Goal: Task Accomplishment & Management: Manage account settings

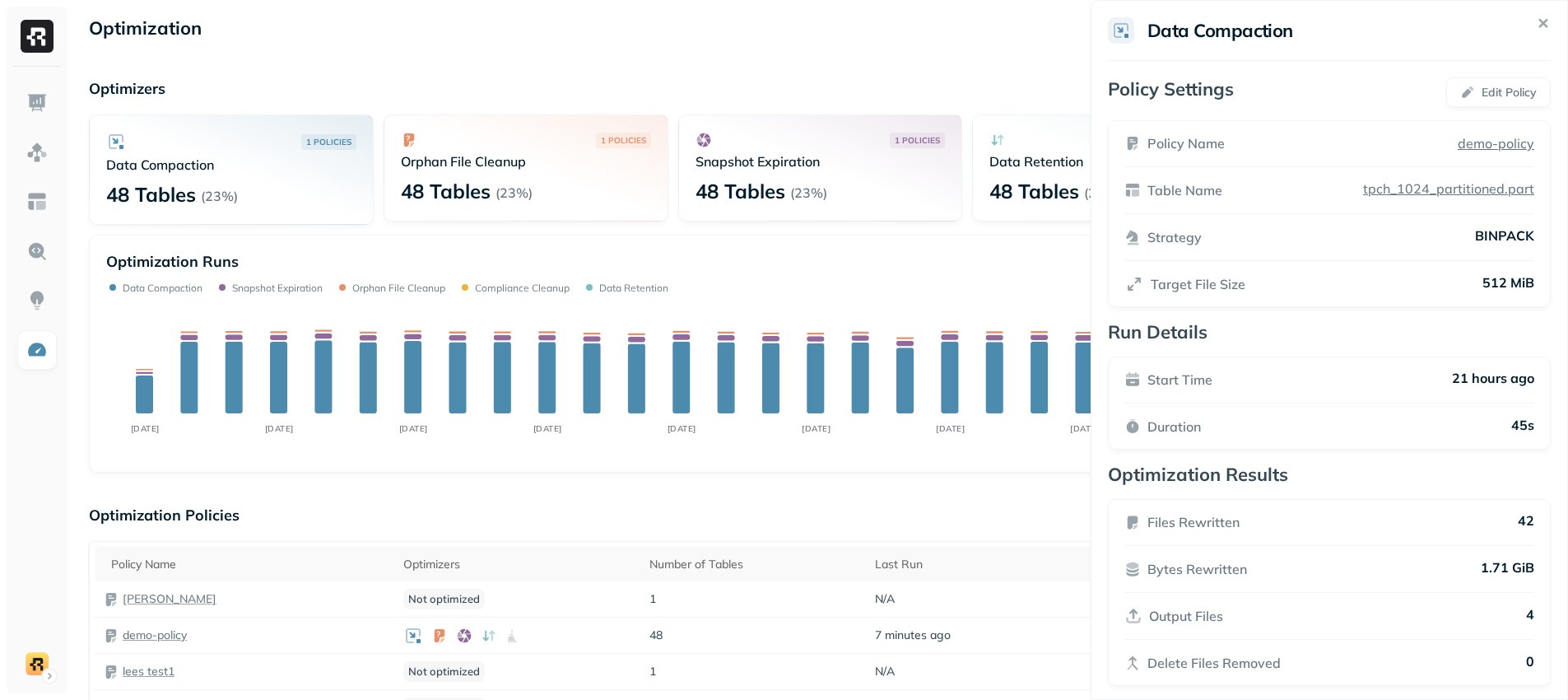
scroll to position [216, 0]
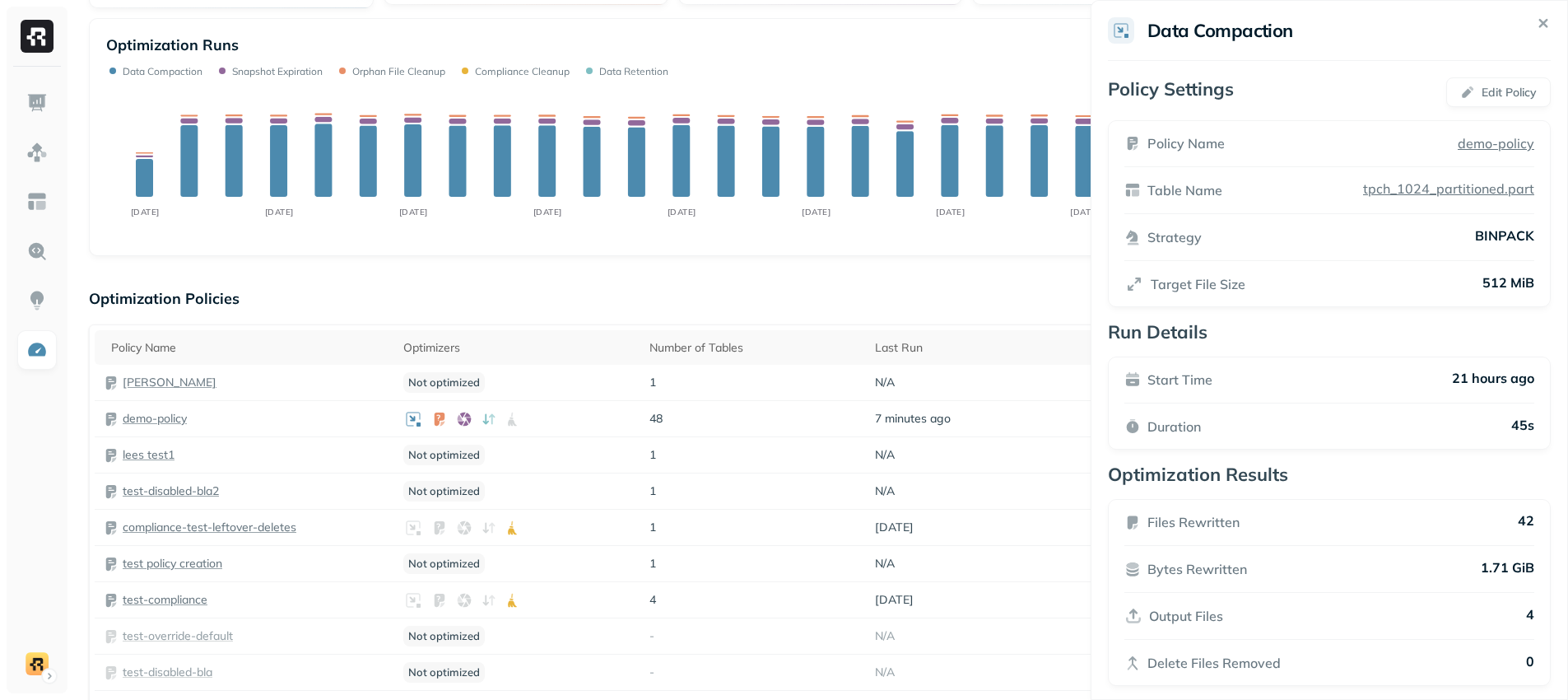
click at [1539, 25] on icon at bounding box center [1542, 23] width 7 height 7
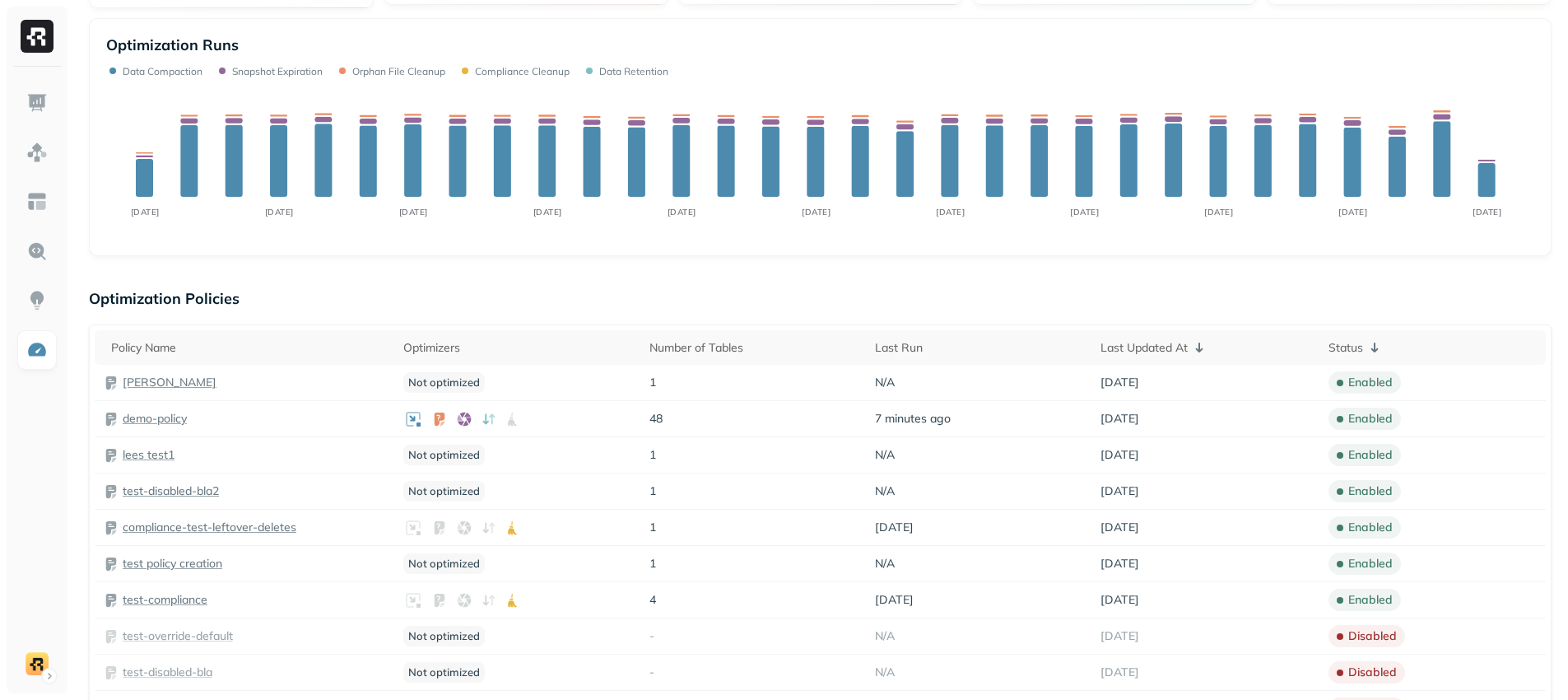
click at [1459, 59] on div "Optimization Runs Data Compaction Snapshot Expiration Orphan File Cleanup Compl…" at bounding box center [821, 56] width 1428 height 42
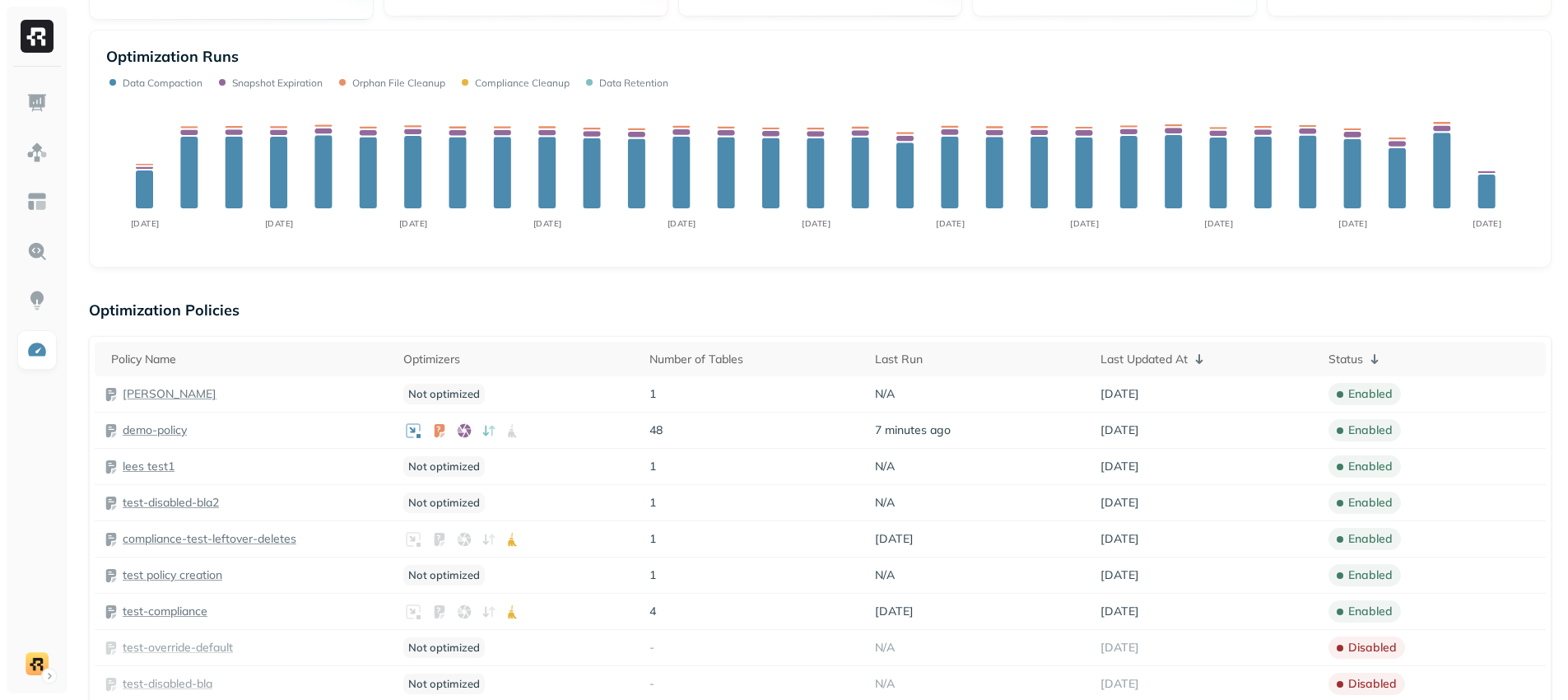
scroll to position [0, 0]
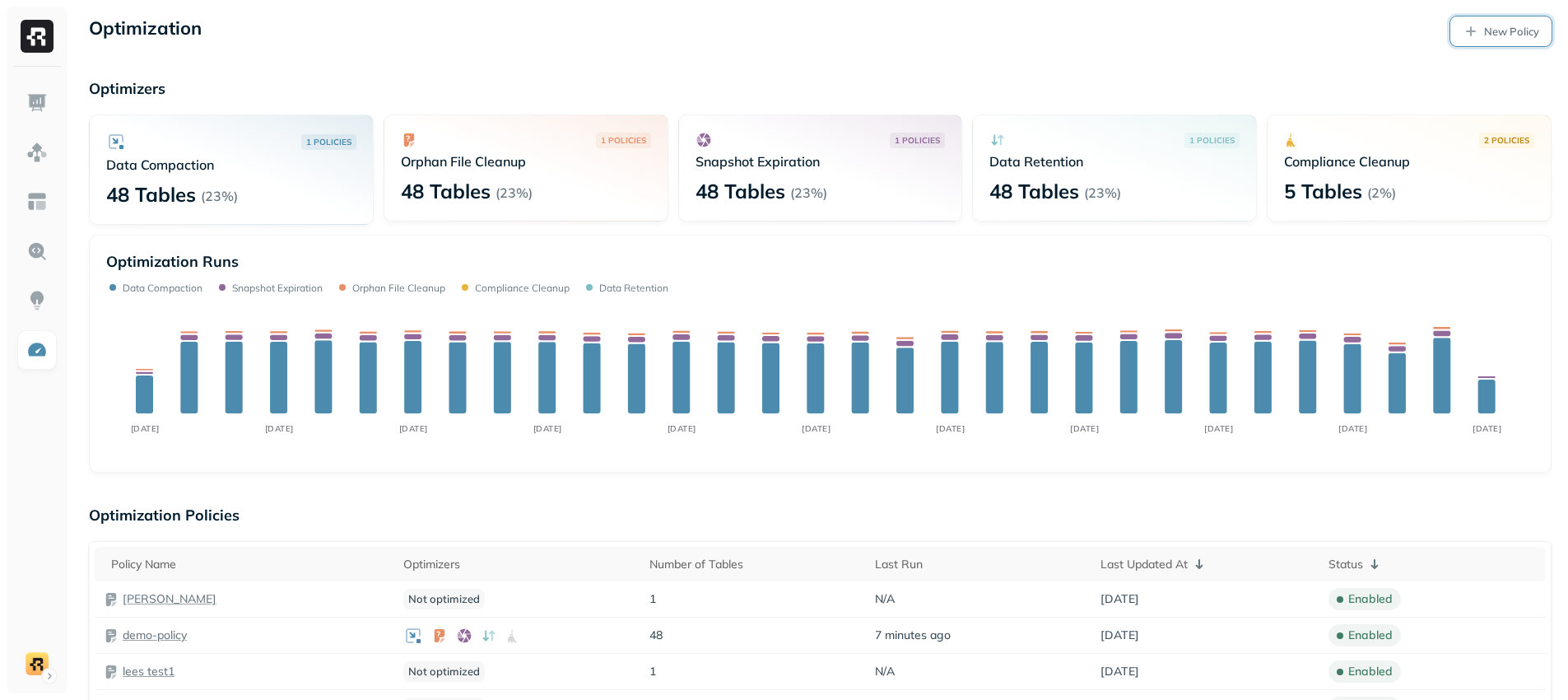
click at [1484, 33] on p "New Policy" at bounding box center [1512, 31] width 55 height 15
click at [1518, 22] on link "New Policy" at bounding box center [1500, 30] width 101 height 30
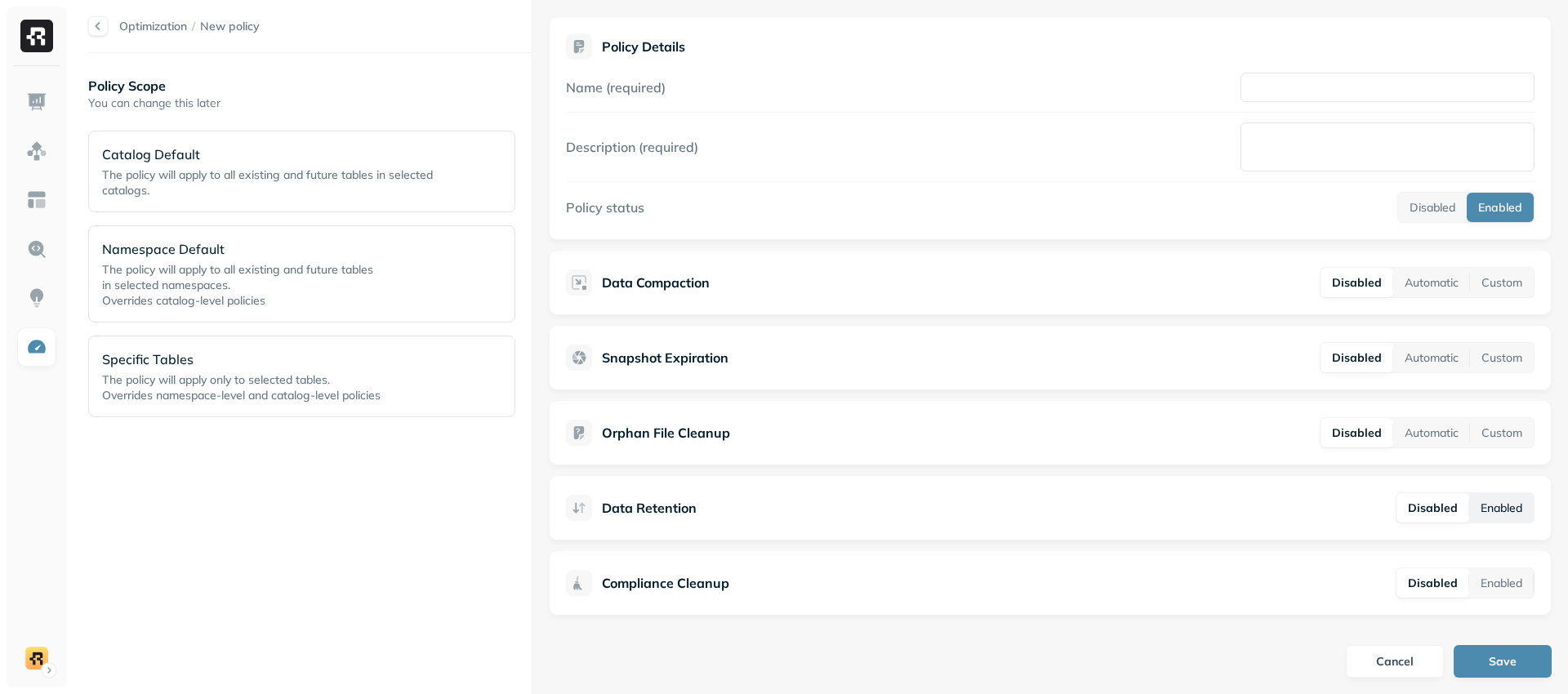
click at [1503, 500] on button "Enabled" at bounding box center [1501, 507] width 64 height 29
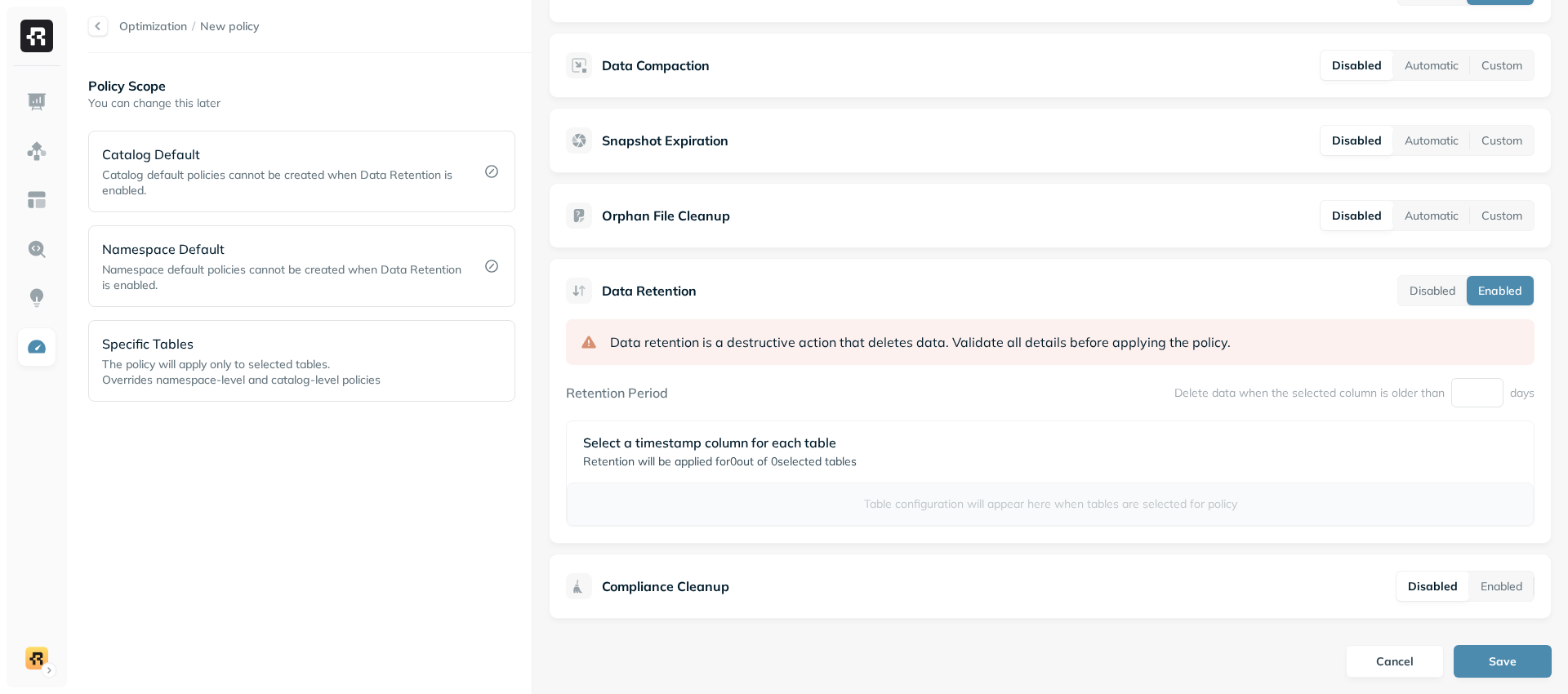
scroll to position [225, 0]
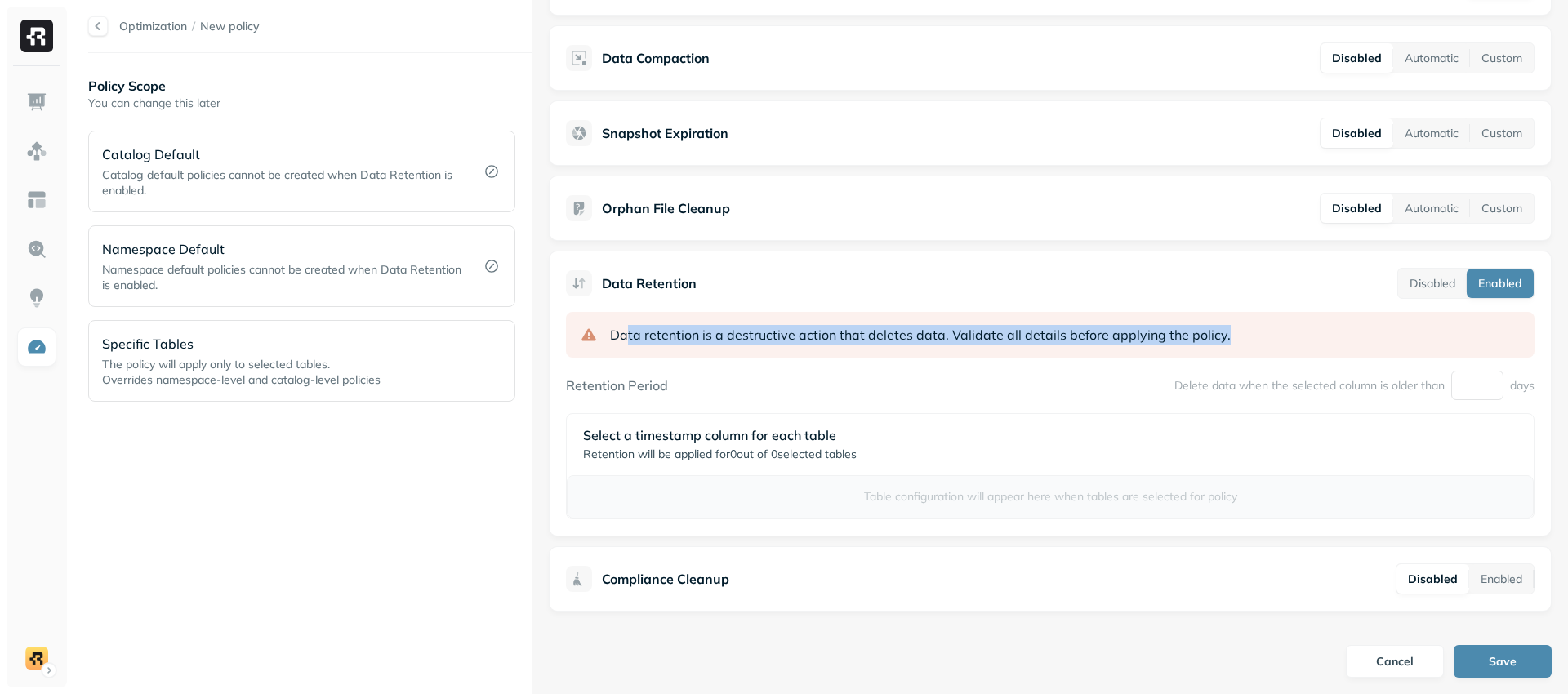
drag, startPoint x: 841, startPoint y: 367, endPoint x: 827, endPoint y: 354, distance: 19.1
click at [840, 366] on div "Data retention is a destructive action that deletes data. Validate all details …" at bounding box center [1049, 415] width 968 height 208
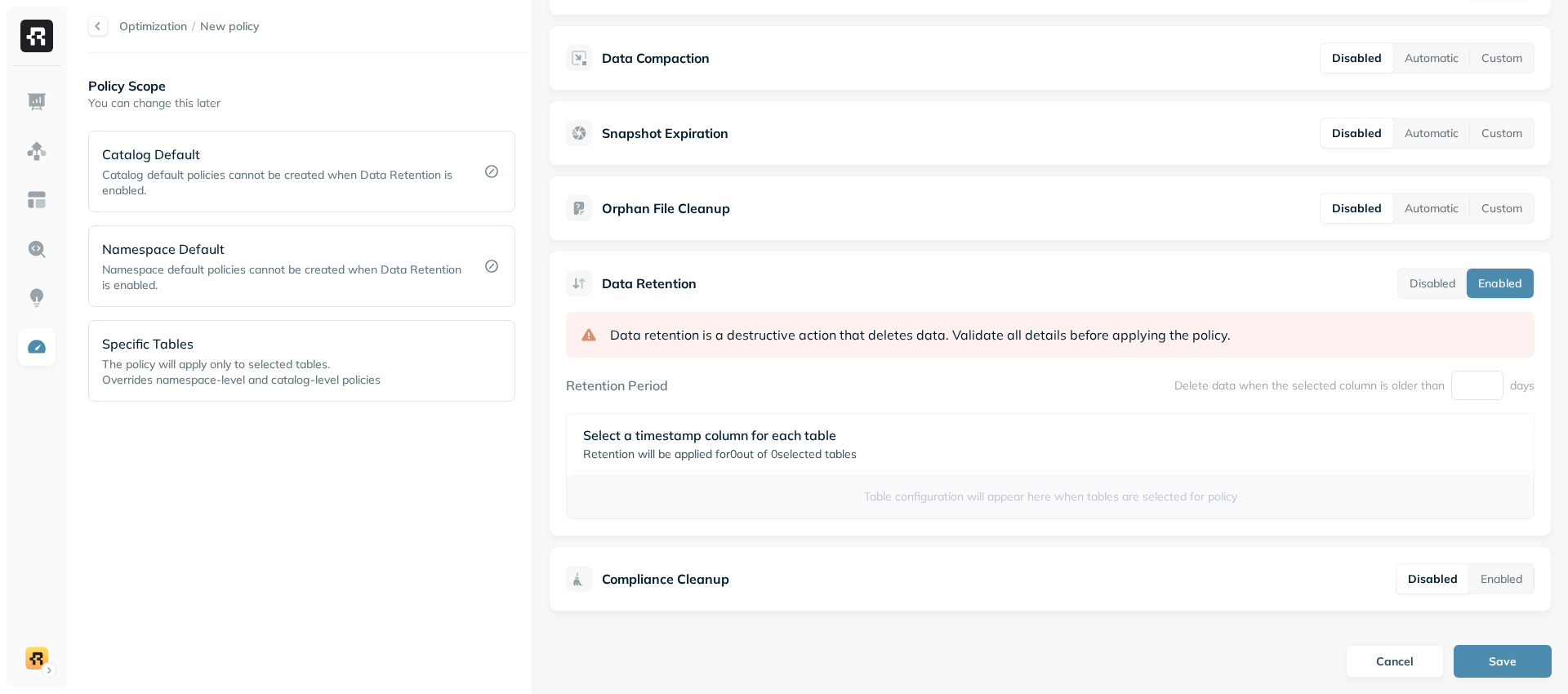
click at [798, 332] on span "Data retention is a destructive action that deletes data." at bounding box center [779, 334] width 339 height 20
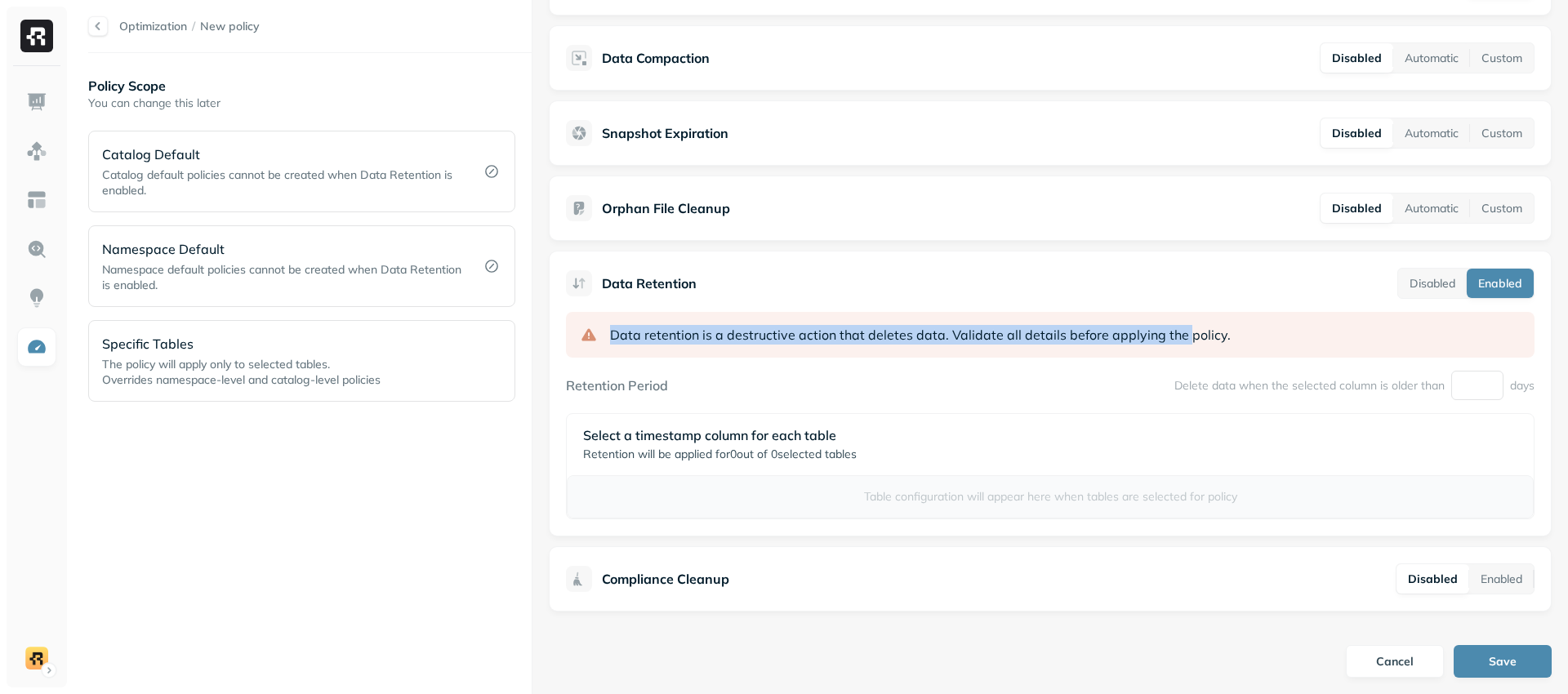
drag, startPoint x: 611, startPoint y: 334, endPoint x: 1137, endPoint y: 338, distance: 526.0
click at [1171, 338] on p "Data retention is a destructive action that deletes data. Validate all details …" at bounding box center [920, 334] width 621 height 20
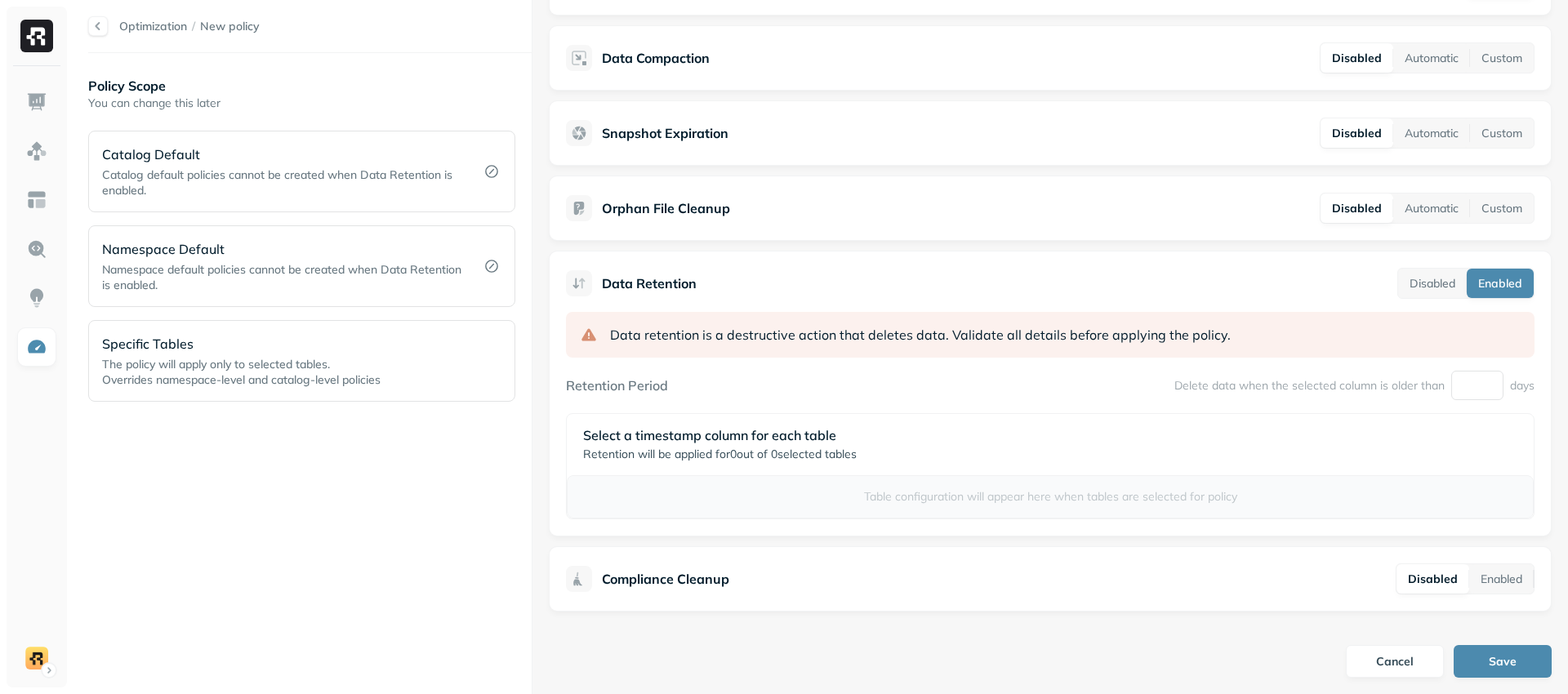
click at [822, 359] on div "Data retention is a destructive action that deletes data. Validate all details …" at bounding box center [1049, 415] width 968 height 208
click at [1432, 213] on button "Automatic" at bounding box center [1431, 208] width 77 height 29
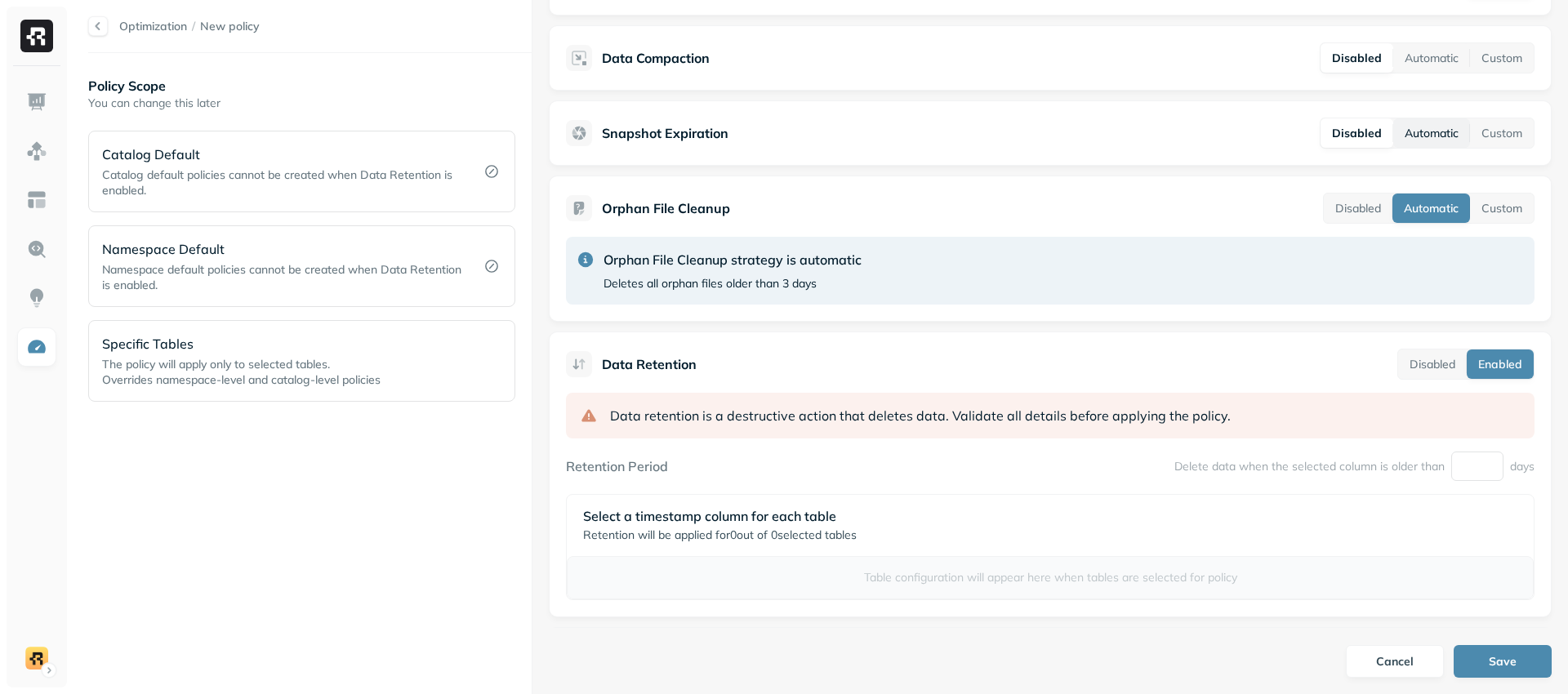
click at [1424, 133] on button "Automatic" at bounding box center [1431, 132] width 77 height 29
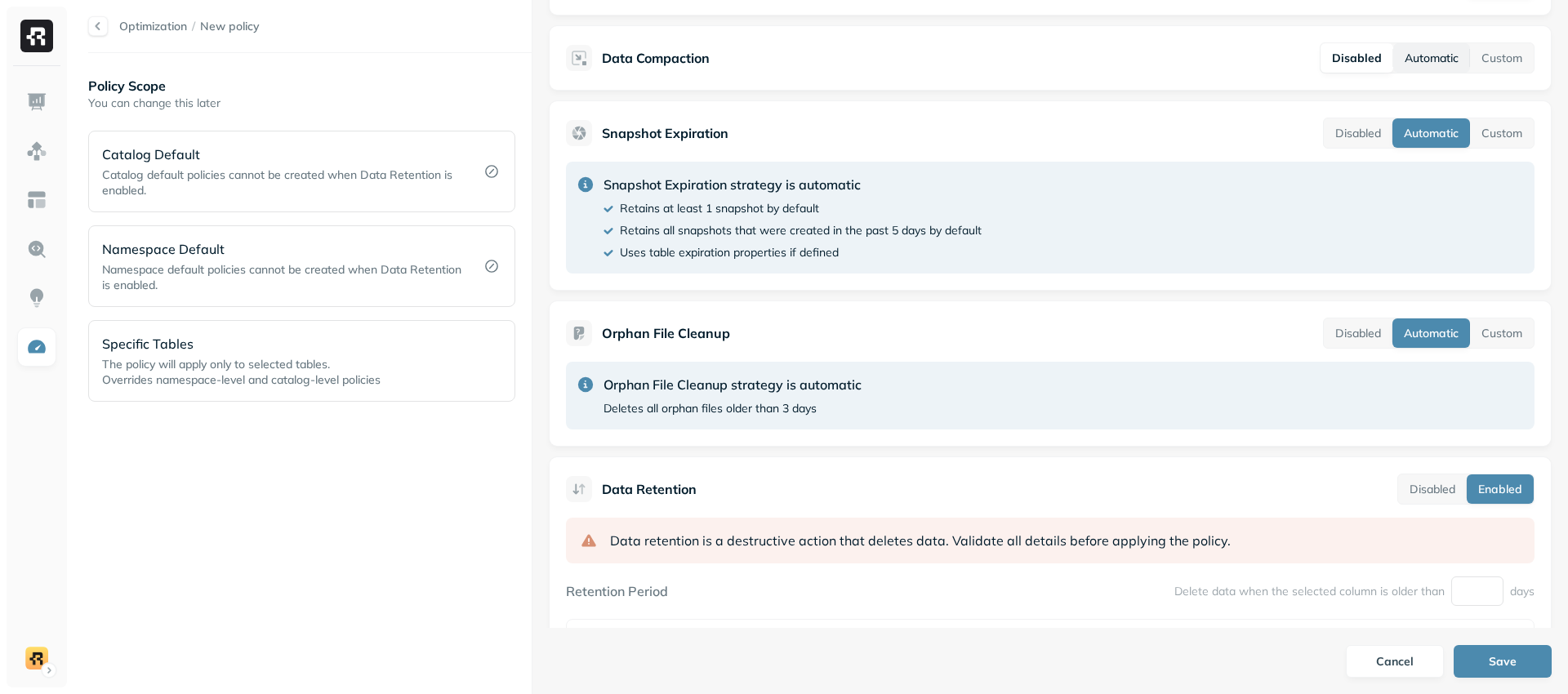
click at [1435, 63] on button "Automatic" at bounding box center [1431, 58] width 77 height 29
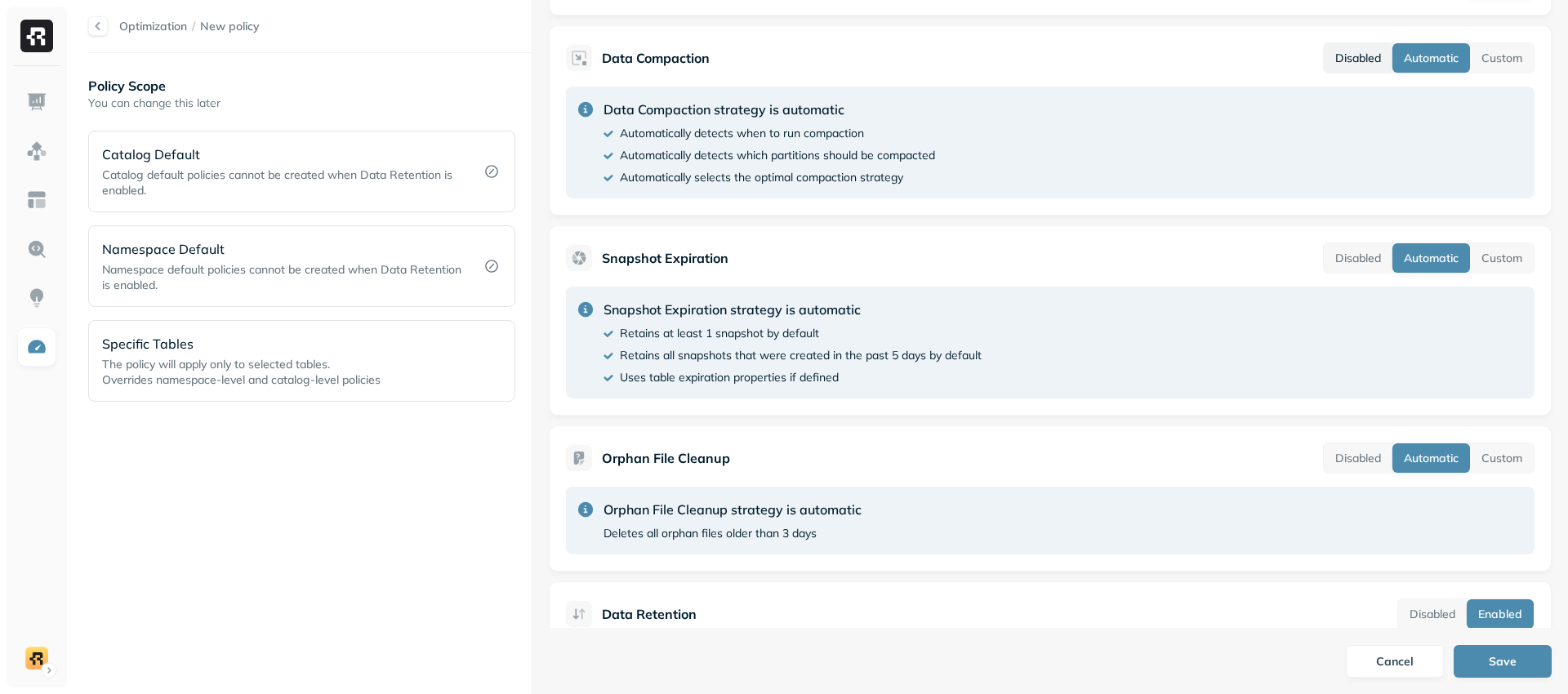
click at [1348, 59] on button "Disabled" at bounding box center [1357, 58] width 69 height 29
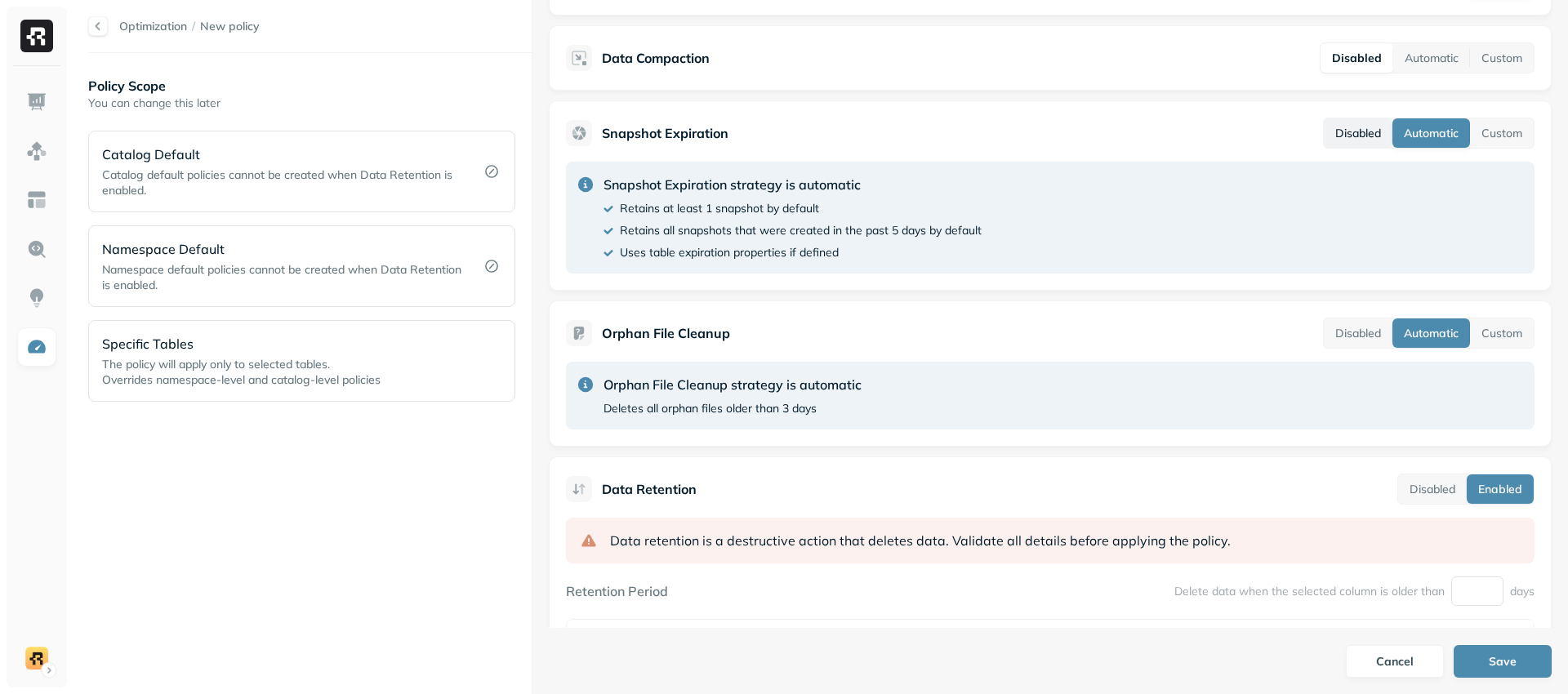
click at [1352, 136] on button "Disabled" at bounding box center [1357, 132] width 69 height 29
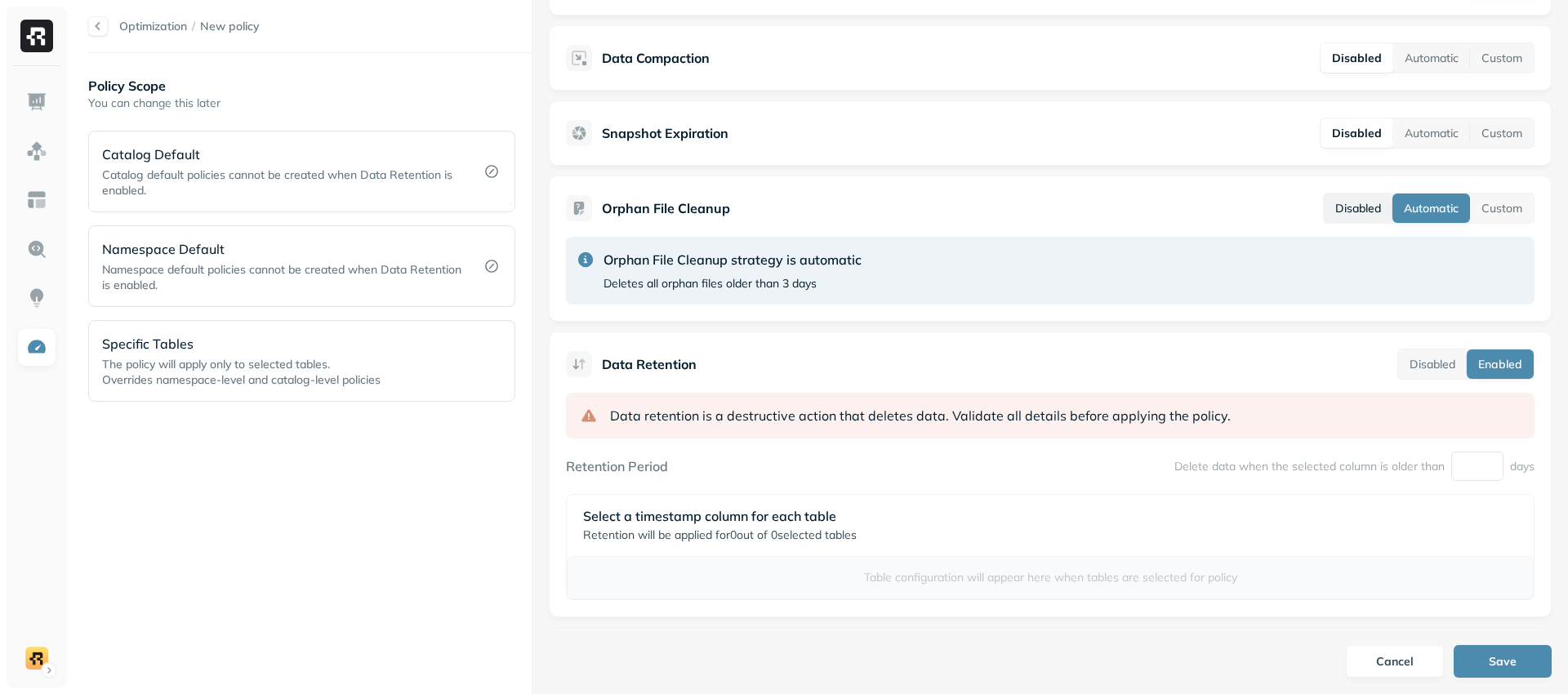
click at [1358, 209] on button "Disabled" at bounding box center [1357, 208] width 69 height 29
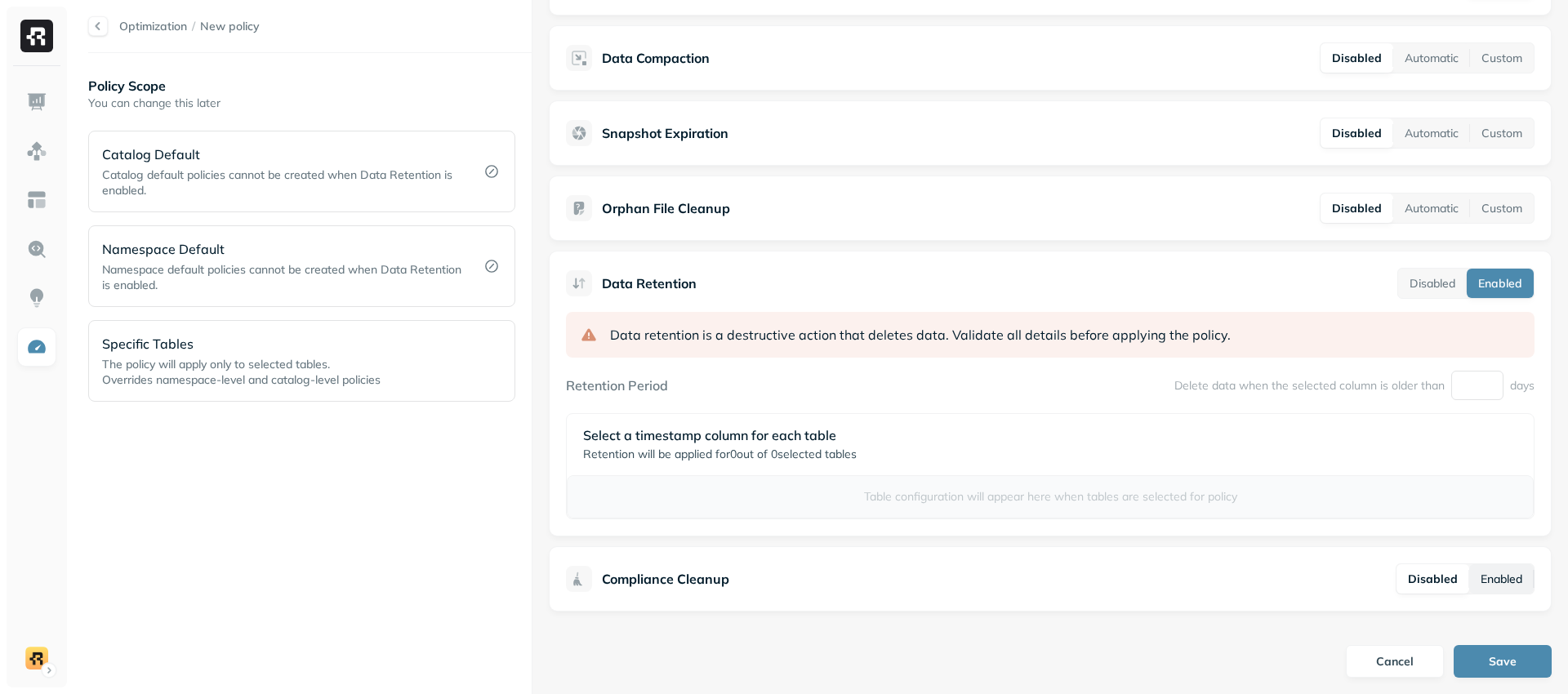
click at [1490, 588] on button "Enabled" at bounding box center [1501, 578] width 64 height 29
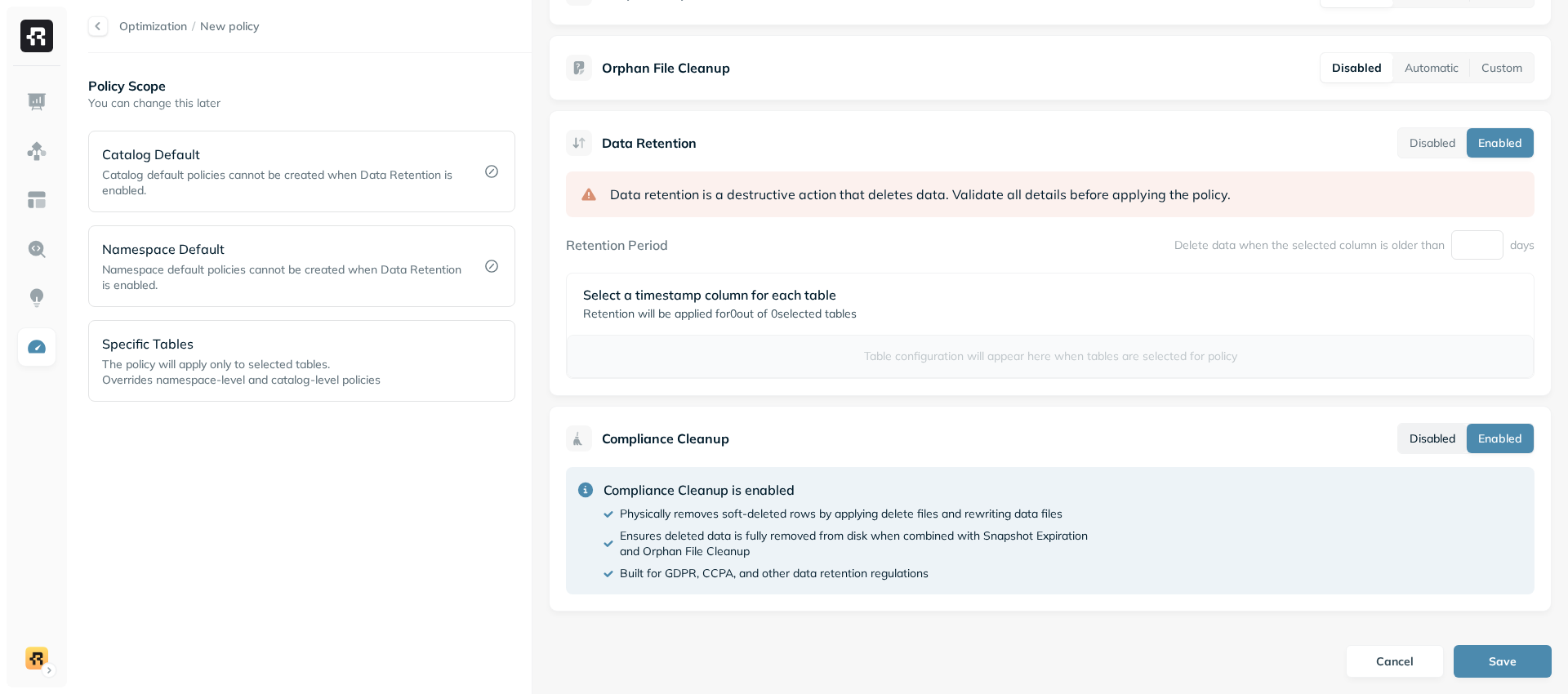
click at [1425, 434] on button "Disabled" at bounding box center [1432, 438] width 69 height 29
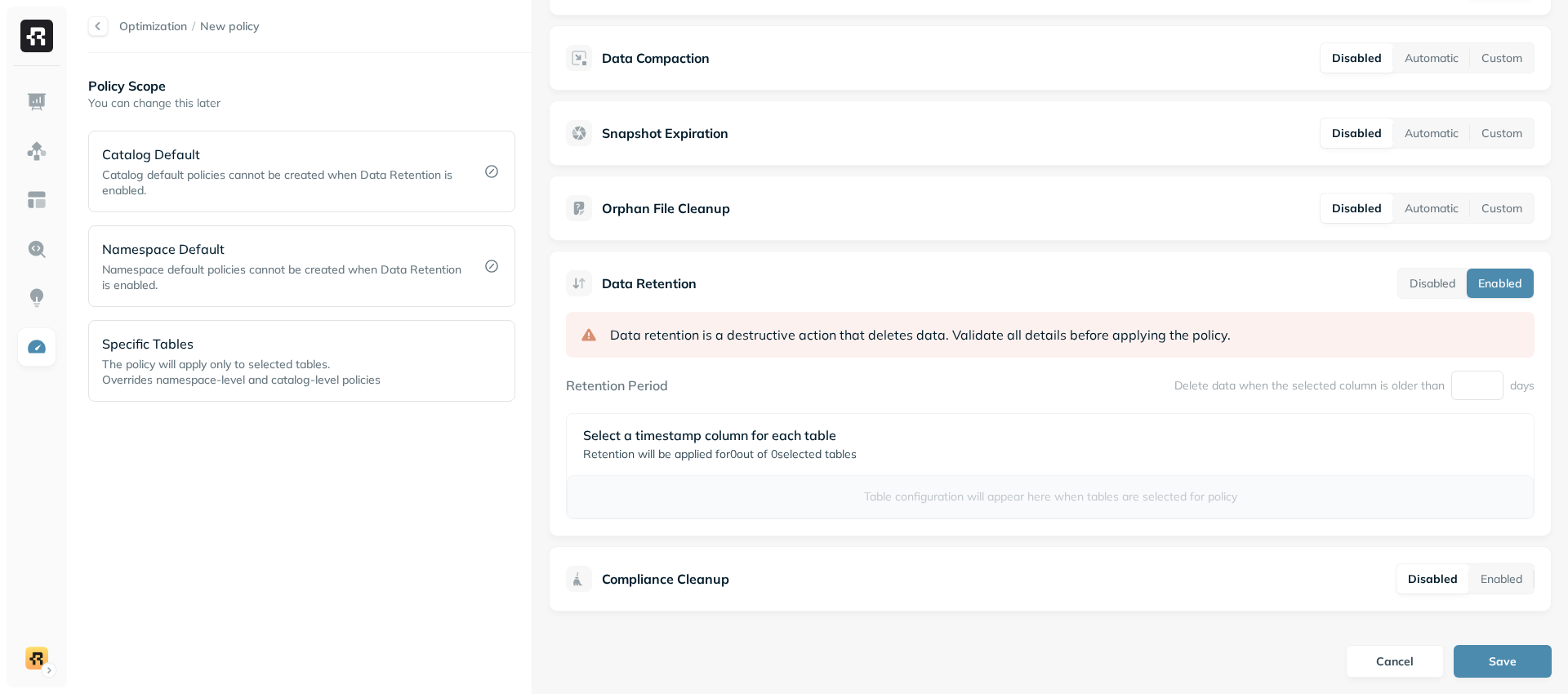
click at [992, 497] on p "Table configuration will appear here when tables are selected for policy" at bounding box center [1050, 497] width 939 height 15
click at [1455, 387] on input "number" at bounding box center [1476, 384] width 52 height 29
click at [1458, 381] on input "number" at bounding box center [1476, 384] width 52 height 29
click at [1472, 384] on input "number" at bounding box center [1476, 384] width 52 height 29
click at [1464, 387] on input "number" at bounding box center [1476, 384] width 52 height 29
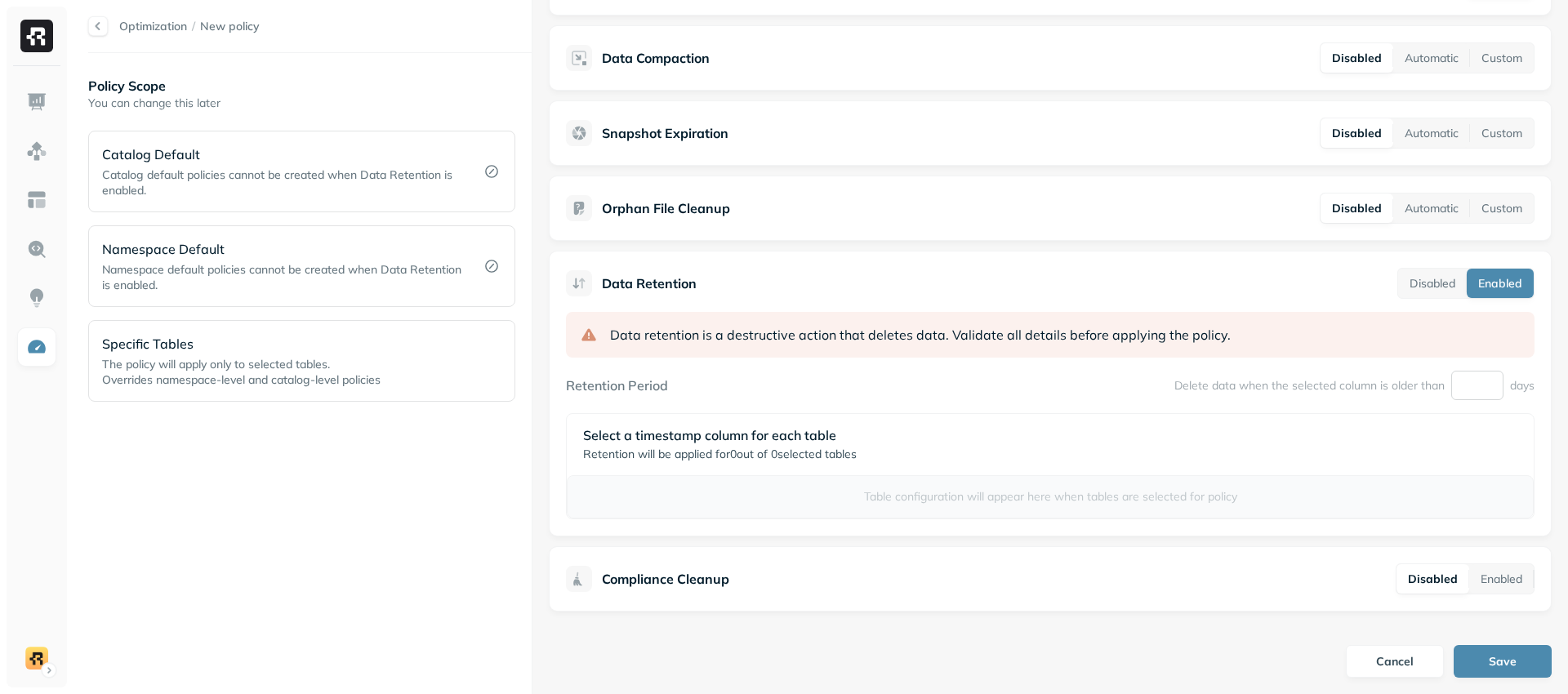
type input "*********"
click at [1460, 386] on input "*********" at bounding box center [1476, 384] width 52 height 29
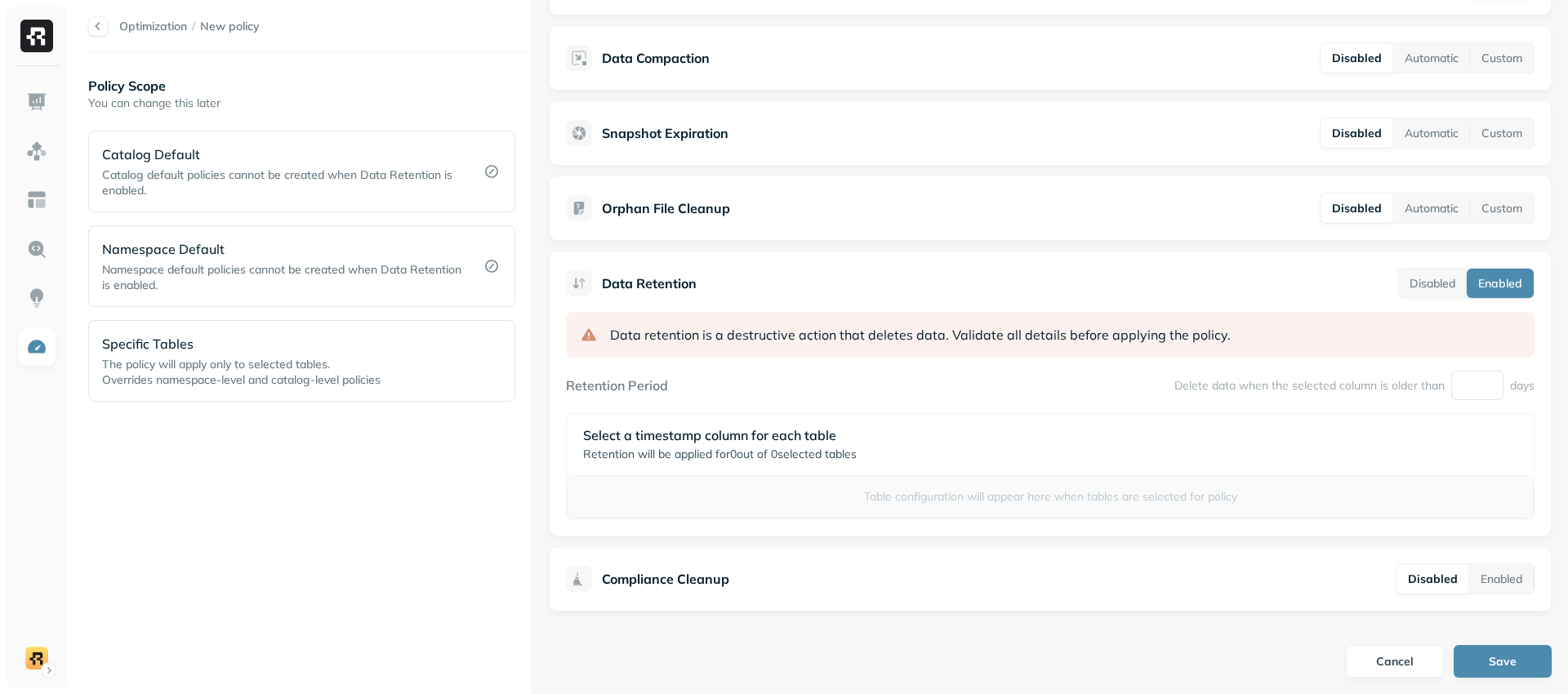
type input "*"
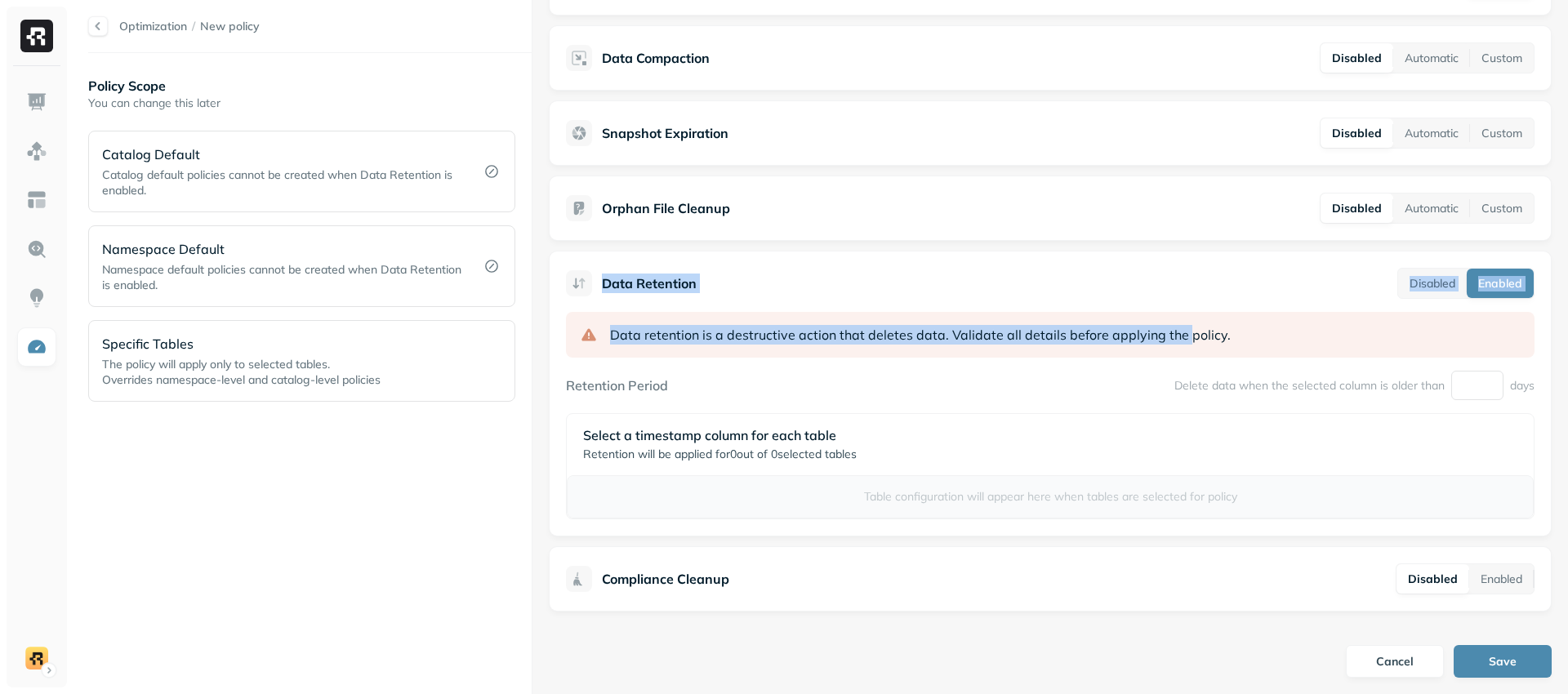
drag, startPoint x: 575, startPoint y: 265, endPoint x: 1179, endPoint y: 329, distance: 607.4
click at [1179, 329] on div "Data Retention Disabled Enabled Data retention is a destructive action that del…" at bounding box center [1050, 393] width 1003 height 286
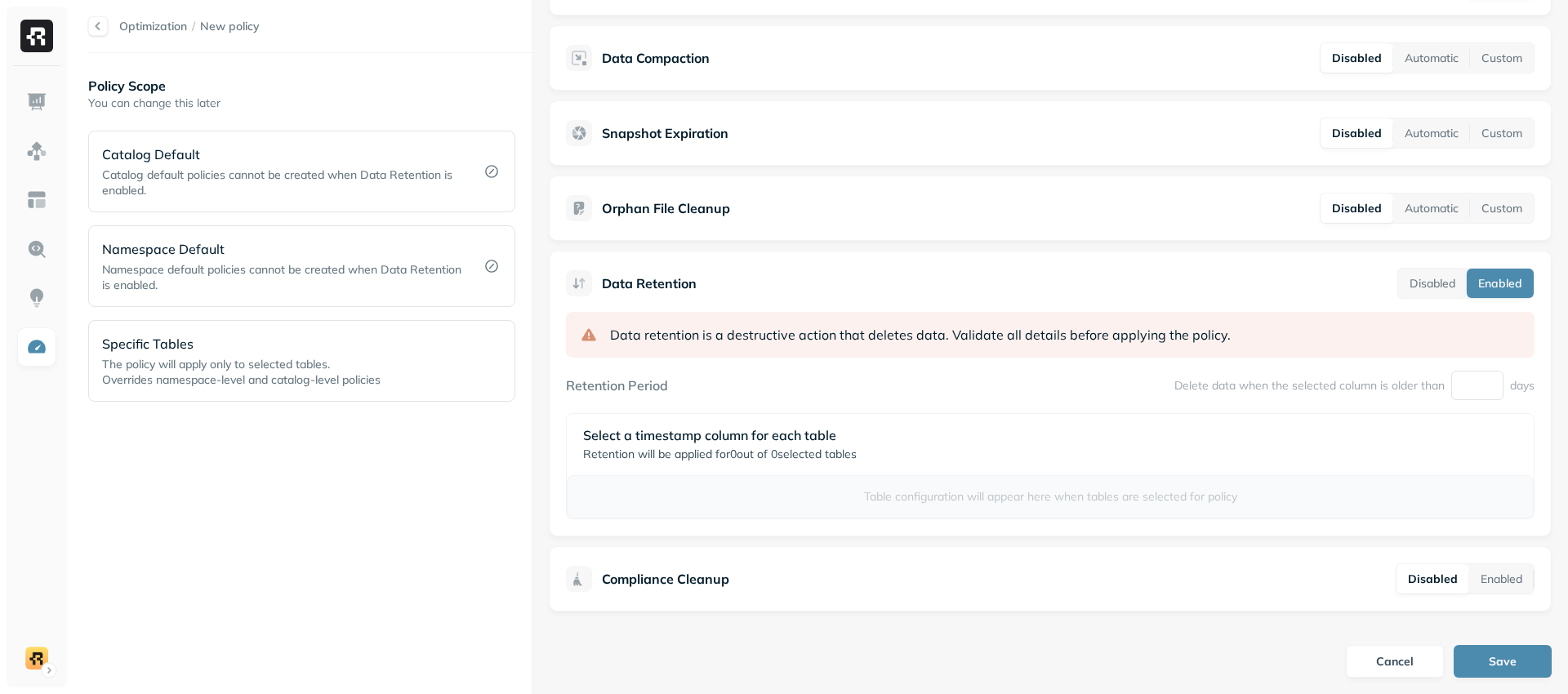
click at [1215, 334] on span "Validate all details before applying the policy." at bounding box center [1091, 334] width 279 height 20
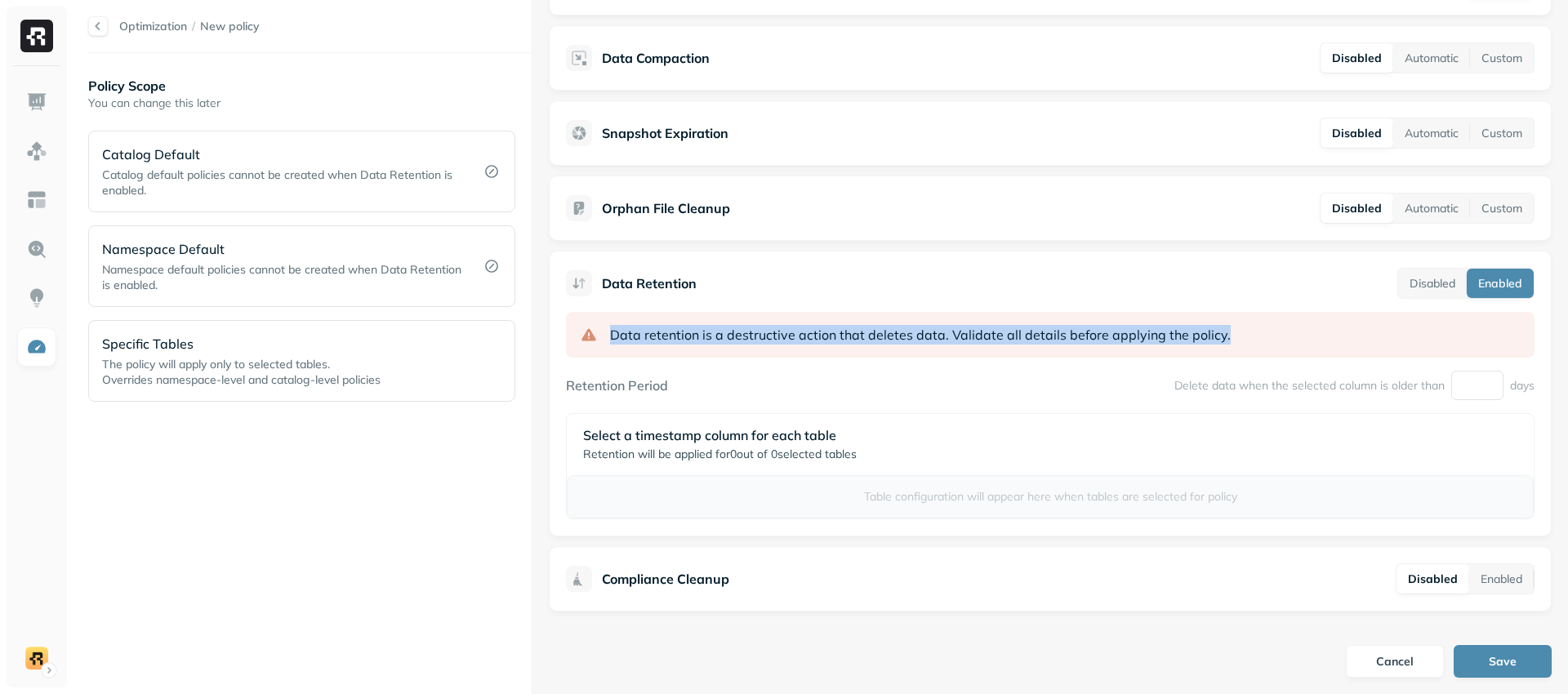
drag, startPoint x: 610, startPoint y: 331, endPoint x: 1258, endPoint y: 342, distance: 648.1
click at [1259, 342] on div "Data retention is a destructive action that deletes data. Validate all details …" at bounding box center [1049, 334] width 968 height 45
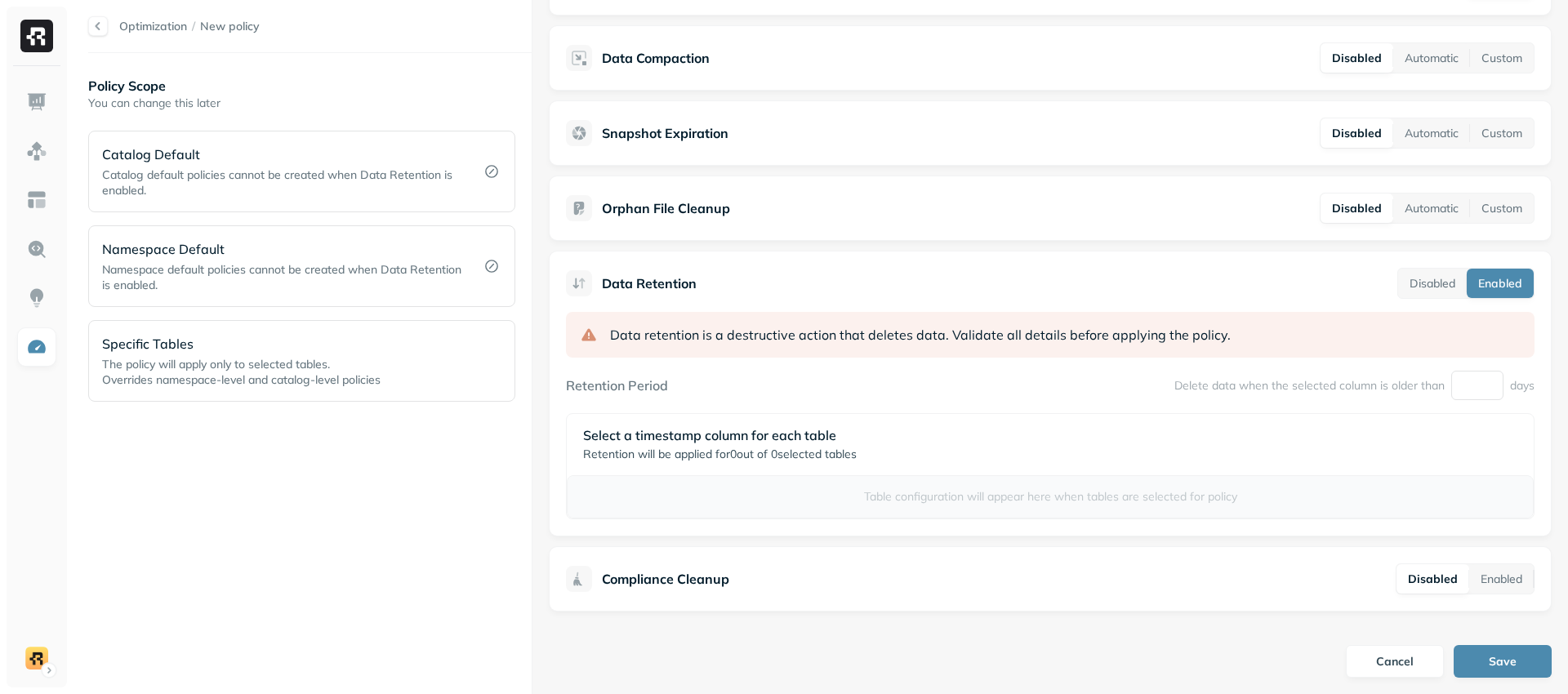
drag, startPoint x: 1258, startPoint y: 342, endPoint x: 1245, endPoint y: 346, distance: 13.6
click at [1257, 342] on div "Data retention is a destructive action that deletes data. Validate all details …" at bounding box center [1049, 334] width 968 height 45
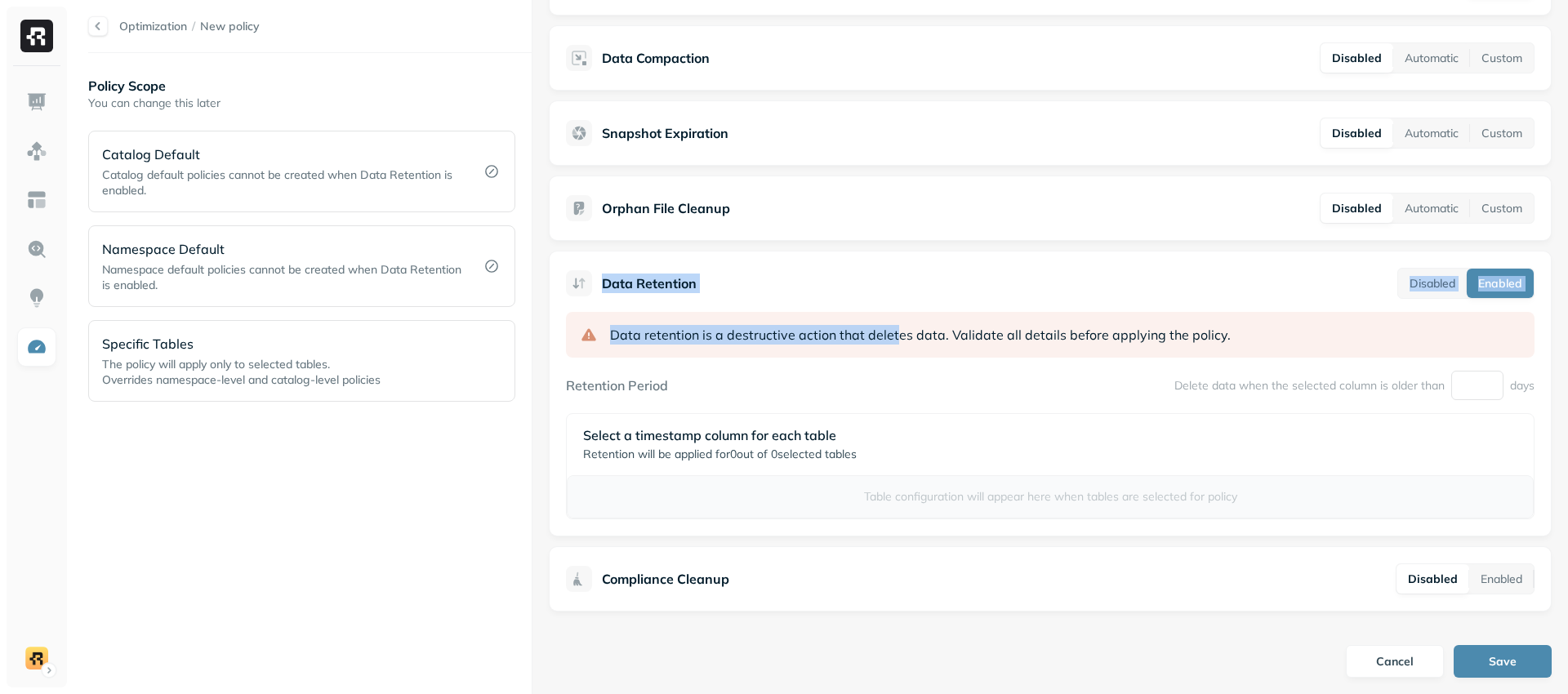
drag, startPoint x: 590, startPoint y: 280, endPoint x: 893, endPoint y: 336, distance: 308.1
click at [893, 336] on div "Data Retention Disabled Enabled Data retention is a destructive action that del…" at bounding box center [1050, 393] width 1003 height 286
click at [893, 336] on span "Data retention is a destructive action that deletes data." at bounding box center [779, 334] width 339 height 20
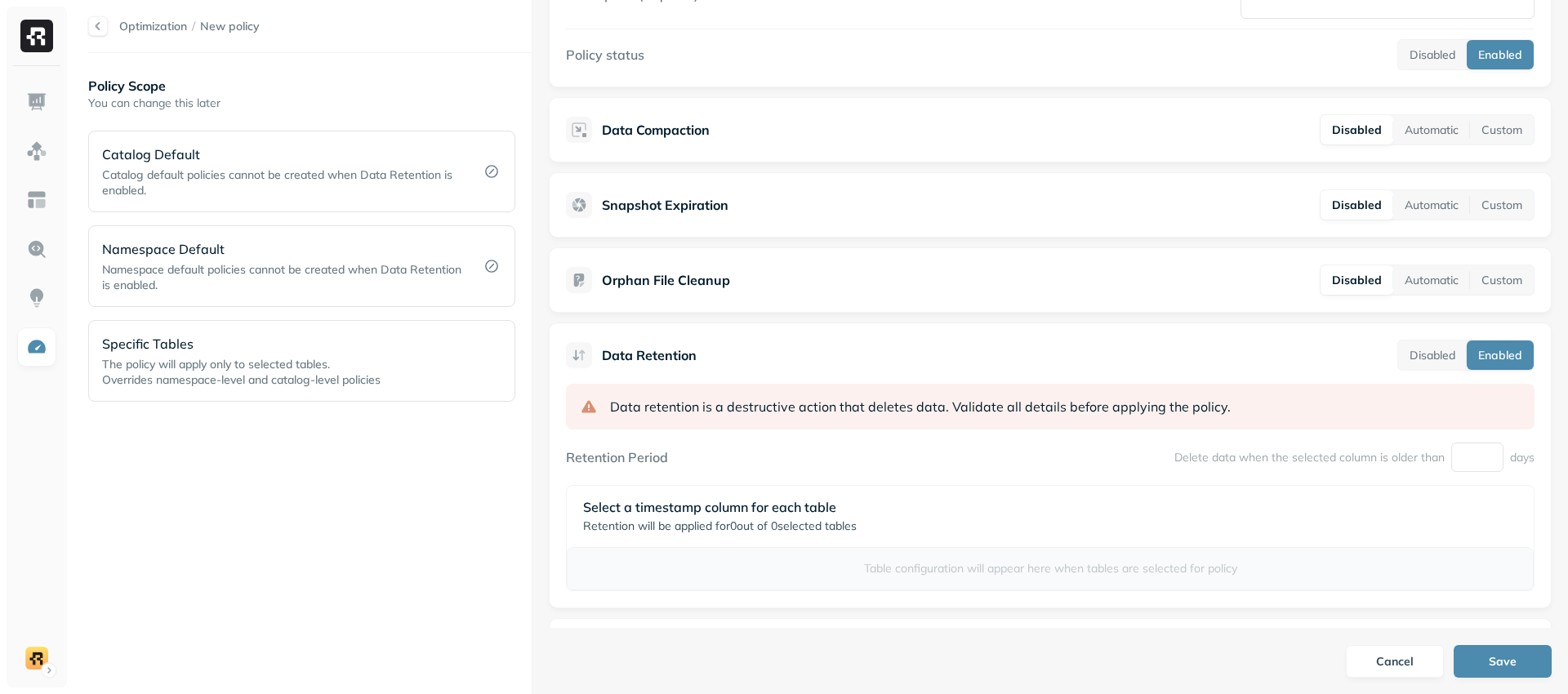
scroll to position [86, 0]
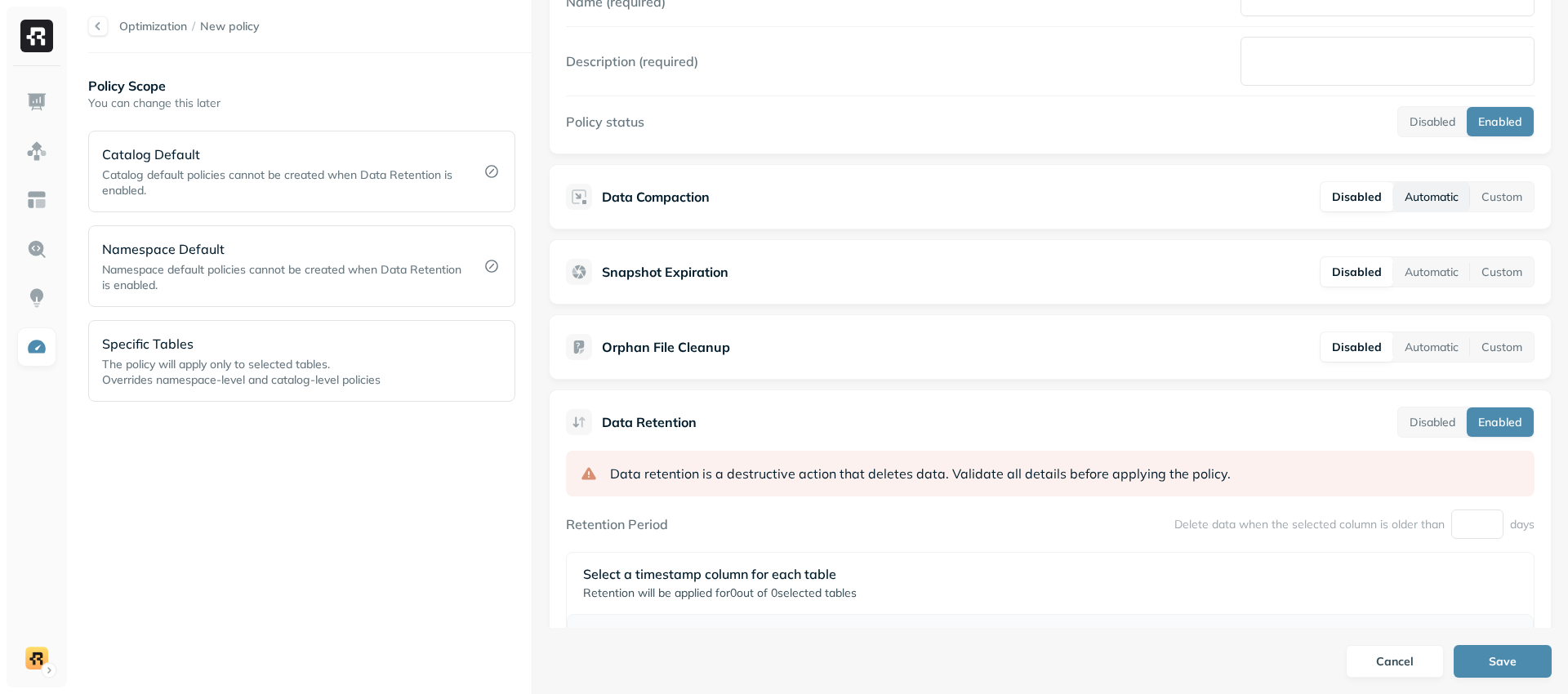
click at [1419, 198] on button "Automatic" at bounding box center [1431, 196] width 77 height 29
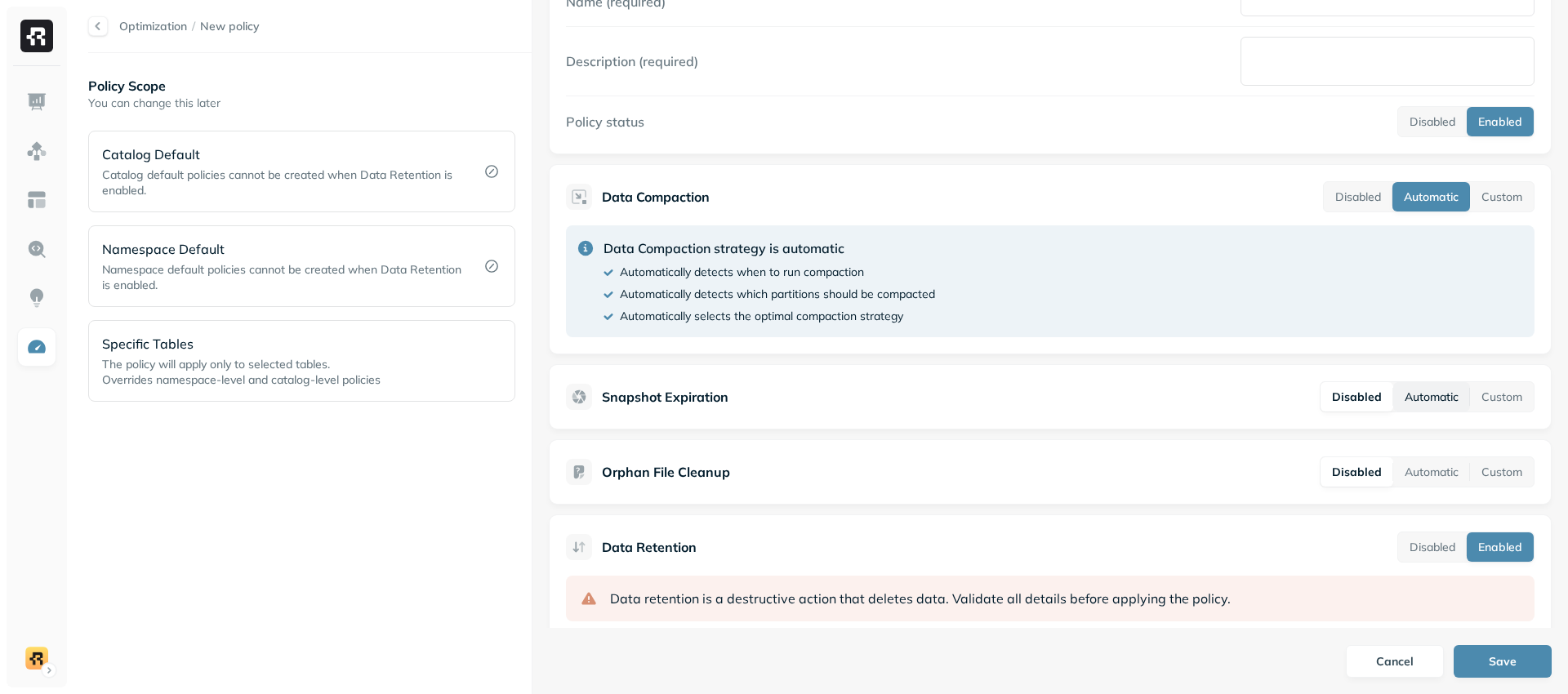
drag, startPoint x: 1409, startPoint y: 394, endPoint x: 1389, endPoint y: 403, distance: 21.9
click at [1409, 394] on button "Automatic" at bounding box center [1431, 397] width 77 height 29
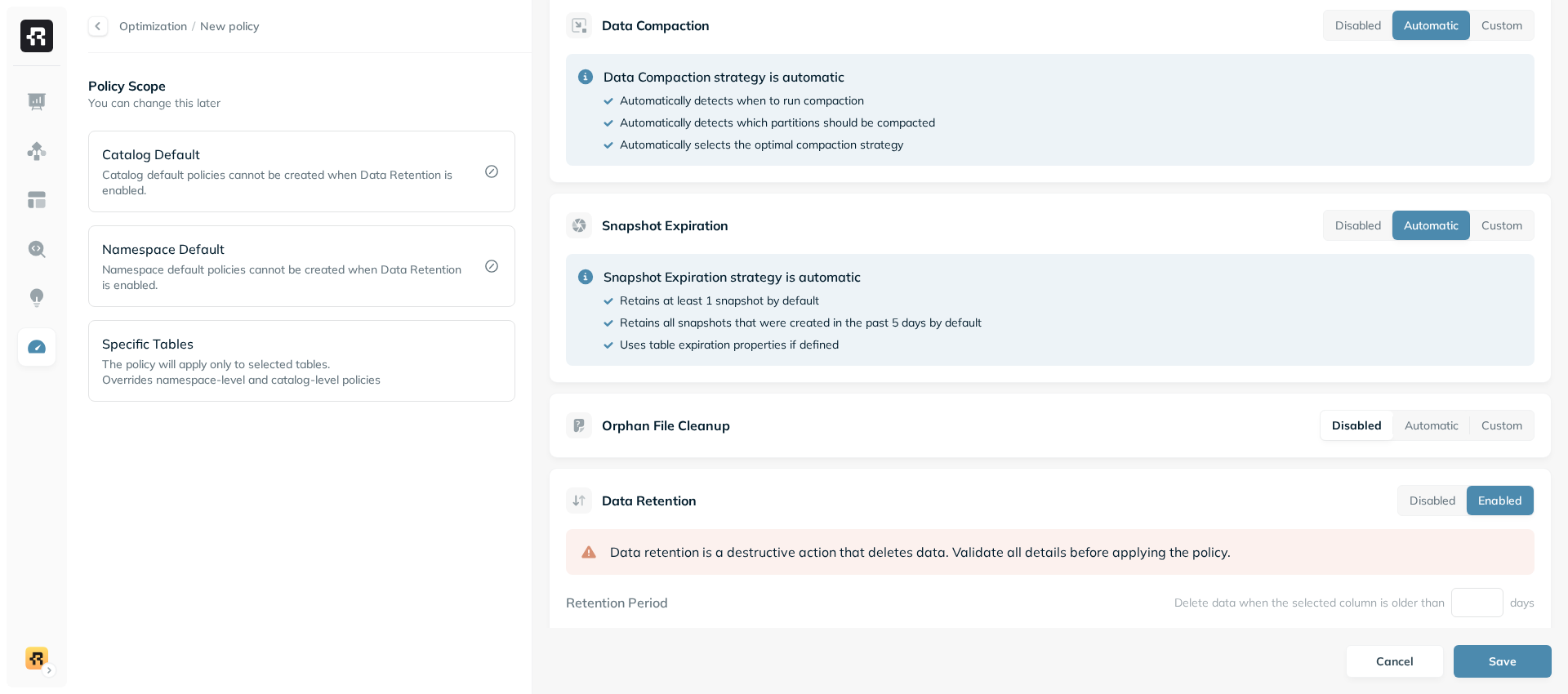
scroll to position [470, 0]
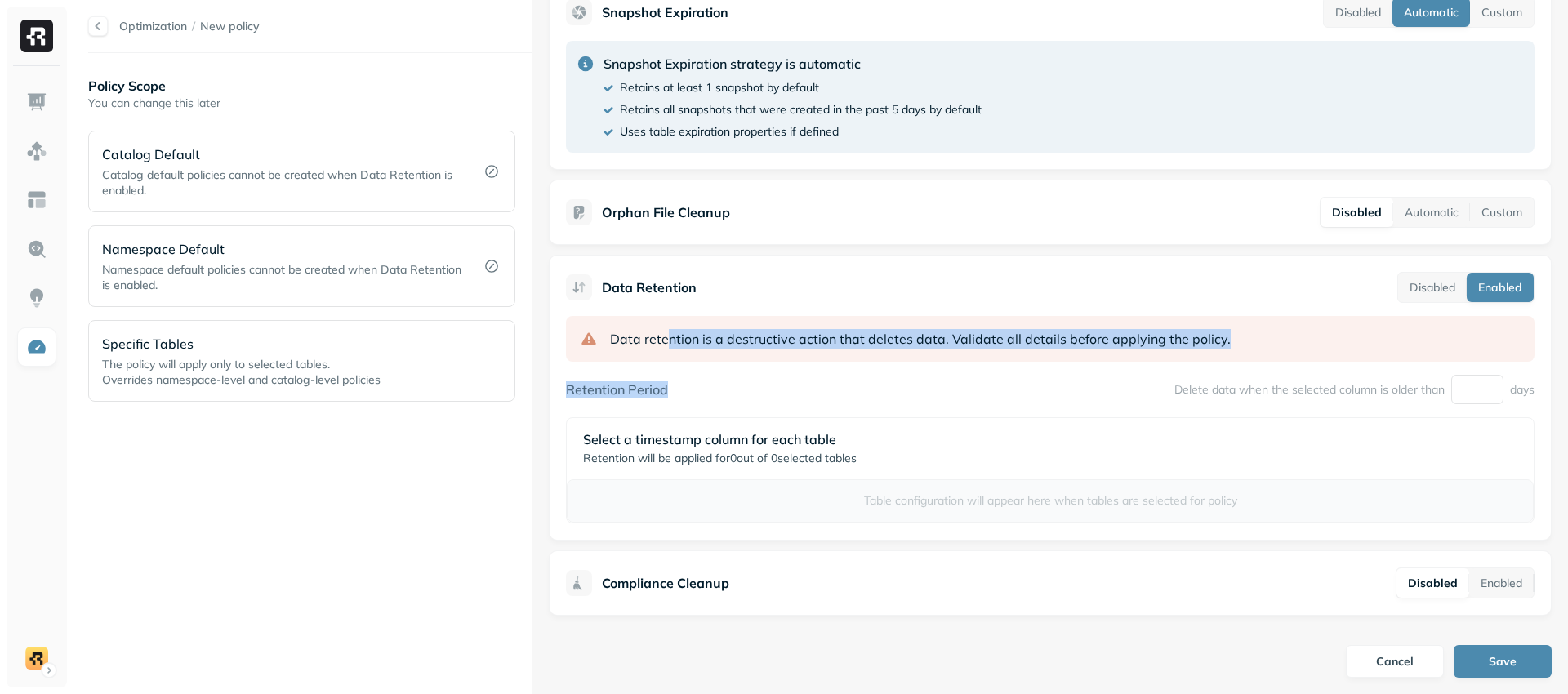
drag, startPoint x: 666, startPoint y: 336, endPoint x: 663, endPoint y: 391, distance: 55.1
click at [665, 394] on div "Data retention is a destructive action that deletes data. Validate all details …" at bounding box center [1049, 420] width 968 height 208
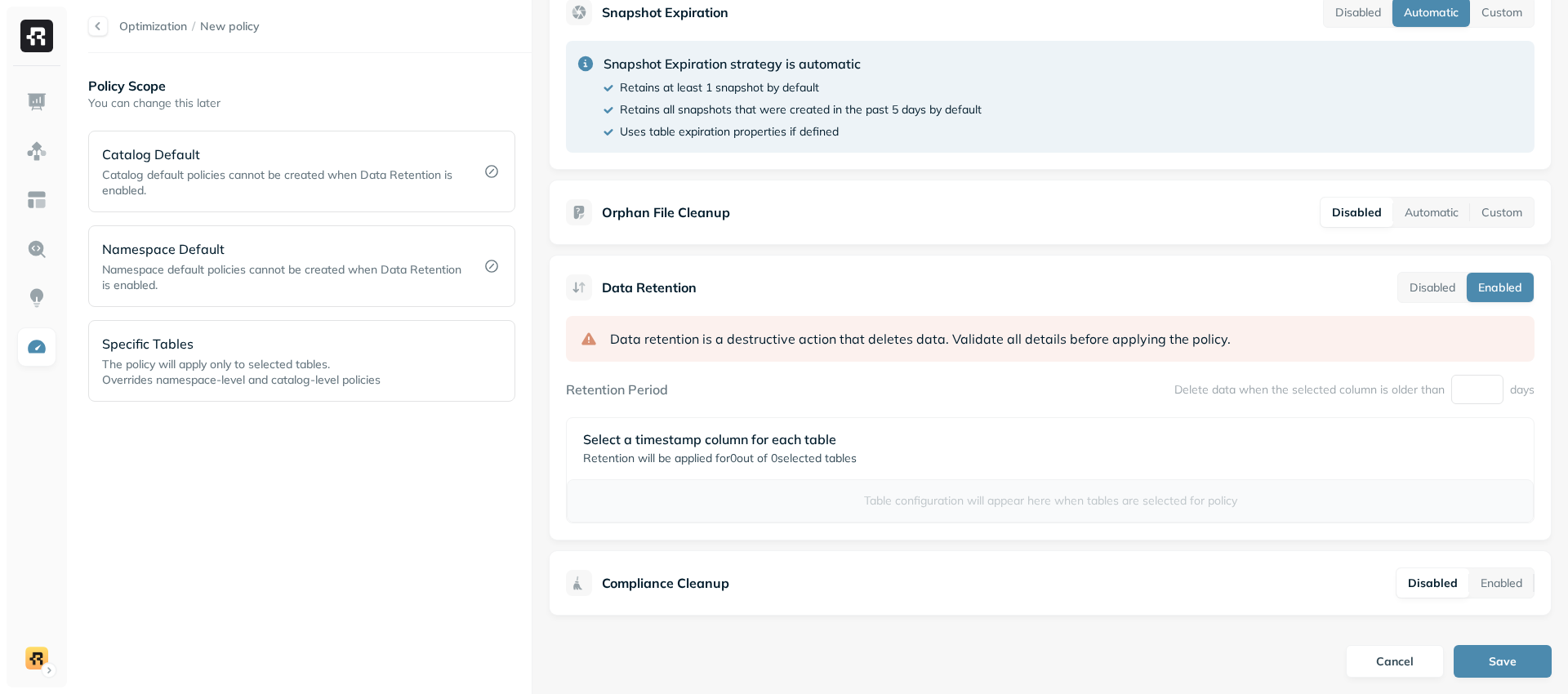
click at [1409, 325] on div "Data retention is a destructive action that deletes data. Validate all details …" at bounding box center [1049, 339] width 968 height 45
drag, startPoint x: 1406, startPoint y: 302, endPoint x: 1406, endPoint y: 288, distance: 14.0
click at [1406, 298] on div "Disabled Enabled" at bounding box center [1465, 287] width 137 height 31
click at [1406, 288] on button "Disabled" at bounding box center [1432, 287] width 69 height 29
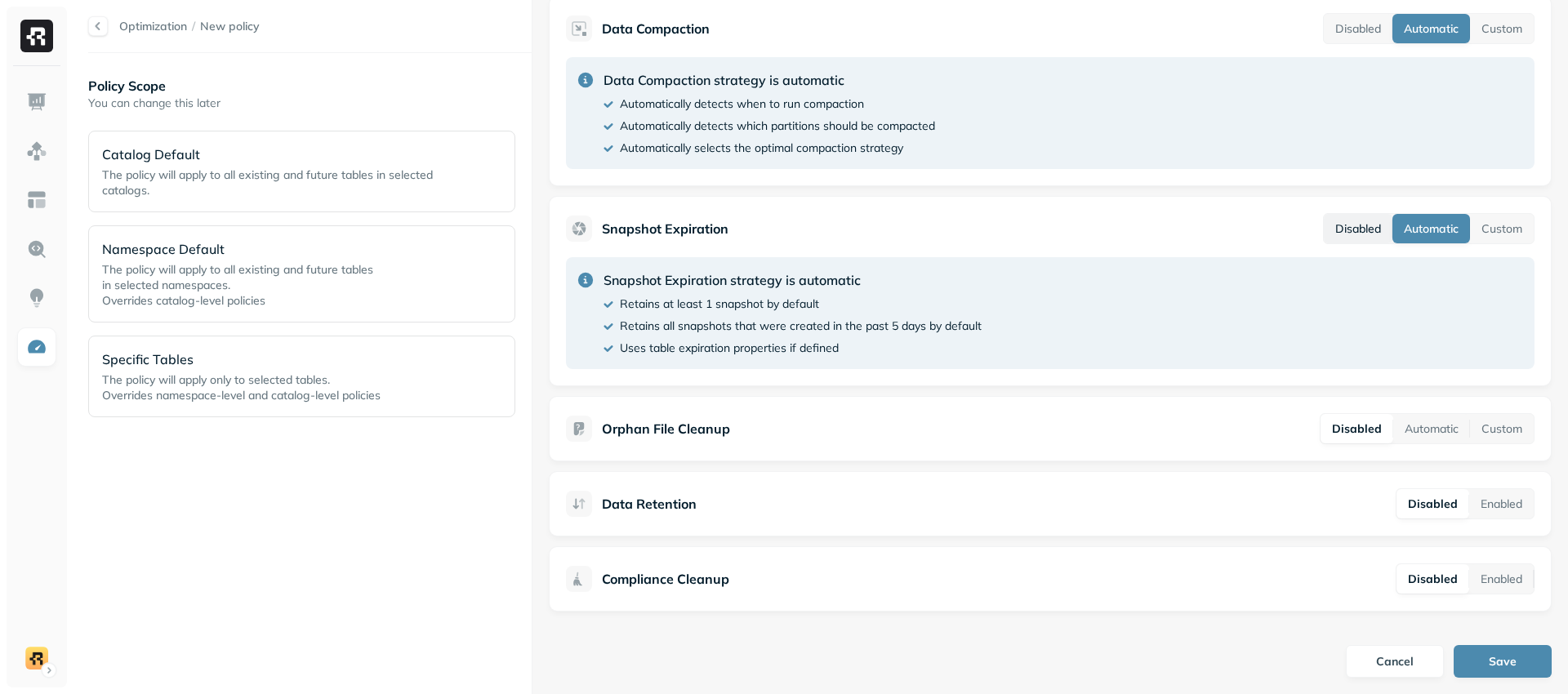
click at [1341, 216] on button "Disabled" at bounding box center [1357, 228] width 69 height 29
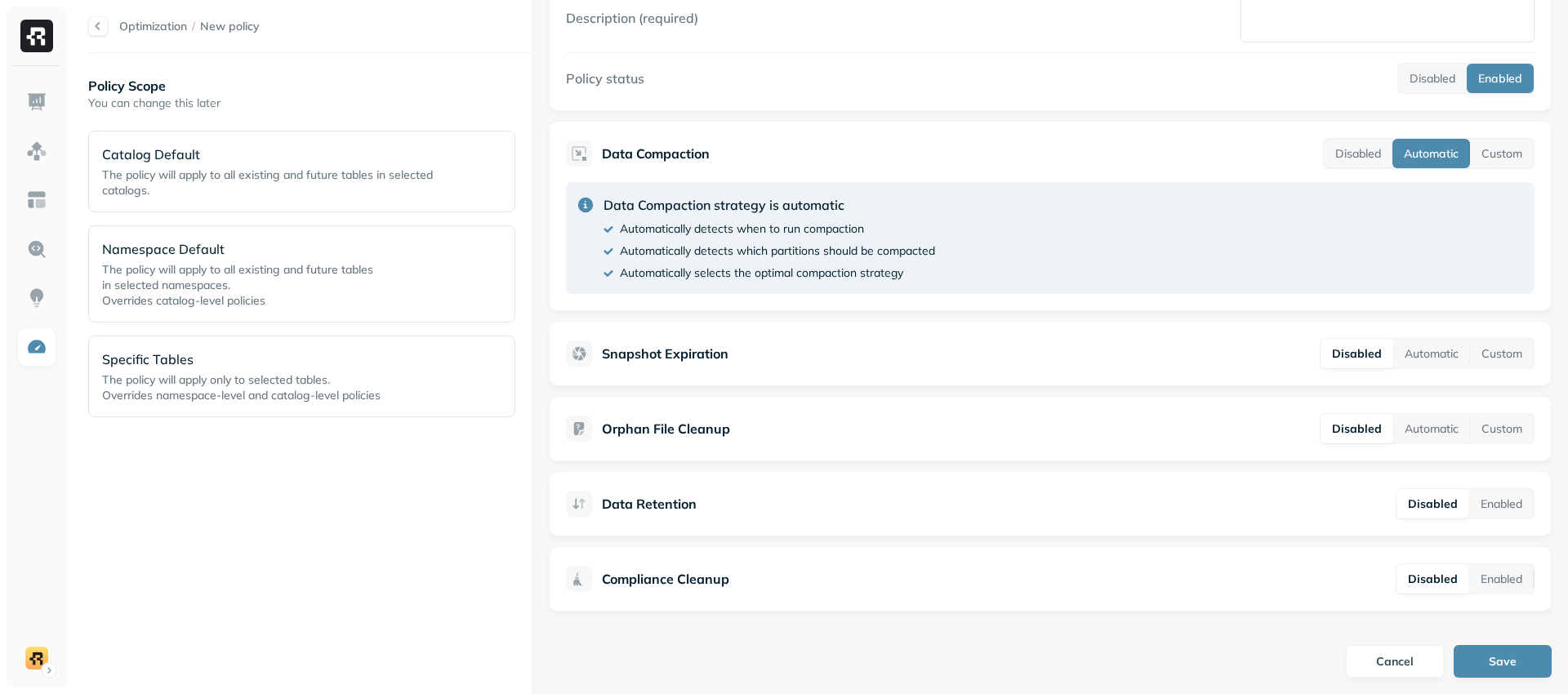
click at [1340, 133] on div "Data Compaction Disabled Automatic Custom Data Compaction strategy is automatic…" at bounding box center [1050, 215] width 1003 height 190
click at [1358, 147] on button "Disabled" at bounding box center [1357, 153] width 69 height 29
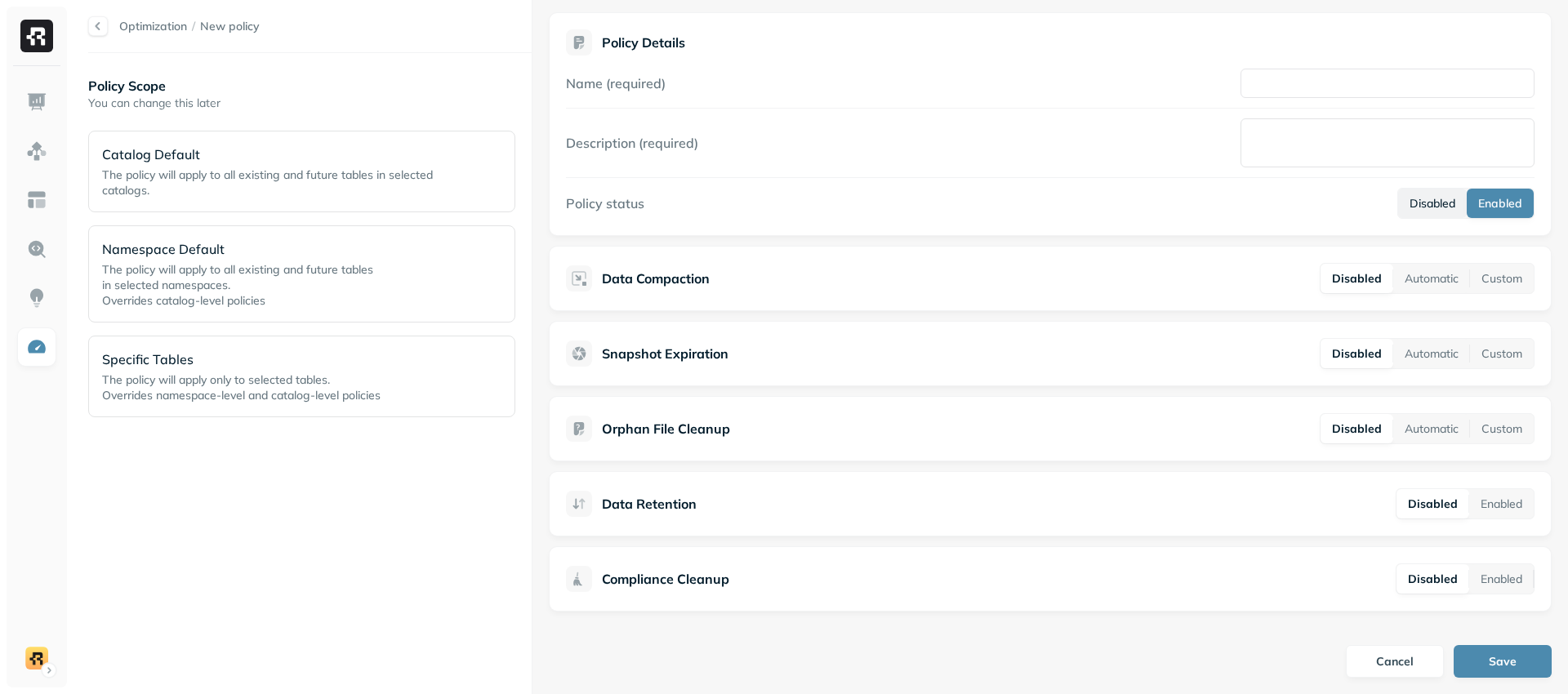
click at [1416, 201] on button "Disabled" at bounding box center [1432, 203] width 69 height 29
click at [1493, 507] on button "Enabled" at bounding box center [1501, 503] width 64 height 29
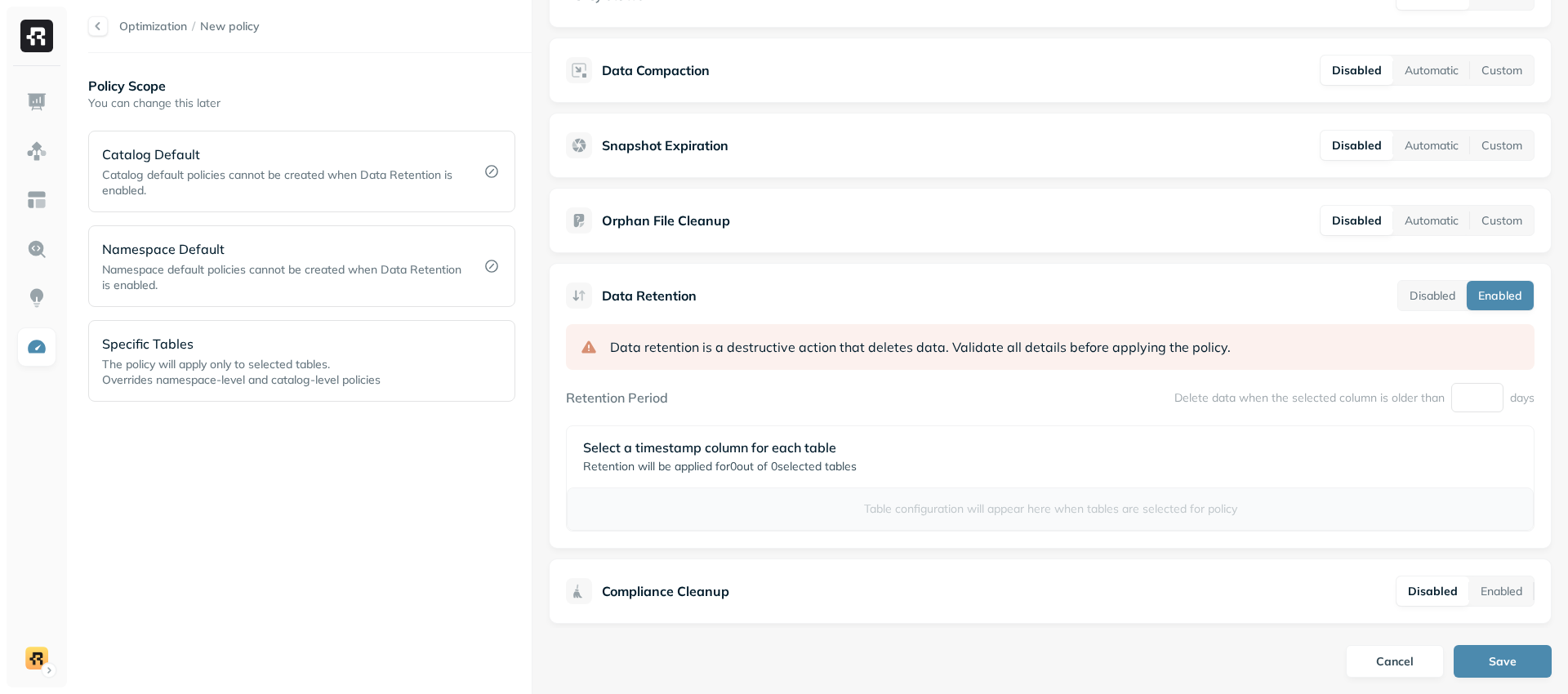
scroll to position [225, 0]
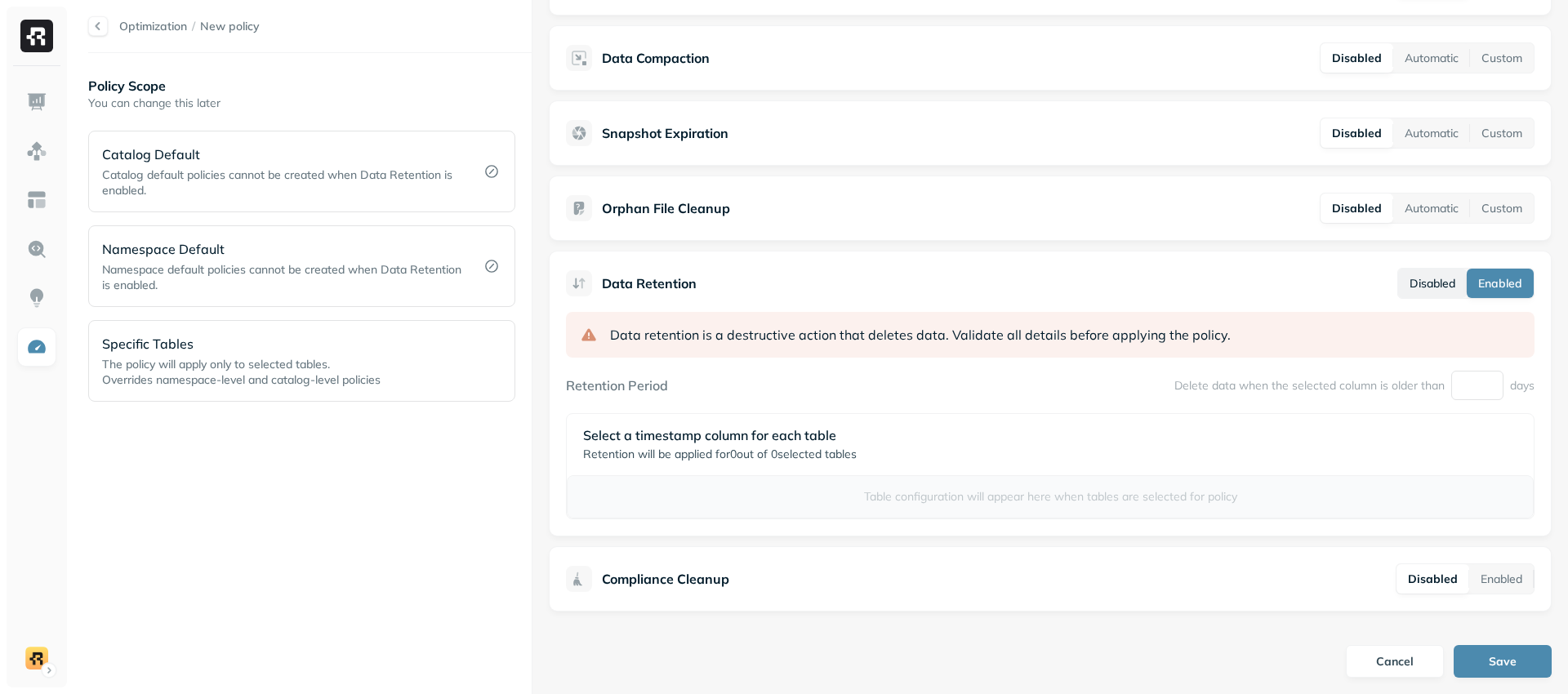
click at [1429, 287] on button "Disabled" at bounding box center [1432, 282] width 69 height 29
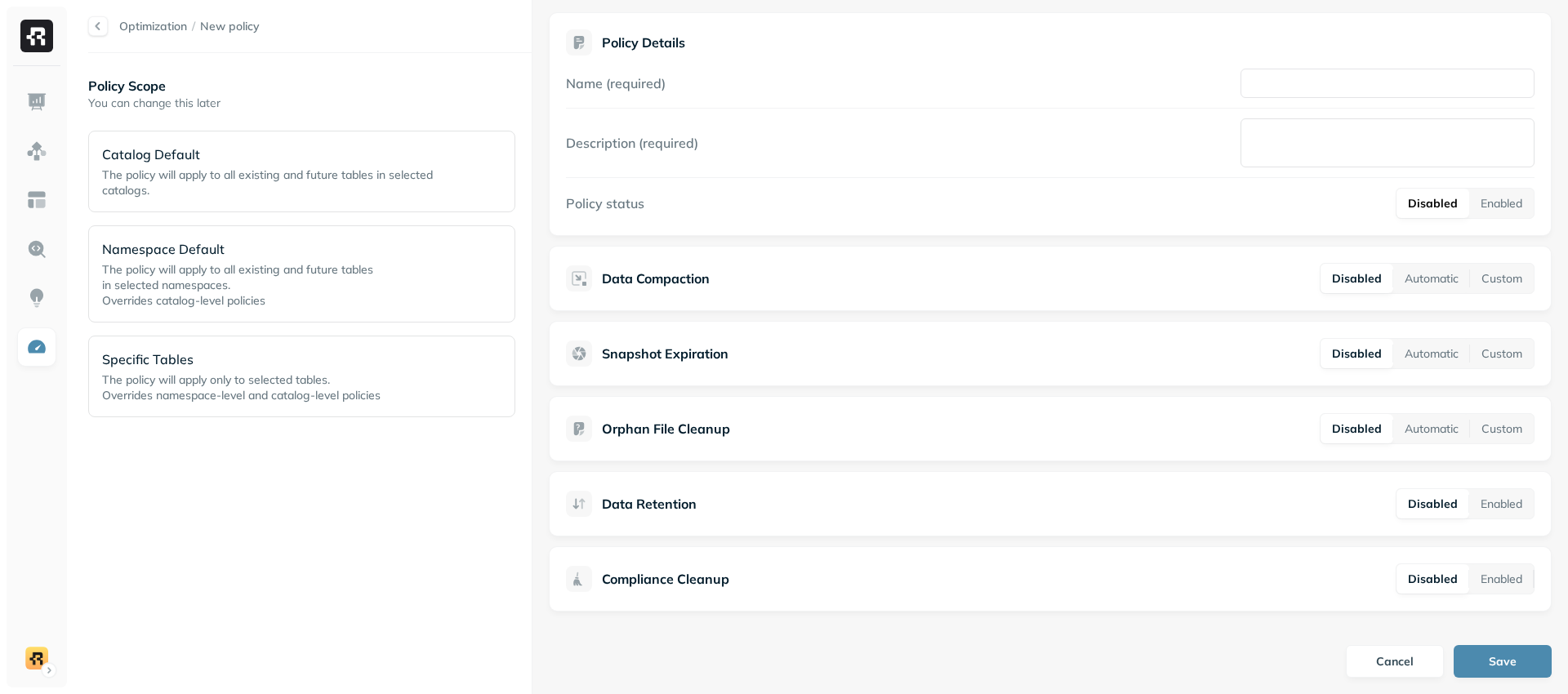
scroll to position [4, 0]
click at [1500, 502] on button "Enabled" at bounding box center [1501, 503] width 64 height 29
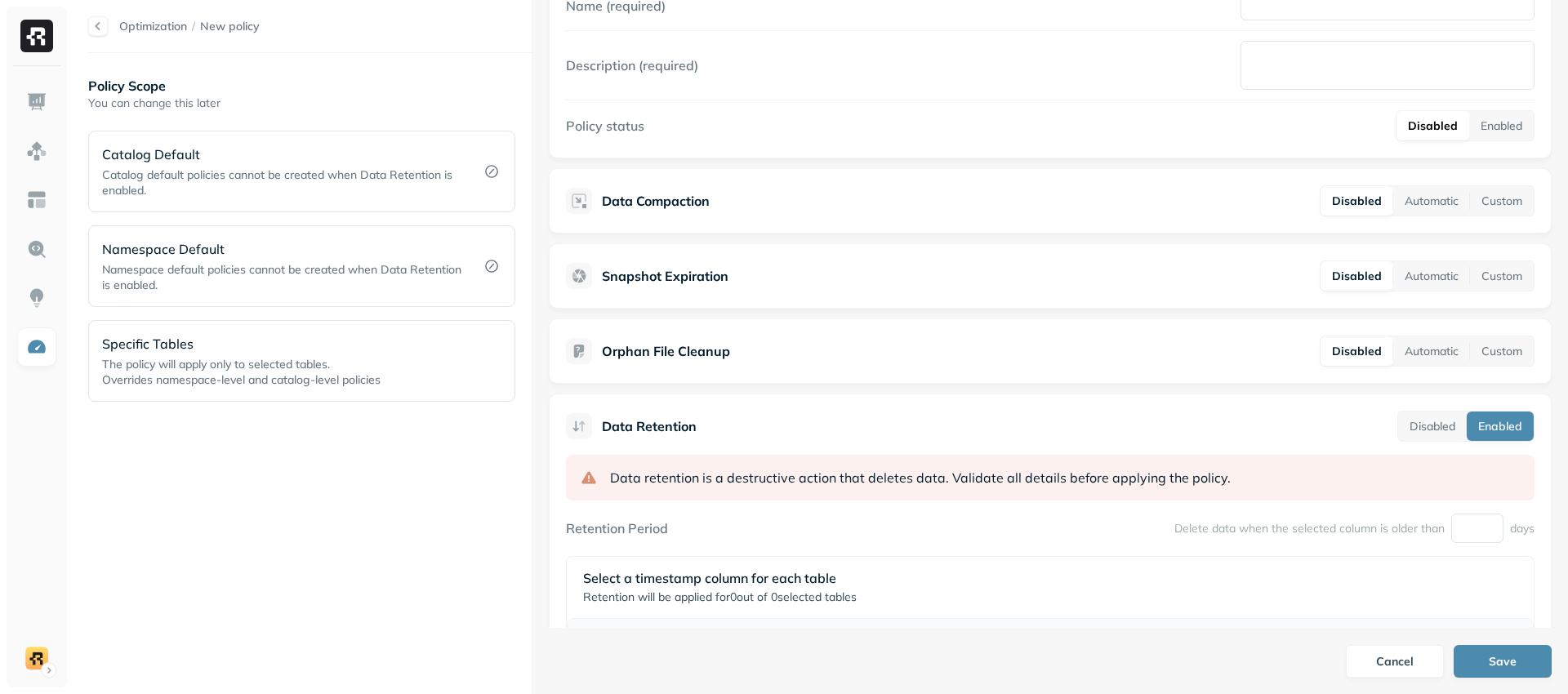
scroll to position [225, 0]
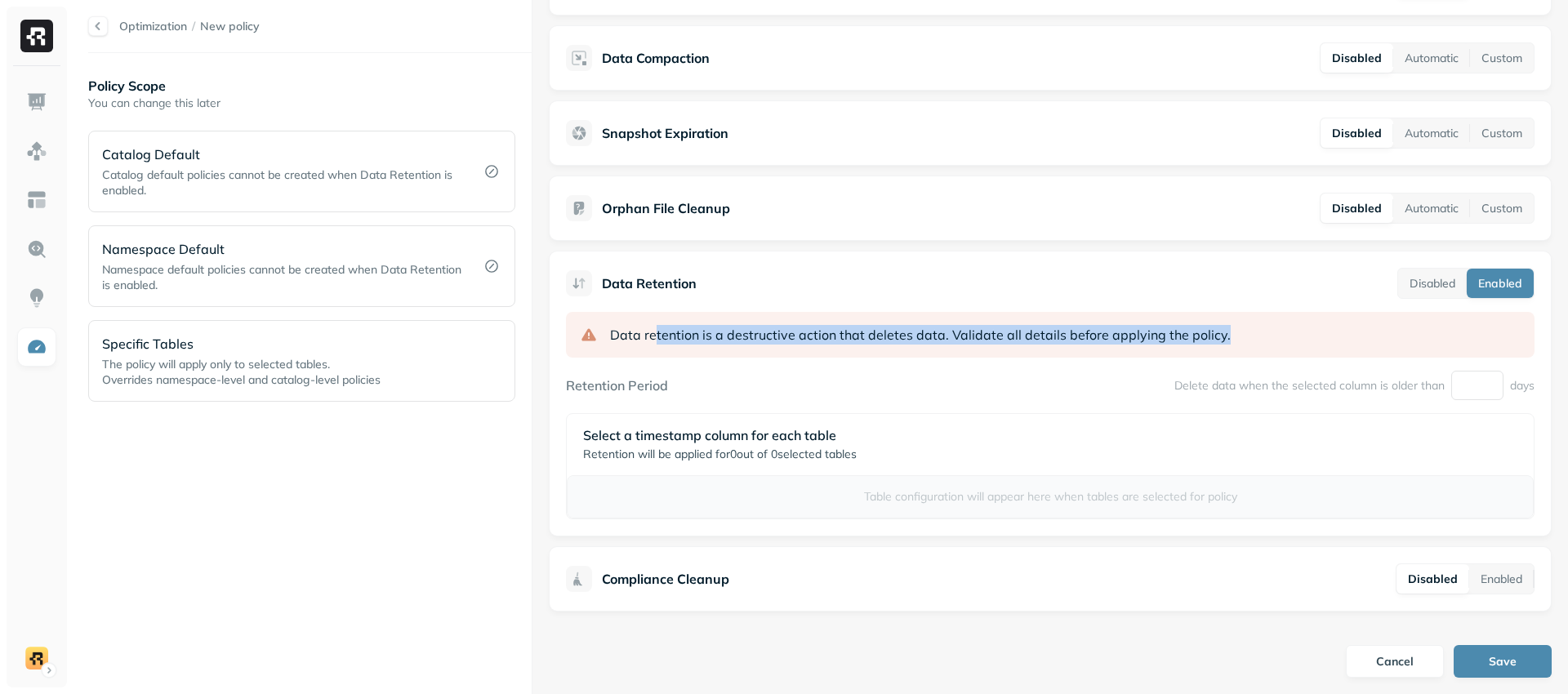
drag, startPoint x: 1241, startPoint y: 341, endPoint x: 654, endPoint y: 333, distance: 587.1
click at [654, 333] on div "Data retention is a destructive action that deletes data. Validate all details …" at bounding box center [1049, 334] width 968 height 45
click at [654, 333] on span "Data retention is a destructive action that deletes data." at bounding box center [779, 334] width 339 height 20
drag, startPoint x: 614, startPoint y: 335, endPoint x: 1221, endPoint y: 340, distance: 607.0
click at [1221, 340] on div "Data retention is a destructive action that deletes data. Validate all details …" at bounding box center [1049, 334] width 968 height 45
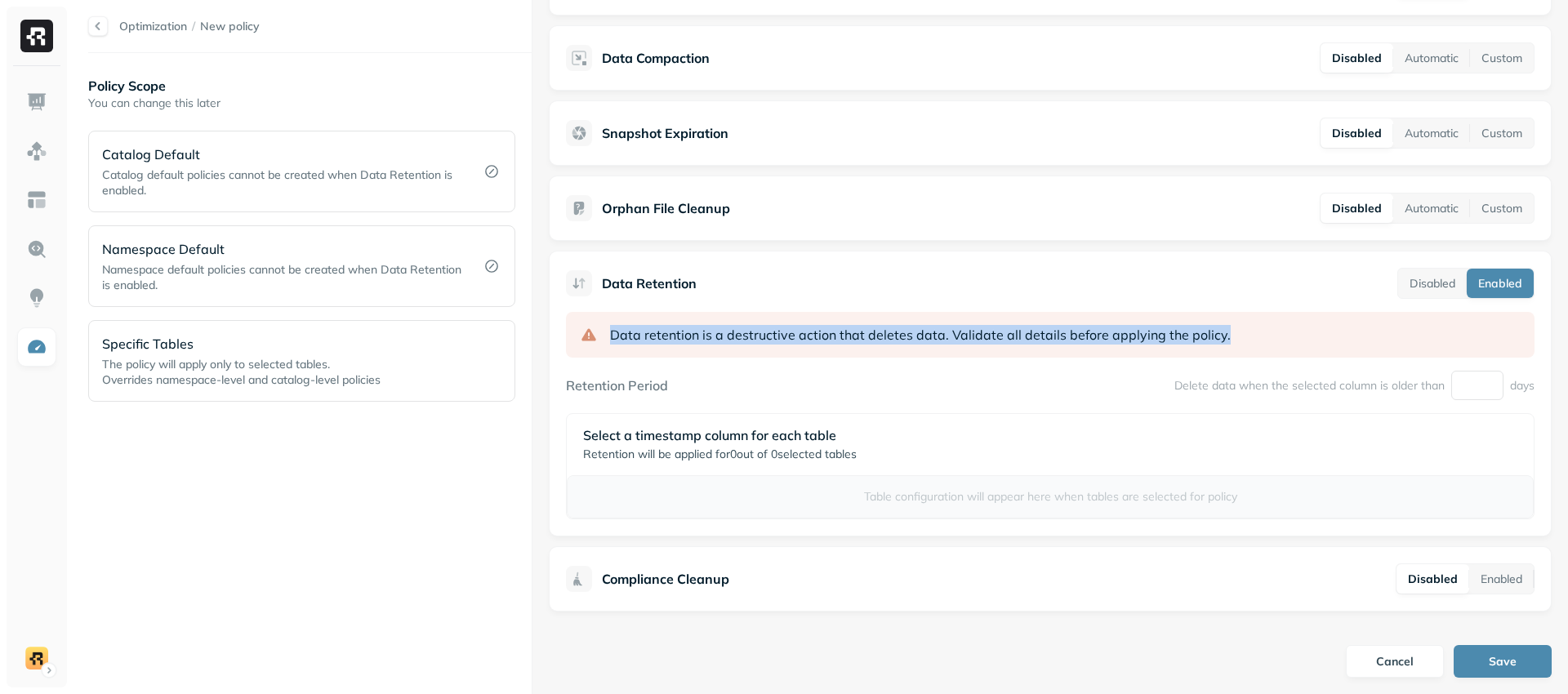
click at [1202, 335] on span "Validate all details before applying the policy." at bounding box center [1091, 334] width 279 height 20
drag, startPoint x: 677, startPoint y: 334, endPoint x: 1259, endPoint y: 331, distance: 582.0
click at [1259, 331] on div "Data retention is a destructive action that deletes data. Validate all details …" at bounding box center [1049, 334] width 968 height 45
click at [1148, 334] on span "Validate all details before applying the policy." at bounding box center [1091, 334] width 279 height 20
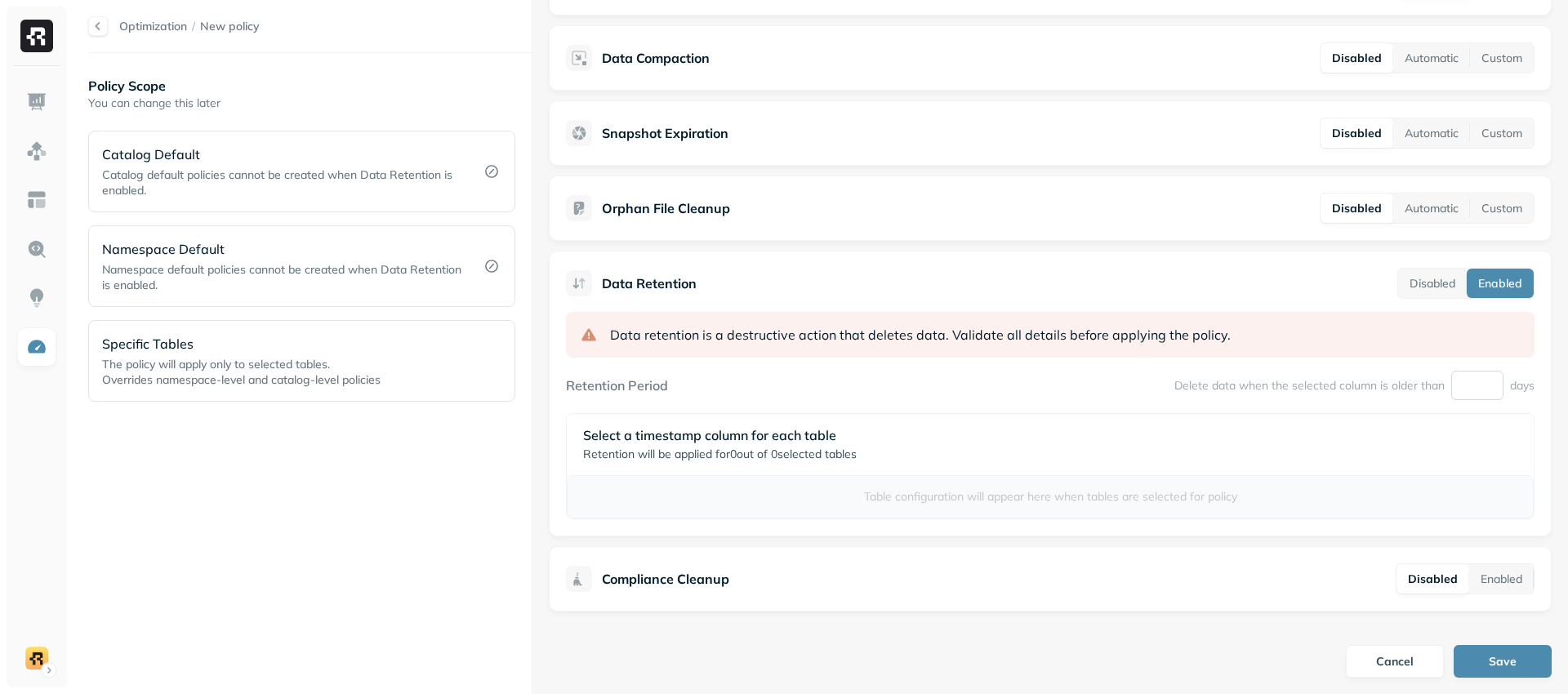
click at [1456, 384] on input "*" at bounding box center [1476, 384] width 52 height 29
click at [1476, 420] on div "Select a timestamp column for each table Retention will be applied for 0 out of…" at bounding box center [1050, 444] width 967 height 61
drag, startPoint x: 1368, startPoint y: 469, endPoint x: 1298, endPoint y: 477, distance: 70.5
click at [1368, 468] on div "Select a timestamp column for each table Retention will be applied for 0 out of…" at bounding box center [1050, 444] width 967 height 61
drag, startPoint x: 919, startPoint y: 507, endPoint x: 1029, endPoint y: 497, distance: 110.5
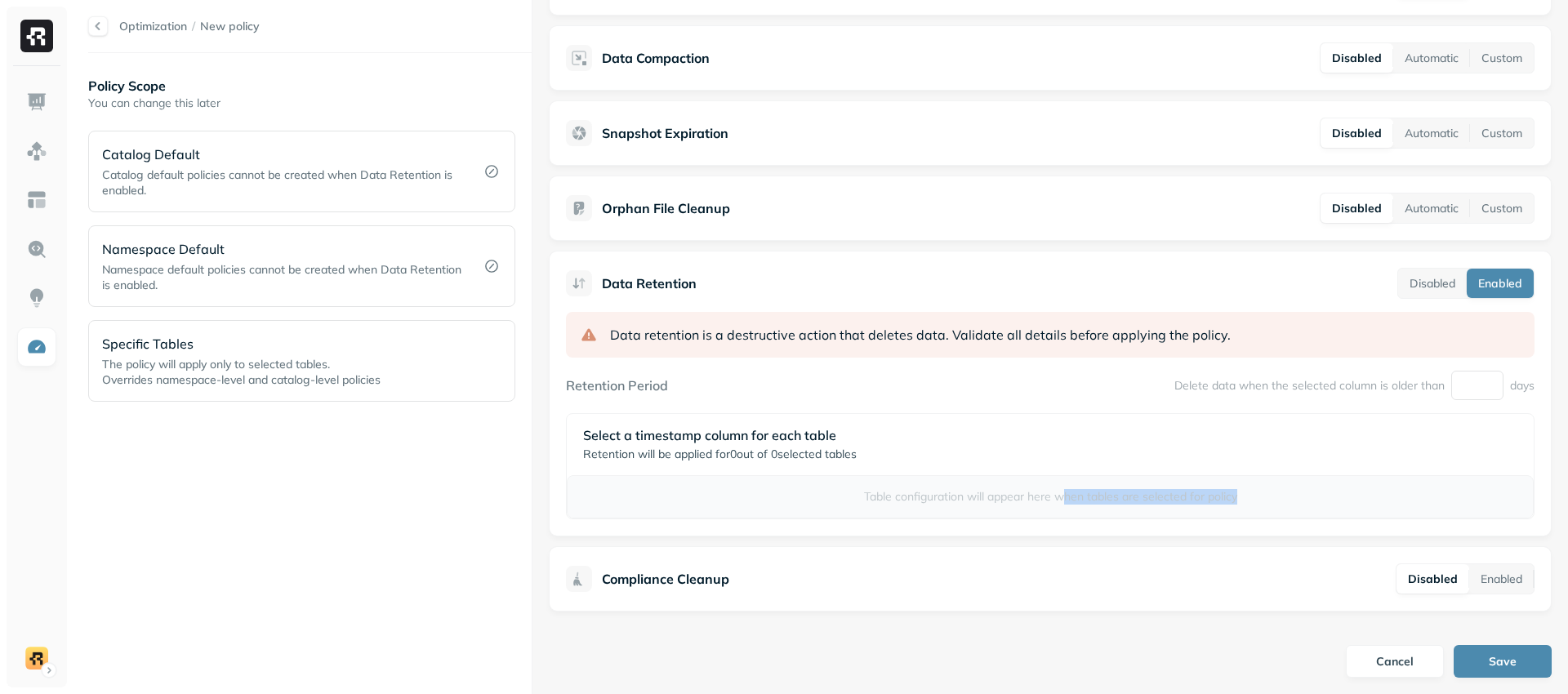
click at [1059, 490] on div "Table configuration will appear here when tables are selected for policy" at bounding box center [1050, 497] width 967 height 43
drag, startPoint x: 844, startPoint y: 503, endPoint x: 831, endPoint y: 497, distance: 14.3
click at [844, 503] on p "Table configuration will appear here when tables are selected for policy" at bounding box center [1050, 497] width 939 height 15
click at [415, 354] on div "Specific Tables The policy will apply only to selected tables. Overrides namesp…" at bounding box center [283, 361] width 364 height 54
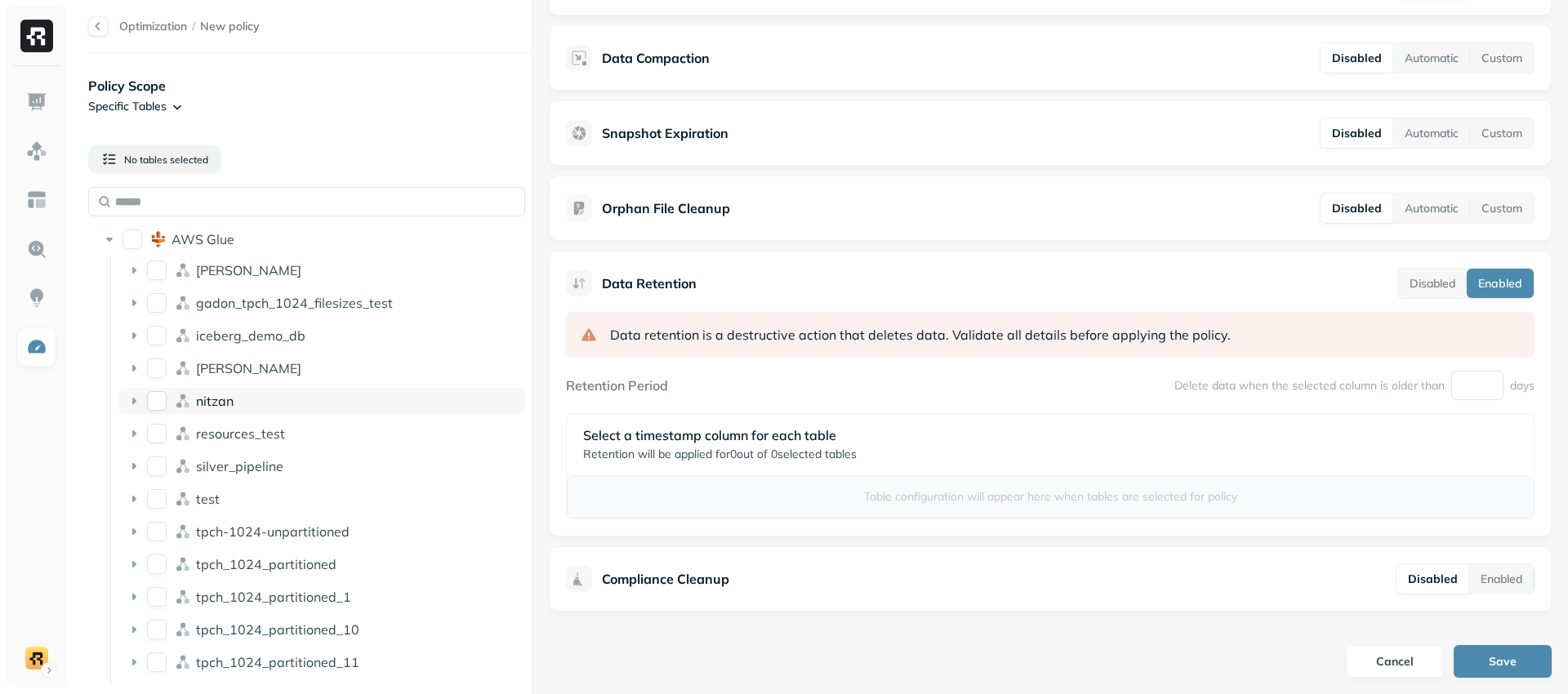
click at [162, 400] on button "nitzan" at bounding box center [157, 400] width 20 height 20
click at [164, 499] on button "test" at bounding box center [157, 499] width 20 height 20
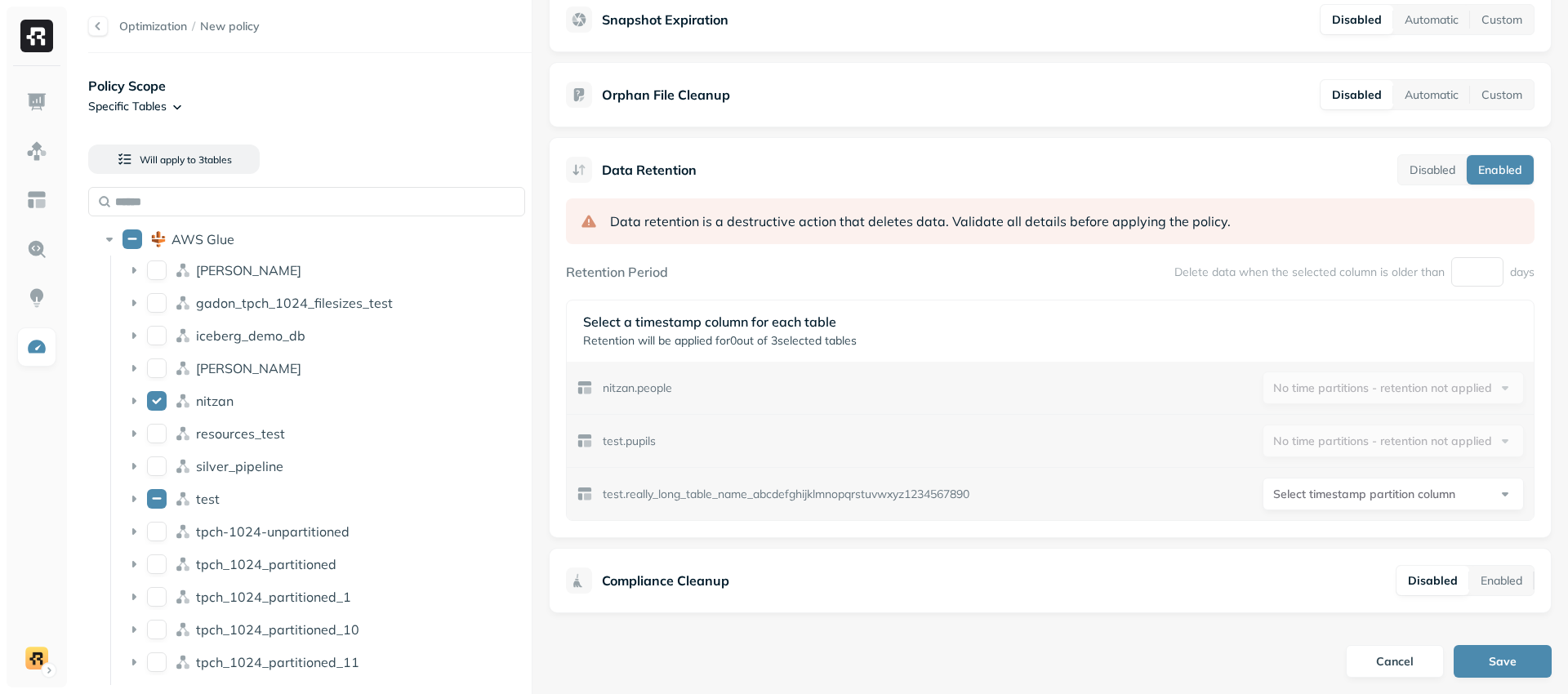
scroll to position [340, 0]
click at [1343, 499] on html "Optimization / New policy Policy Scope Specific Tables Will apply to 3 table s …" at bounding box center [784, 347] width 1568 height 694
click at [1322, 496] on html "Optimization / New policy Policy Scope Specific Tables Will apply to 3 table s …" at bounding box center [784, 347] width 1568 height 694
click at [1089, 426] on div "test.pupils No time partitions - retention not applied" at bounding box center [1050, 438] width 967 height 52
drag, startPoint x: 603, startPoint y: 322, endPoint x: 824, endPoint y: 320, distance: 221.0
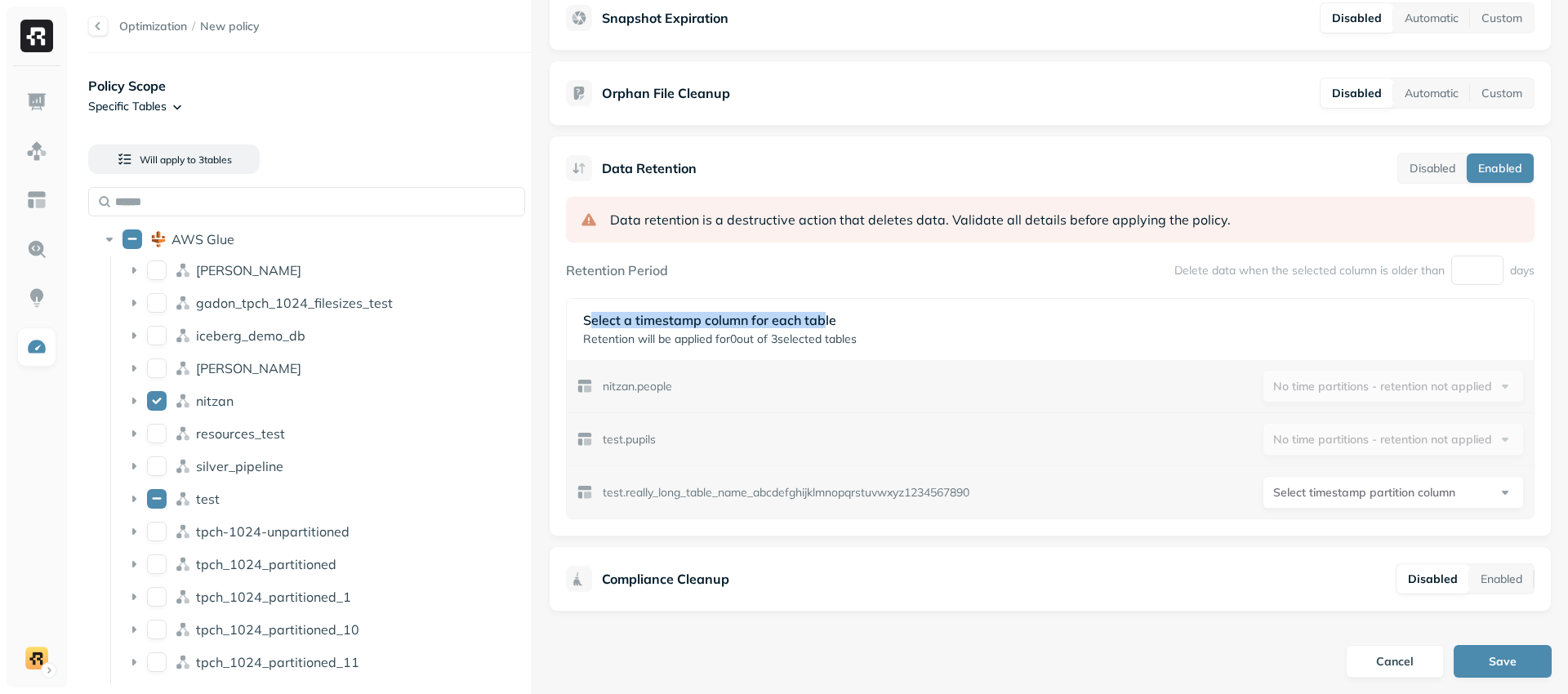
click at [824, 320] on p "Select a timestamp column for each table" at bounding box center [1049, 319] width 934 height 16
click at [773, 322] on p "Select a timestamp column for each table" at bounding box center [1049, 319] width 934 height 16
click at [1346, 490] on html "Optimization / New policy Policy Scope Specific Tables Will apply to 3 table s …" at bounding box center [784, 347] width 1568 height 694
click at [1310, 494] on html "Optimization / New policy Policy Scope Specific Tables Will apply to 3 table s …" at bounding box center [784, 347] width 1568 height 694
click at [1312, 489] on html "Optimization / New policy Policy Scope Specific Tables Will apply to 3 table s …" at bounding box center [784, 347] width 1568 height 694
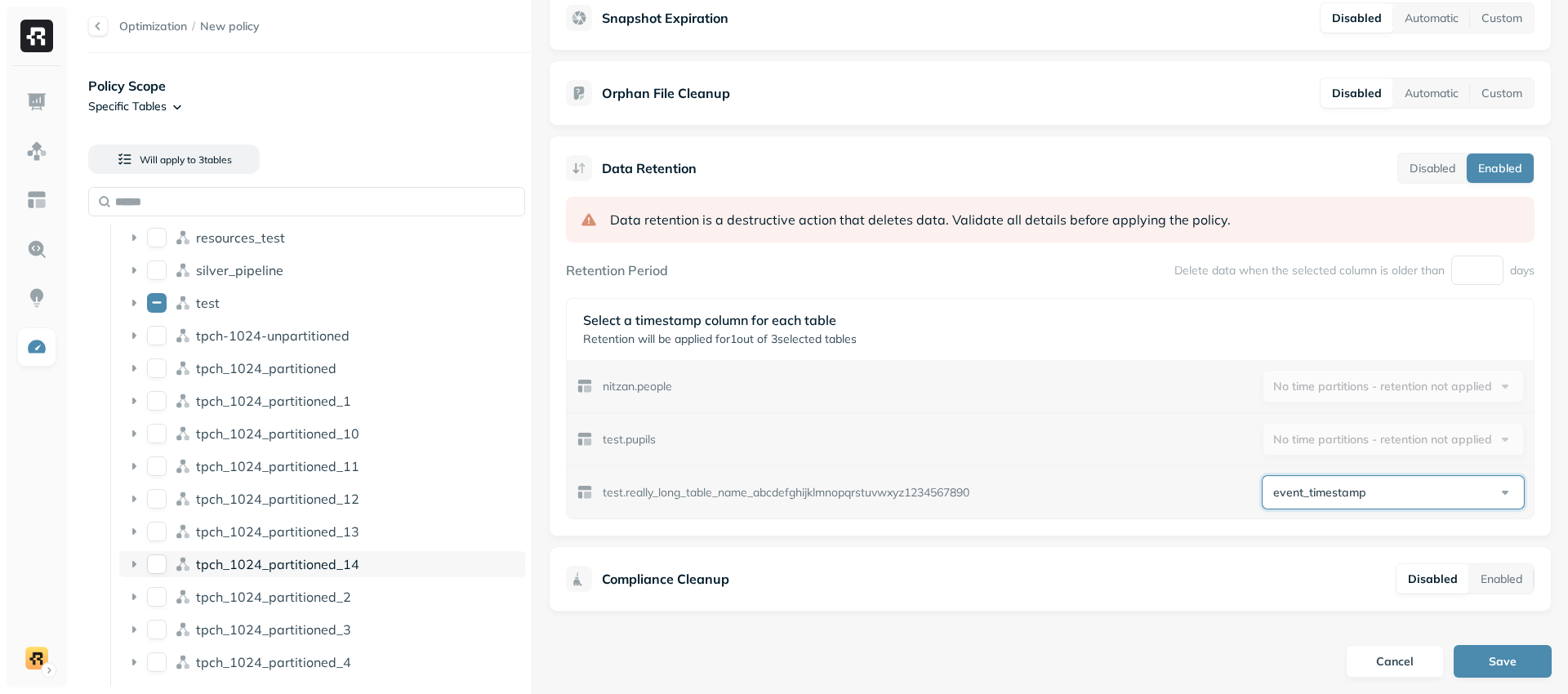
scroll to position [237, 0]
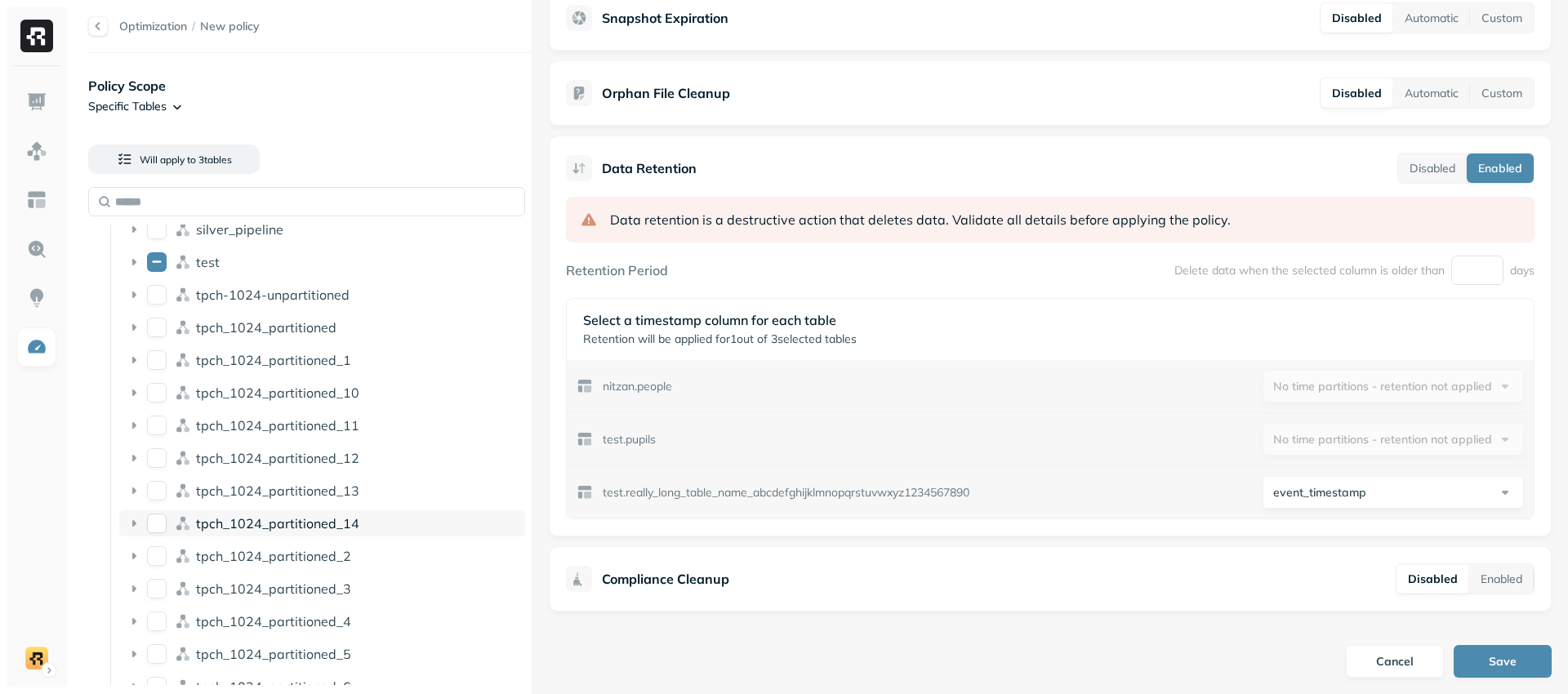
click at [216, 521] on span "tpch_1024_partitioned_14" at bounding box center [277, 522] width 163 height 16
click at [194, 551] on icon at bounding box center [185, 553] width 16 height 16
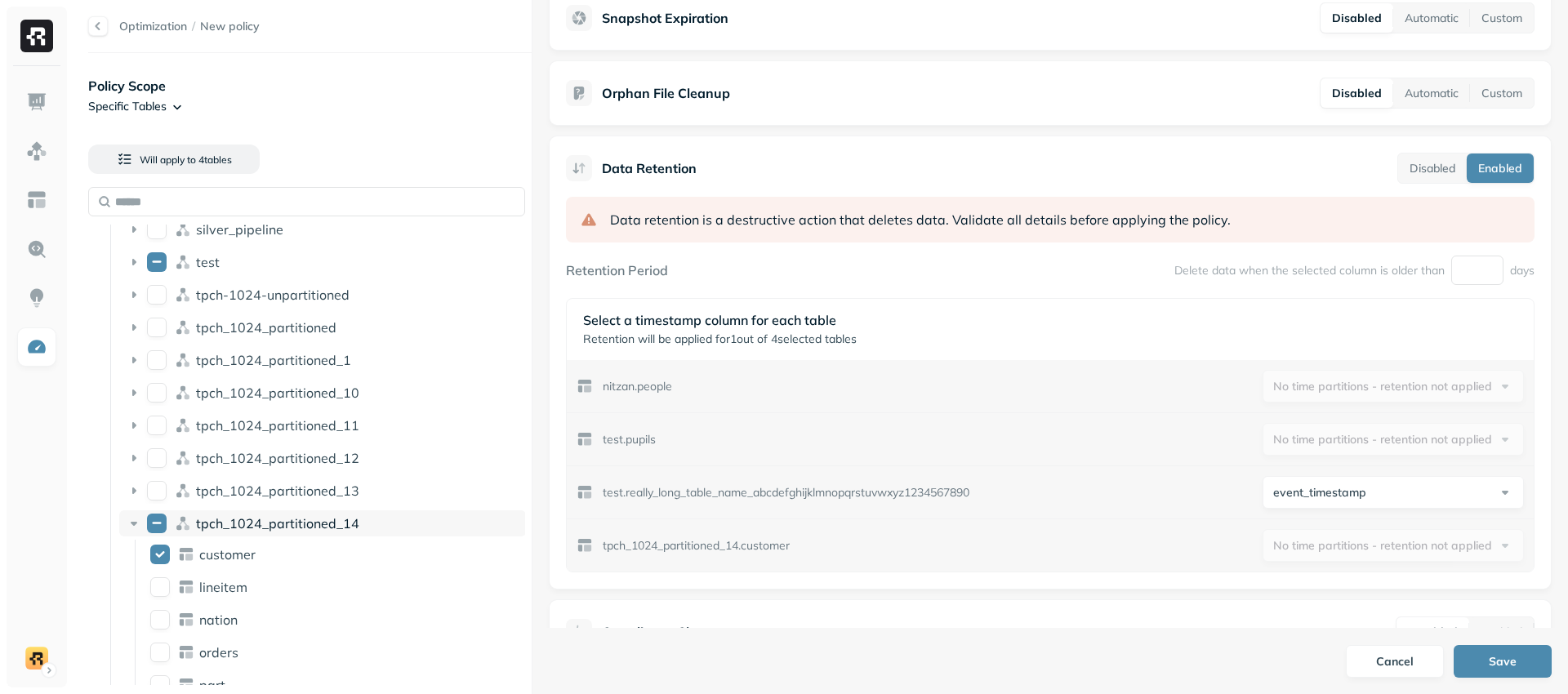
click at [152, 525] on button "tpch_1024_partitioned_14" at bounding box center [157, 523] width 20 height 20
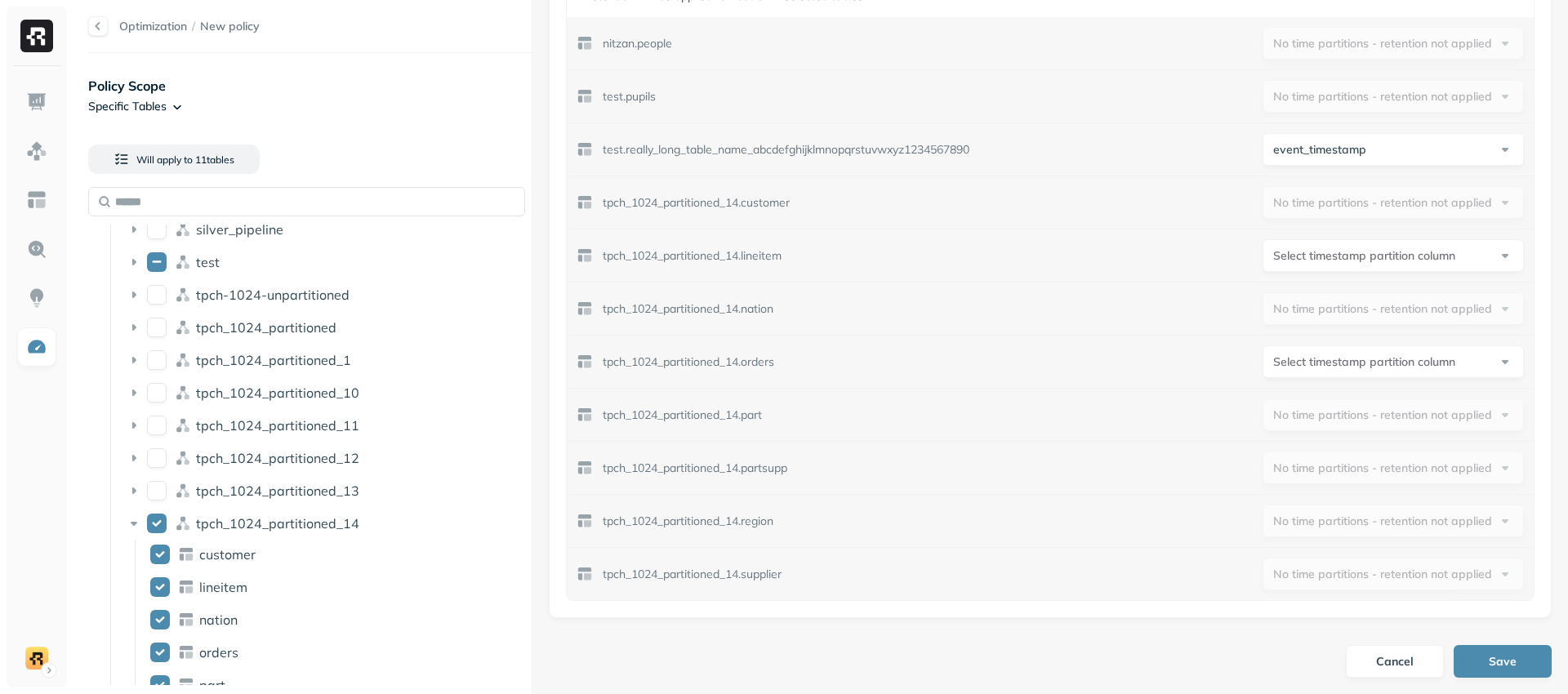
scroll to position [683, 0]
click at [1274, 359] on html "Optimization / New policy Policy Scope Specific Tables Will apply to 11 table s…" at bounding box center [784, 347] width 1568 height 694
click at [1274, 360] on html "Optimization / New policy Policy Scope Specific Tables Will apply to 11 table s…" at bounding box center [784, 347] width 1568 height 694
click at [1299, 262] on html "Optimization / New policy Policy Scope Specific Tables Will apply to 11 table s…" at bounding box center [784, 347] width 1568 height 694
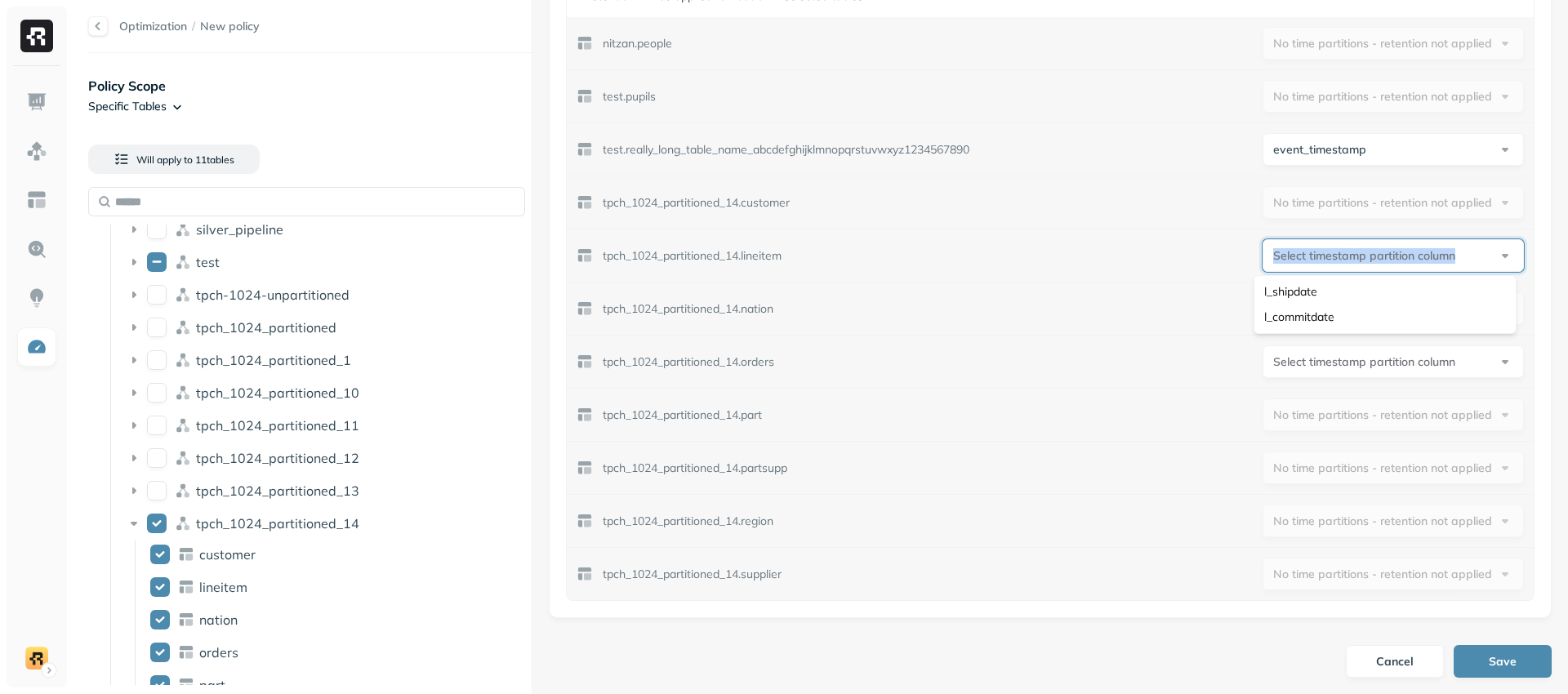
click at [1299, 262] on html "Optimization / New policy Policy Scope Specific Tables Will apply to 11 table s…" at bounding box center [784, 347] width 1568 height 694
click at [1348, 254] on html "Optimization / New policy Policy Scope Specific Tables Will apply to 11 table s…" at bounding box center [784, 347] width 1568 height 694
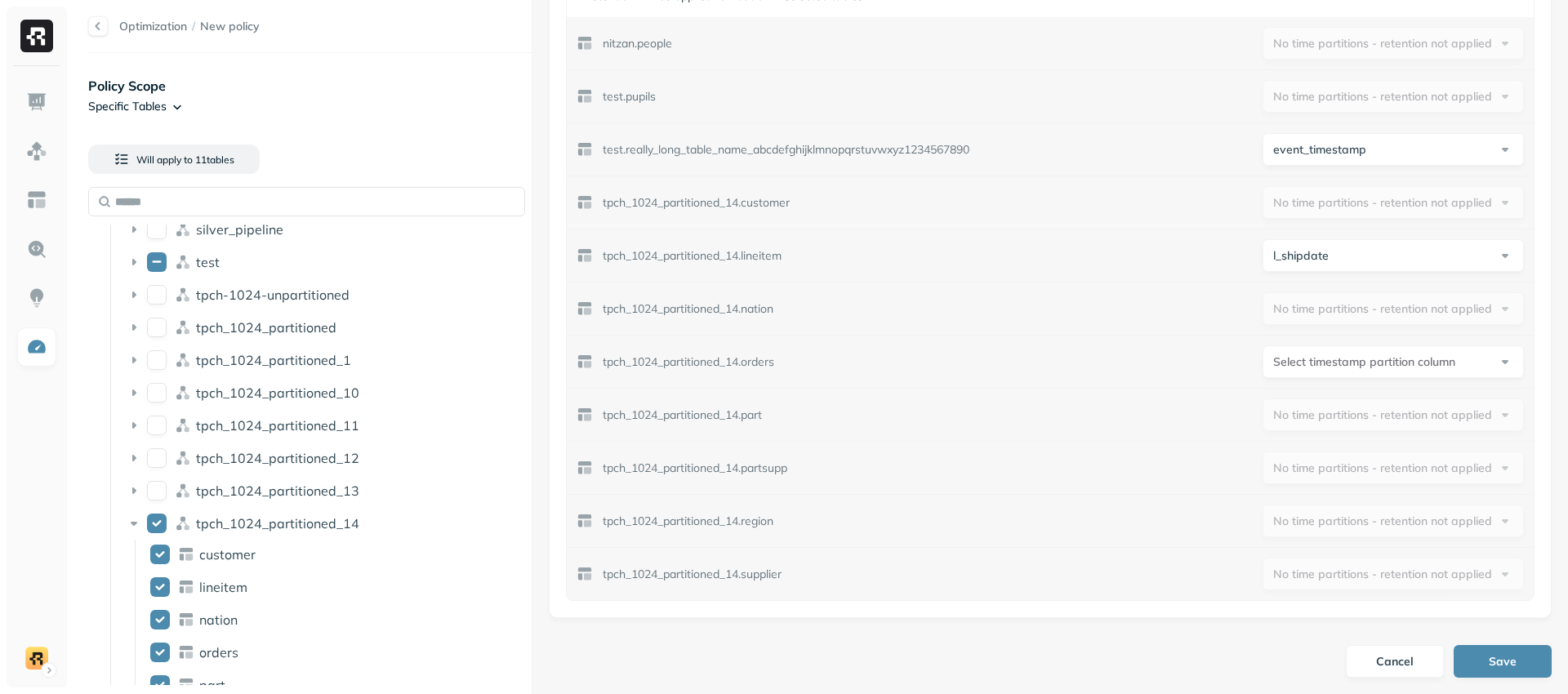
click at [1220, 292] on div "tpch_1024_partitioned_14.nation No time partitions - retention not applied" at bounding box center [1050, 308] width 967 height 52
click at [1312, 261] on html "Optimization / New policy Policy Scope Specific Tables Will apply to 11 table s…" at bounding box center [784, 347] width 1568 height 694
click at [1338, 259] on html "Optimization / New policy Policy Scope Specific Tables Will apply to 11 table s…" at bounding box center [784, 347] width 1568 height 694
click at [1334, 261] on html "Optimization / New policy Policy Scope Specific Tables Will apply to 11 table s…" at bounding box center [784, 347] width 1568 height 694
click at [1399, 262] on html "Optimization / New policy Policy Scope Specific Tables Will apply to 11 table s…" at bounding box center [784, 347] width 1568 height 694
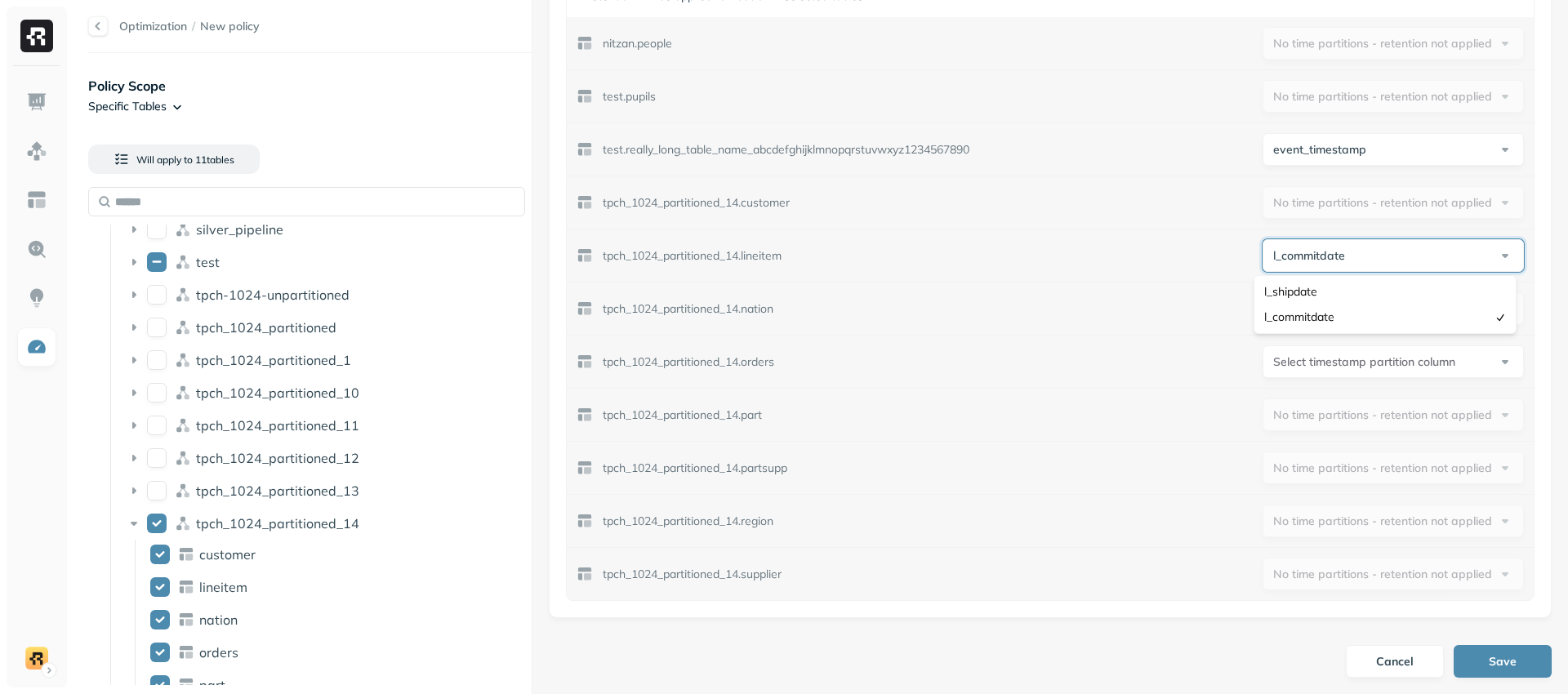
select select "**********"
click at [1329, 251] on html "Optimization / New policy Policy Scope Specific Tables Will apply to 11 table s…" at bounding box center [784, 347] width 1568 height 694
click at [1296, 251] on html "Optimization / New policy Policy Scope Specific Tables Will apply to 11 table s…" at bounding box center [784, 347] width 1568 height 694
click at [1287, 253] on html "Optimization / New policy Policy Scope Specific Tables Will apply to 11 table s…" at bounding box center [784, 347] width 1568 height 694
click at [1359, 267] on html "Optimization / New policy Policy Scope Specific Tables Will apply to 11 table s…" at bounding box center [784, 347] width 1568 height 694
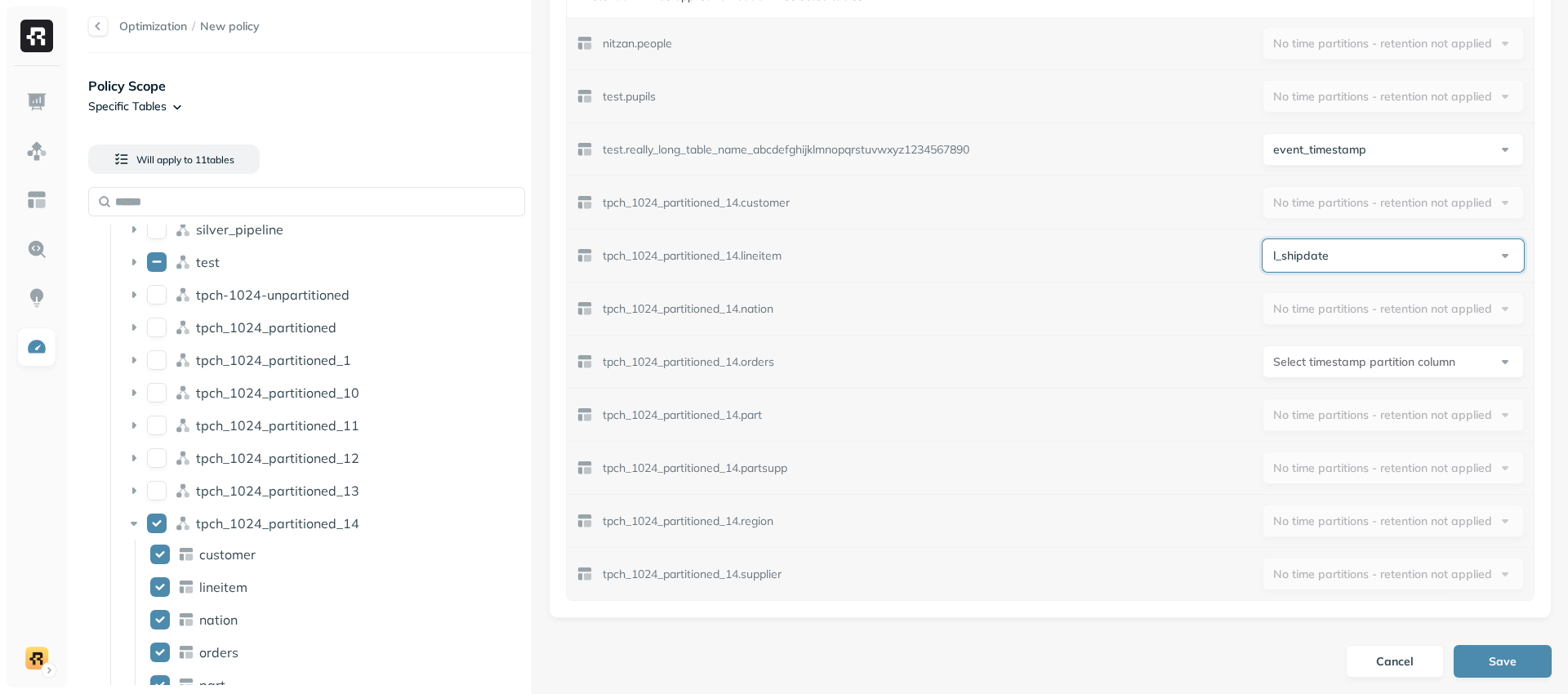
drag, startPoint x: 736, startPoint y: 203, endPoint x: 684, endPoint y: 208, distance: 52.2
click at [684, 208] on html "Optimization / New policy Policy Scope Specific Tables Will apply to 11 table s…" at bounding box center [784, 347] width 1568 height 694
drag, startPoint x: 695, startPoint y: 203, endPoint x: 762, endPoint y: 211, distance: 67.5
click at [733, 205] on p "tpch_1024_partitioned_14.customer" at bounding box center [696, 203] width 187 height 15
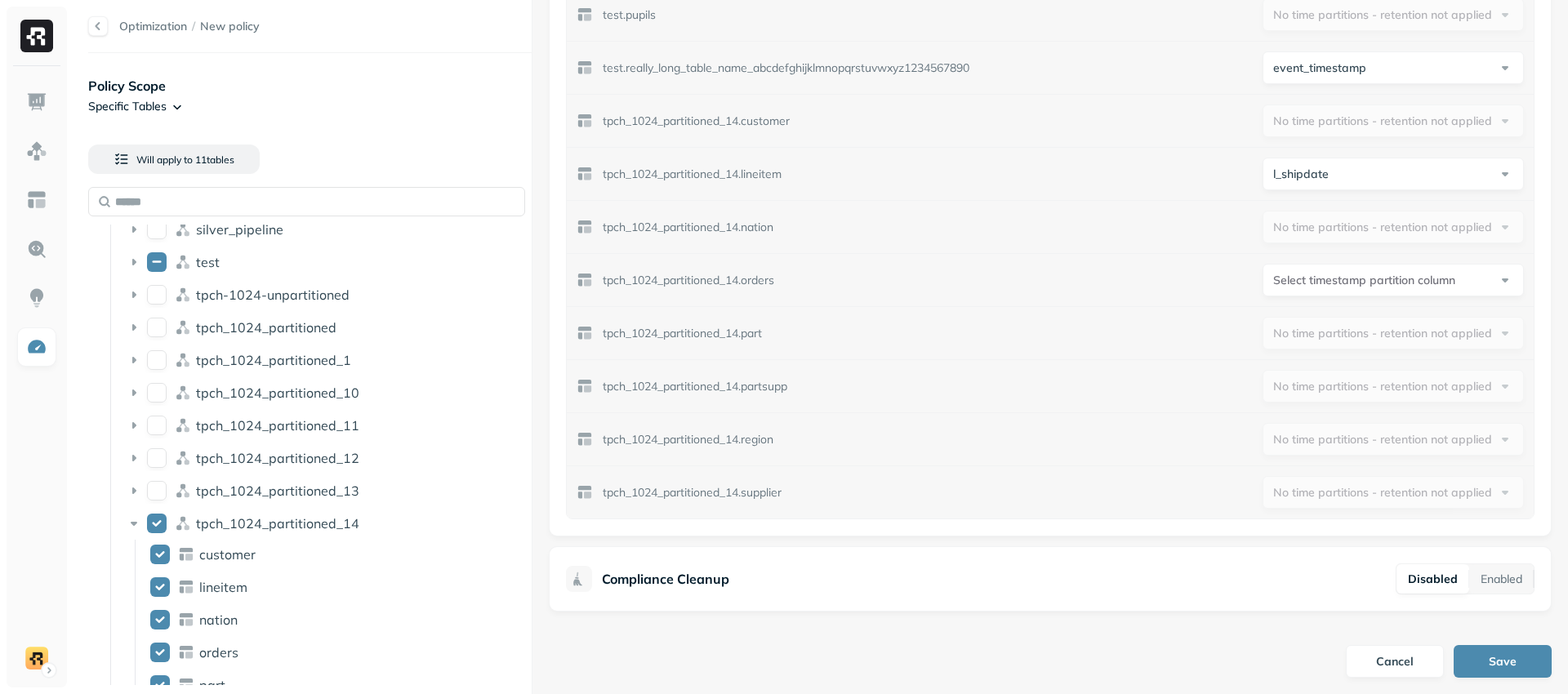
drag, startPoint x: 813, startPoint y: 117, endPoint x: 786, endPoint y: 111, distance: 27.7
click at [812, 117] on div "tpch_1024_partitioned_14.customer No time partitions - retention not applied" at bounding box center [1050, 120] width 967 height 52
drag, startPoint x: 768, startPoint y: 124, endPoint x: 702, endPoint y: 123, distance: 66.0
click at [702, 123] on p "tpch_1024_partitioned_14.customer" at bounding box center [696, 121] width 187 height 15
drag, startPoint x: 842, startPoint y: 170, endPoint x: 795, endPoint y: 136, distance: 58.0
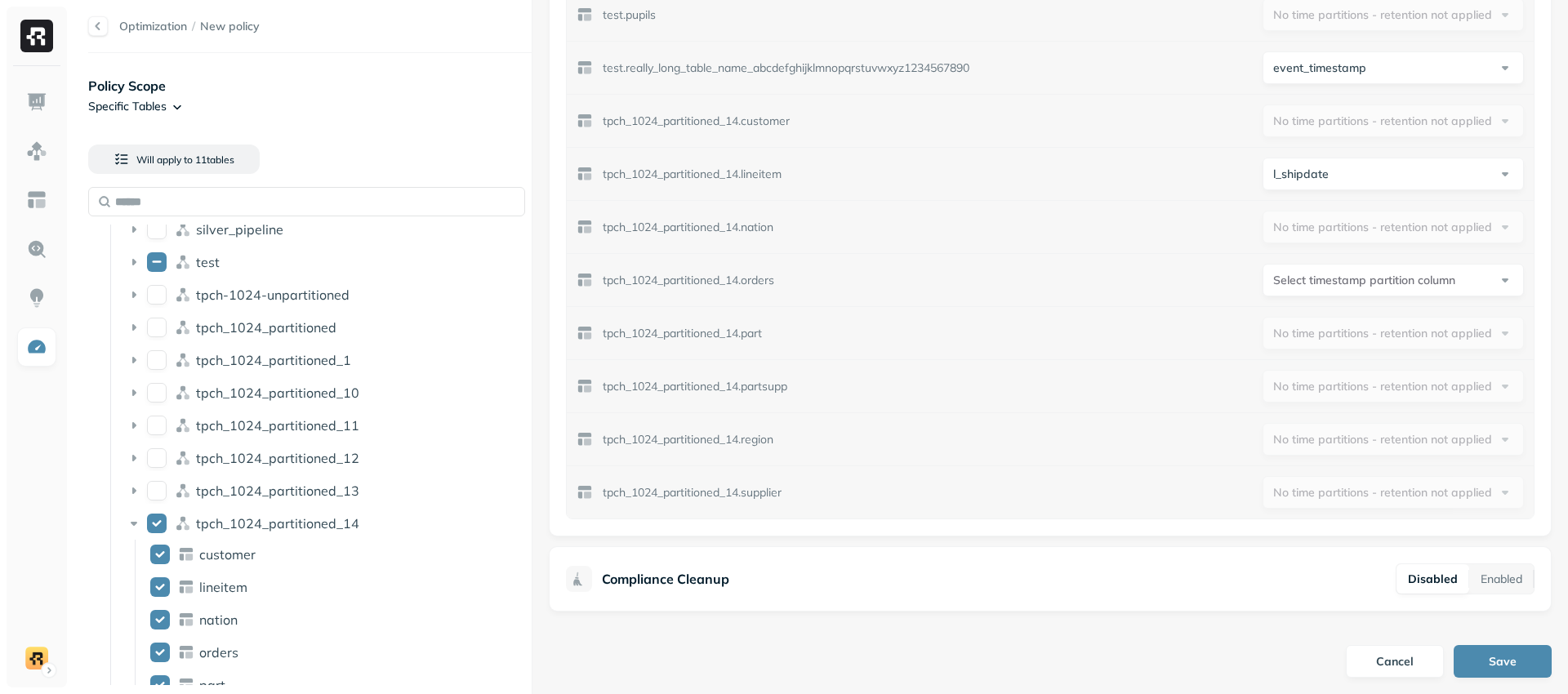
click at [841, 170] on div "**********" at bounding box center [1050, 173] width 967 height 52
drag, startPoint x: 767, startPoint y: 122, endPoint x: 703, endPoint y: 117, distance: 64.2
click at [703, 117] on p "tpch_1024_partitioned_14.customer" at bounding box center [696, 121] width 187 height 15
click at [1396, 564] on button "Disabled" at bounding box center [1432, 578] width 73 height 29
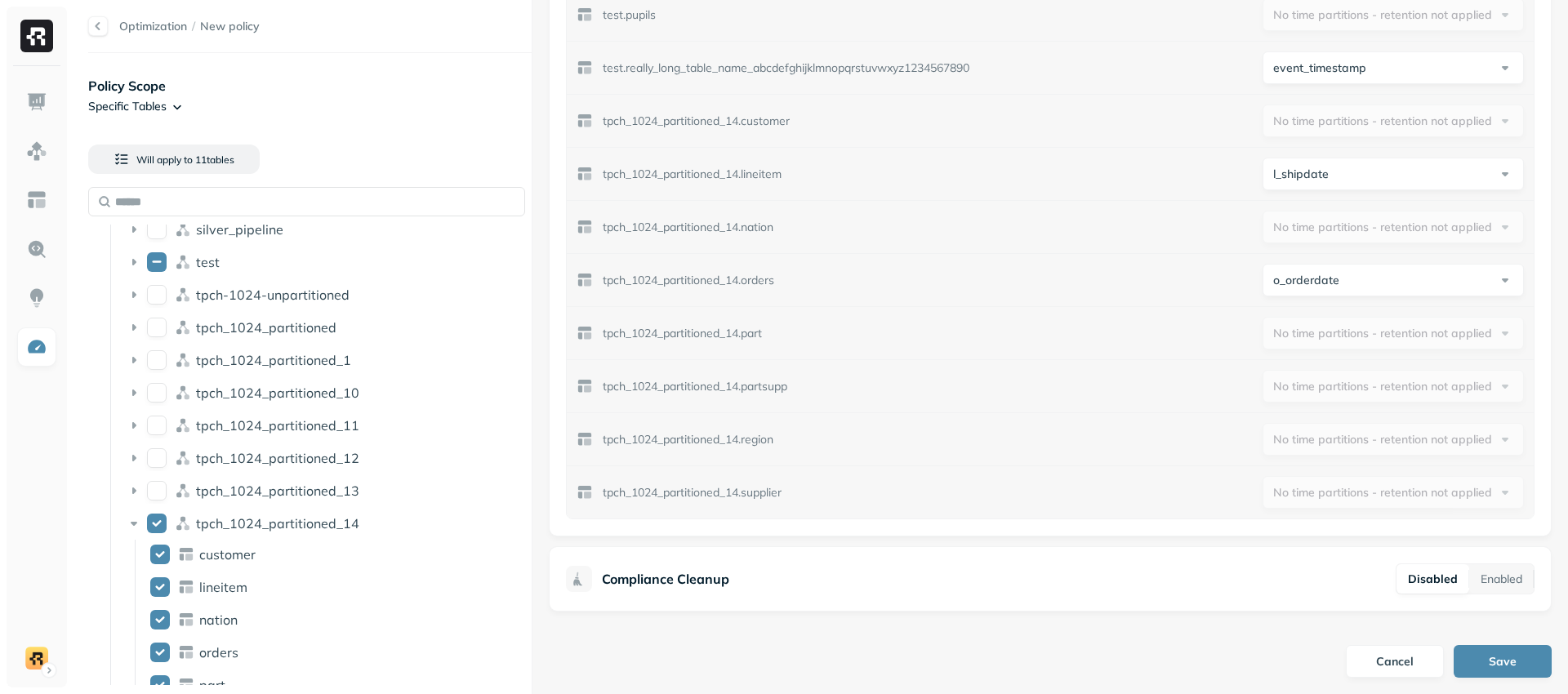
scroll to position [0, 0]
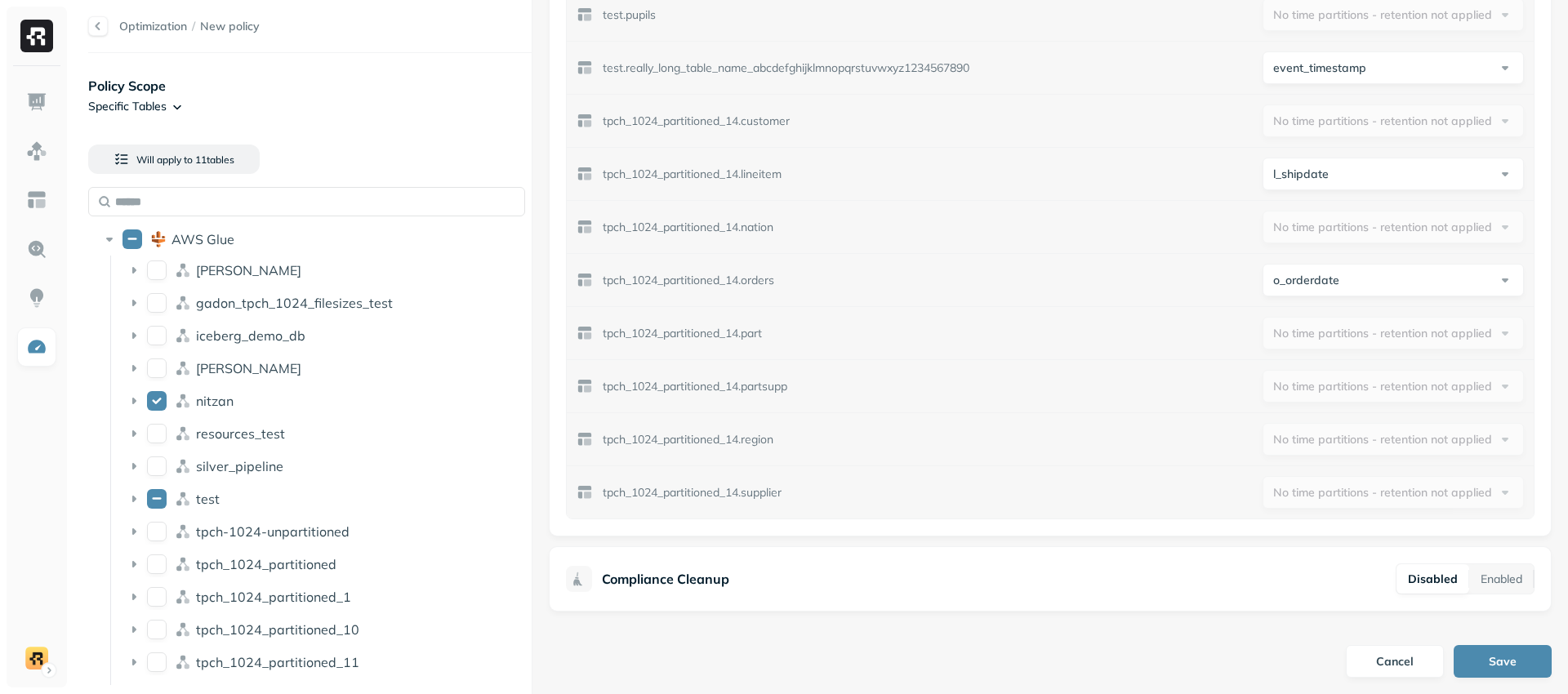
type button "on"
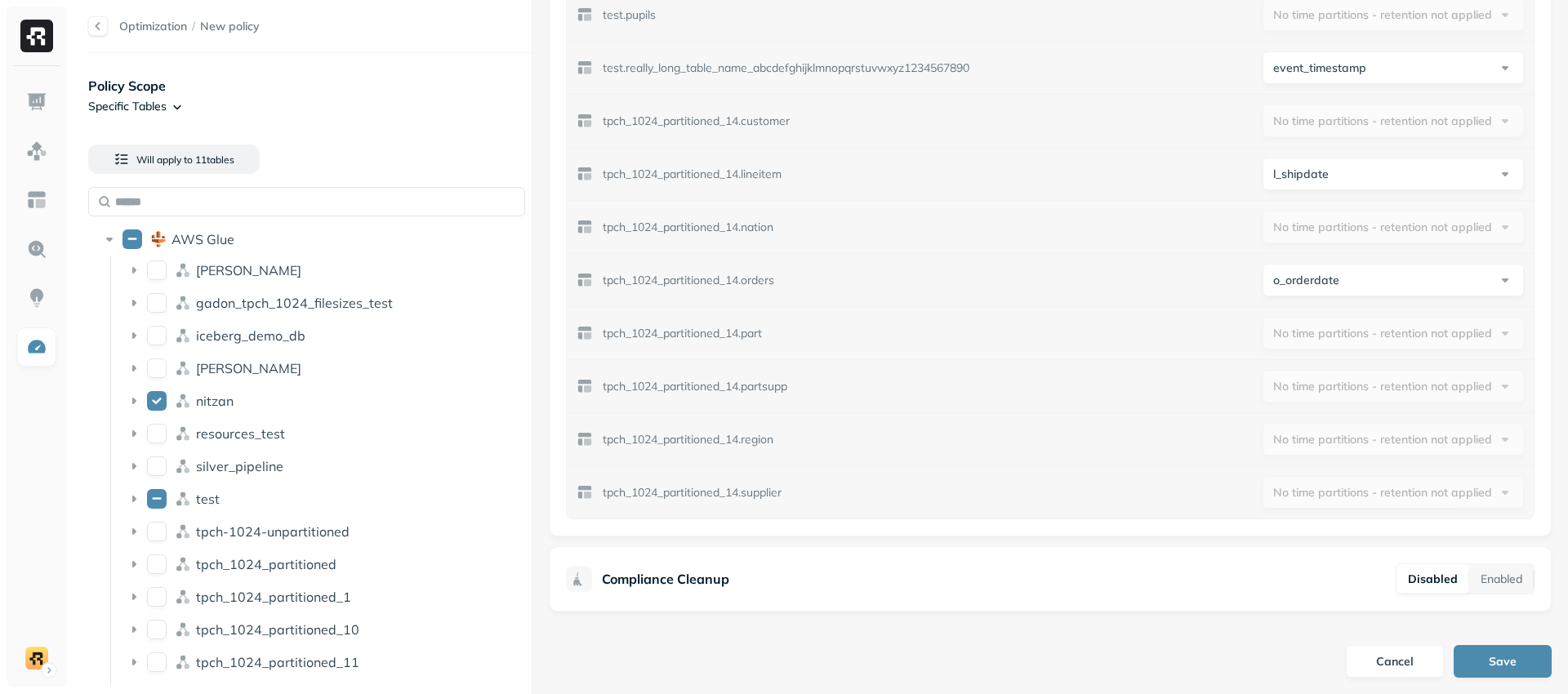
type button "on"
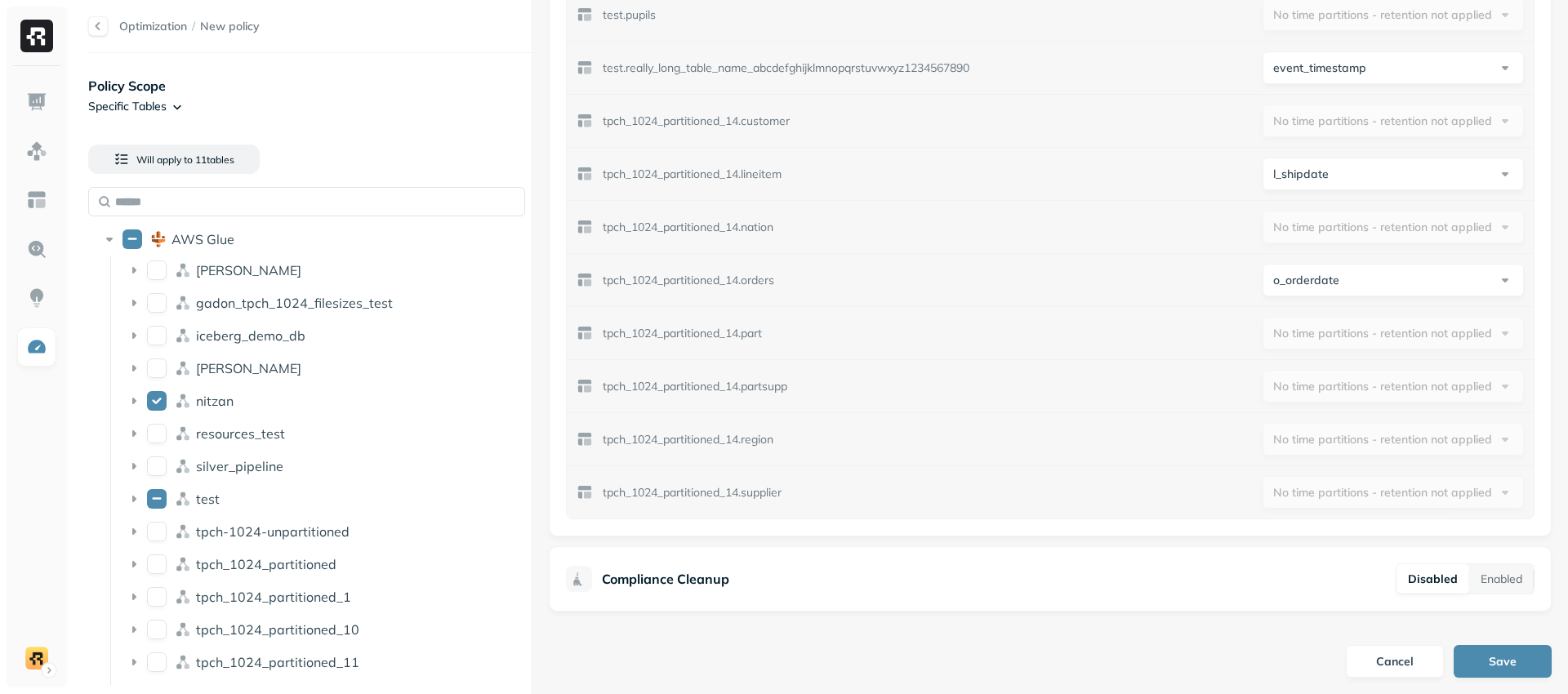
type button "on"
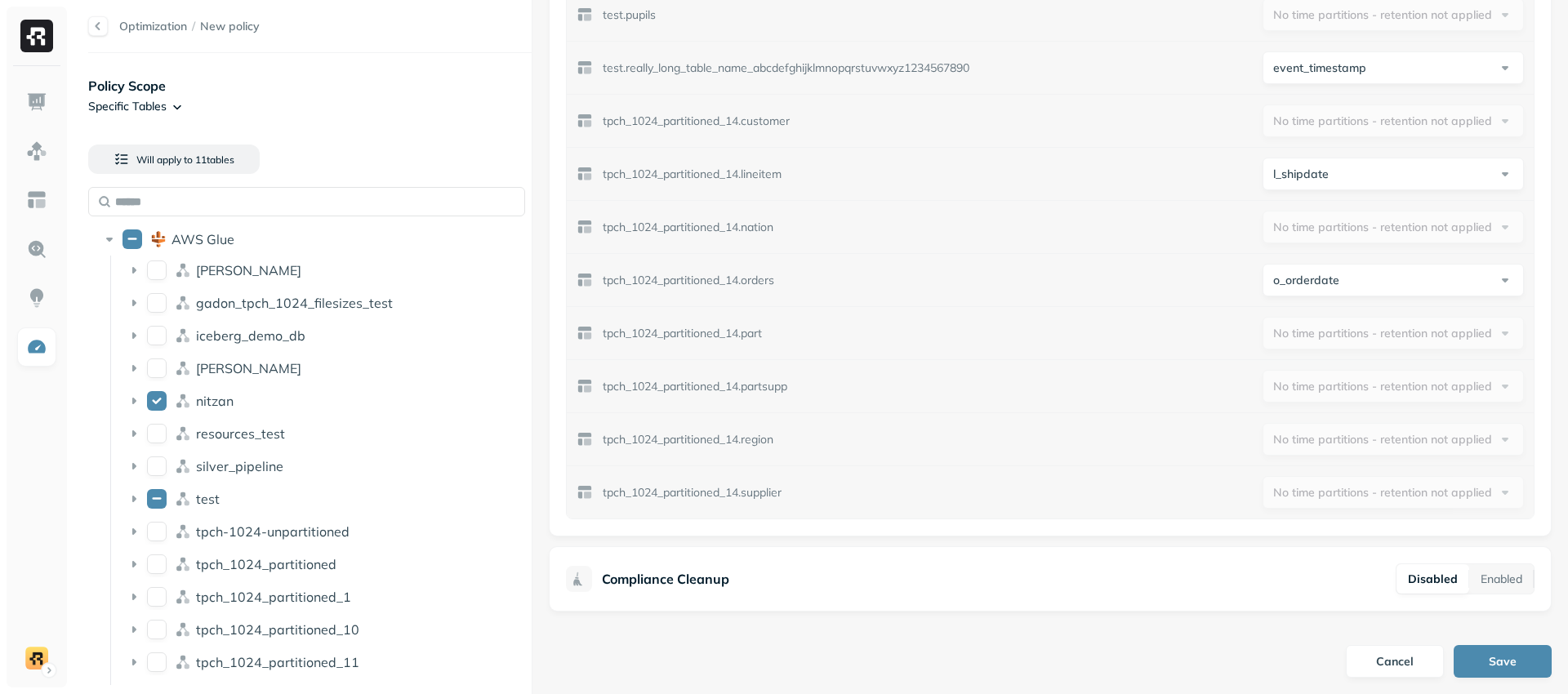
scroll to position [240, 0]
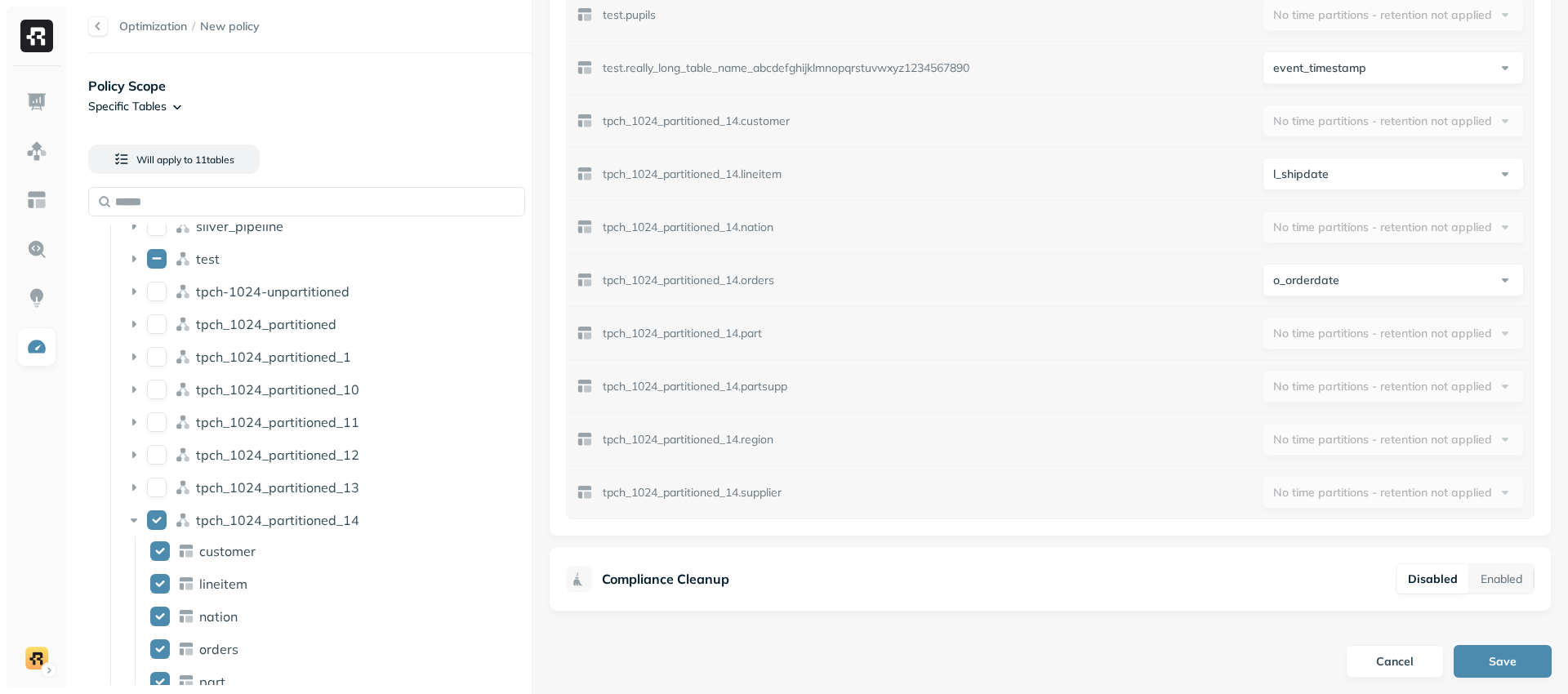
click at [973, 488] on div "tpch_1024_partitioned_14.supplier No time partitions - retention not applied" at bounding box center [1050, 492] width 967 height 52
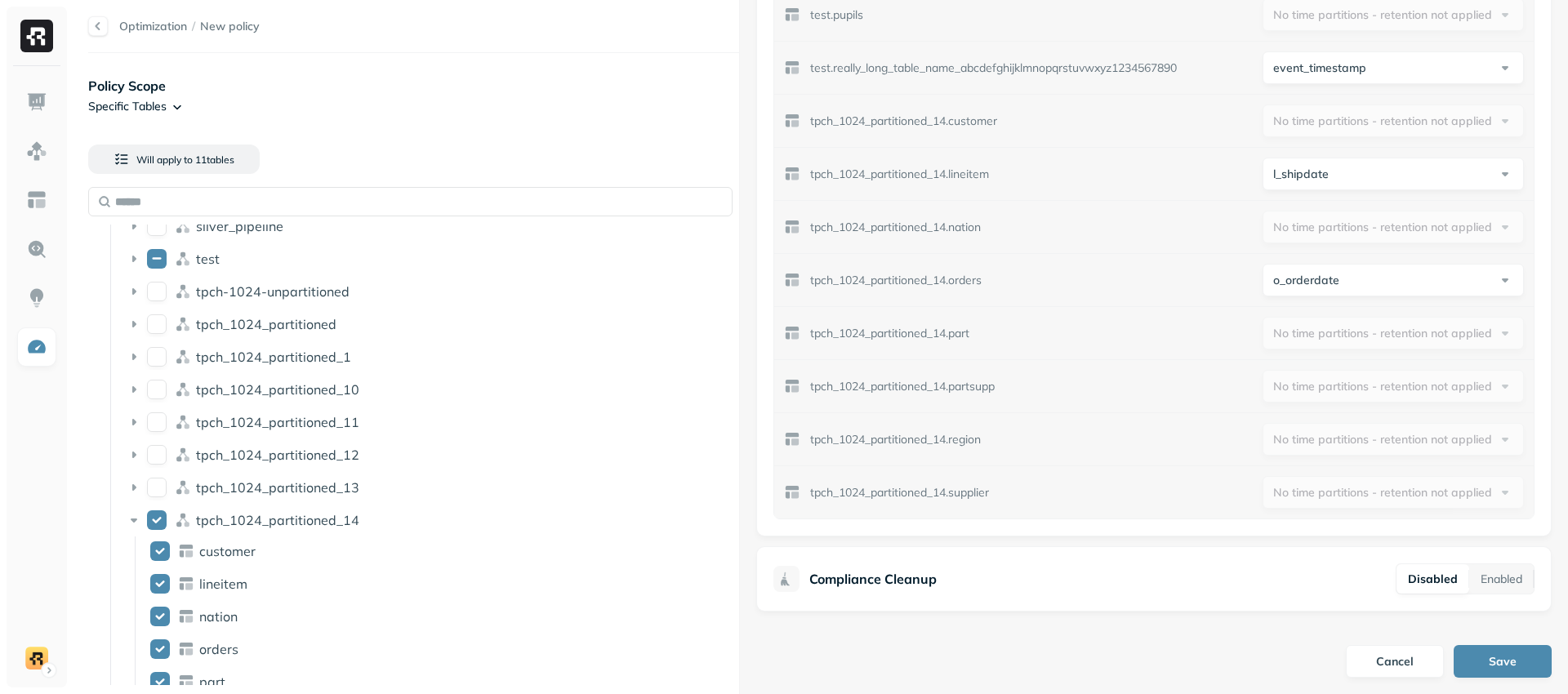
scroll to position [764, 0]
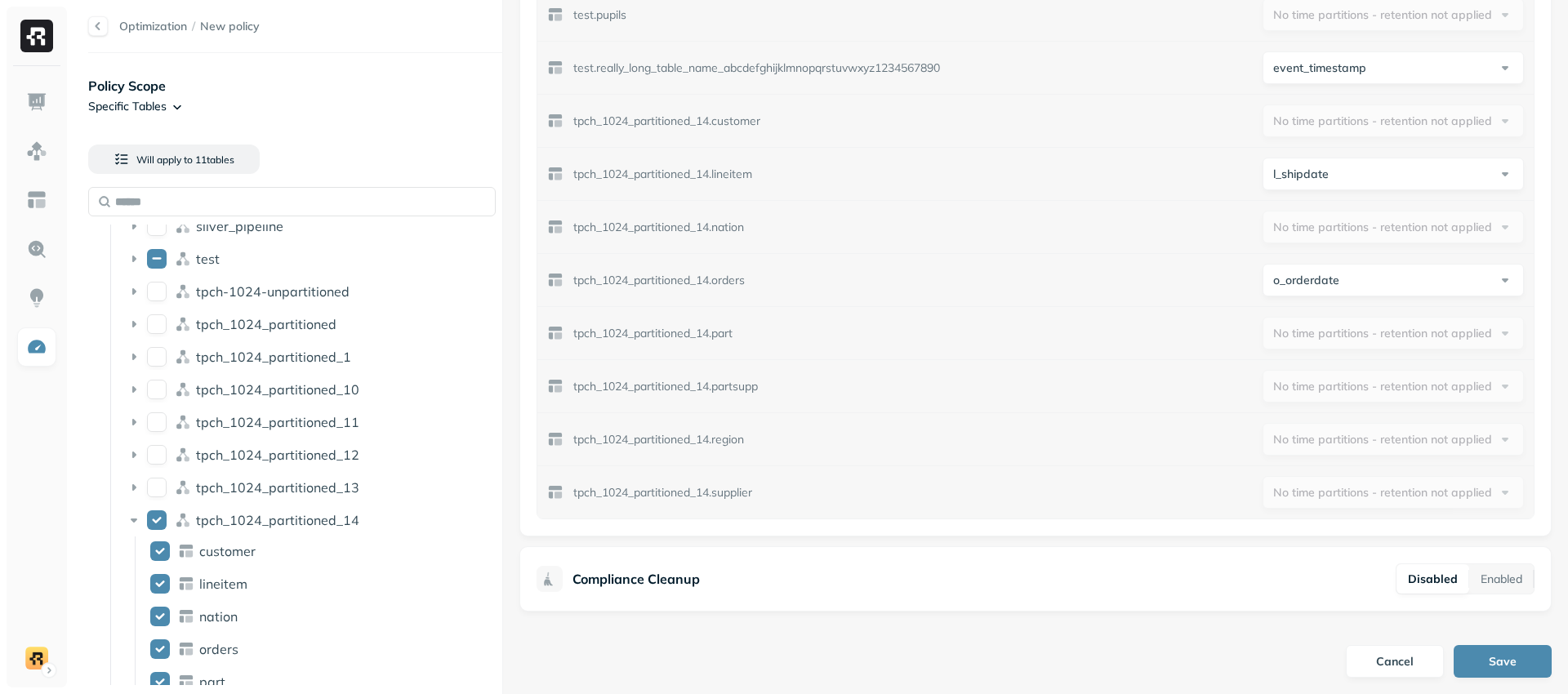
click at [503, 377] on div at bounding box center [503, 347] width 1 height 694
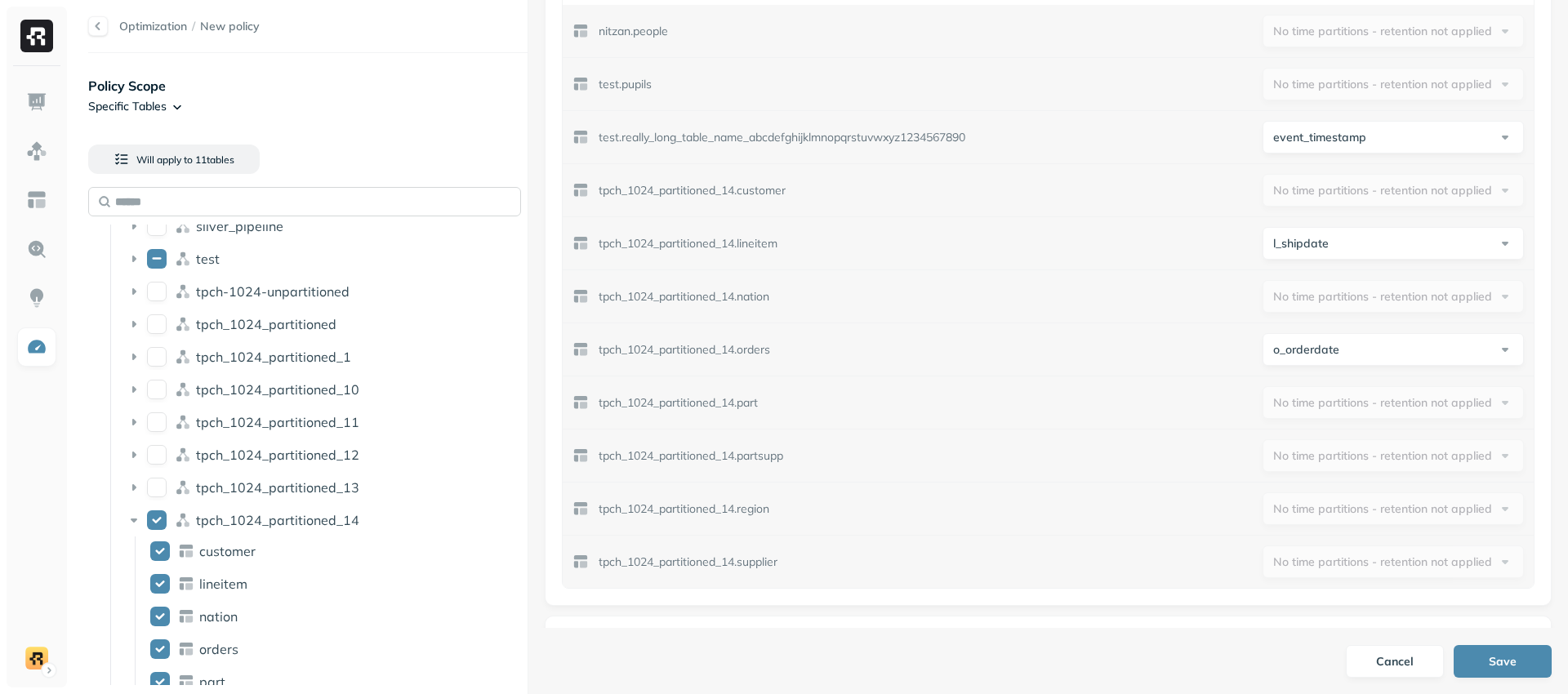
scroll to position [607, 0]
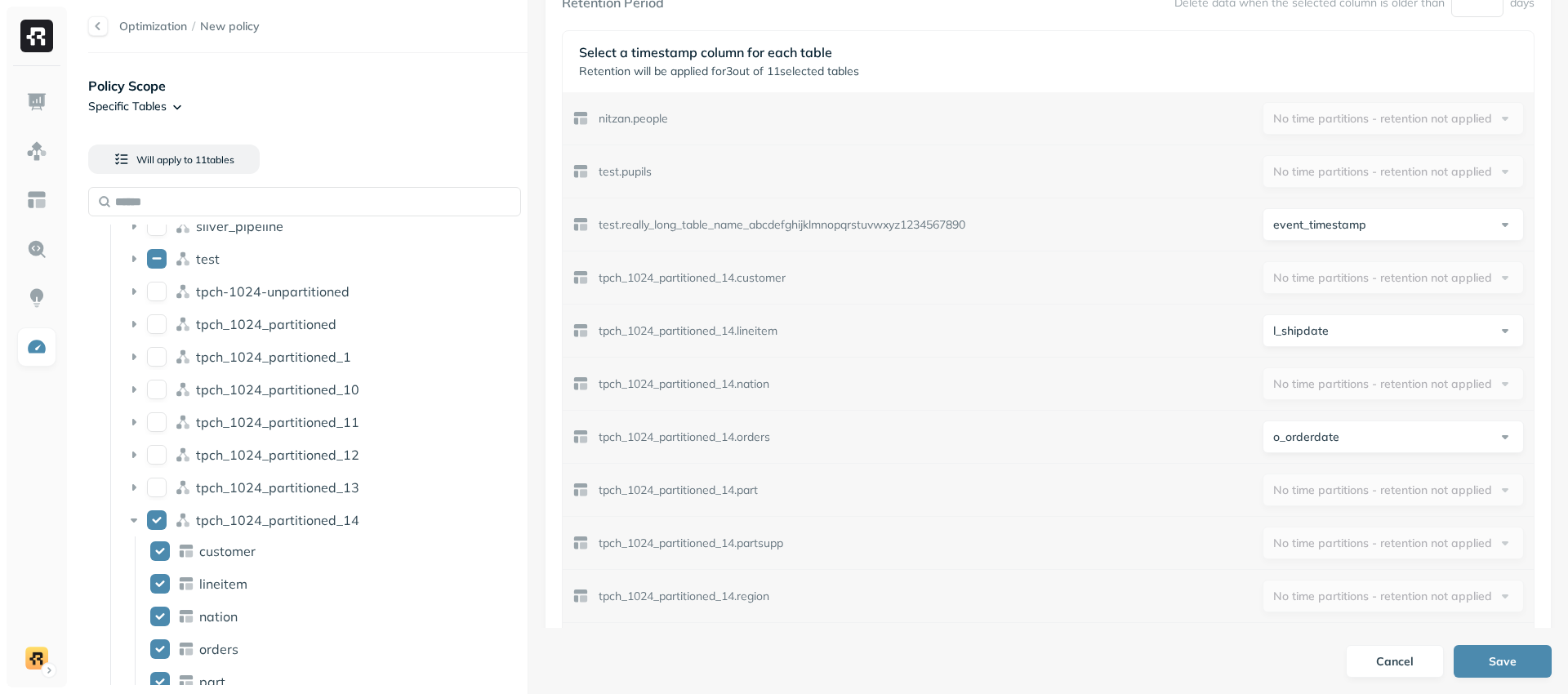
click at [184, 102] on html "Optimization / New policy Policy Scope Specific Tables Will apply to 11 table s…" at bounding box center [784, 347] width 1568 height 694
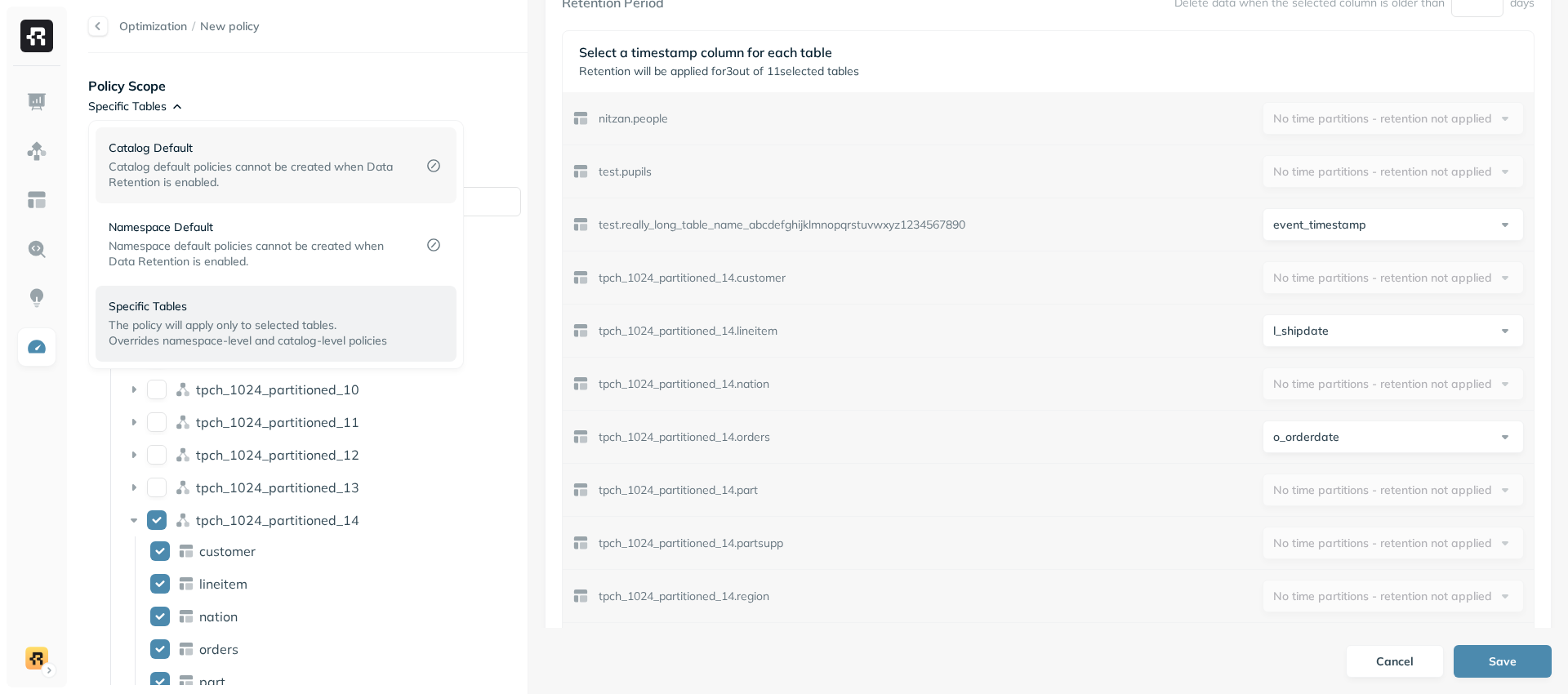
click at [272, 169] on span "Catalog default policies cannot be created when Data Retention is enabled." at bounding box center [250, 175] width 284 height 30
click at [255, 177] on p "Catalog default policies cannot be created when Data Retention is enabled." at bounding box center [256, 175] width 295 height 31
click at [354, 262] on p "Namespace default policies cannot be created when Data Retention is enabled." at bounding box center [256, 253] width 295 height 31
click at [400, 349] on div "Specific Tables The policy will apply only to selected tables. Overrides namesp…" at bounding box center [276, 324] width 361 height 76
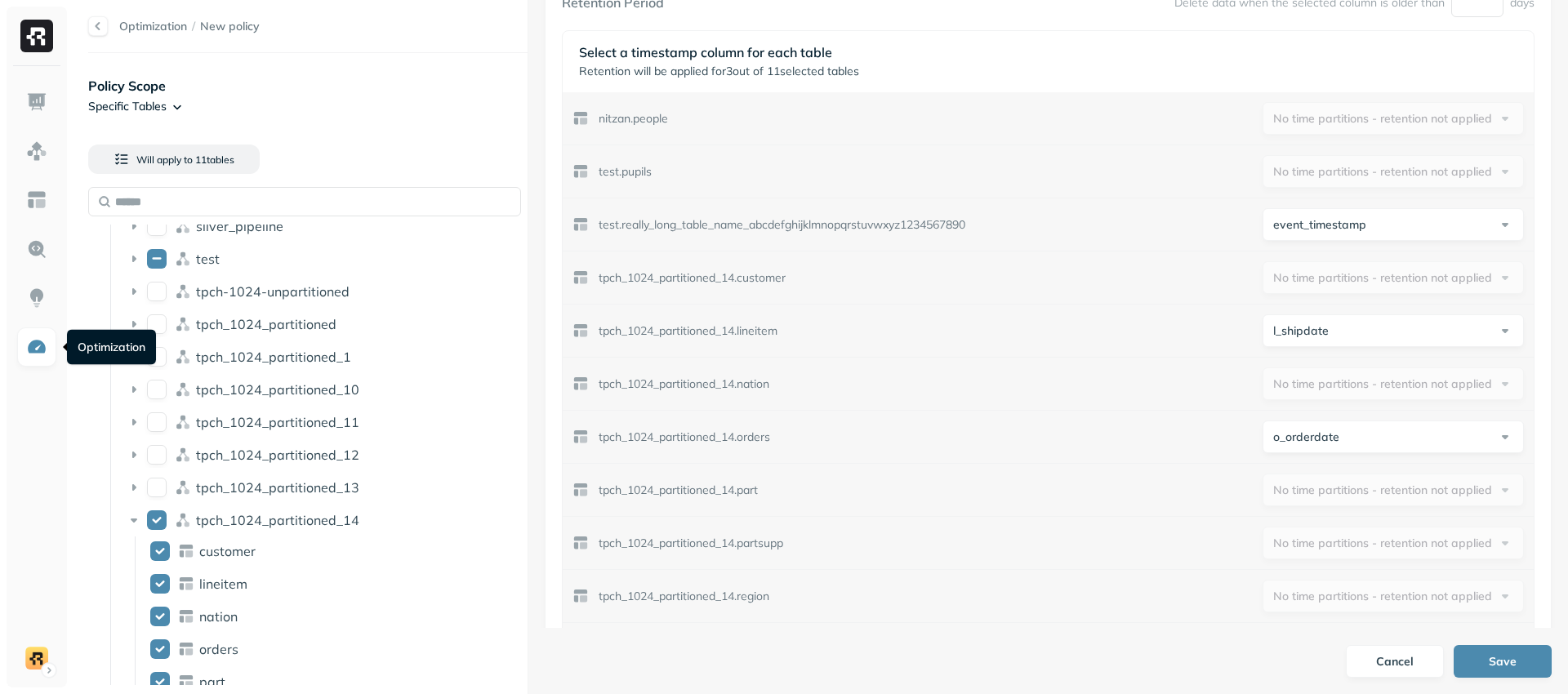
click at [45, 351] on img at bounding box center [37, 347] width 21 height 21
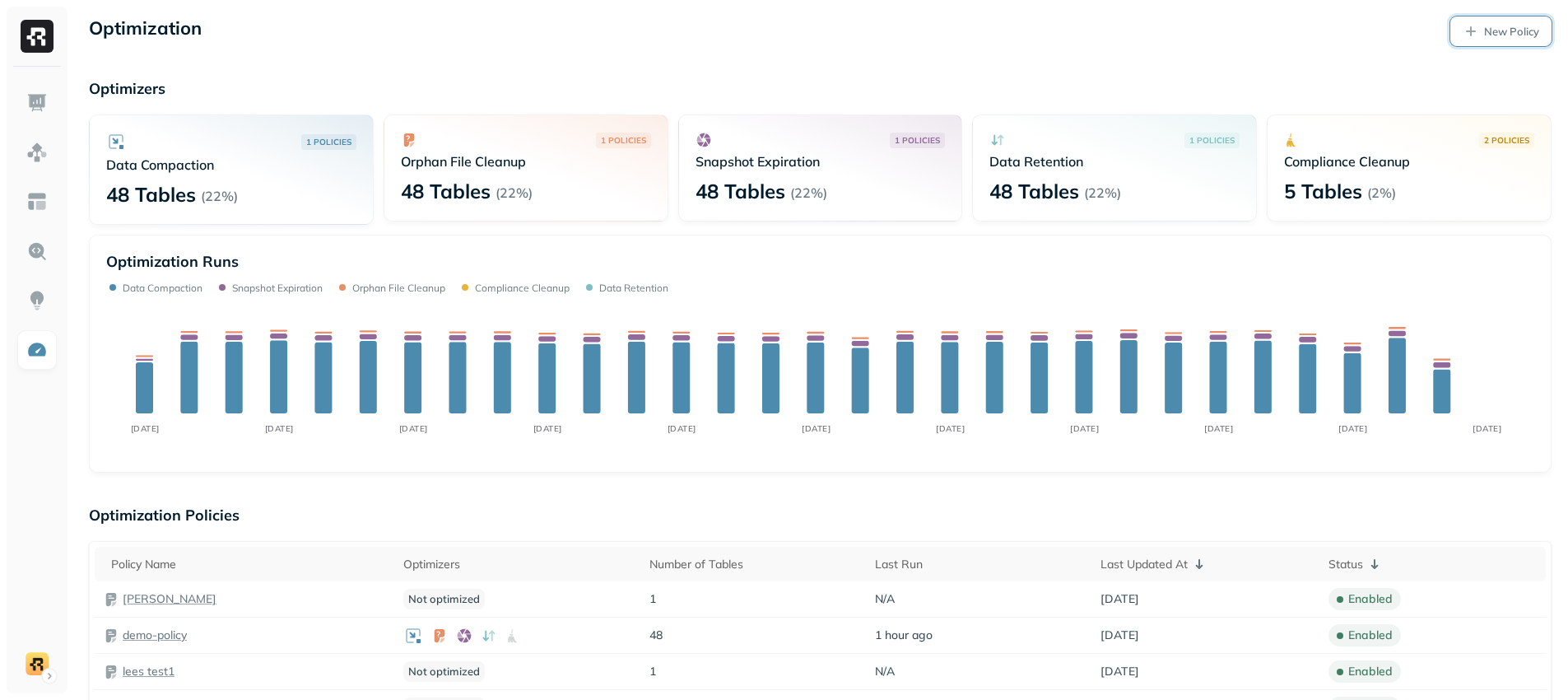
click at [1498, 31] on p "New Policy" at bounding box center [1512, 31] width 55 height 15
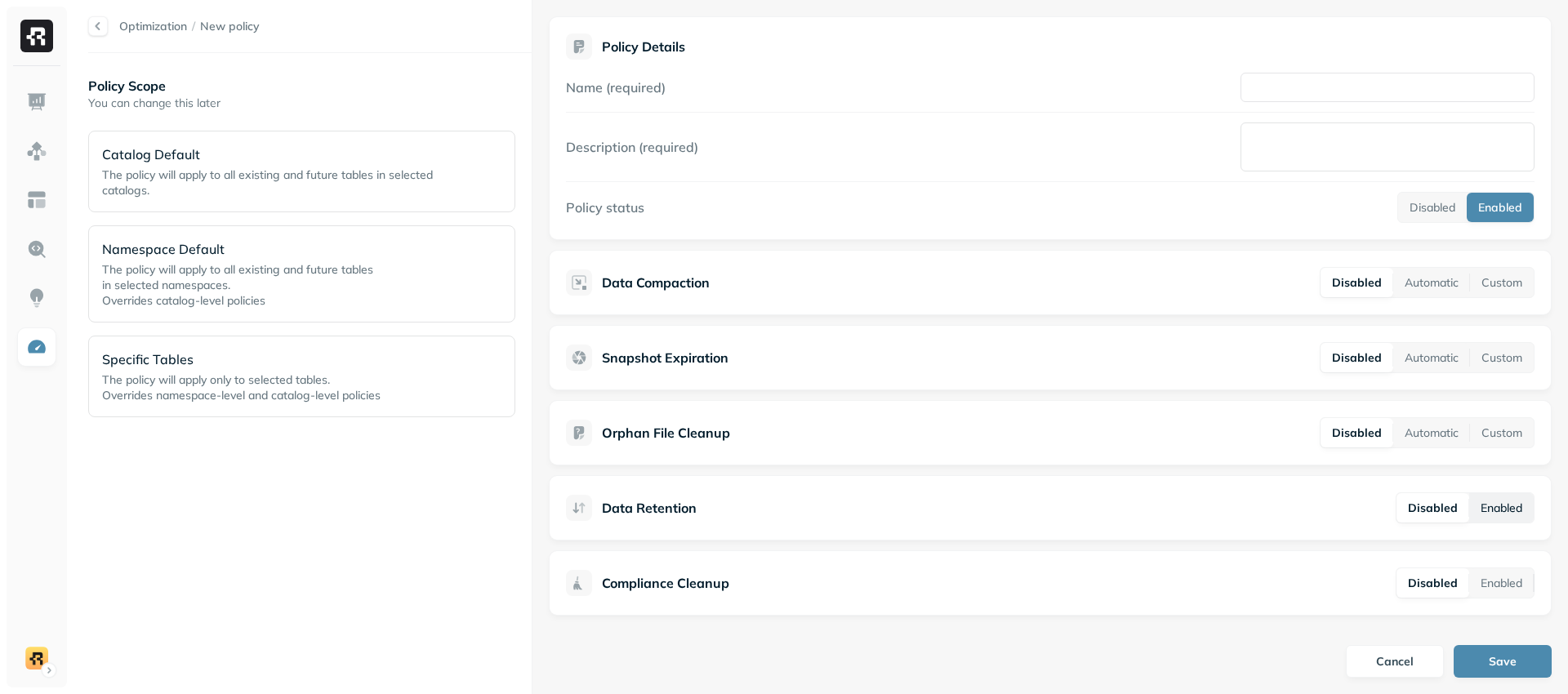
click at [1495, 510] on button "Enabled" at bounding box center [1501, 507] width 64 height 29
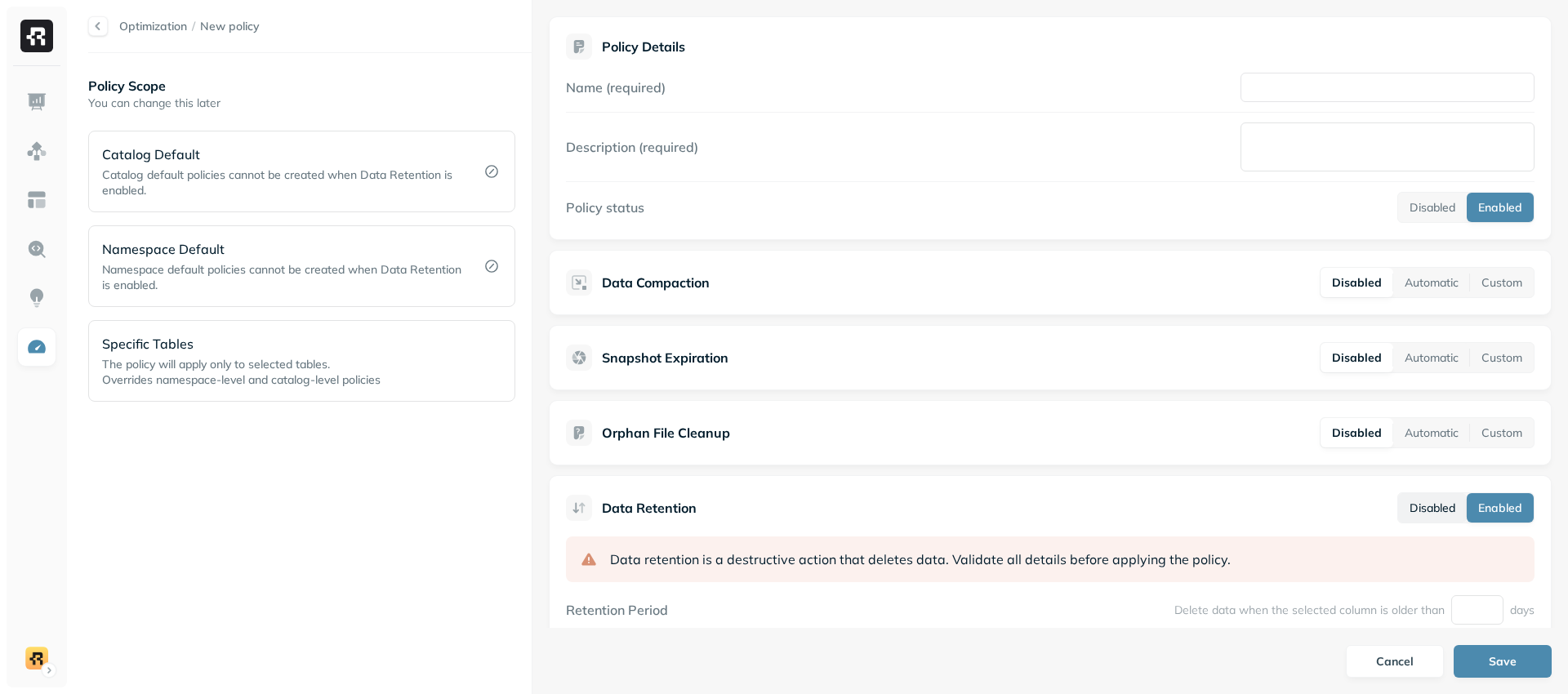
click at [1427, 509] on button "Disabled" at bounding box center [1432, 507] width 69 height 29
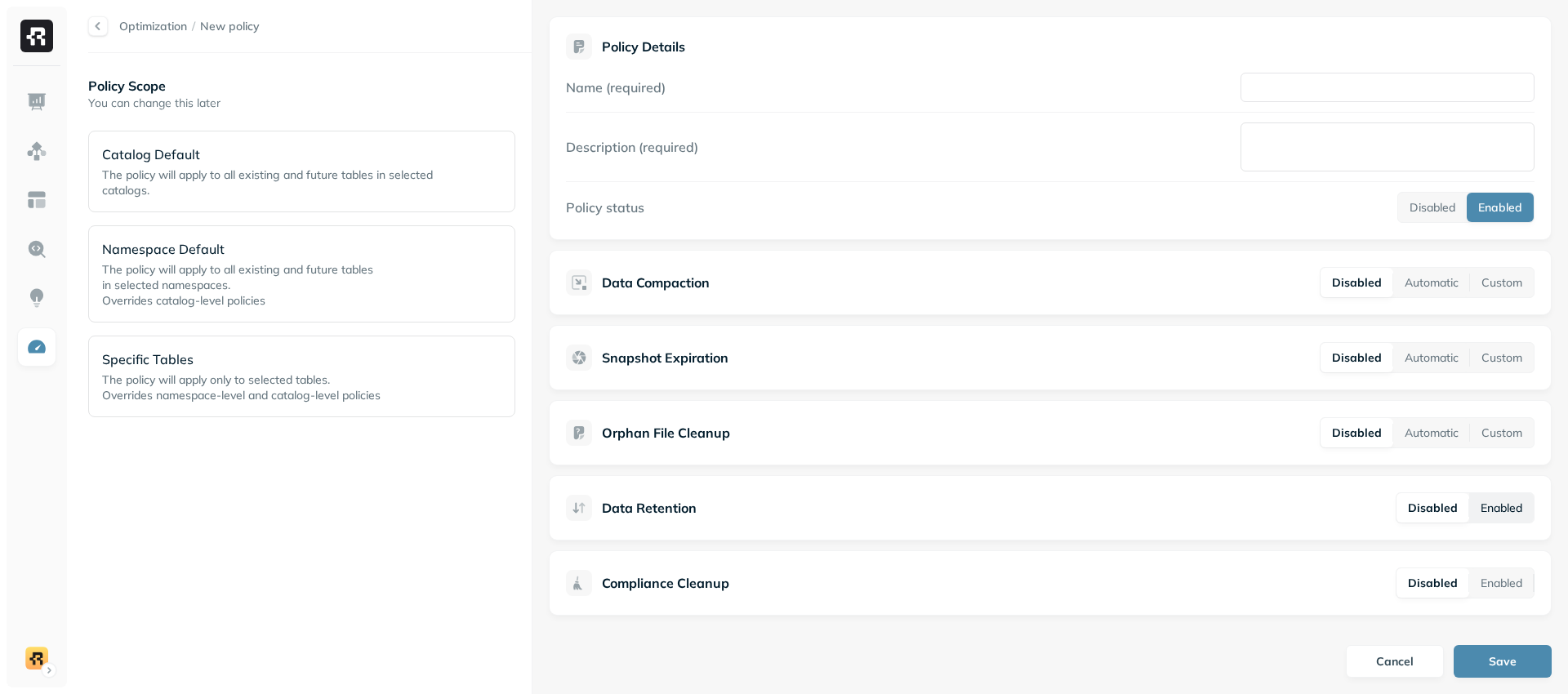
click at [1490, 512] on button "Enabled" at bounding box center [1501, 507] width 64 height 29
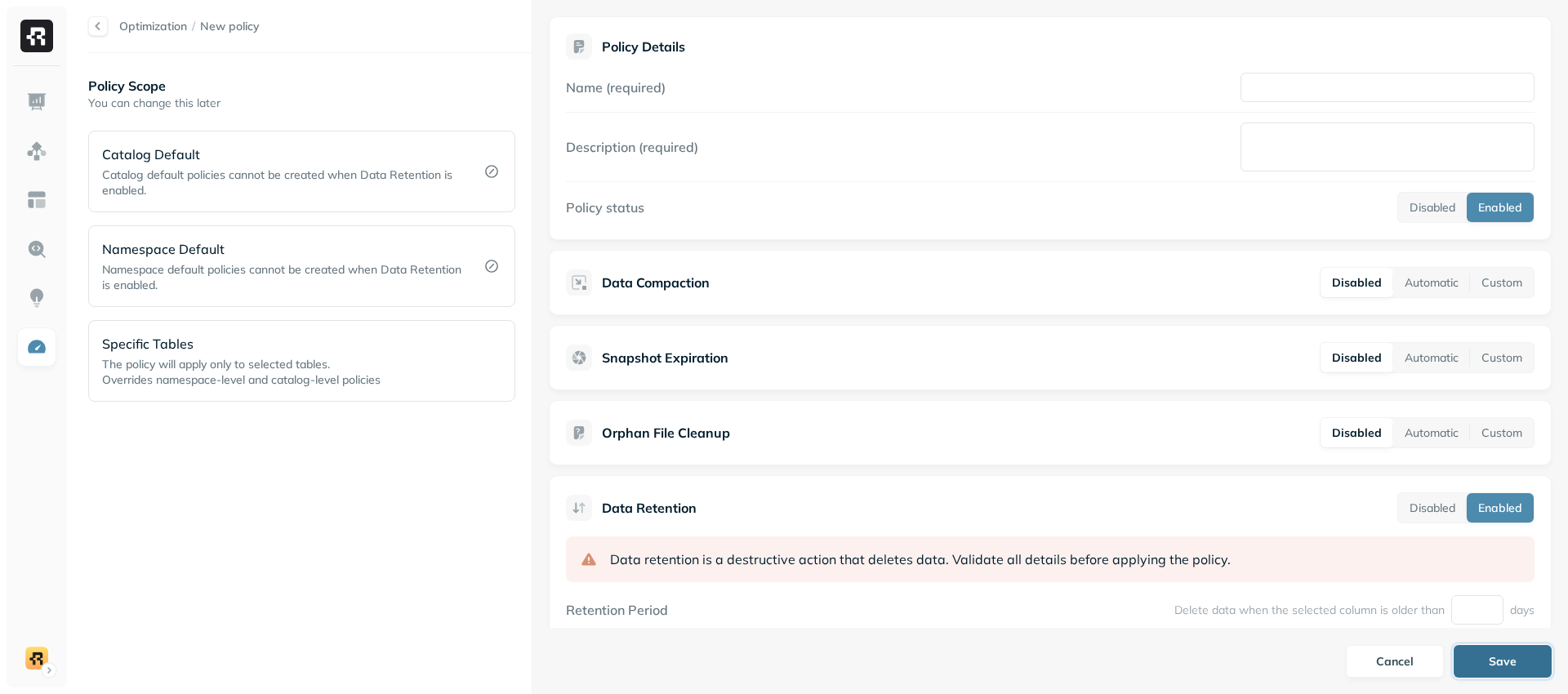
click at [1508, 666] on button "Save" at bounding box center [1503, 661] width 98 height 33
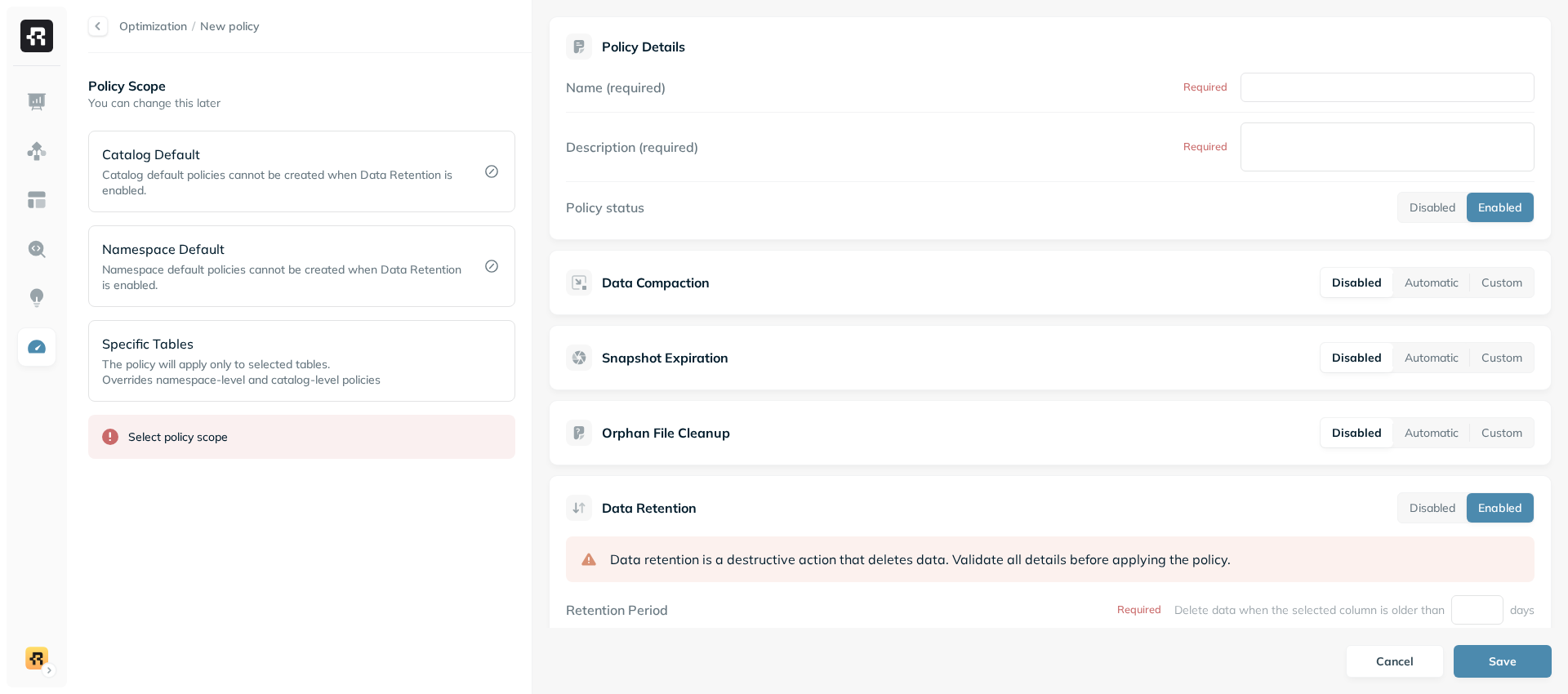
click at [1522, 24] on div "Policy Details Name (required) Required Description (required) Required Policy …" at bounding box center [1050, 127] width 1003 height 224
drag, startPoint x: 1123, startPoint y: 612, endPoint x: 1082, endPoint y: 615, distance: 41.1
click at [1082, 615] on div "Retention Period Required Delete data when the selected column is older than da…" at bounding box center [1049, 609] width 968 height 29
click at [1033, 610] on div "Retention Period Required Delete data when the selected column is older than da…" at bounding box center [1049, 609] width 968 height 29
click at [1482, 660] on button "Save" at bounding box center [1503, 661] width 98 height 33
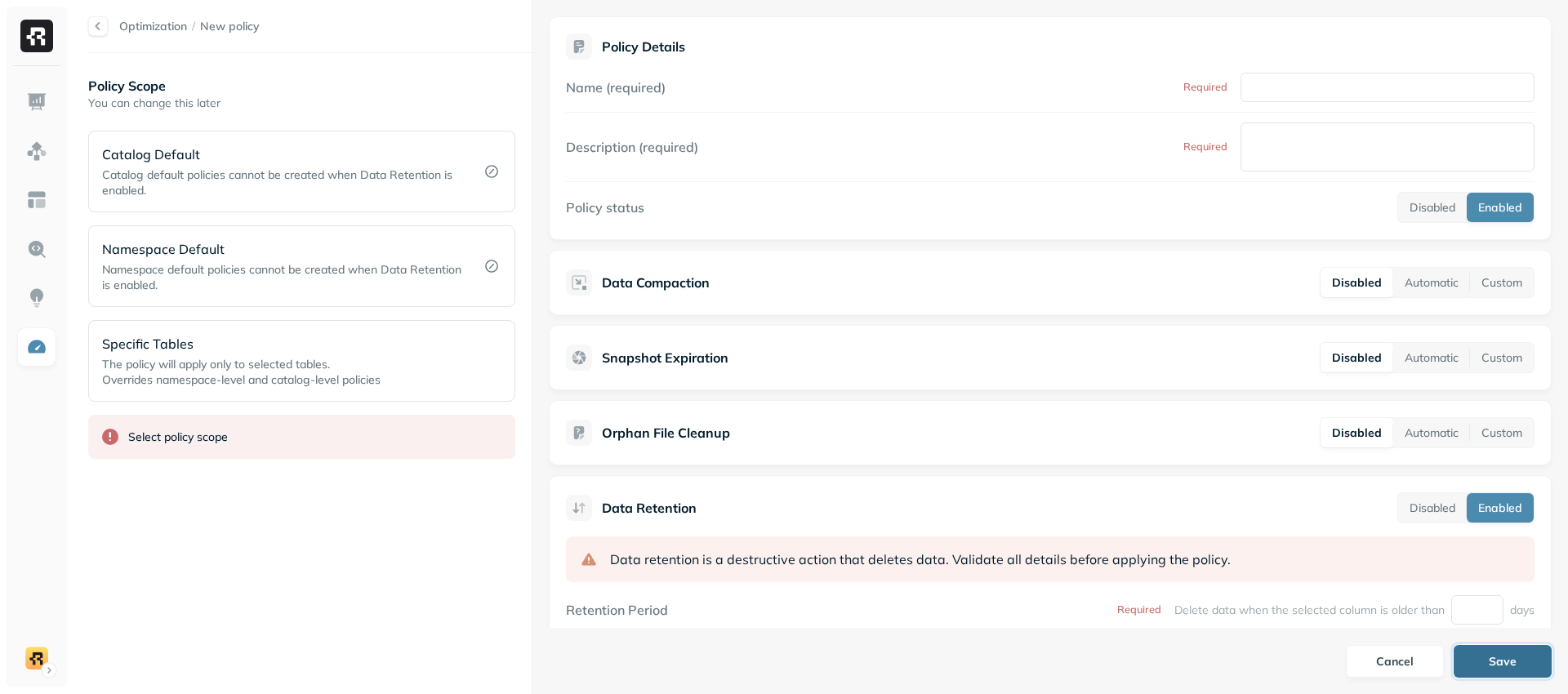
click at [1509, 661] on button "Save" at bounding box center [1503, 661] width 98 height 33
click at [1230, 212] on div "Policy status Disabled Enabled" at bounding box center [1049, 207] width 968 height 31
click at [1280, 83] on input "Name (required)" at bounding box center [1387, 87] width 294 height 29
click at [1202, 104] on div "Name (required) Required Description (required) Required Policy status Disabled…" at bounding box center [1049, 147] width 968 height 150
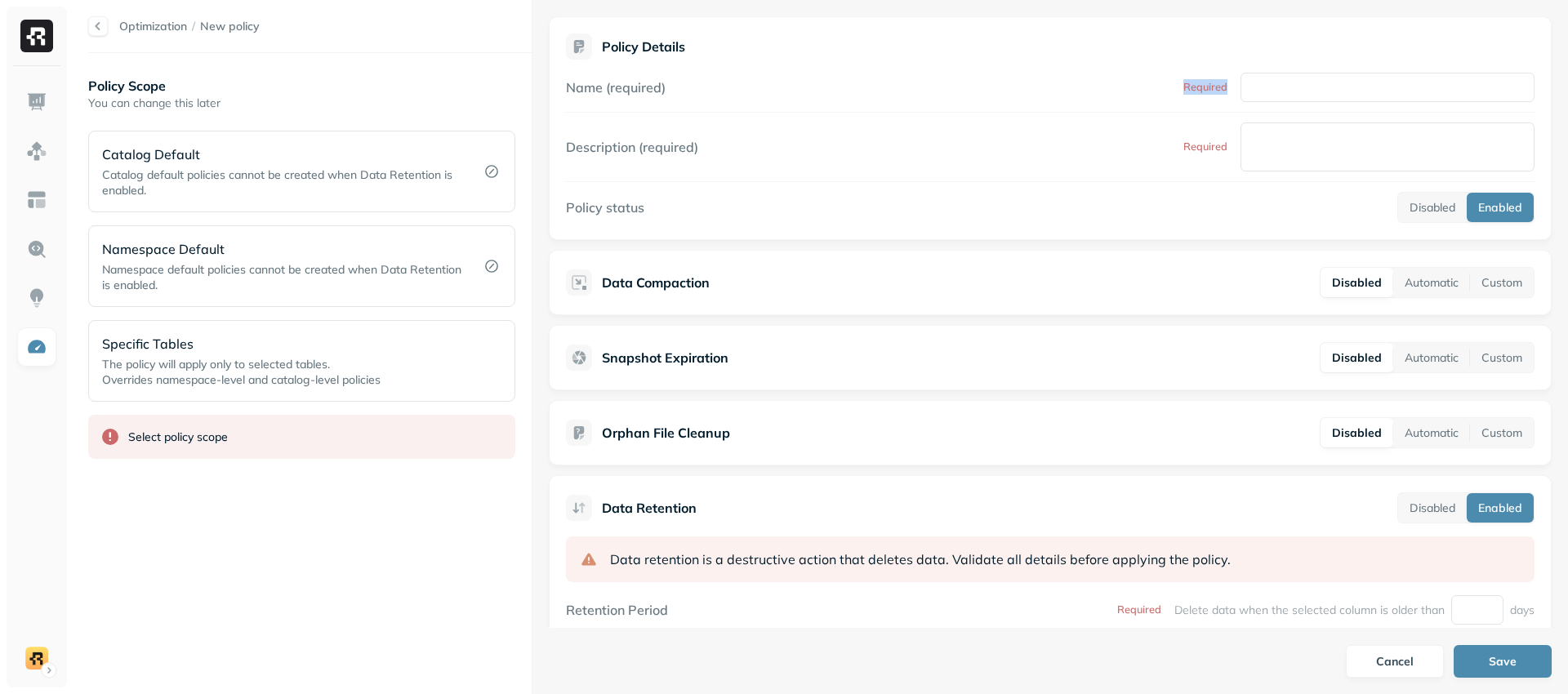
drag, startPoint x: 1174, startPoint y: 89, endPoint x: 1221, endPoint y: 89, distance: 47.0
click at [1221, 89] on div "Name (required) Required" at bounding box center [1049, 87] width 968 height 29
drag, startPoint x: 603, startPoint y: 89, endPoint x: 680, endPoint y: 93, distance: 77.1
click at [680, 93] on div "Name (required) Required" at bounding box center [1049, 87] width 968 height 29
click at [679, 90] on div "Name (required) Required" at bounding box center [1049, 87] width 968 height 29
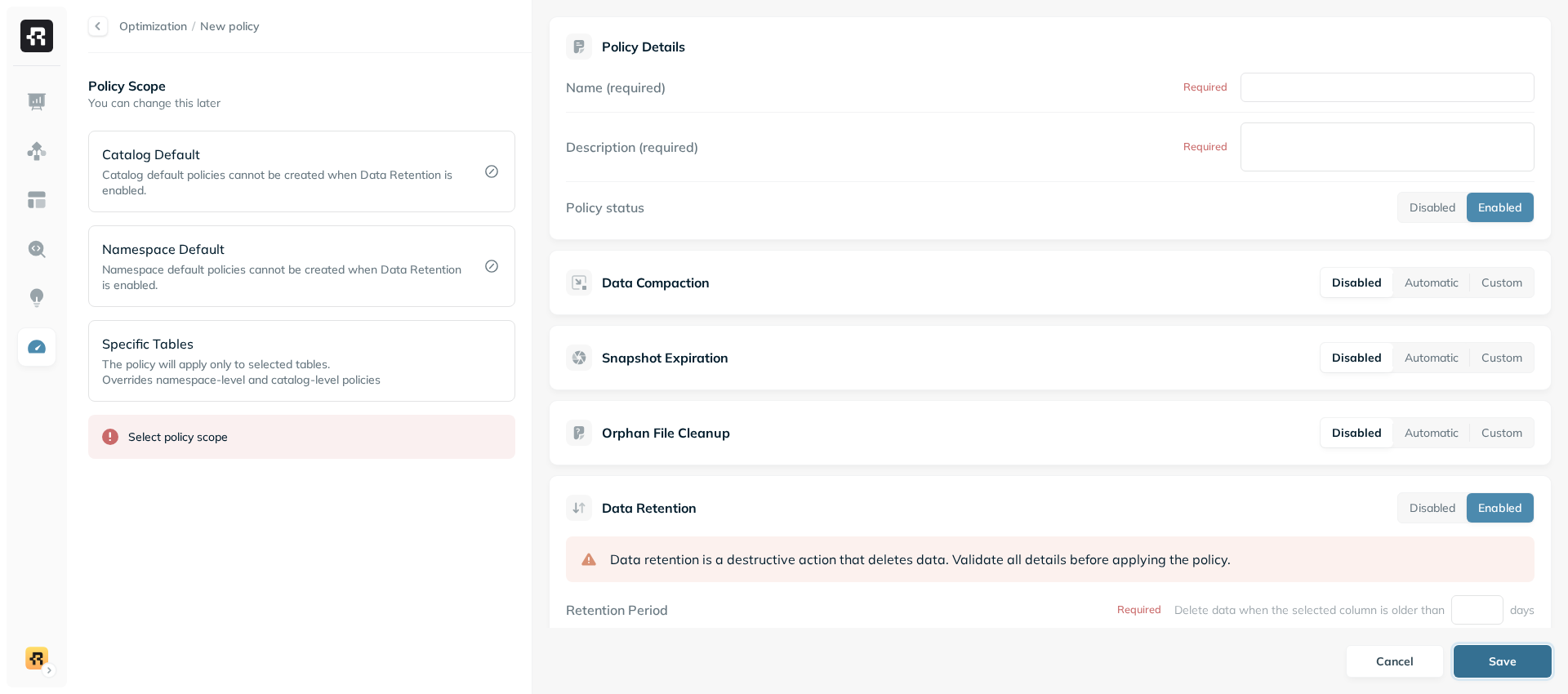
click at [1496, 672] on button "Save" at bounding box center [1503, 661] width 98 height 33
click at [680, 92] on div "Name (required) Required" at bounding box center [1049, 87] width 968 height 29
click at [811, 94] on div "Name (required) Required" at bounding box center [1049, 87] width 968 height 29
drag, startPoint x: 1178, startPoint y: 88, endPoint x: 1254, endPoint y: 93, distance: 76.2
click at [1237, 93] on div "Name (required) Required" at bounding box center [1049, 87] width 968 height 29
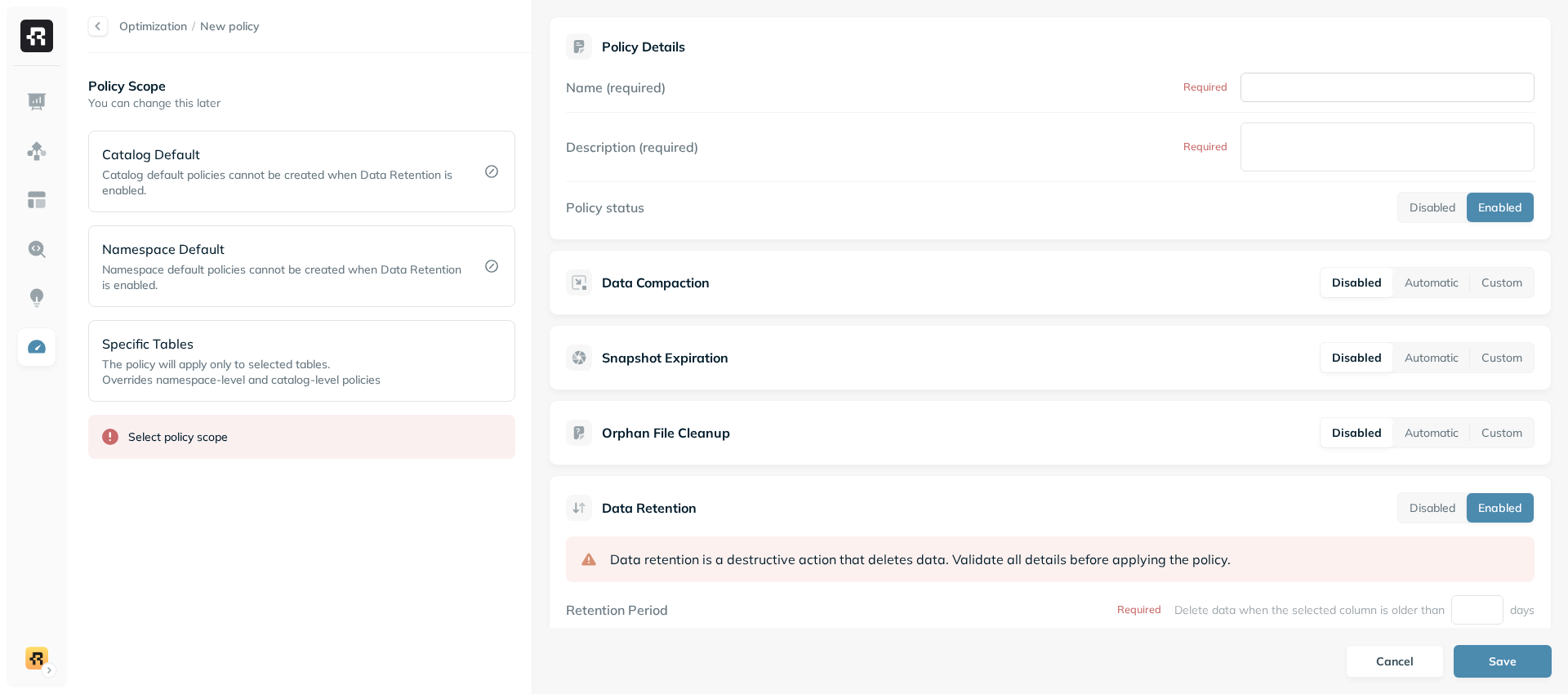
click at [1256, 93] on input "Name (required)" at bounding box center [1387, 87] width 294 height 29
click at [1250, 158] on textarea "Description (required)" at bounding box center [1387, 147] width 294 height 49
click at [1087, 76] on div "Name (required) Required" at bounding box center [1049, 87] width 968 height 29
click at [537, 327] on div at bounding box center [537, 347] width 1 height 694
click at [1491, 655] on button "Save" at bounding box center [1503, 661] width 98 height 33
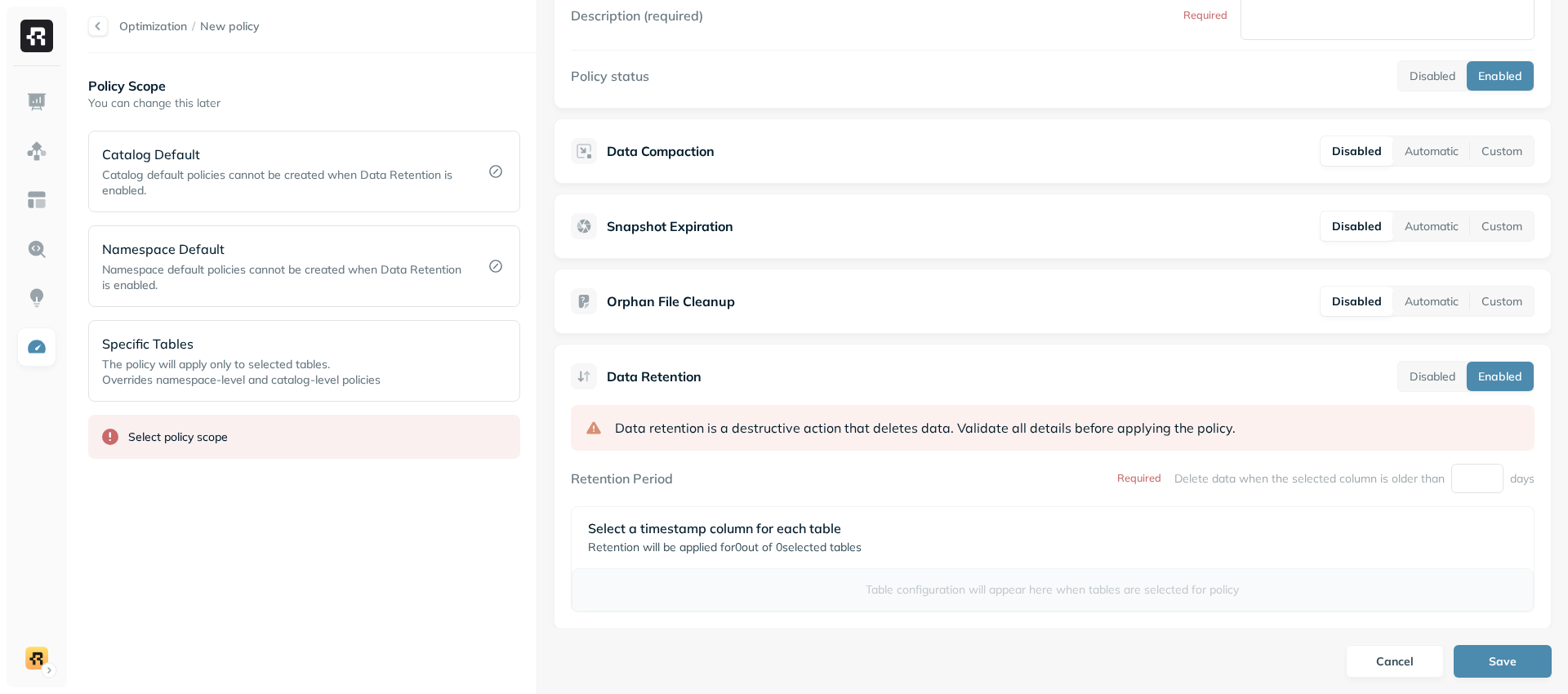
scroll to position [130, 0]
drag, startPoint x: 129, startPoint y: 437, endPoint x: 268, endPoint y: 445, distance: 139.2
click at [268, 445] on div "Select policy scope" at bounding box center [303, 436] width 432 height 44
click at [142, 443] on div "Select policy scope" at bounding box center [178, 437] width 99 height 15
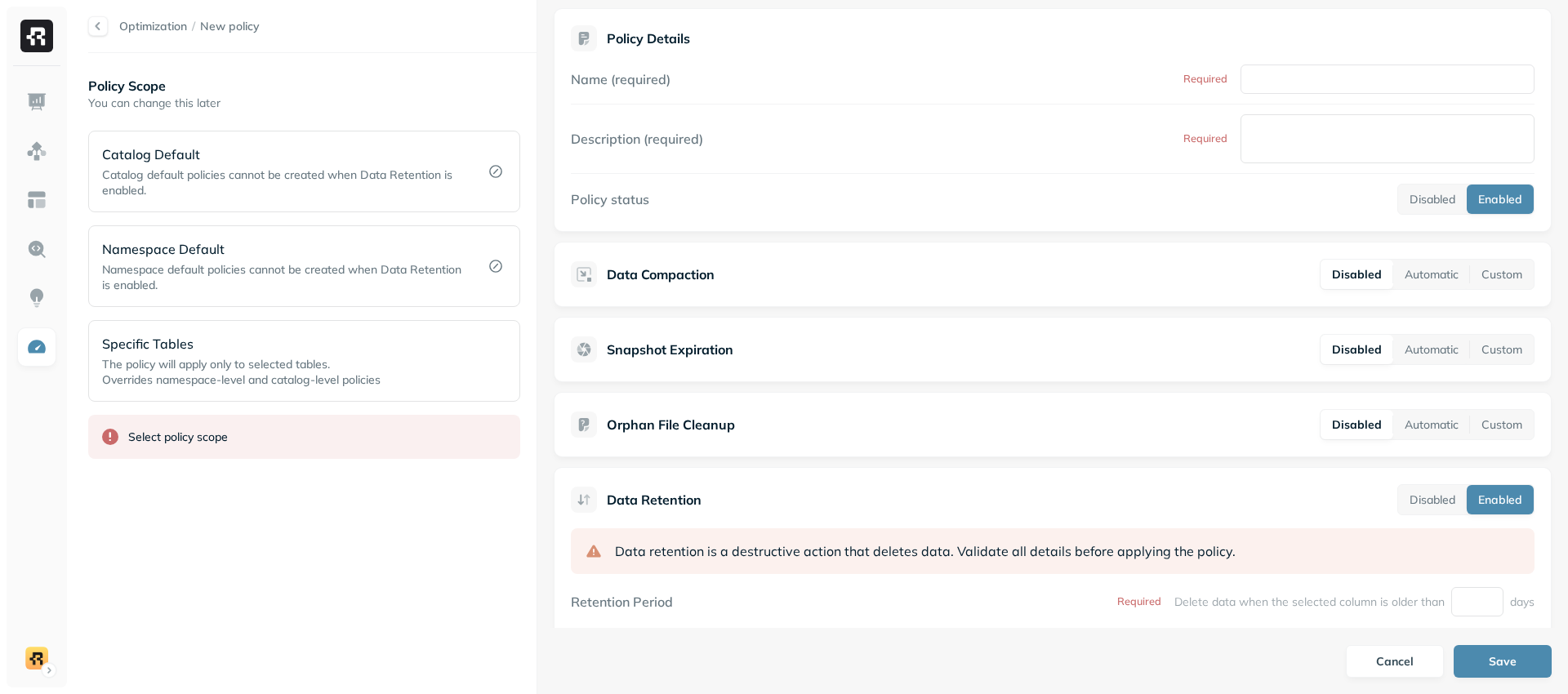
scroll to position [0, 0]
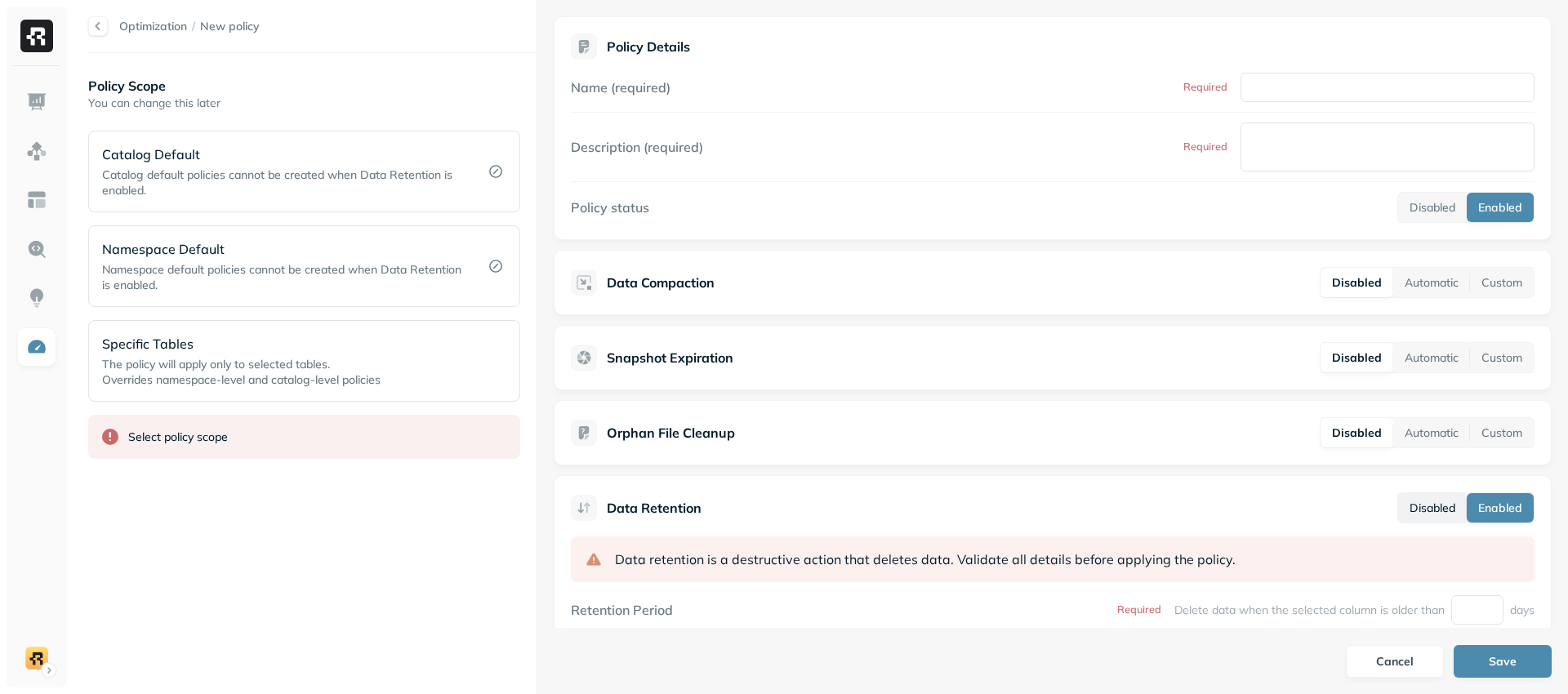
click at [1426, 503] on button "Disabled" at bounding box center [1432, 507] width 69 height 29
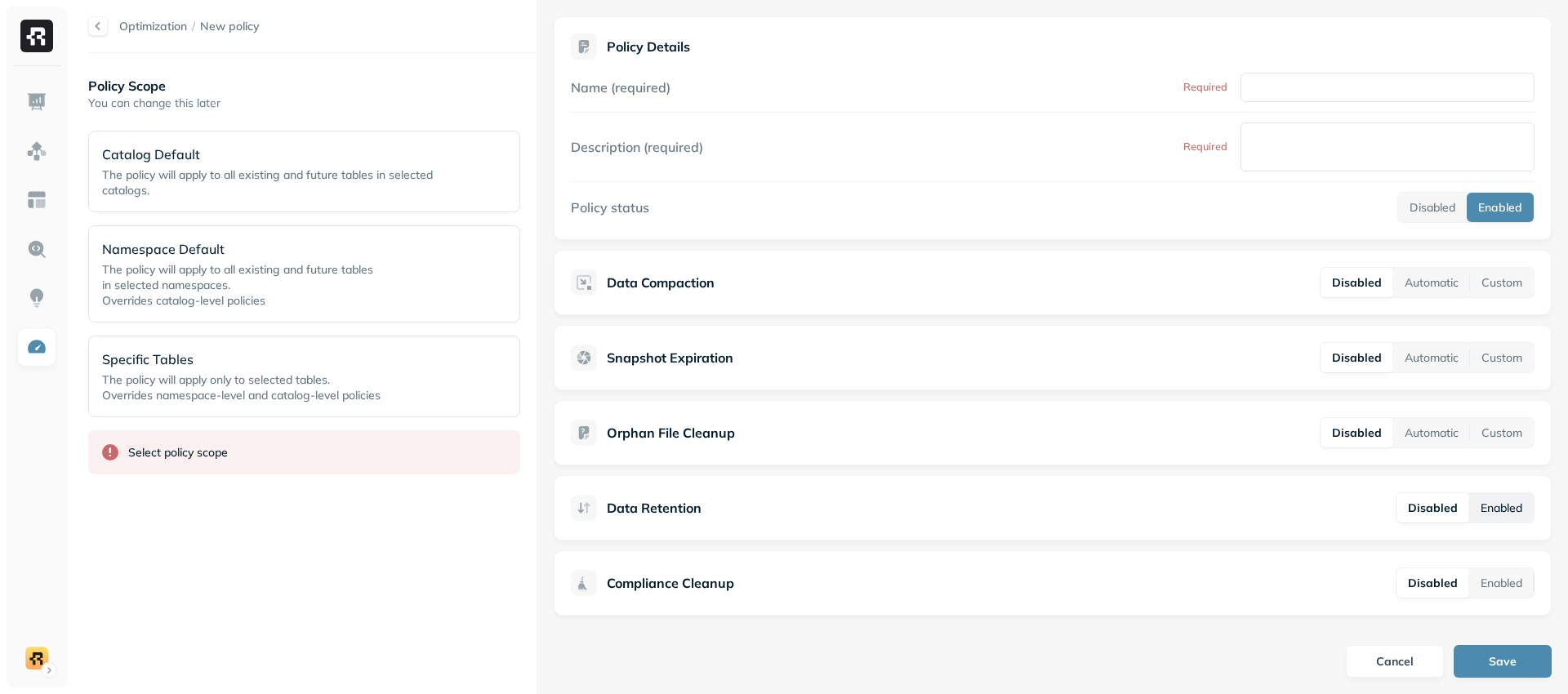
click at [1477, 504] on button "Enabled" at bounding box center [1501, 507] width 64 height 29
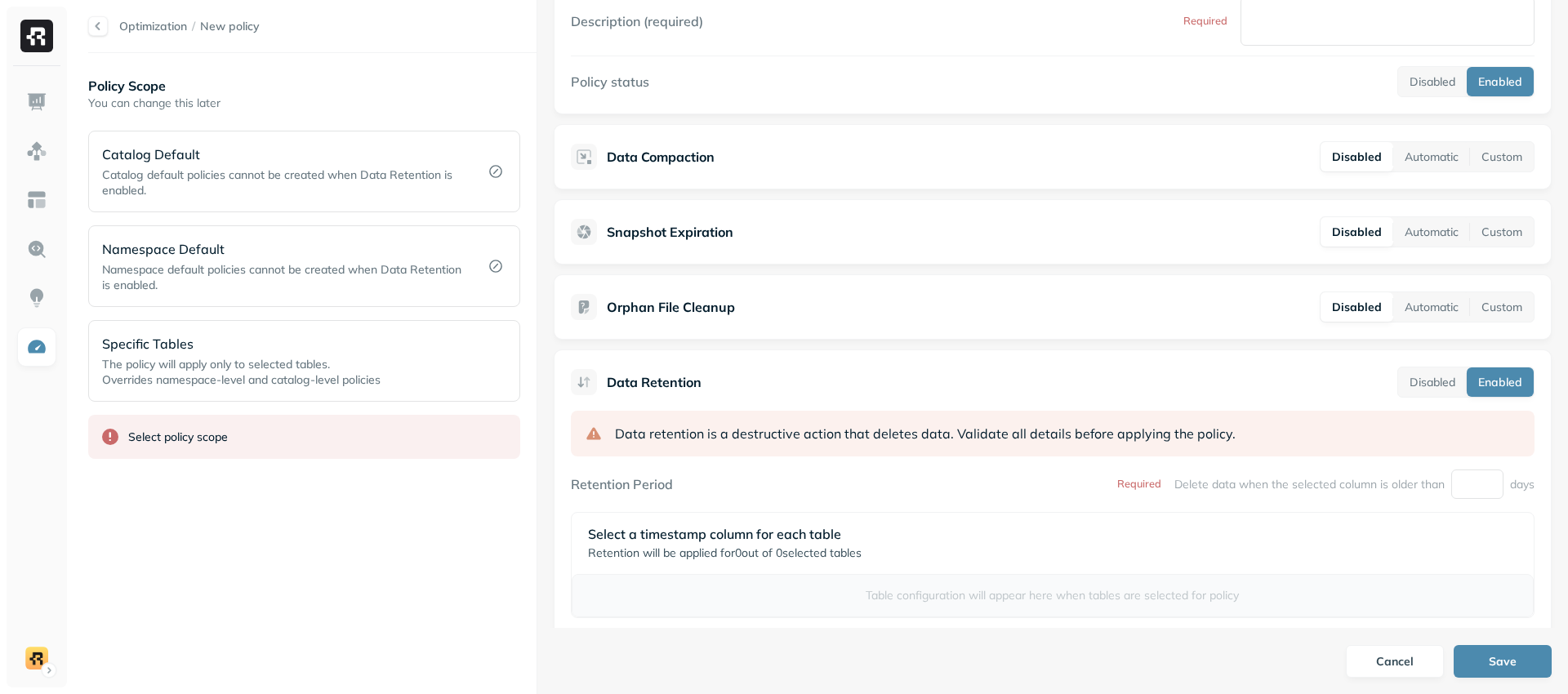
scroll to position [143, 0]
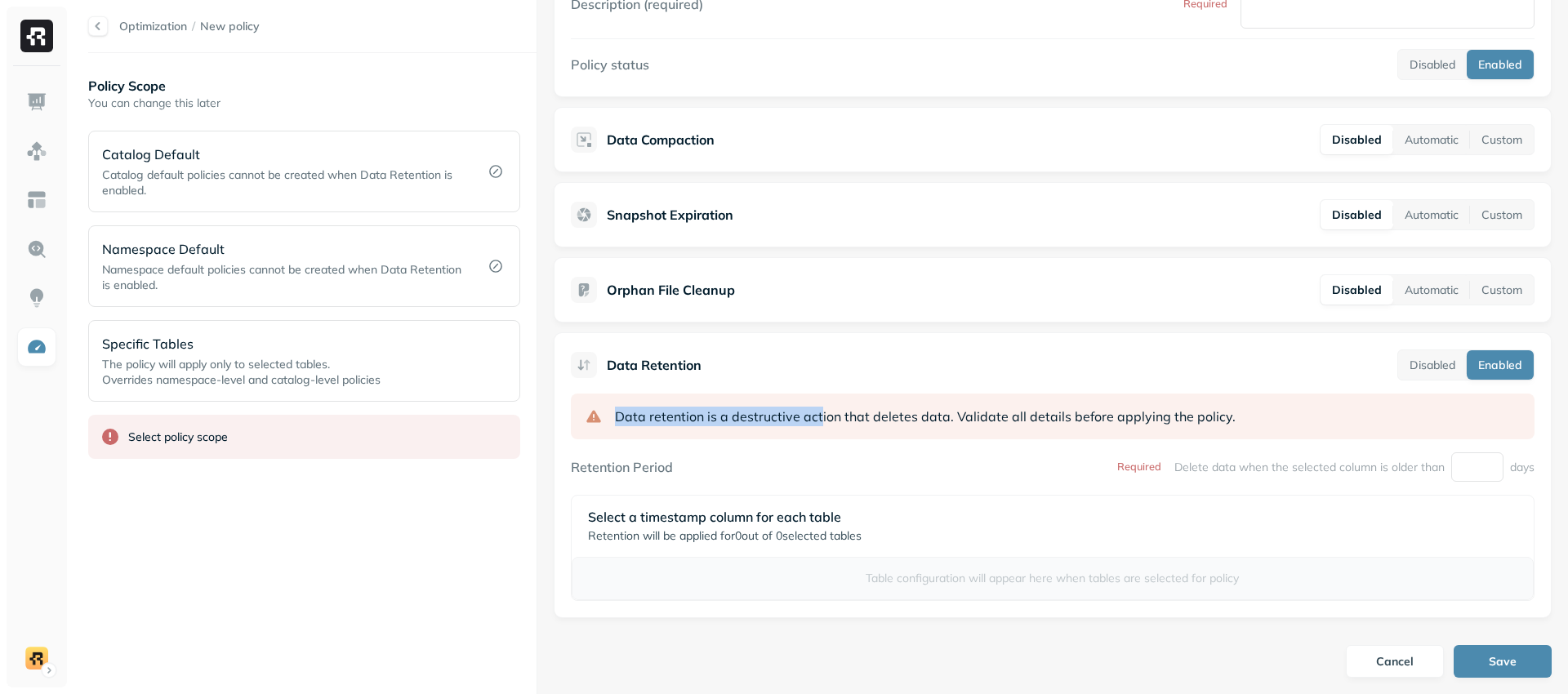
drag, startPoint x: 615, startPoint y: 413, endPoint x: 810, endPoint y: 411, distance: 195.0
click at [816, 411] on span "Data retention is a destructive action that deletes data." at bounding box center [784, 415] width 339 height 20
click at [637, 430] on div "Data retention is a destructive action that deletes data. Validate all details …" at bounding box center [1052, 416] width 963 height 45
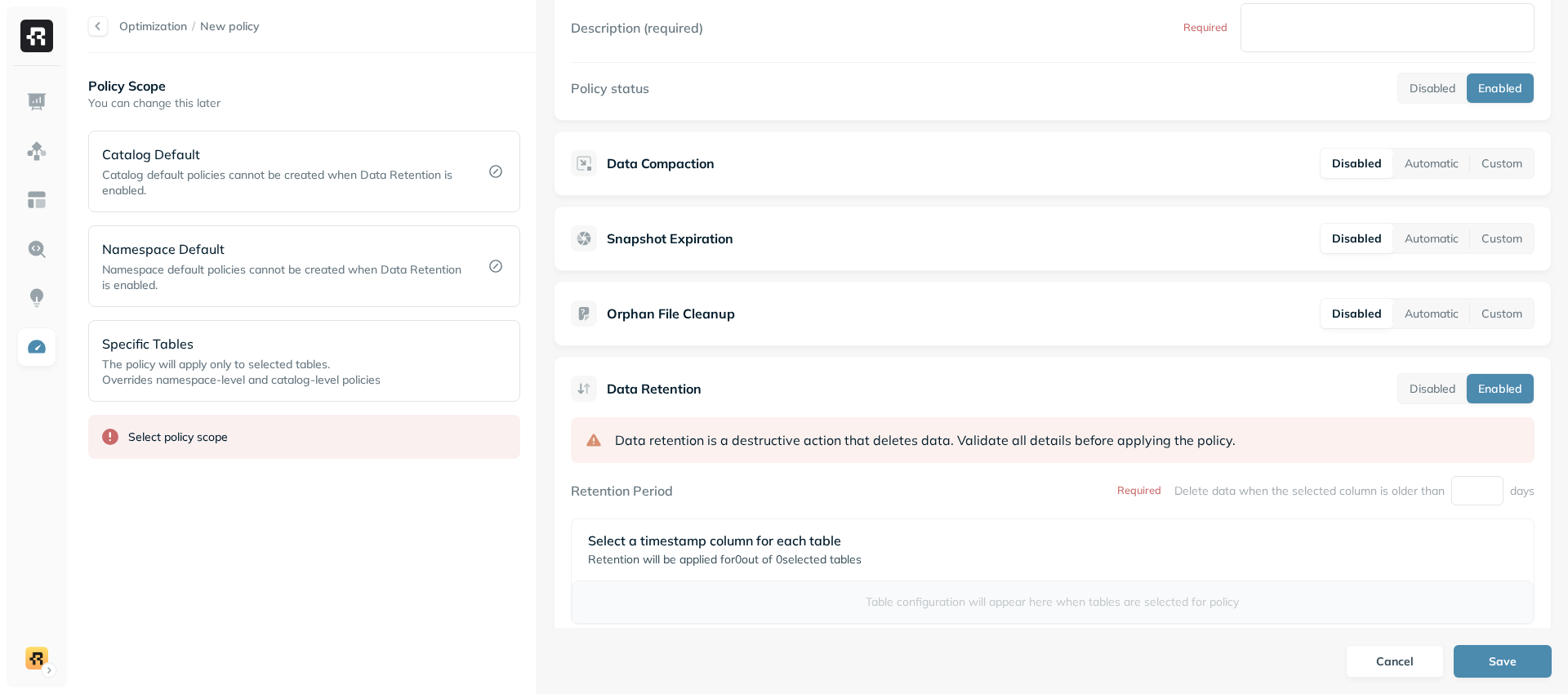
scroll to position [117, 0]
click at [1436, 397] on button "Disabled" at bounding box center [1432, 390] width 69 height 29
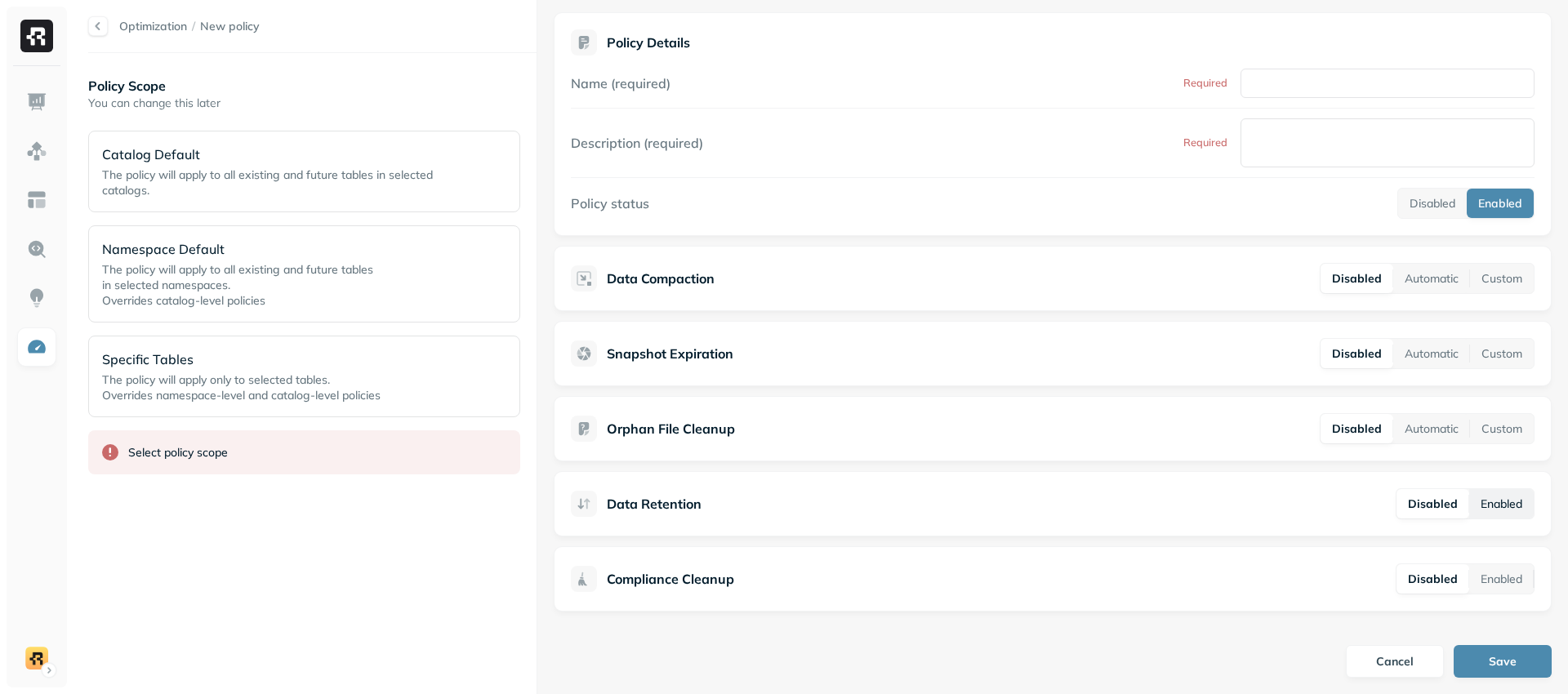
click at [1479, 498] on button "Enabled" at bounding box center [1501, 503] width 64 height 29
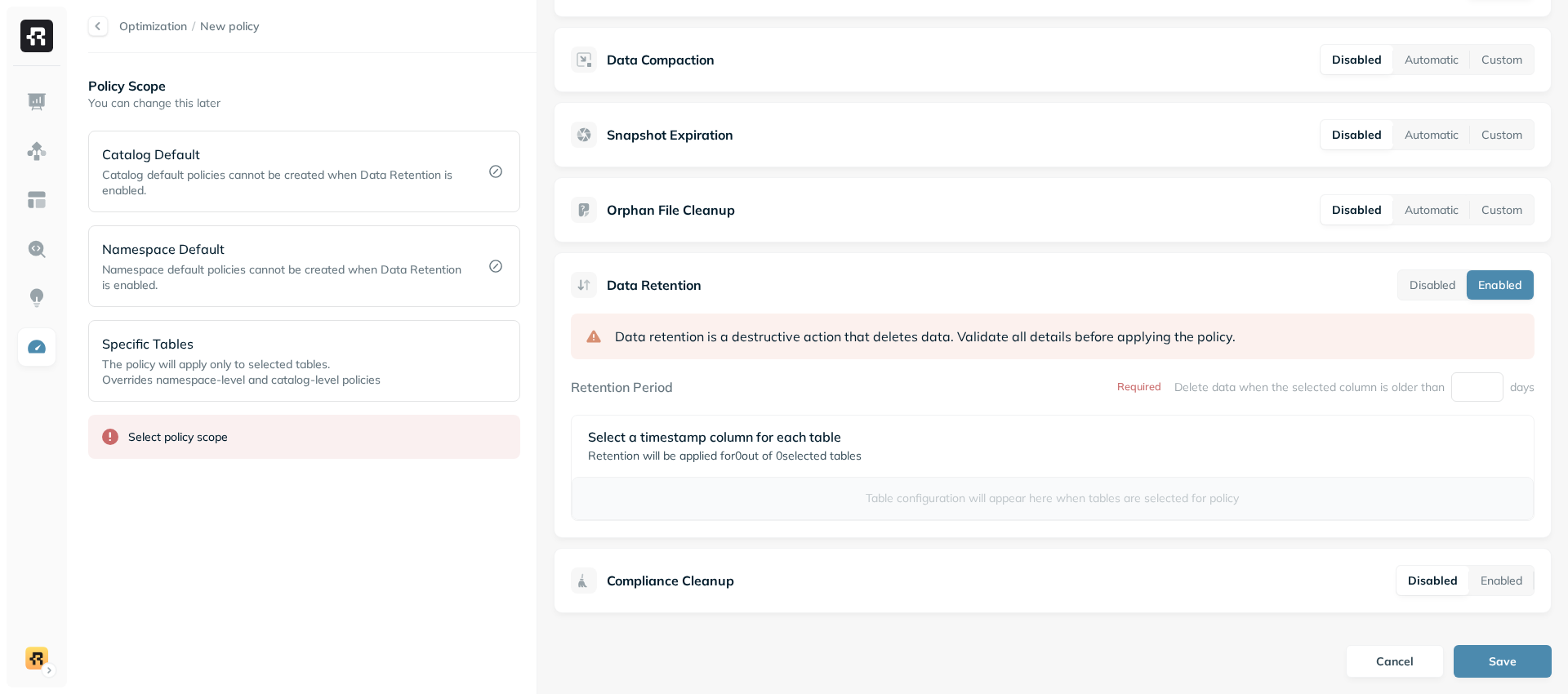
scroll to position [225, 0]
click at [1471, 381] on input "number" at bounding box center [1476, 384] width 52 height 29
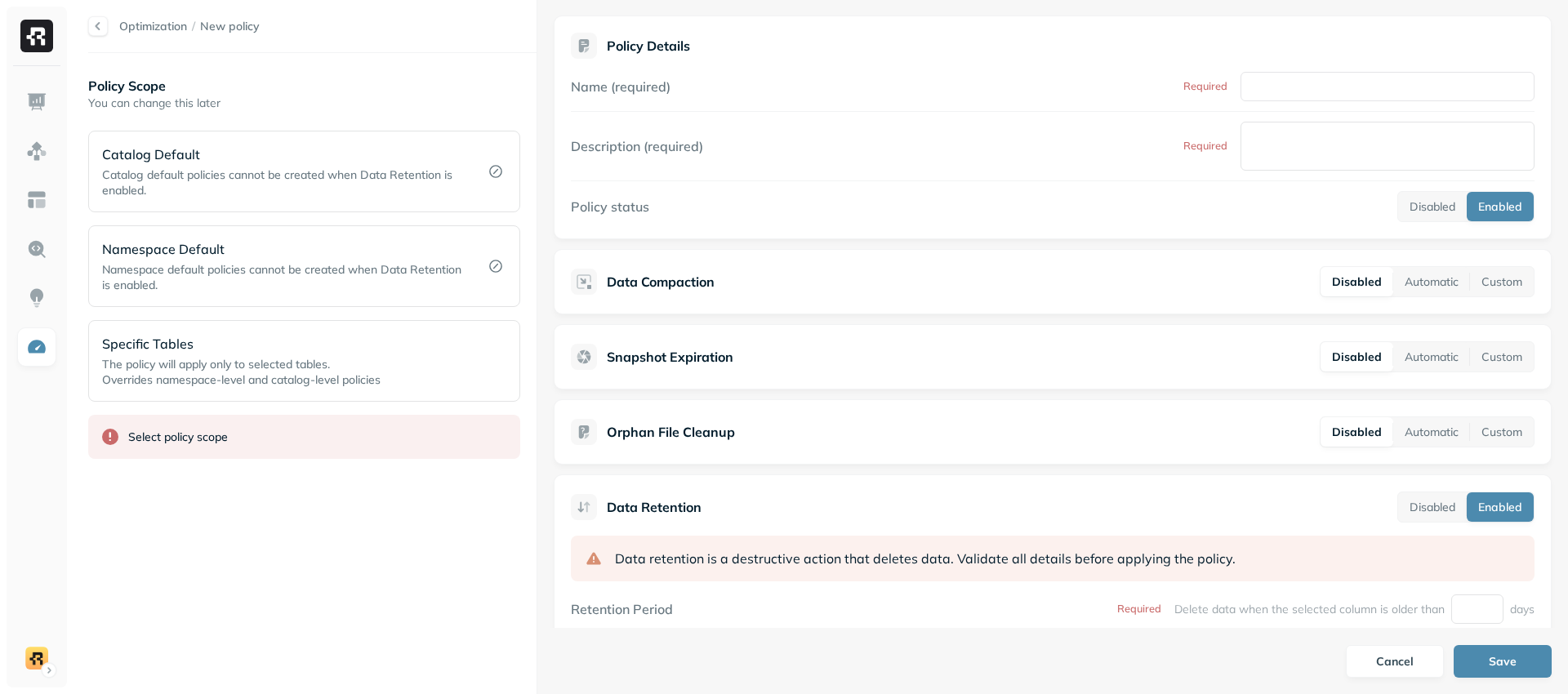
scroll to position [0, 0]
click at [667, 87] on label "Name (required)" at bounding box center [620, 87] width 99 height 16
click at [1240, 87] on input "Name (required)" at bounding box center [1387, 87] width 294 height 29
click at [39, 659] on html "Optimization / New policy Policy Scope You can change this later Catalog Defaul…" at bounding box center [784, 347] width 1568 height 694
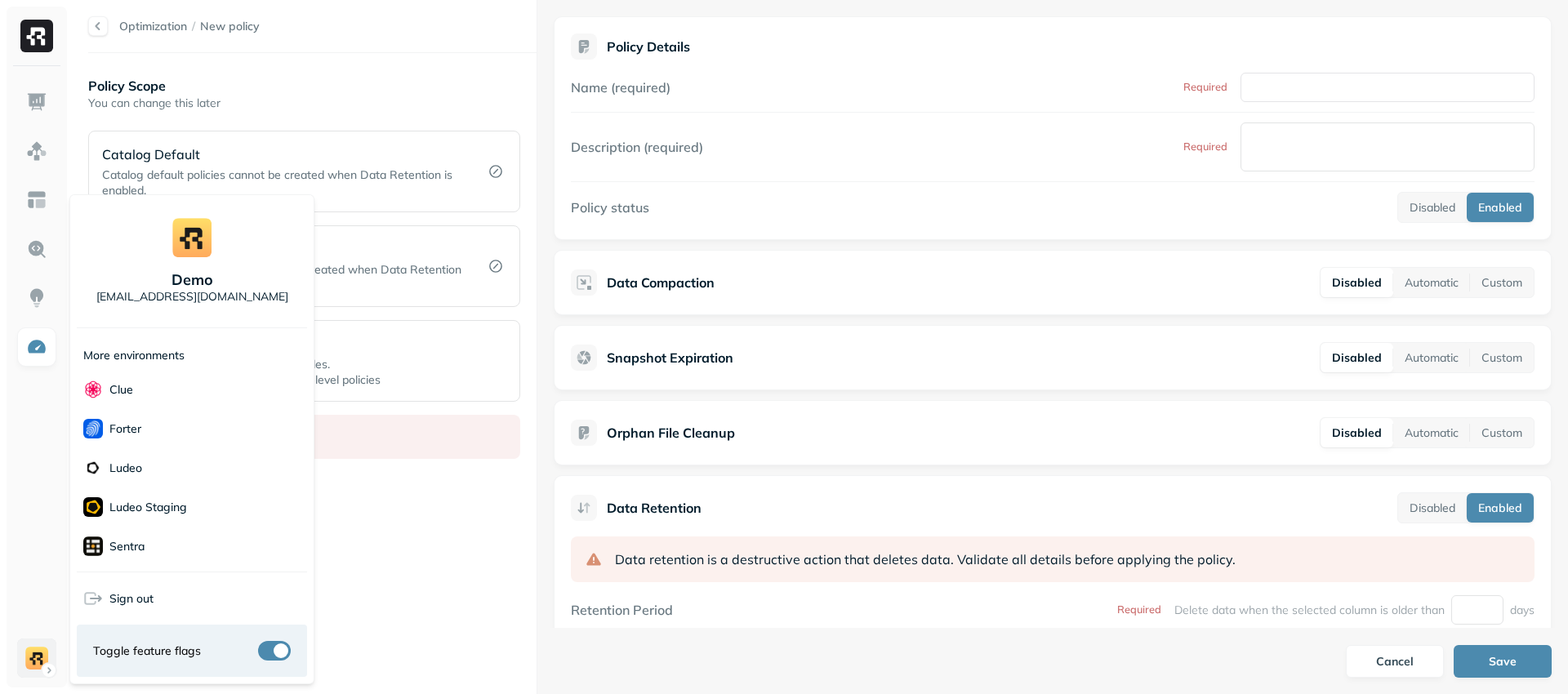
click at [39, 659] on html "Optimization / New policy Policy Scope You can change this later Catalog Defaul…" at bounding box center [784, 347] width 1568 height 694
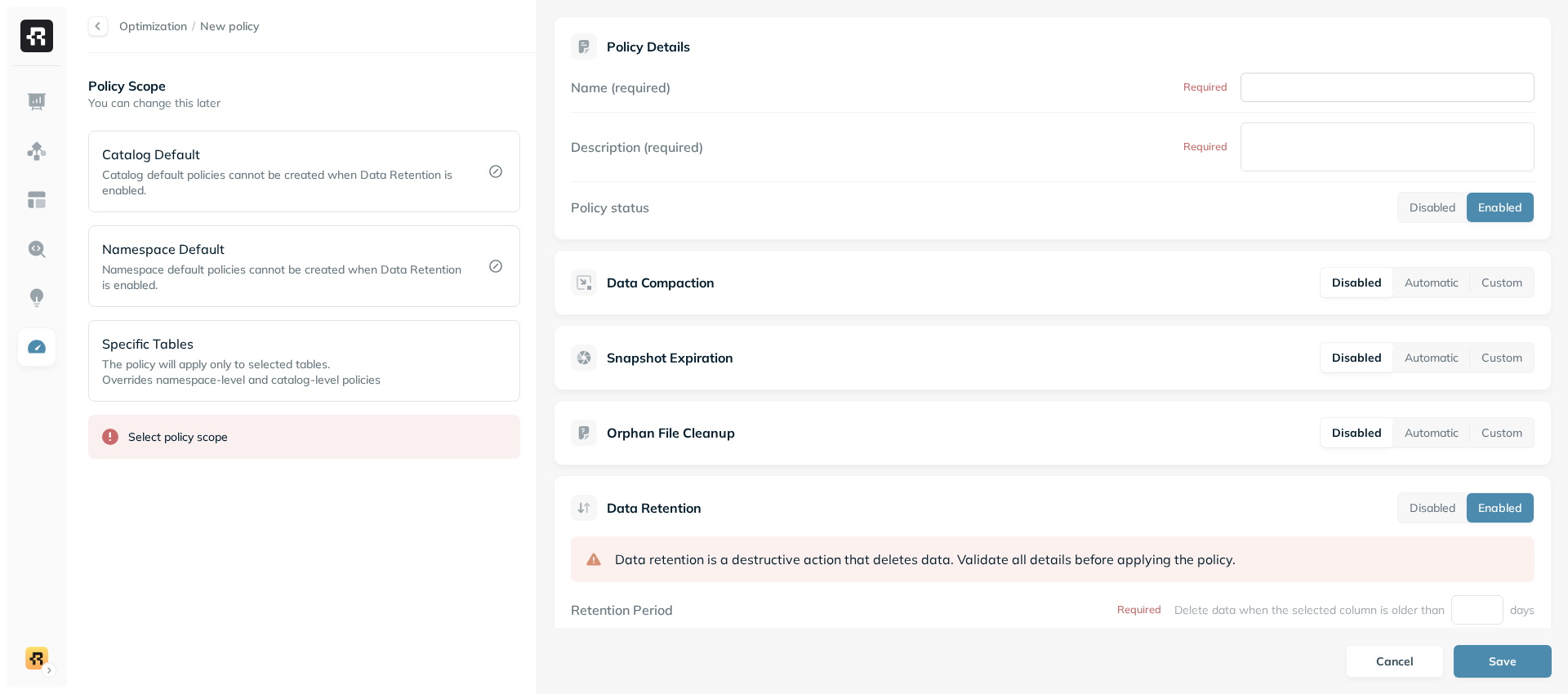
click at [1259, 94] on input "Name (required)" at bounding box center [1387, 87] width 294 height 29
click at [1424, 211] on button "Disabled" at bounding box center [1432, 207] width 69 height 29
click at [1466, 615] on input "number" at bounding box center [1476, 609] width 52 height 29
type input "*"
click at [1082, 606] on div "Retention Period Delete data when the selected column is older than * days" at bounding box center [1052, 609] width 963 height 29
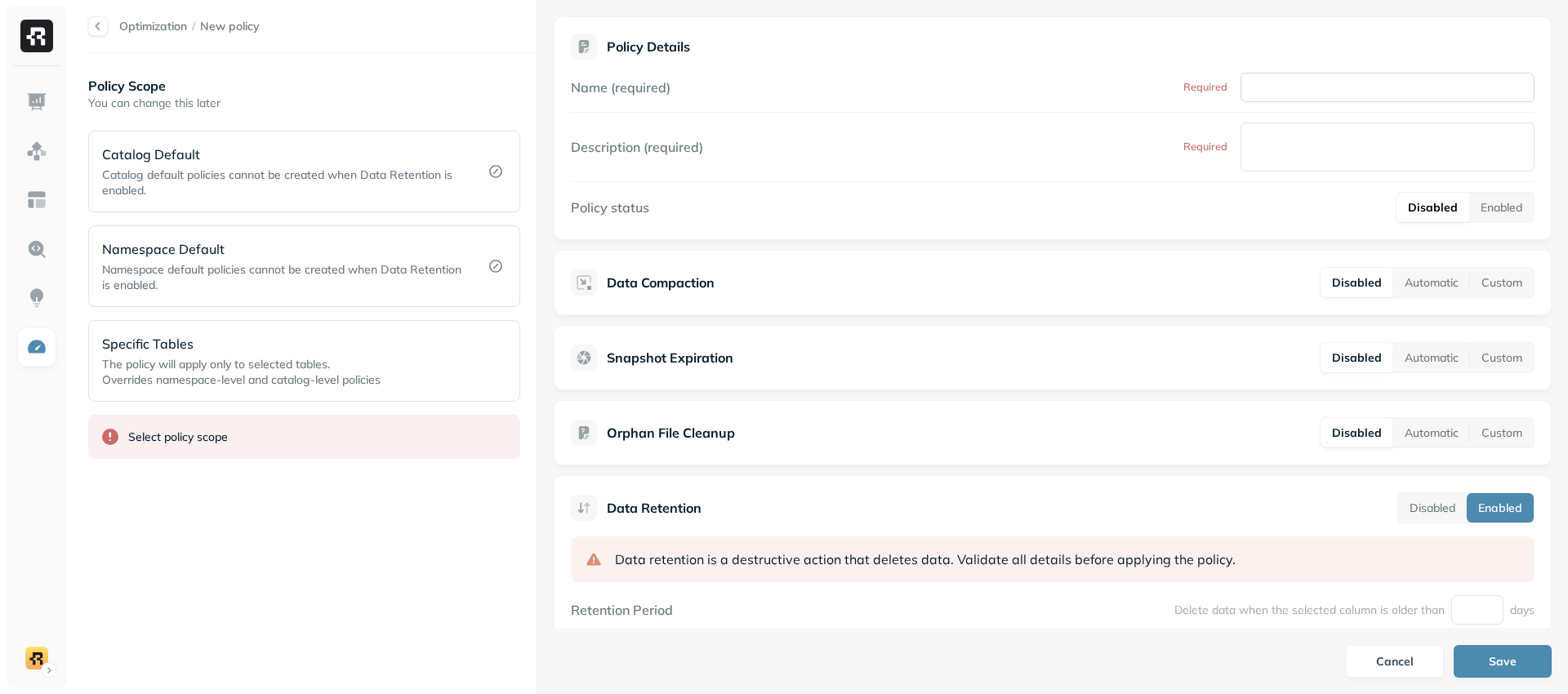
click at [1292, 82] on input "Name (required)" at bounding box center [1387, 87] width 294 height 29
type input "*"
type input "*********"
click at [1276, 136] on textarea "Description (required)" at bounding box center [1387, 147] width 294 height 49
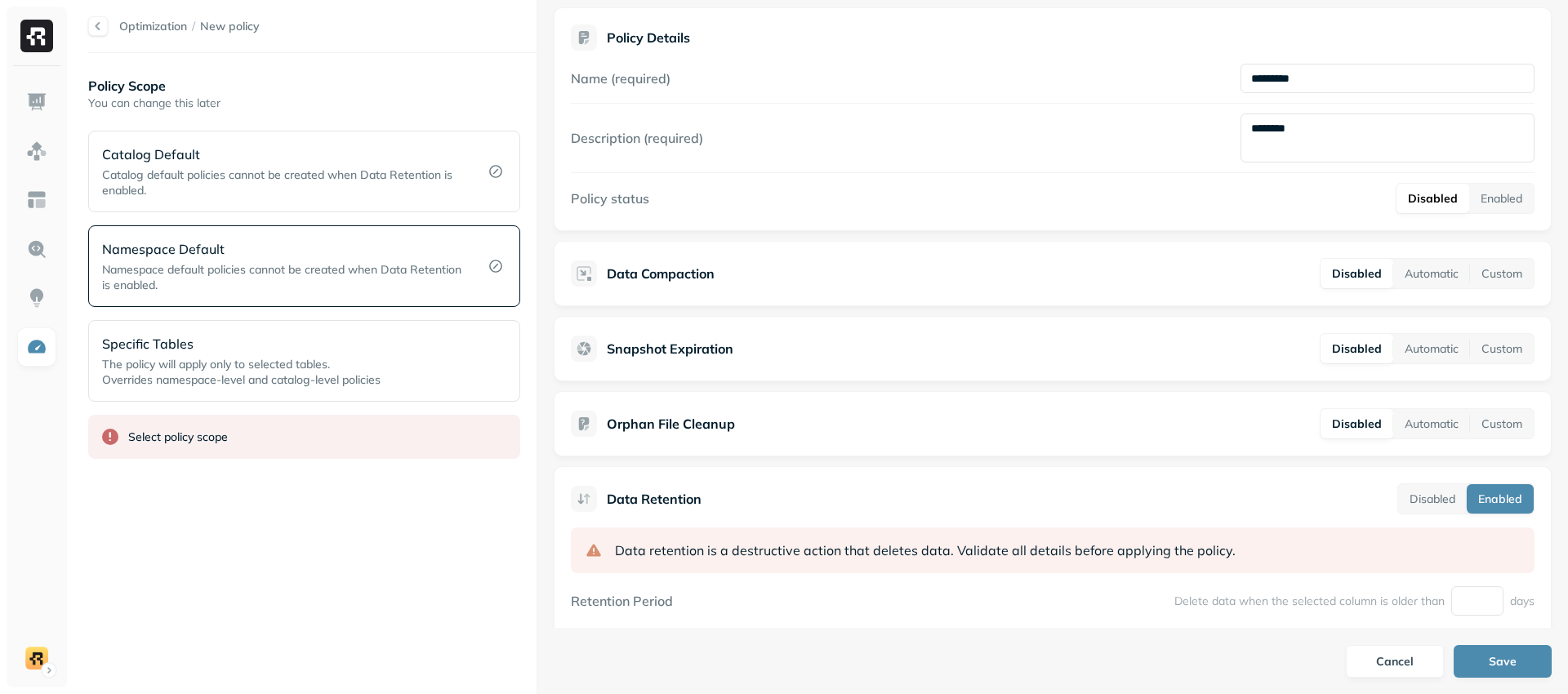
scroll to position [9, 0]
type textarea "********"
click at [347, 336] on p "Specific Tables" at bounding box center [280, 344] width 355 height 20
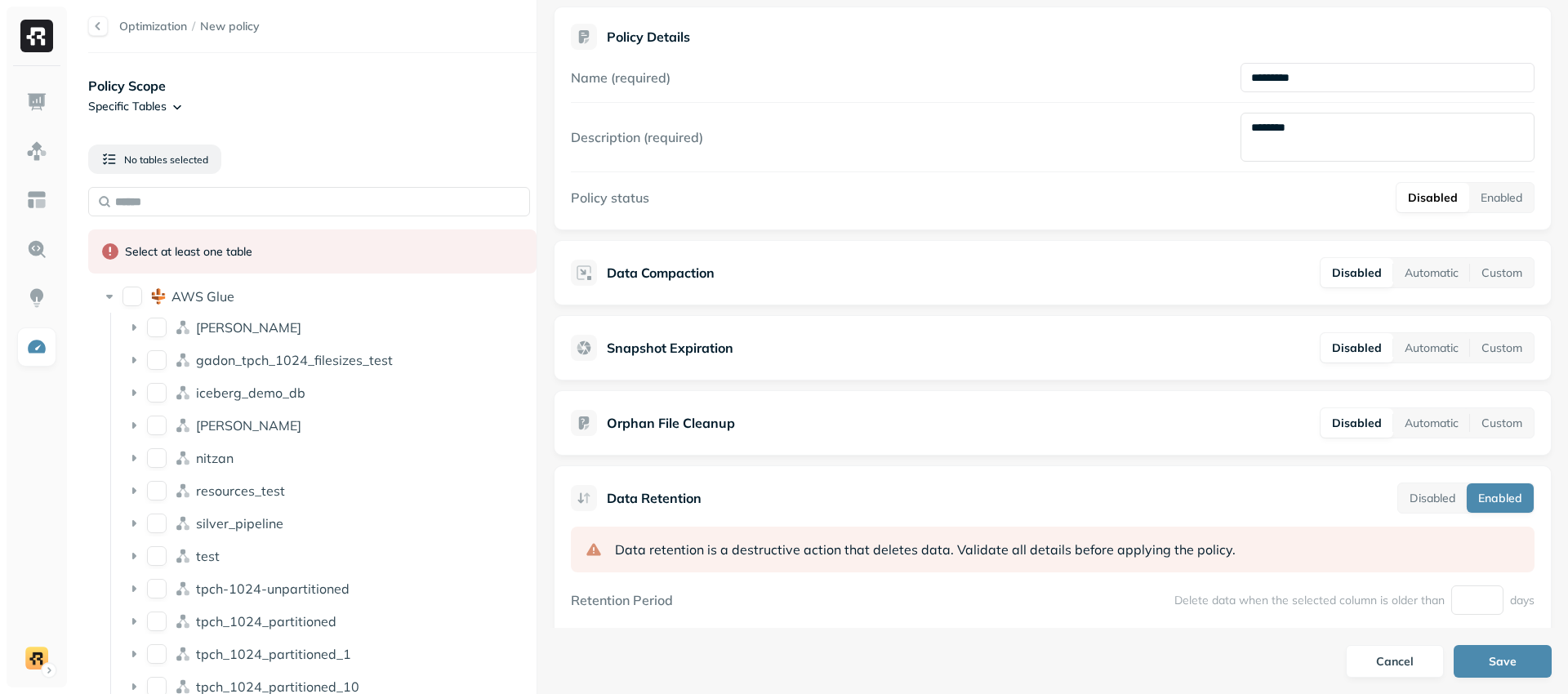
click at [335, 342] on li "dean" at bounding box center [325, 329] width 412 height 29
click at [227, 342] on li "dean" at bounding box center [325, 329] width 412 height 29
click at [217, 331] on span "dean" at bounding box center [248, 327] width 106 height 16
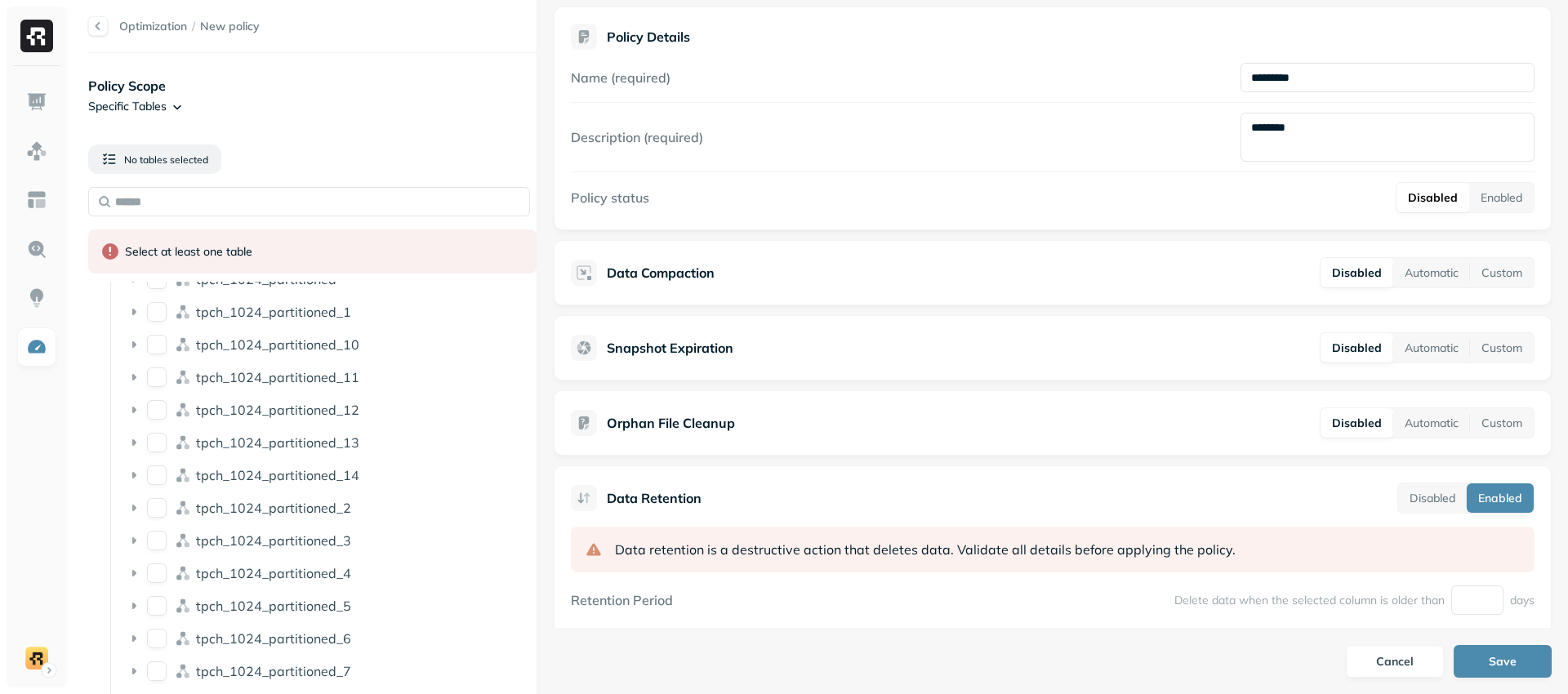
scroll to position [459, 0]
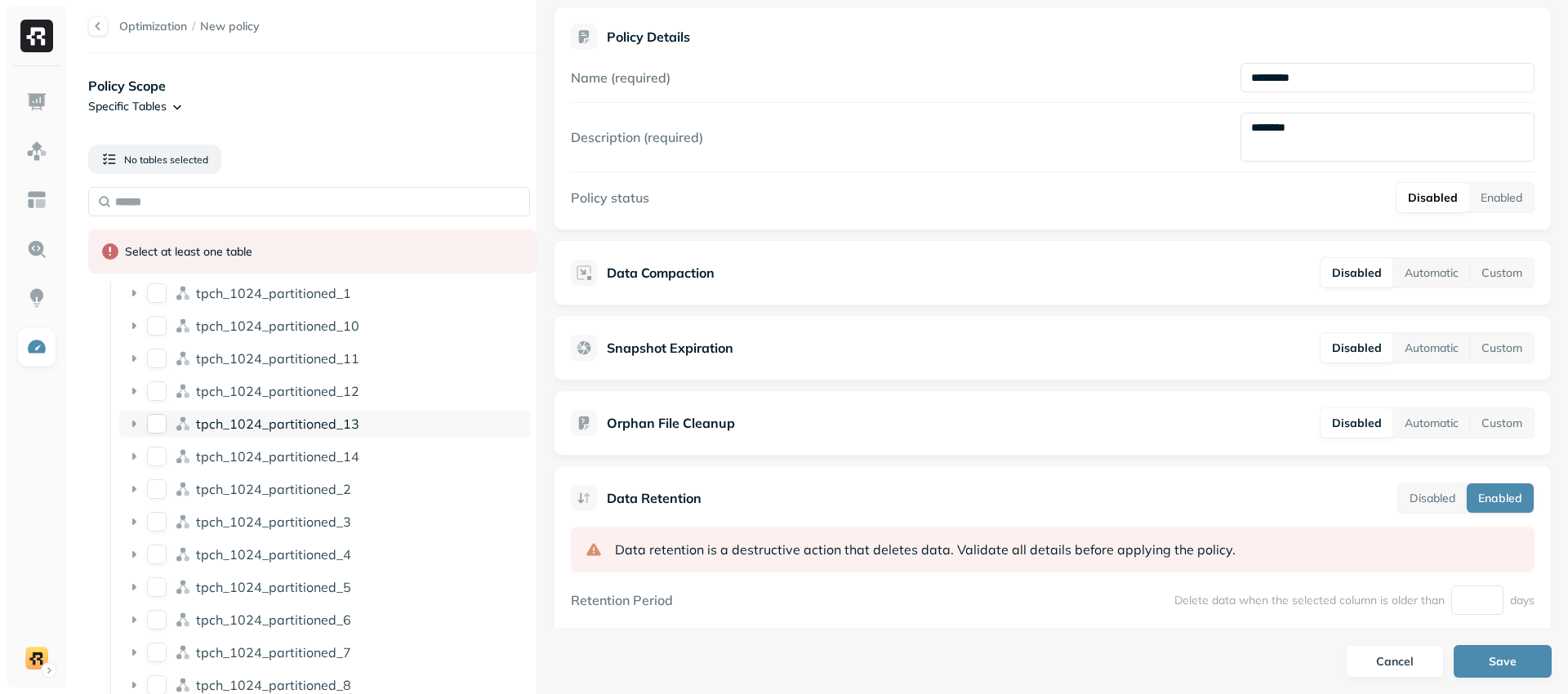
click at [159, 419] on button "tpch_1024_partitioned_13" at bounding box center [157, 423] width 20 height 20
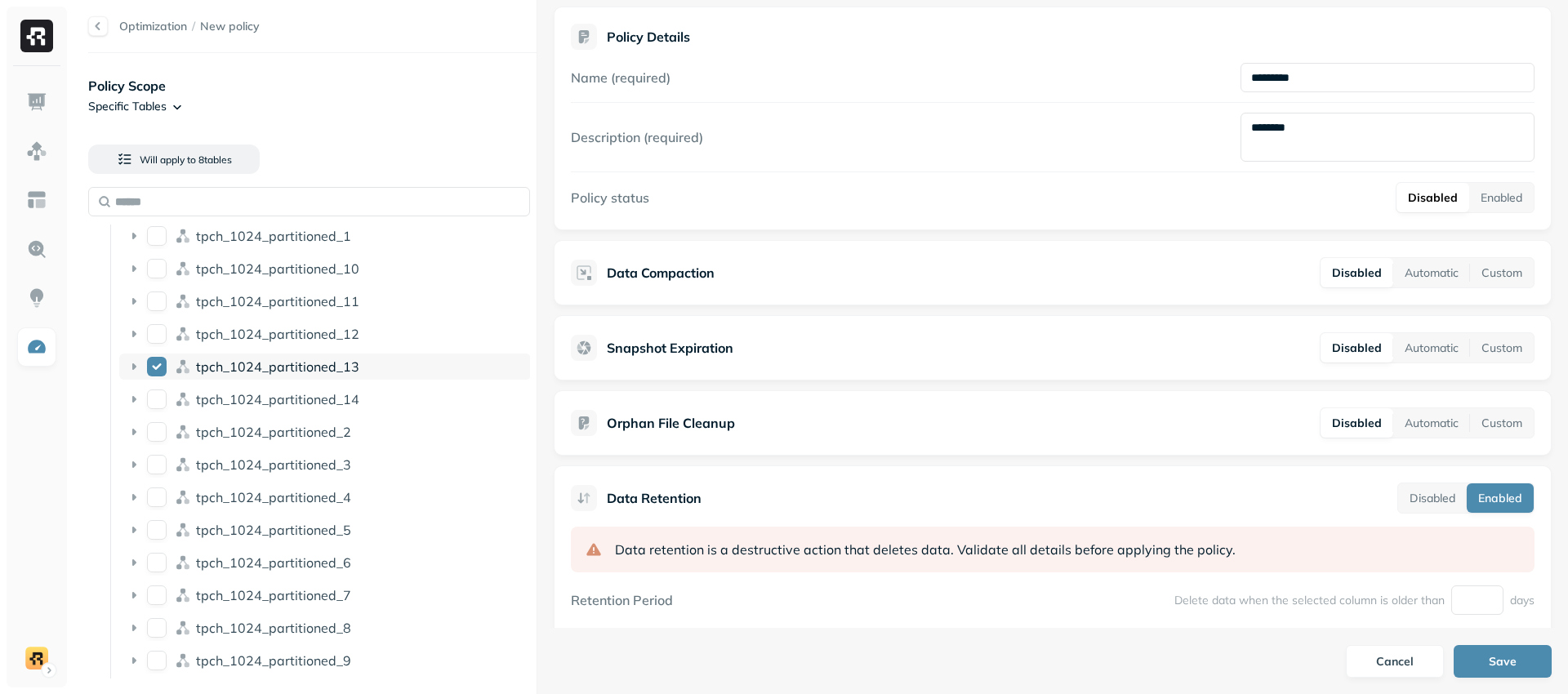
click at [144, 366] on div "tpch_1024_partitioned_13" at bounding box center [325, 366] width 412 height 26
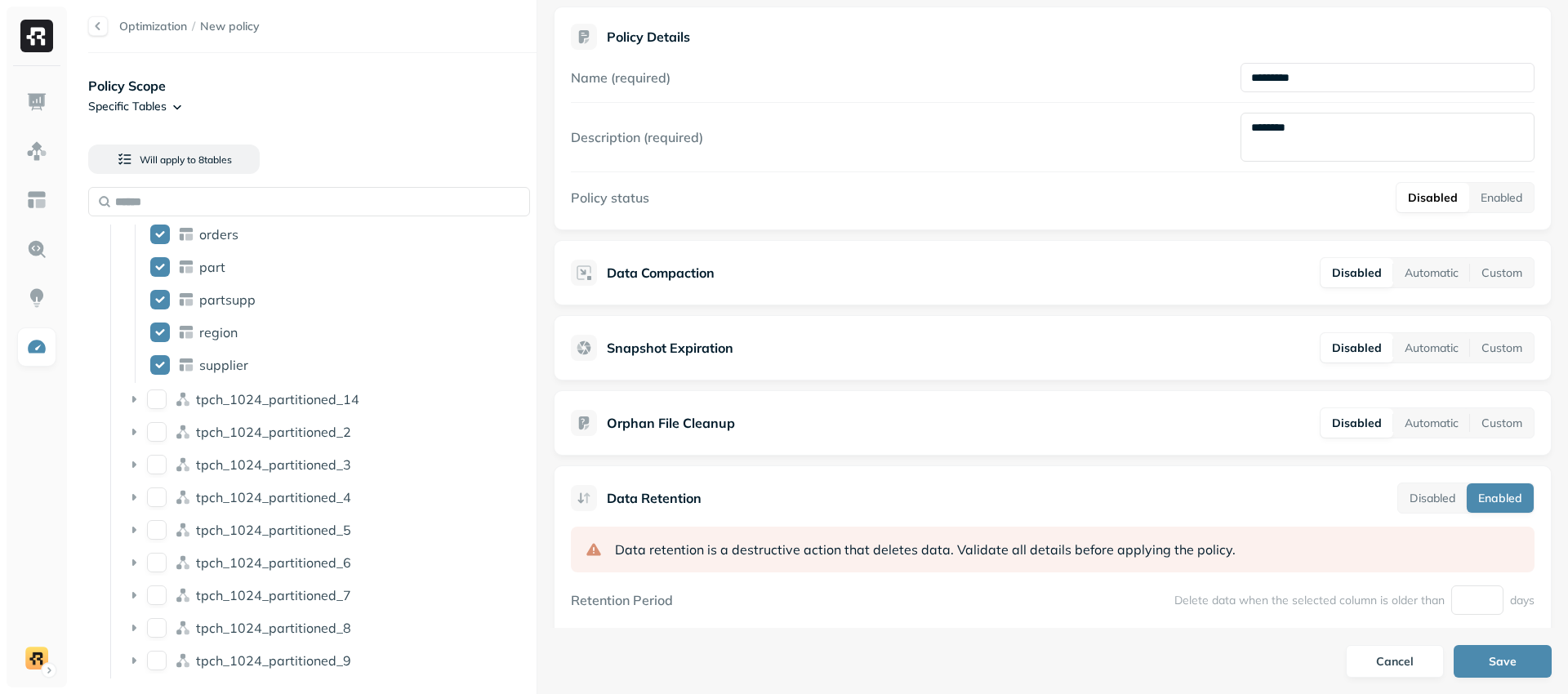
scroll to position [511, 0]
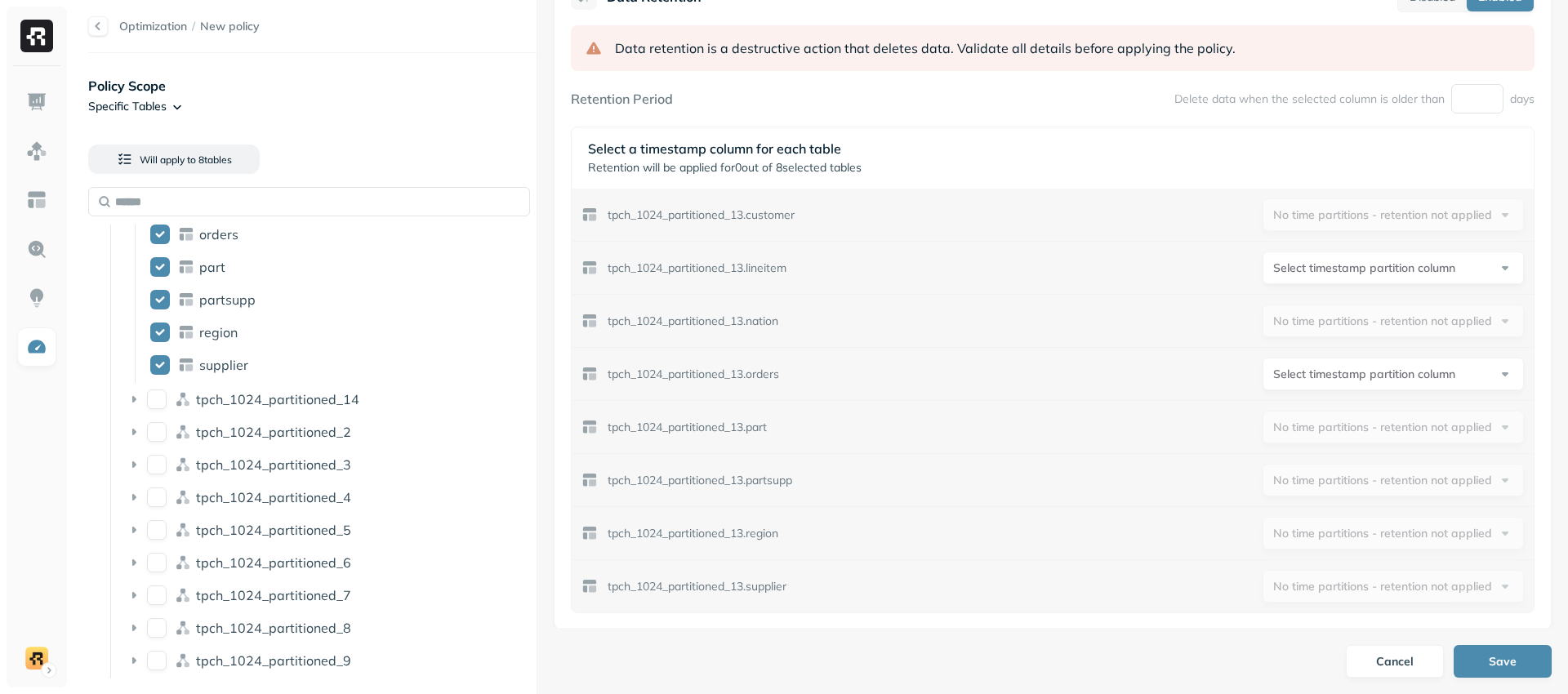
click at [1383, 272] on html "Optimization / New policy Policy Scope Specific Tables Will apply to 8 table s …" at bounding box center [784, 347] width 1568 height 694
select select "**********"
click at [1360, 381] on html "Optimization / New policy Policy Scope Specific Tables Will apply to 8 table s …" at bounding box center [784, 347] width 1568 height 694
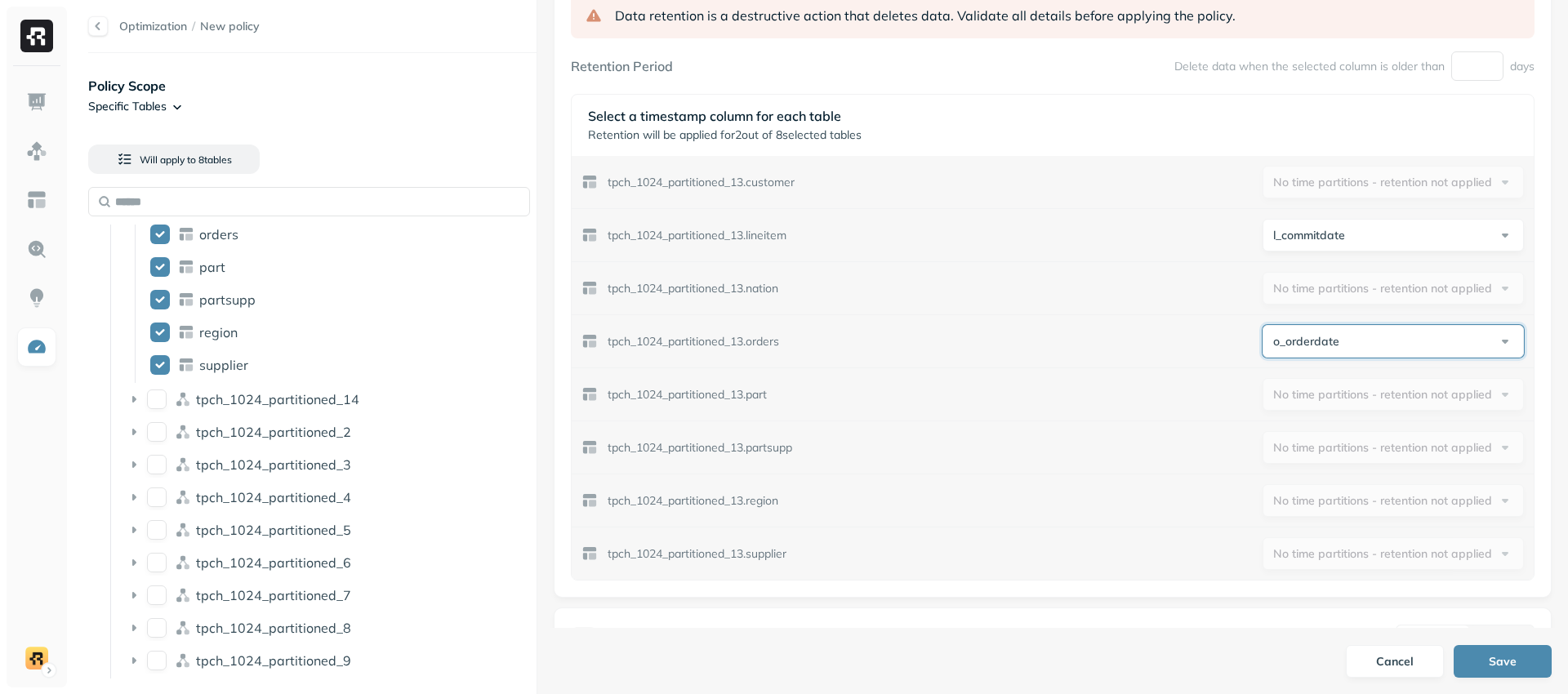
scroll to position [474, 0]
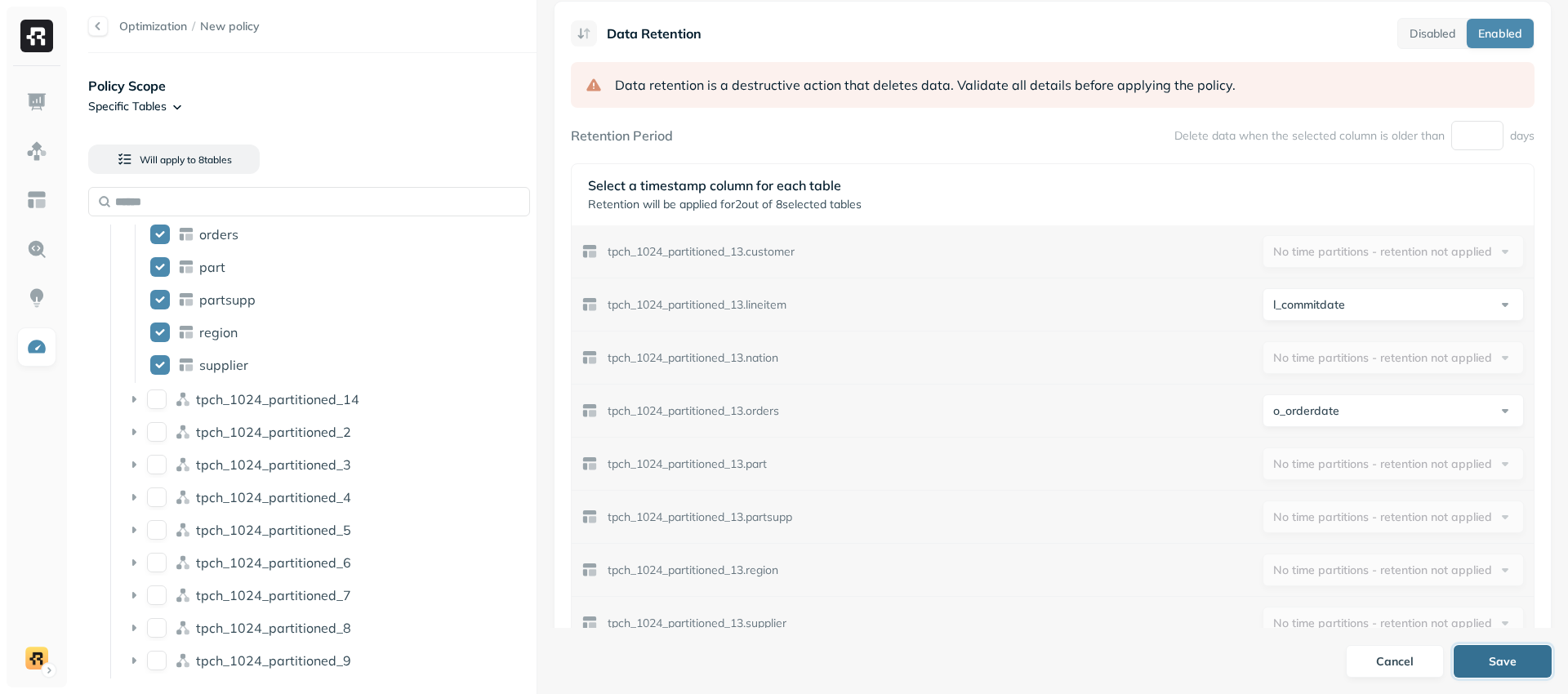
click at [1487, 667] on button "Save" at bounding box center [1503, 661] width 98 height 33
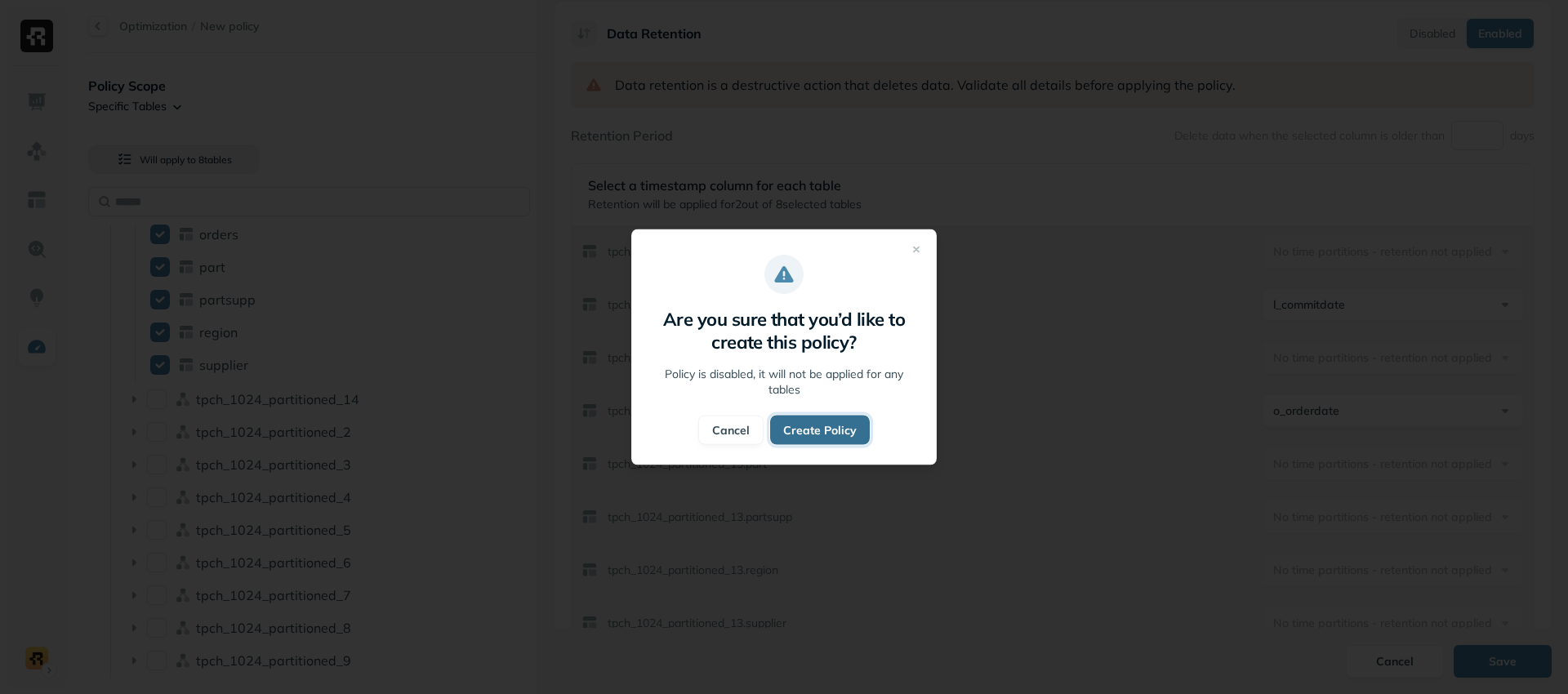
click at [822, 434] on button "Create Policy" at bounding box center [819, 430] width 99 height 29
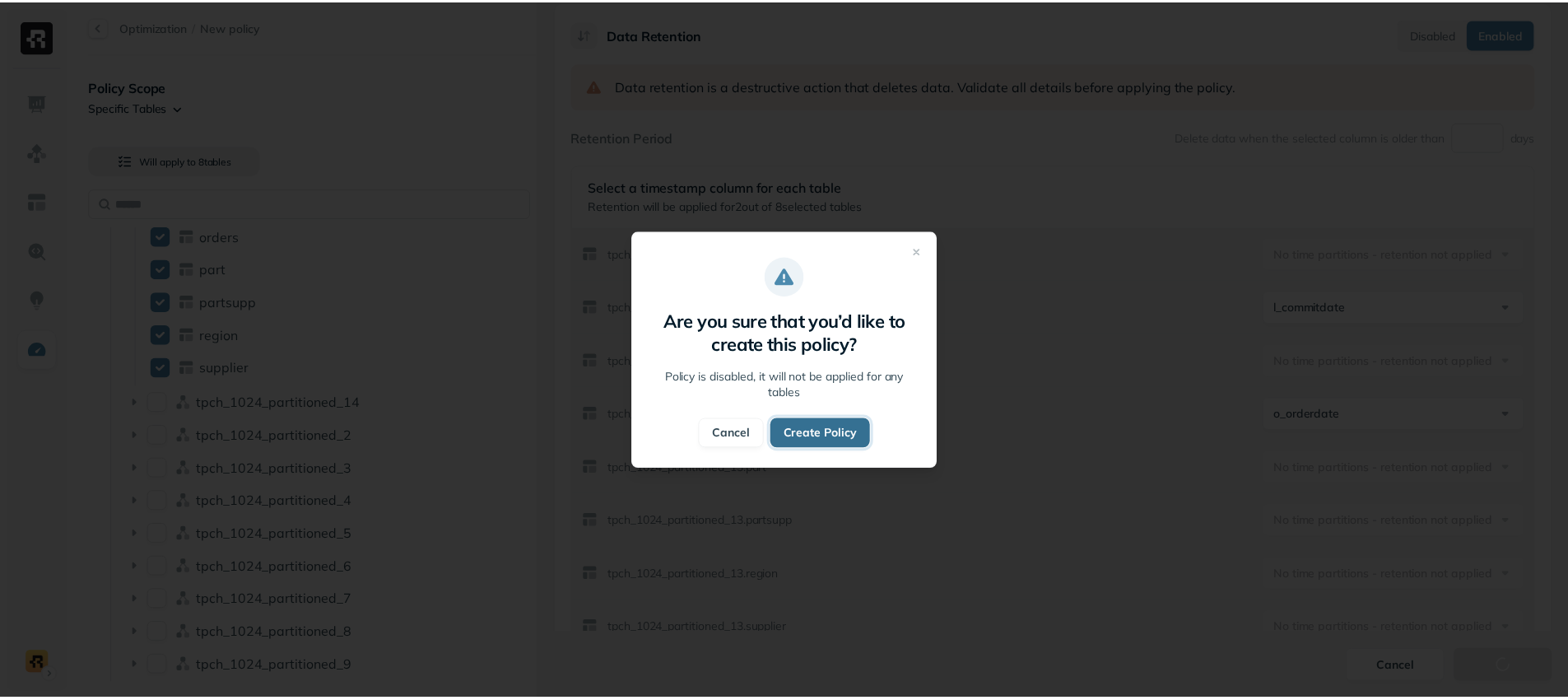
scroll to position [4, 0]
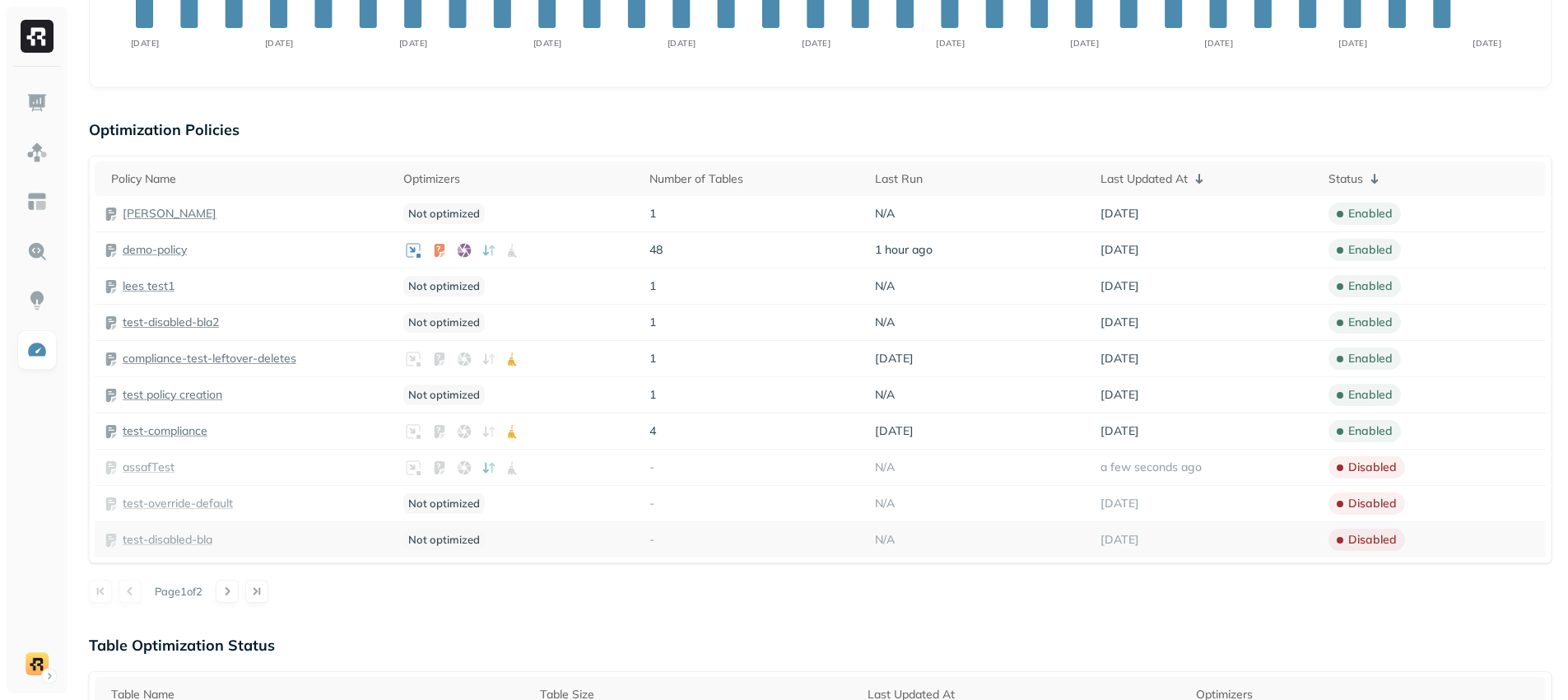
scroll to position [385, 0]
click at [1196, 177] on icon at bounding box center [1199, 179] width 20 height 20
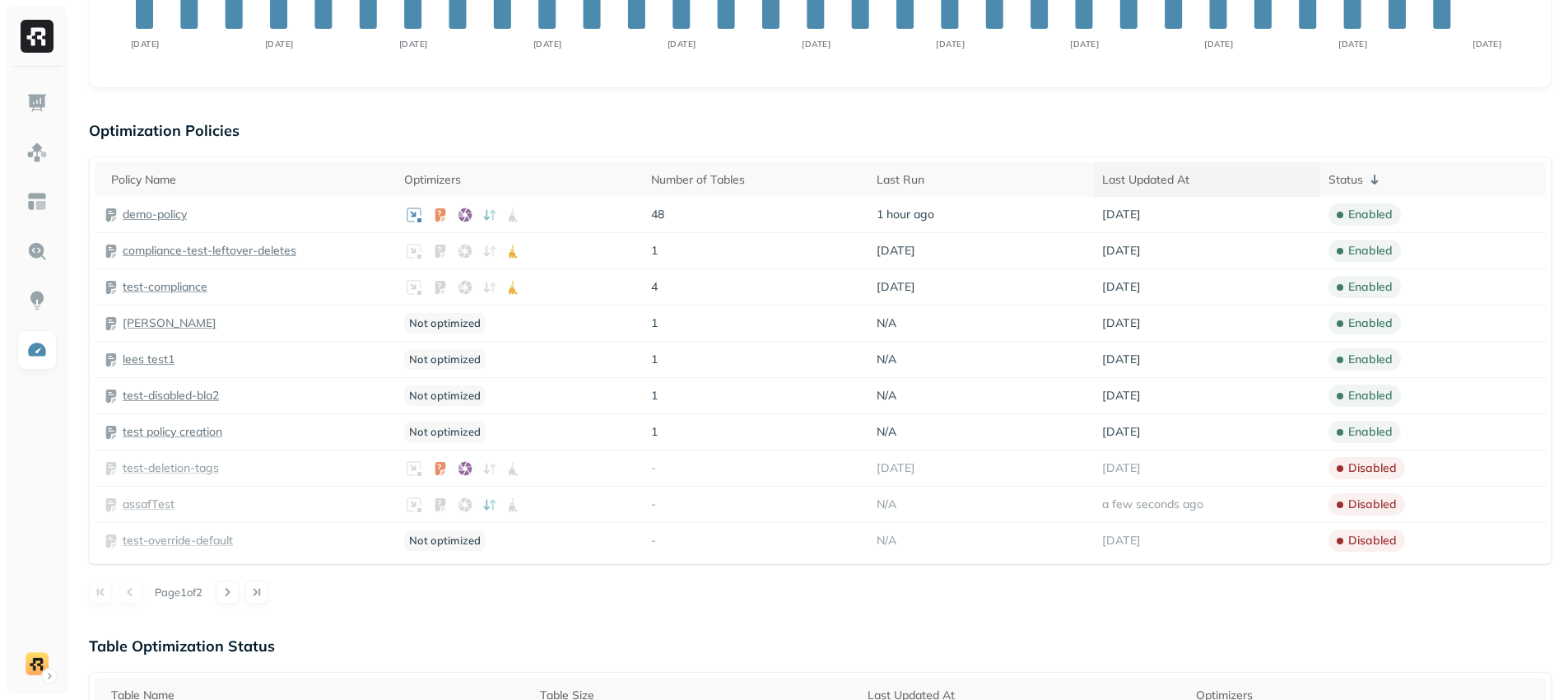
click at [1178, 176] on div "Last Updated At" at bounding box center [1206, 180] width 209 height 15
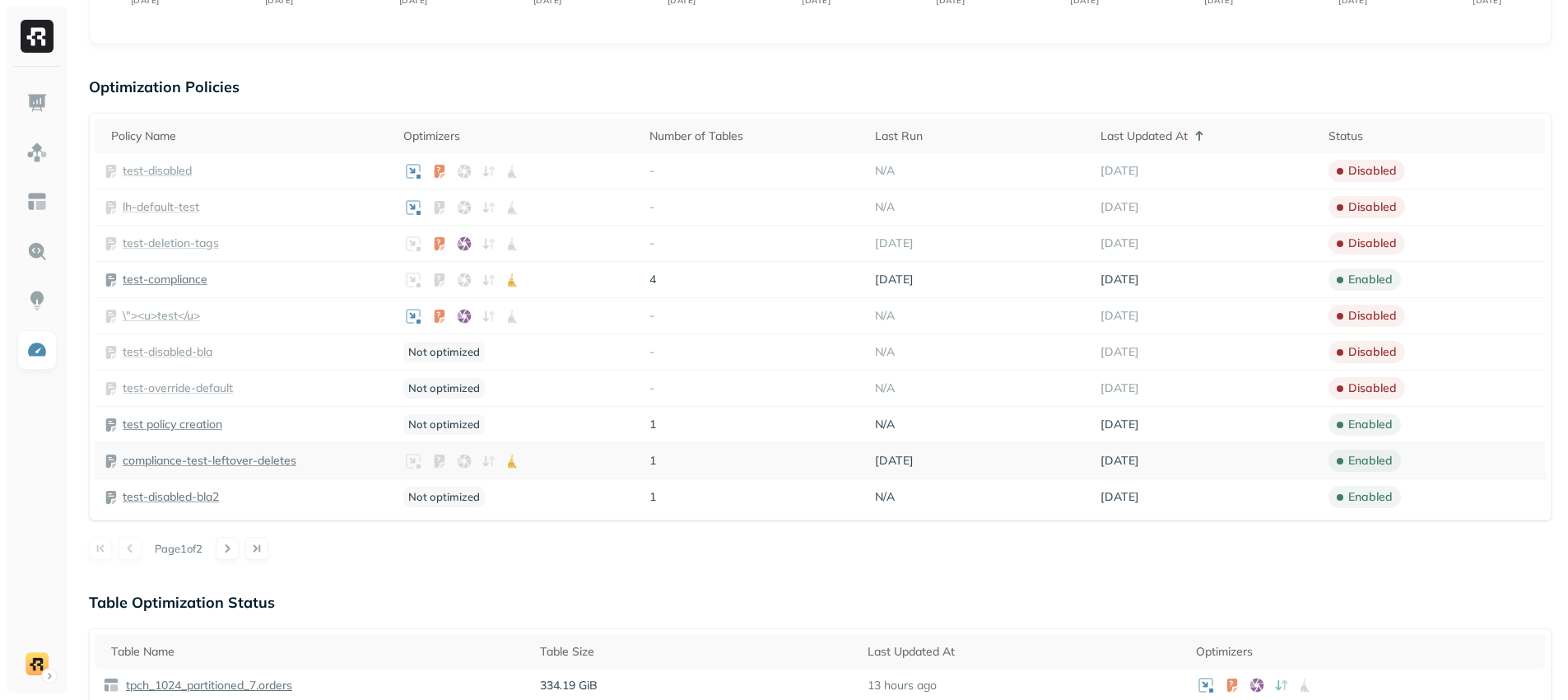
scroll to position [425, 0]
click at [1221, 134] on div "Last Updated At" at bounding box center [1206, 139] width 211 height 20
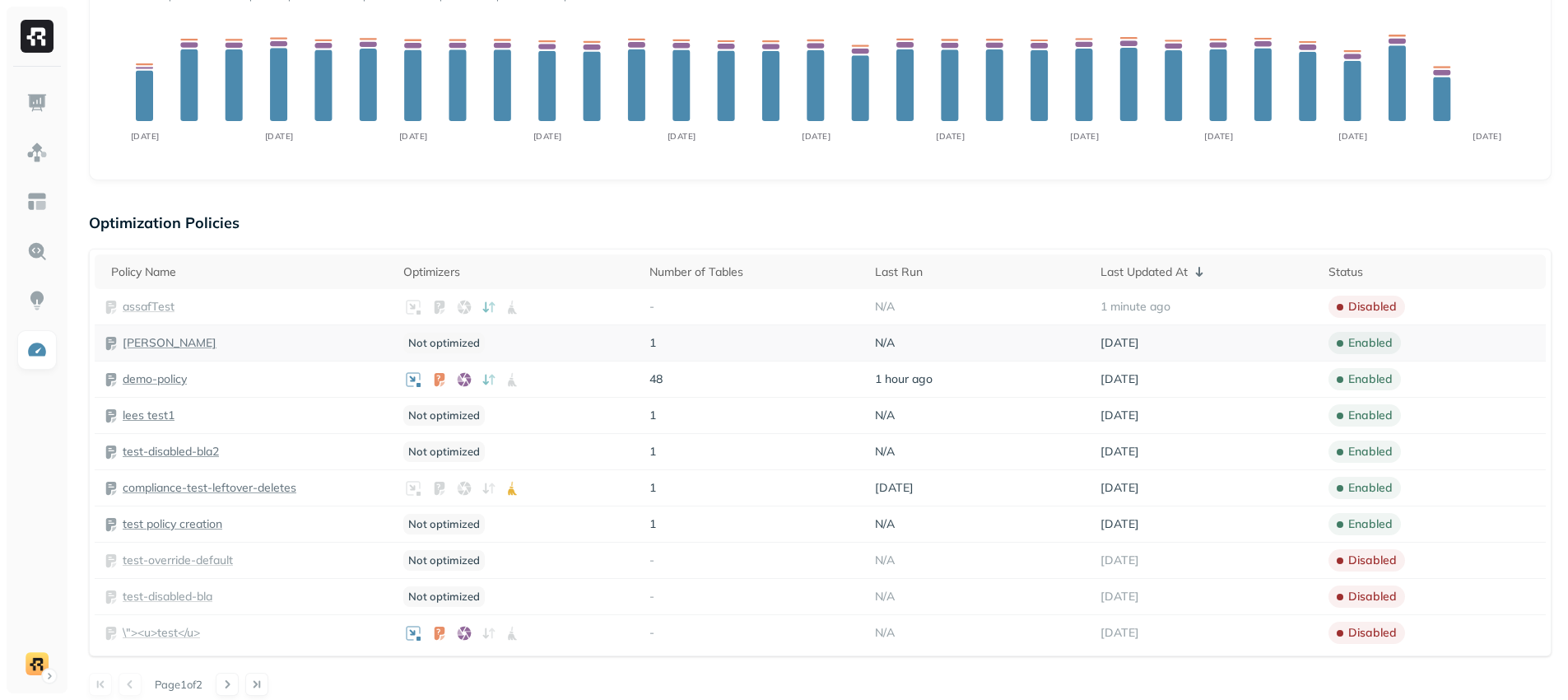
scroll to position [312, 0]
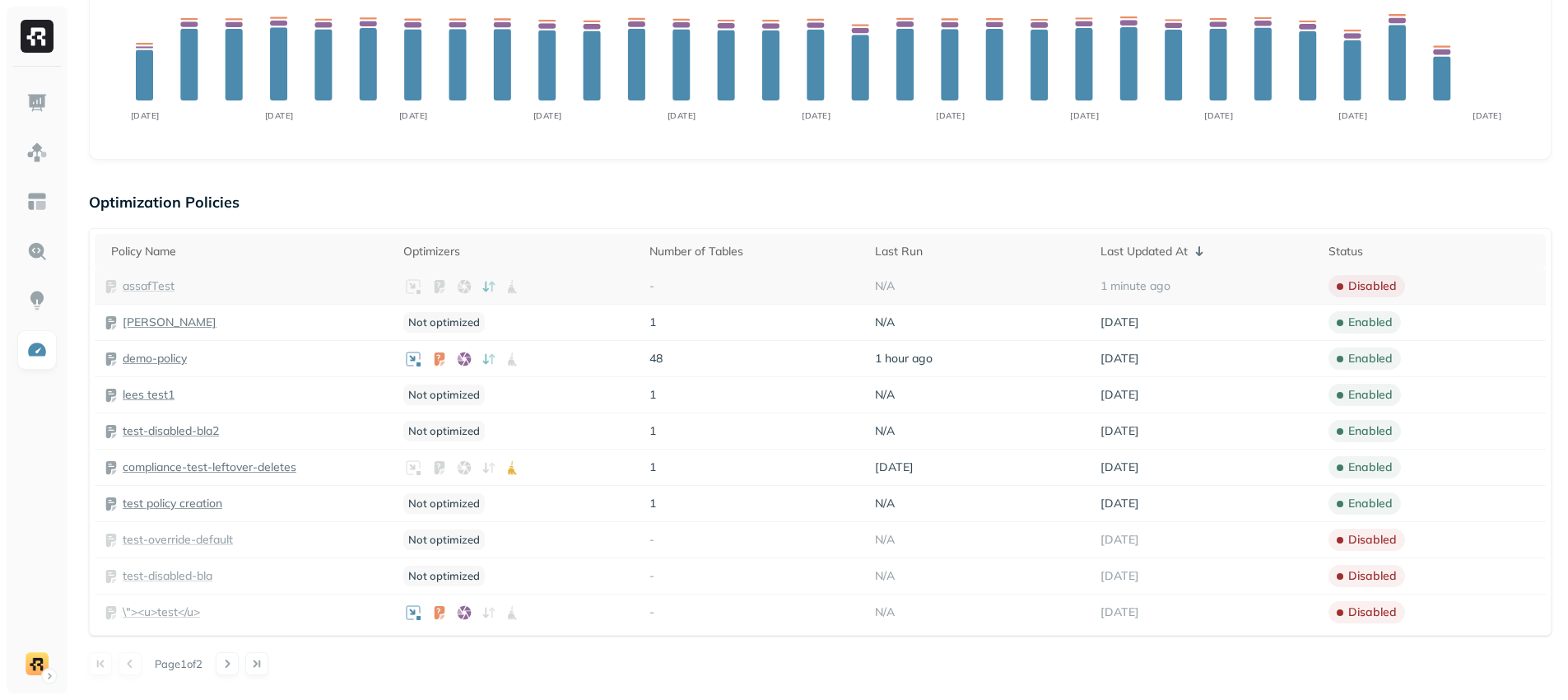
click at [1173, 291] on td "1 minute ago" at bounding box center [1205, 287] width 228 height 36
click at [1160, 289] on span "1 minute ago" at bounding box center [1135, 286] width 69 height 15
click at [439, 283] on icon at bounding box center [439, 286] width 16 height 16
drag, startPoint x: 311, startPoint y: 291, endPoint x: 254, endPoint y: 283, distance: 57.6
click at [309, 290] on div "assafTest" at bounding box center [245, 286] width 284 height 16
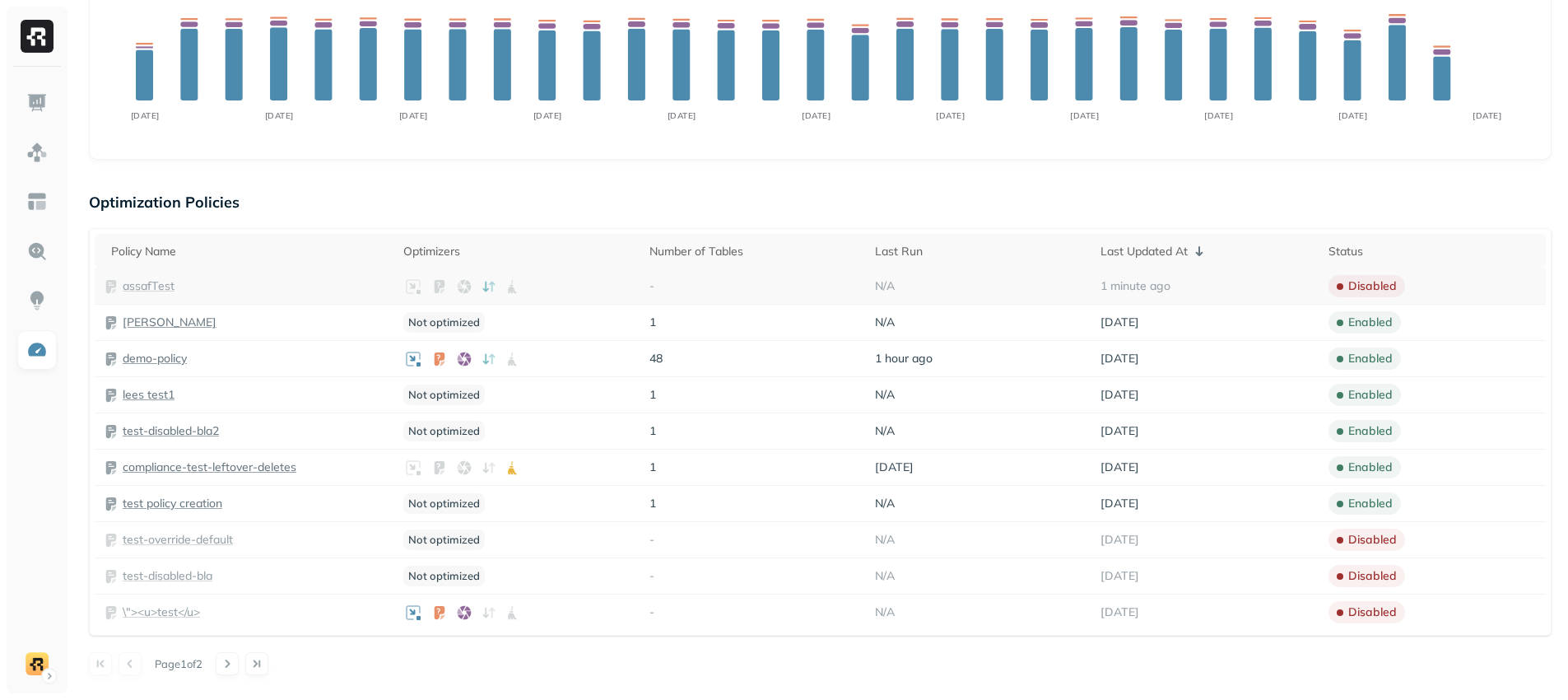
click at [140, 287] on p "assafTest" at bounding box center [149, 286] width 51 height 15
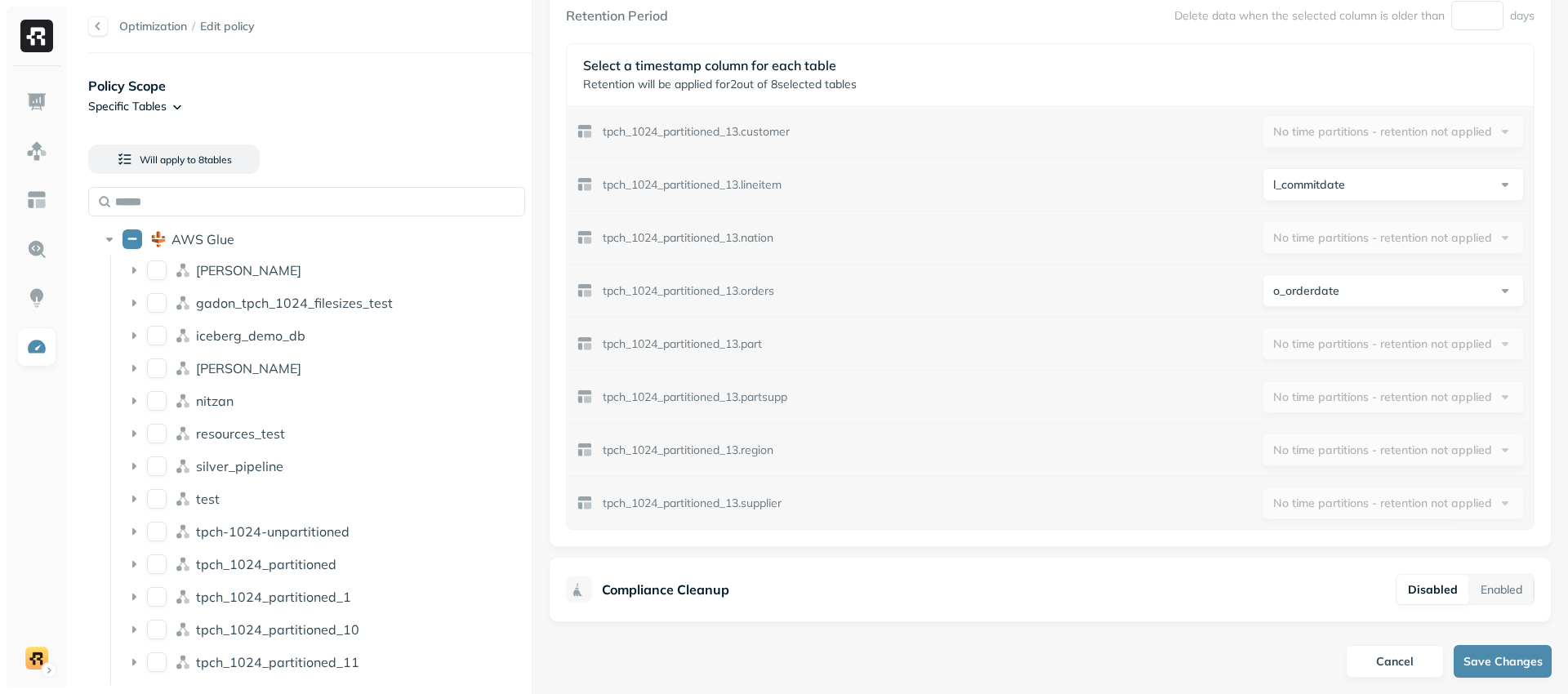
scroll to position [735, 0]
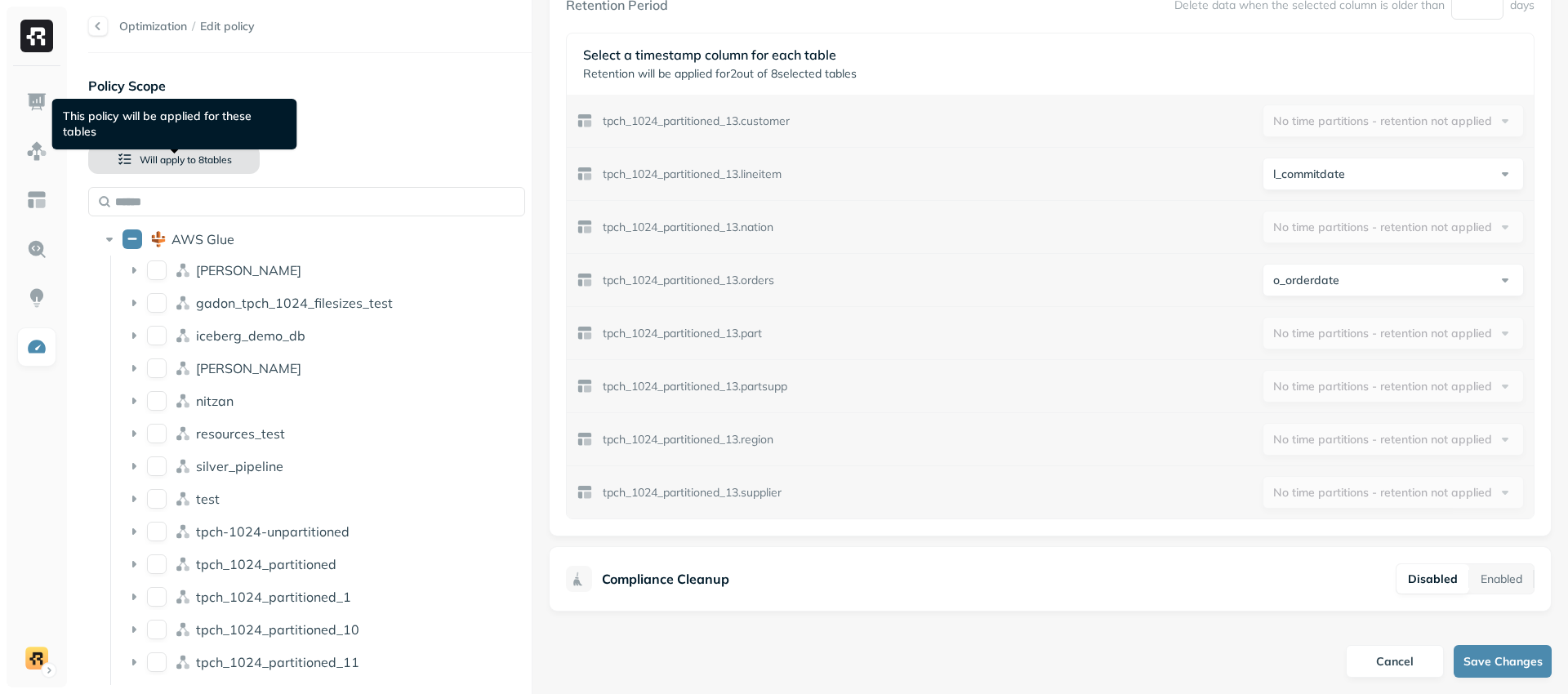
click at [154, 154] on span "Will apply to" at bounding box center [168, 160] width 57 height 12
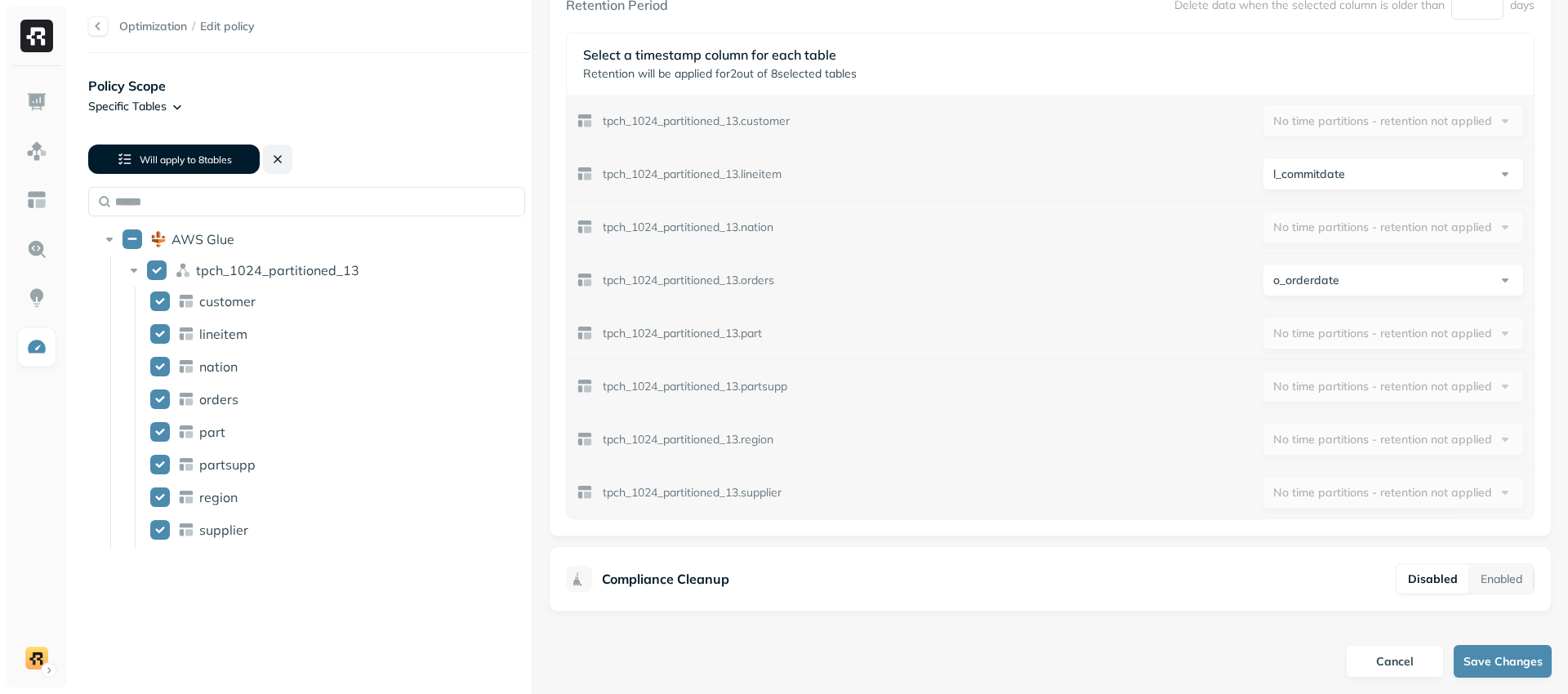
click at [274, 161] on button at bounding box center [277, 159] width 29 height 29
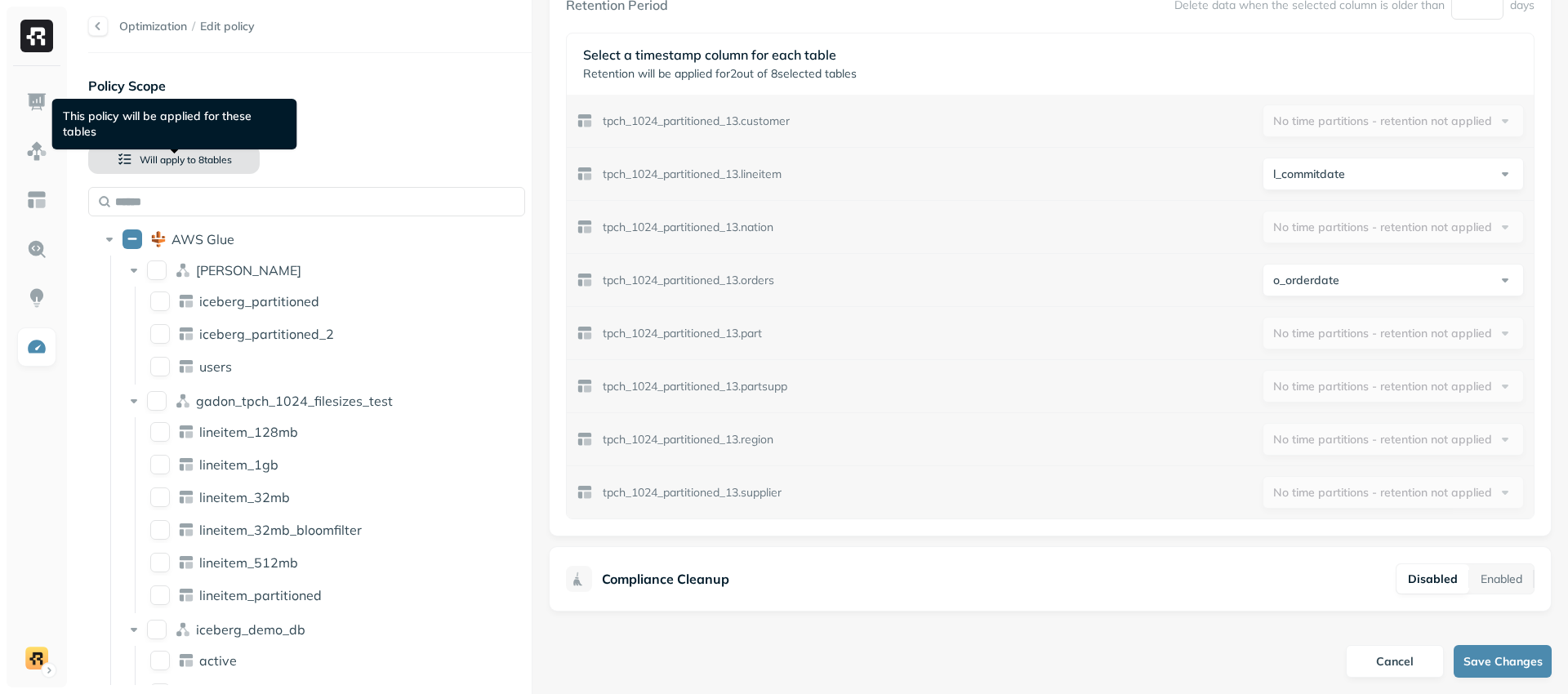
click at [183, 157] on span "Will apply to" at bounding box center [168, 160] width 57 height 12
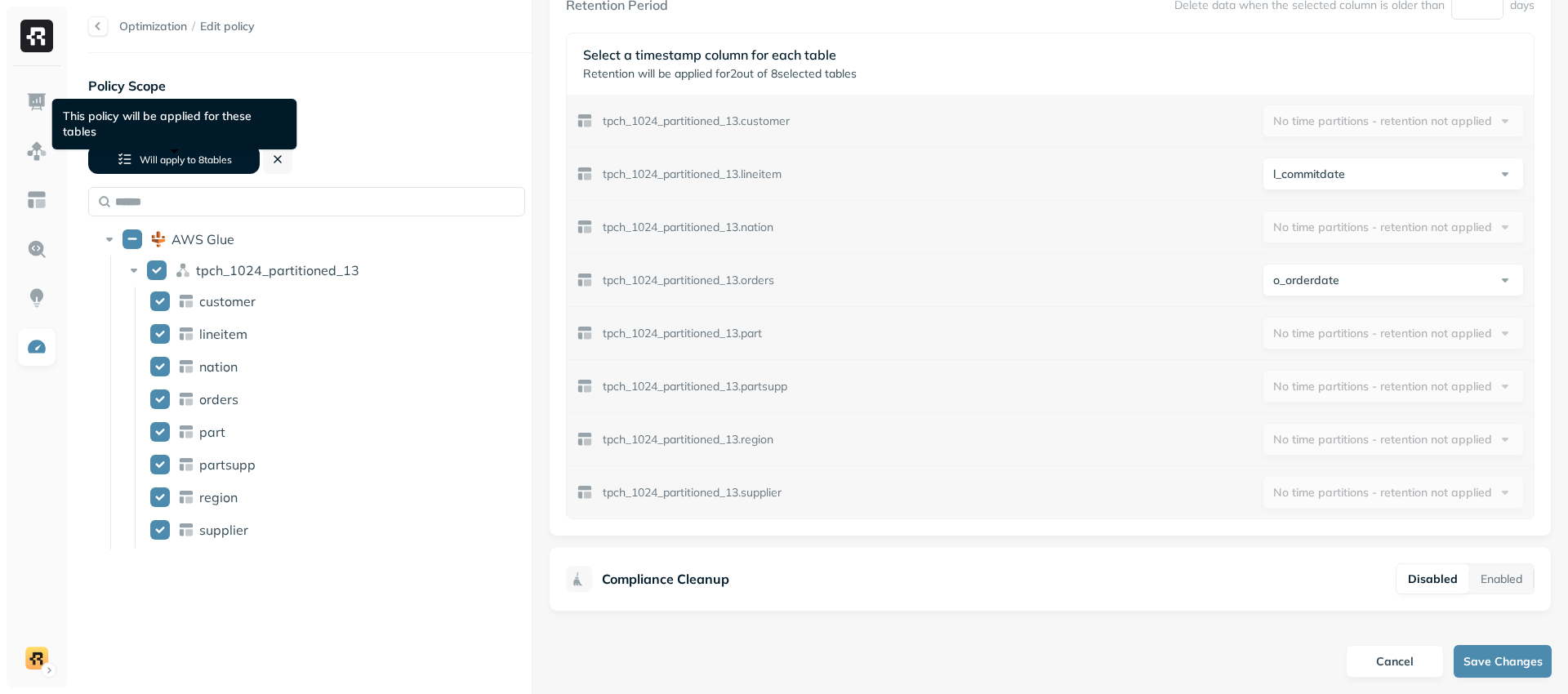
click at [238, 161] on button "Will apply to 8 table s" at bounding box center [174, 159] width 172 height 29
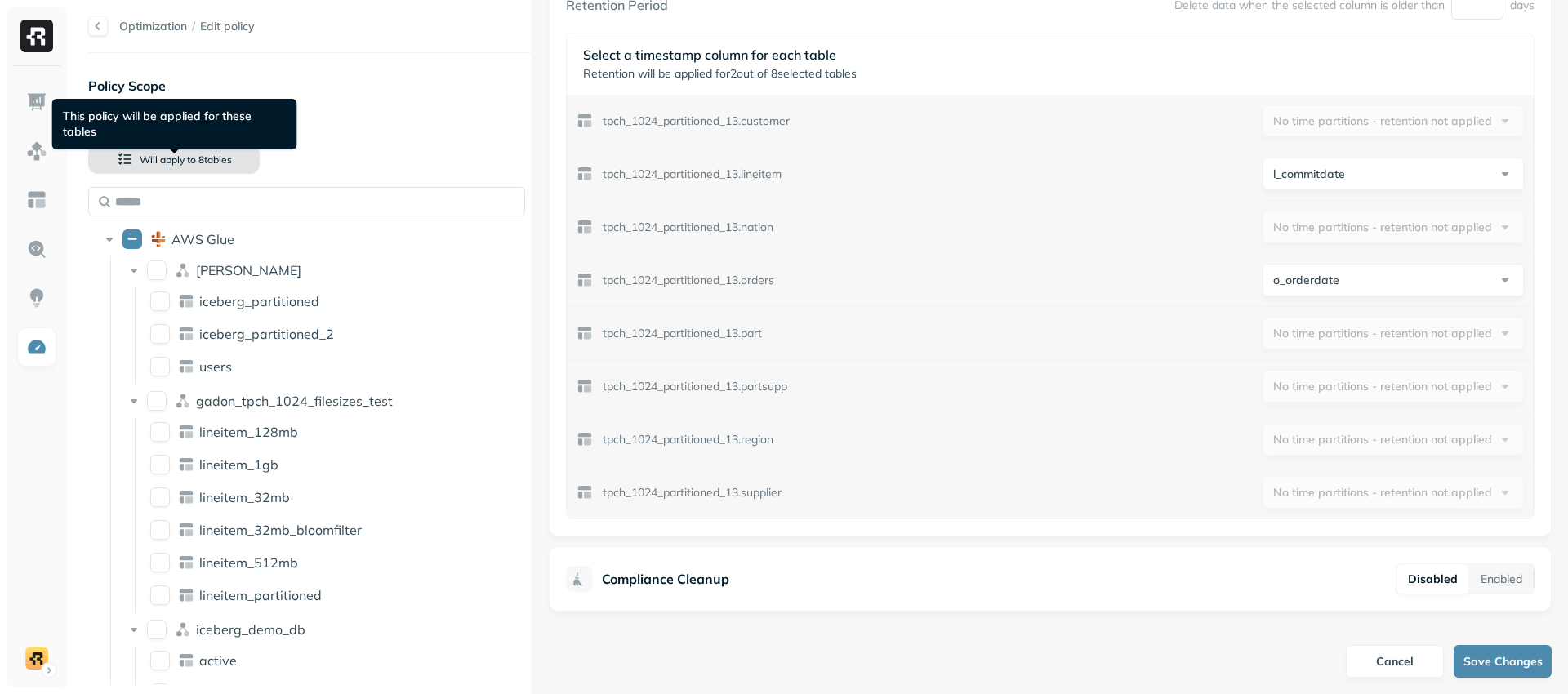
click at [235, 171] on button "Will apply to 8 table s" at bounding box center [174, 159] width 172 height 29
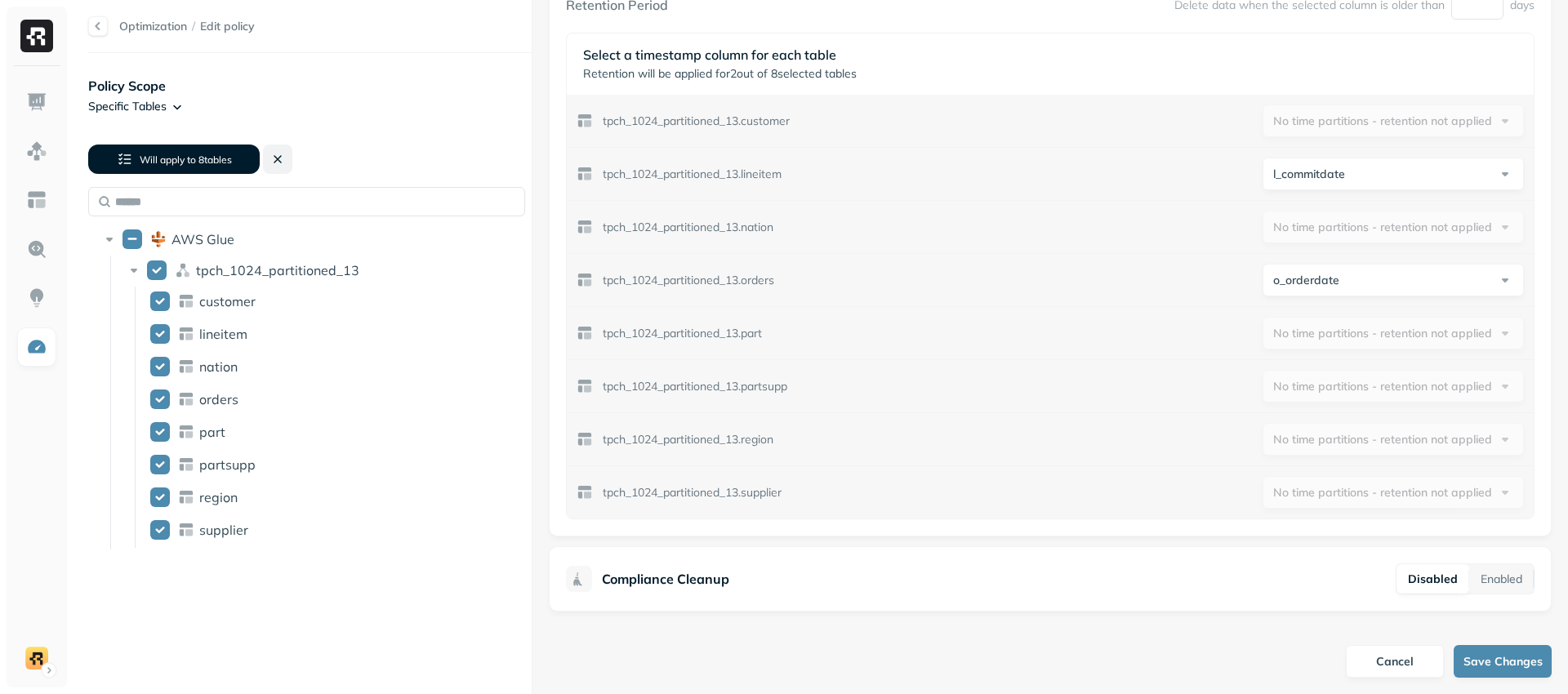
click at [276, 161] on button at bounding box center [277, 159] width 29 height 29
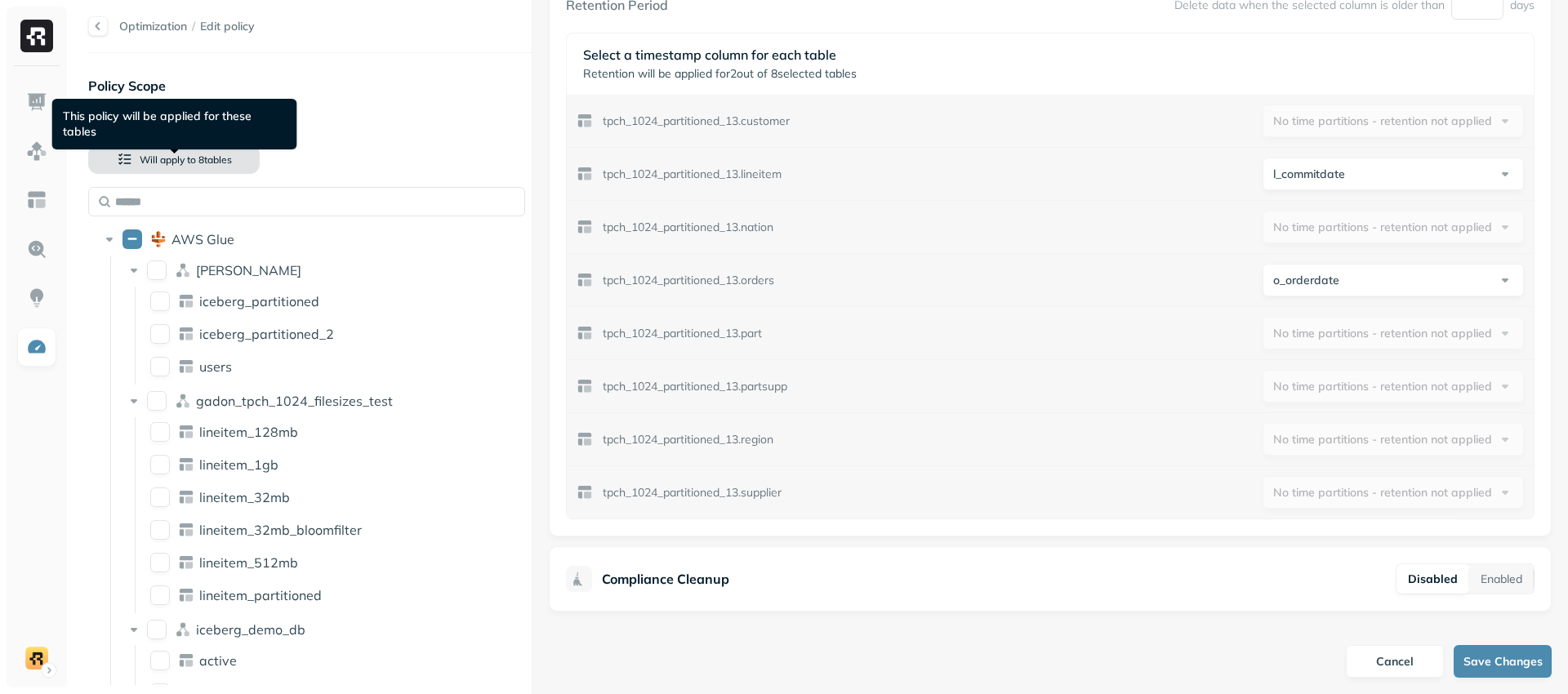
click at [211, 156] on span "8 table s" at bounding box center [213, 160] width 36 height 12
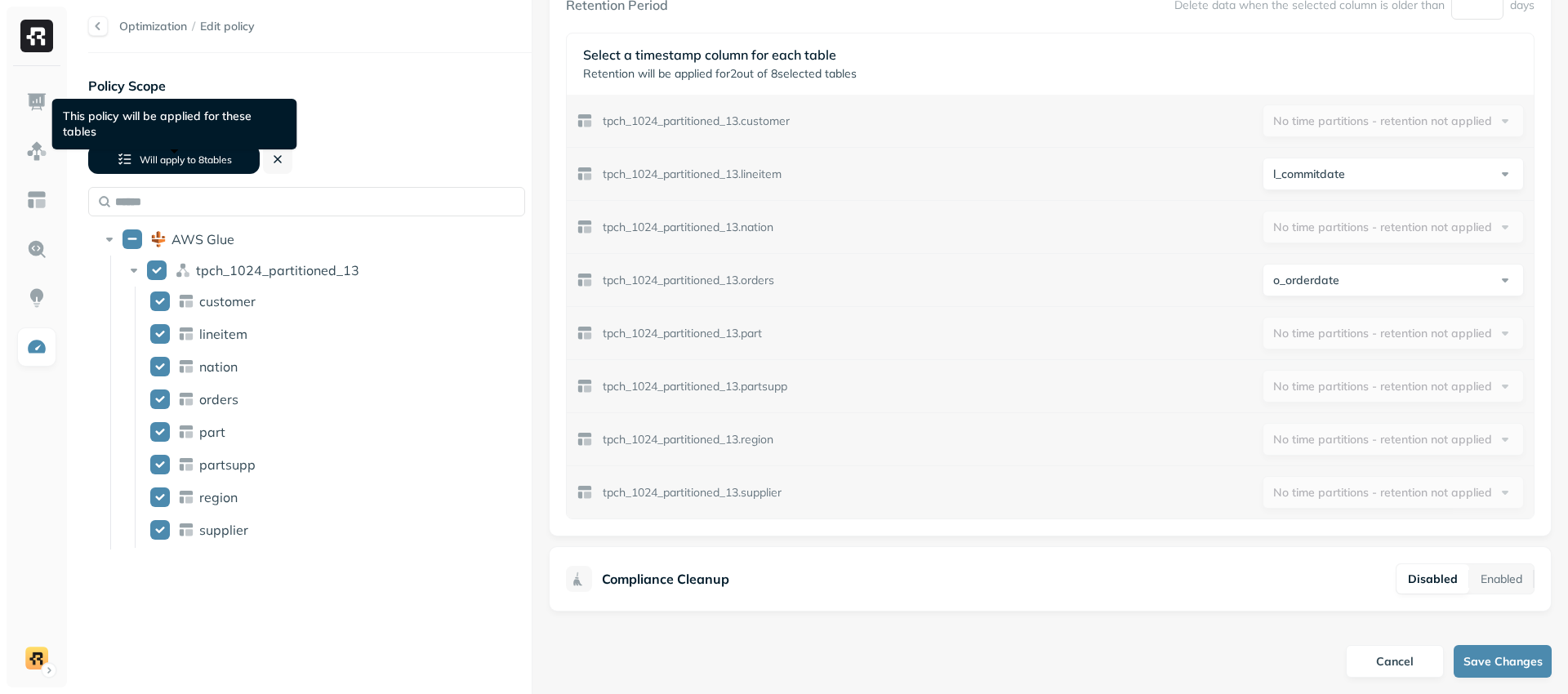
click at [216, 165] on span "8 table s" at bounding box center [213, 160] width 36 height 12
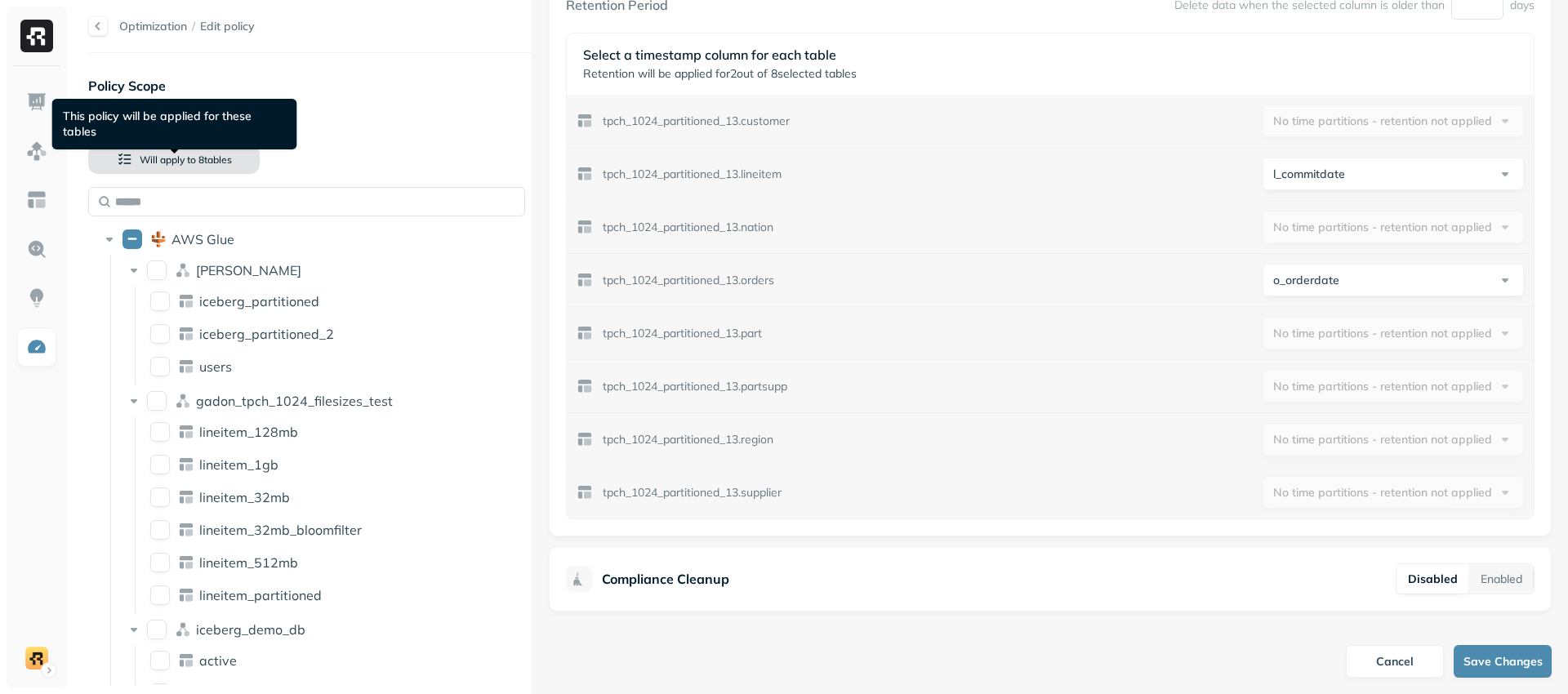
click at [224, 150] on button "Will apply to 8 table s" at bounding box center [174, 159] width 172 height 29
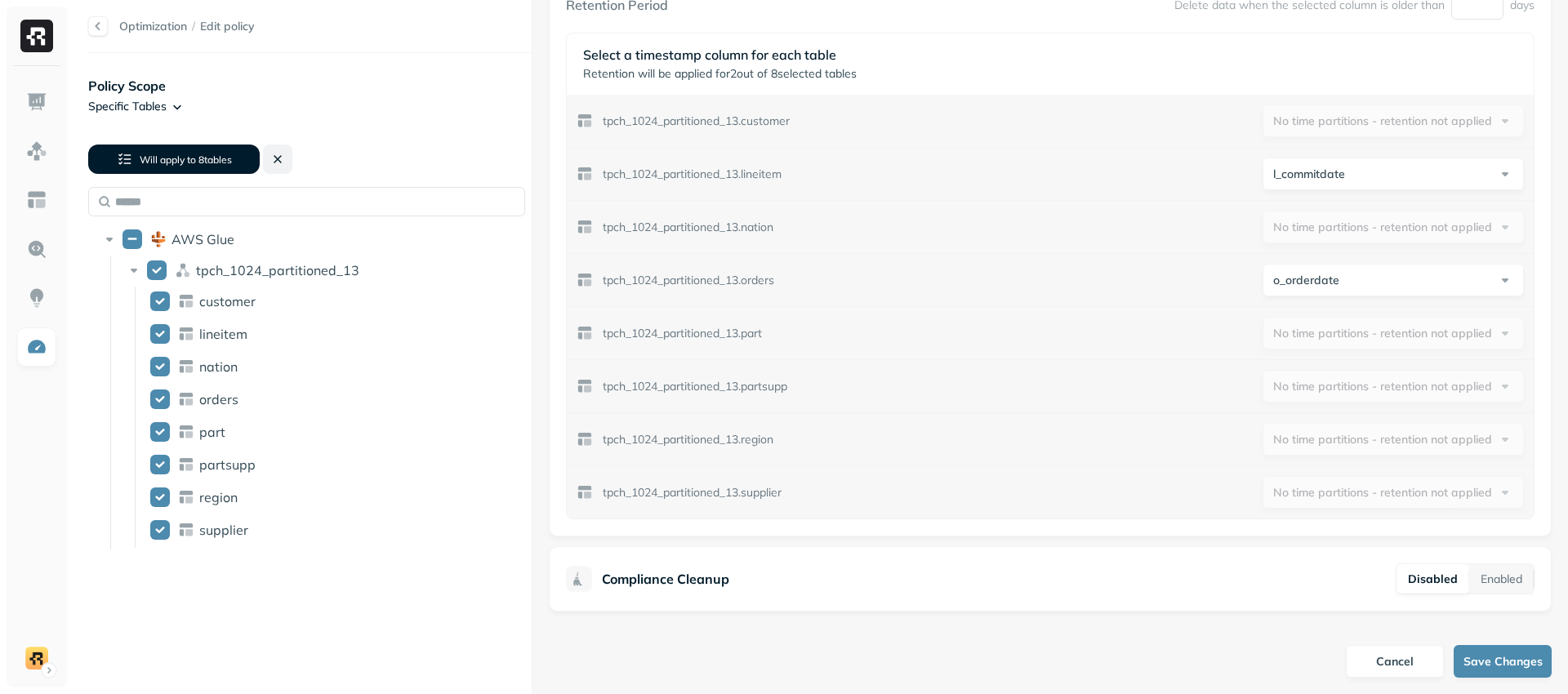
click at [273, 165] on button at bounding box center [277, 159] width 29 height 29
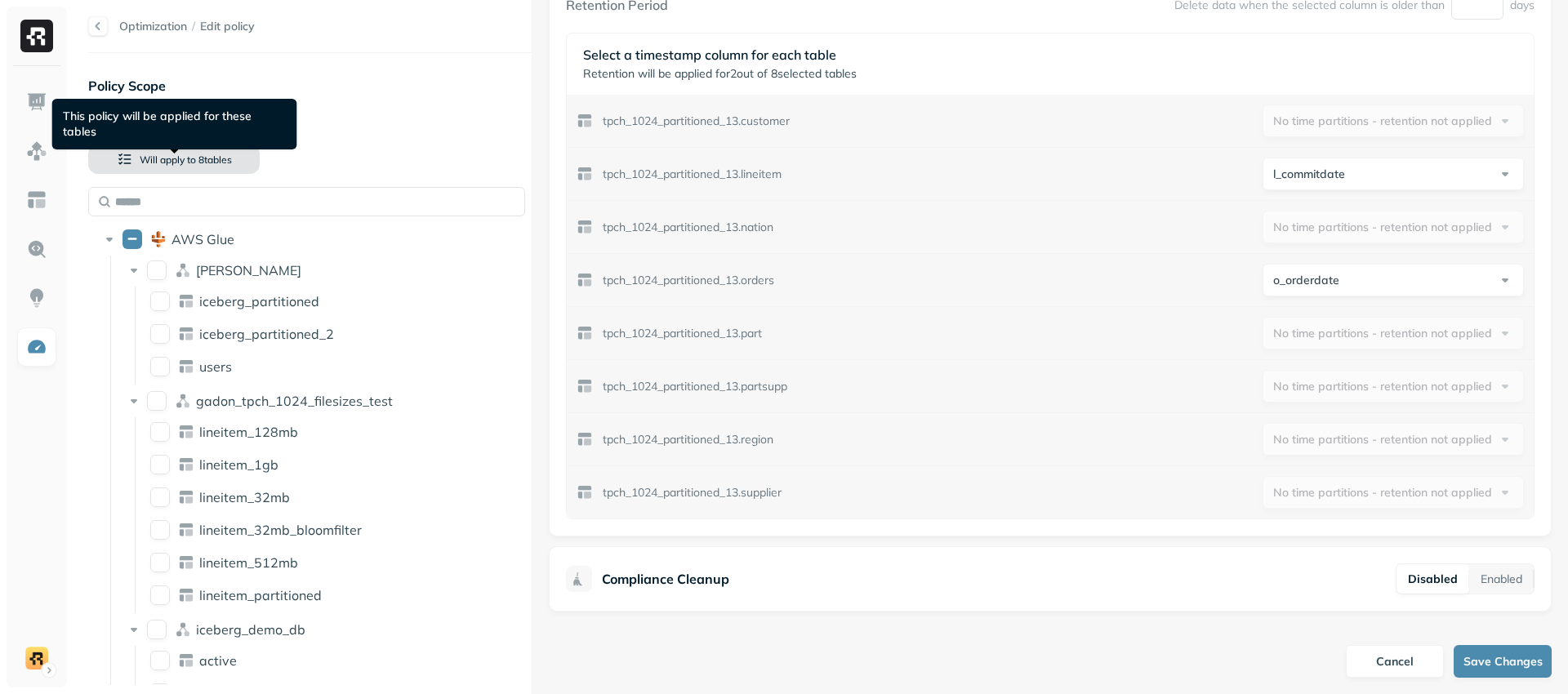
click at [231, 167] on button "Will apply to 8 table s" at bounding box center [174, 159] width 172 height 29
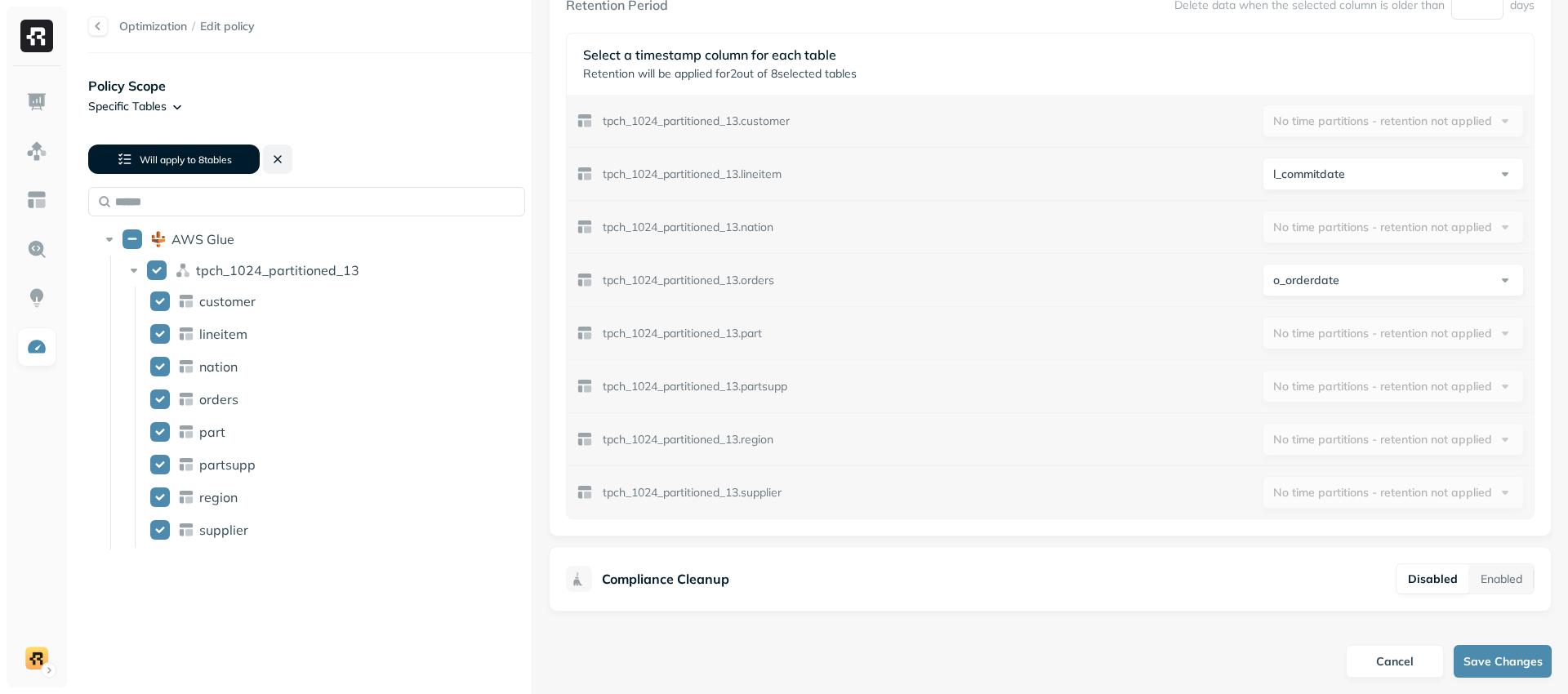
click at [280, 164] on button at bounding box center [277, 159] width 29 height 29
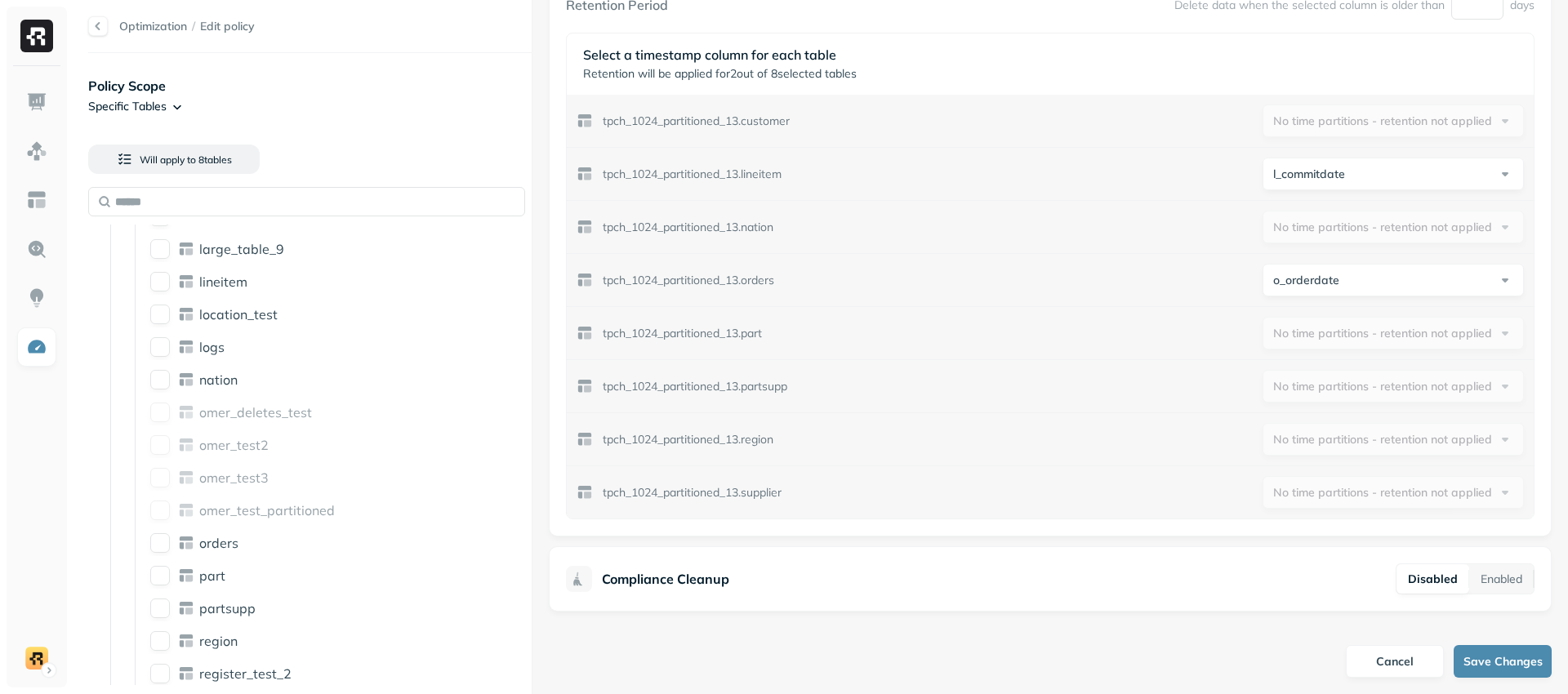
scroll to position [0, 0]
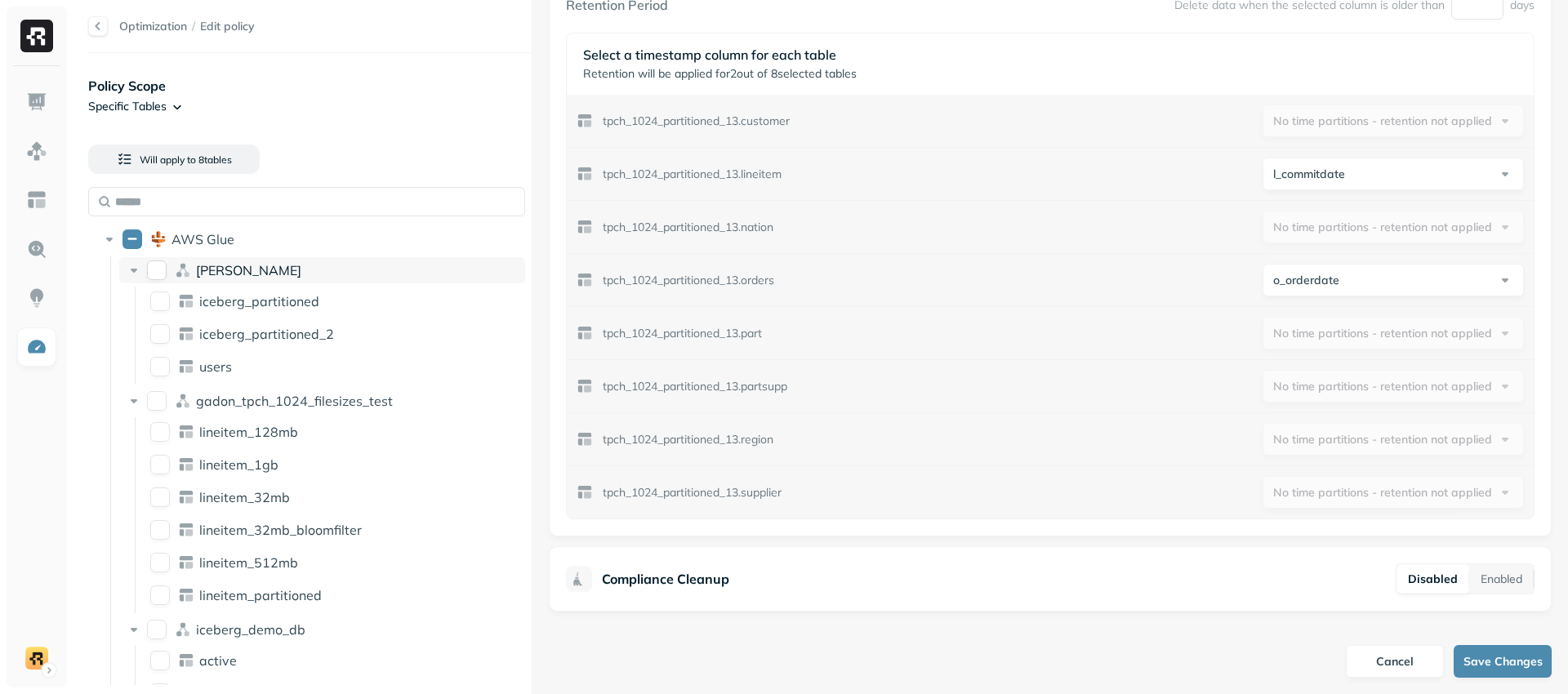
click at [135, 276] on icon at bounding box center [133, 269] width 16 height 16
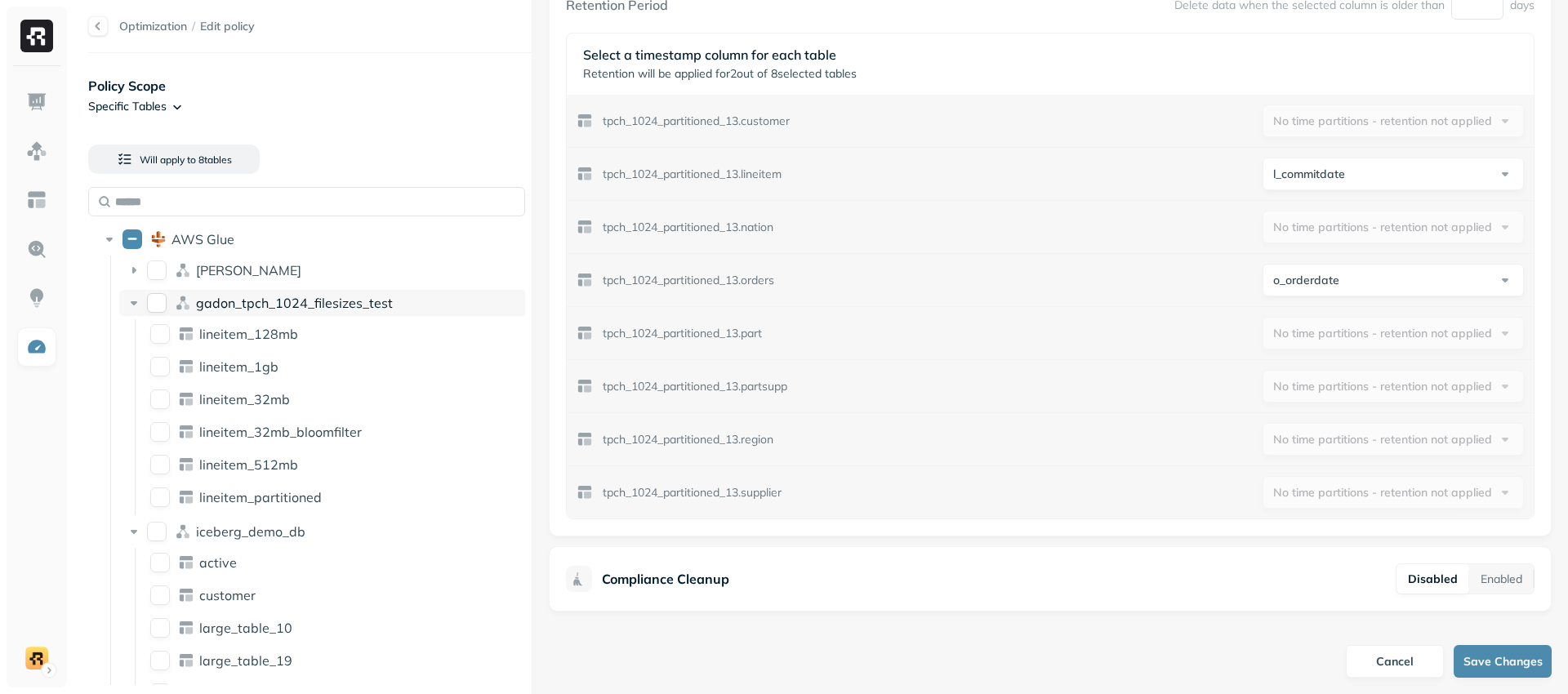
click at [133, 304] on icon at bounding box center [133, 303] width 7 height 4
click at [135, 341] on icon at bounding box center [133, 335] width 16 height 16
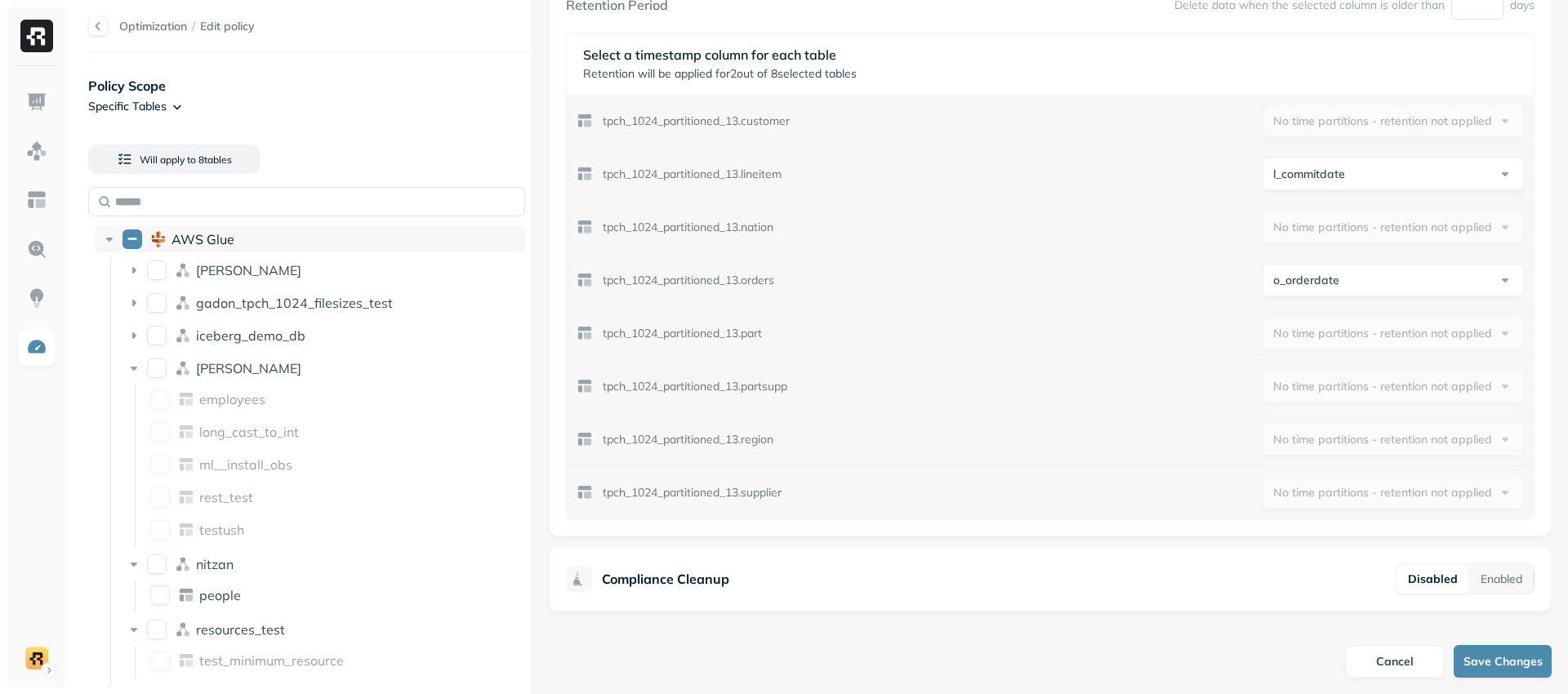
click at [490, 250] on div "AWS Glue" at bounding box center [310, 239] width 431 height 26
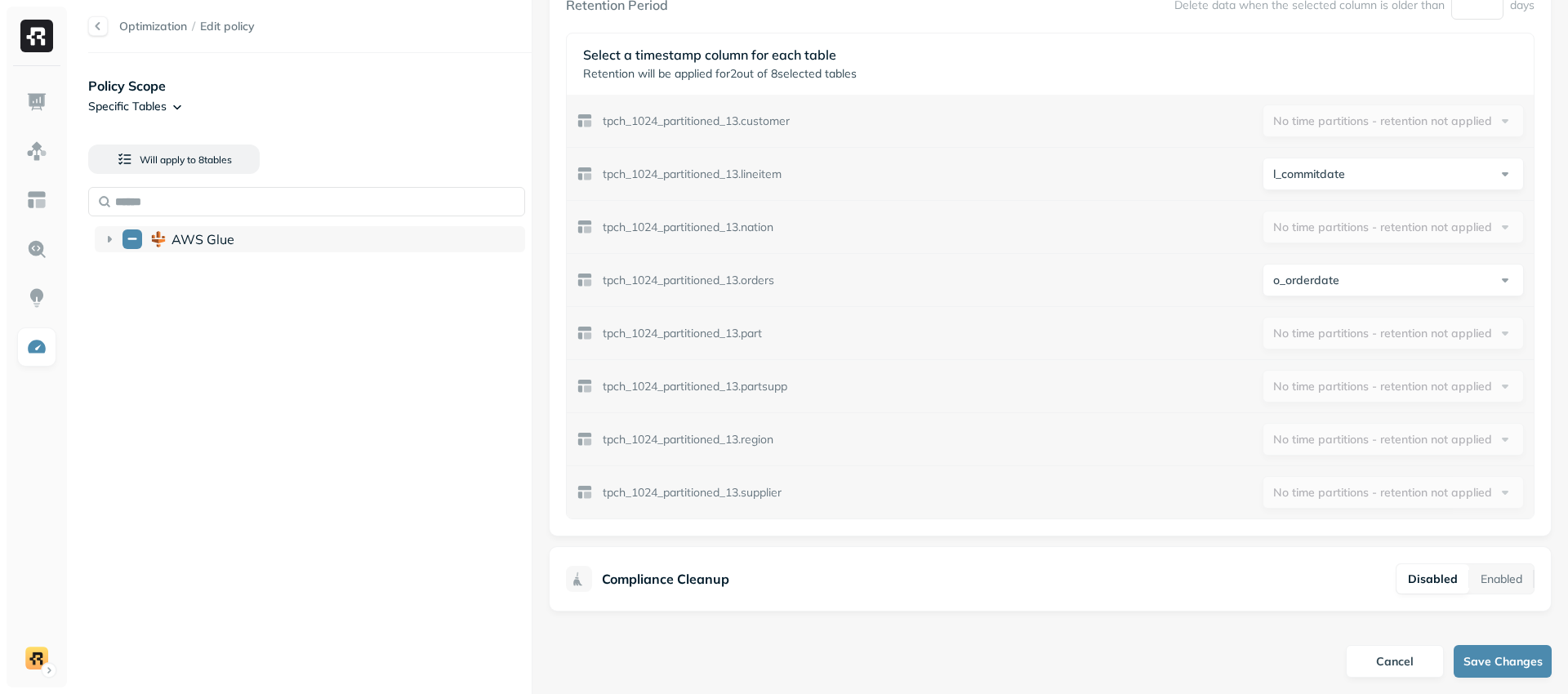
click at [490, 250] on div "AWS Glue" at bounding box center [310, 239] width 431 height 26
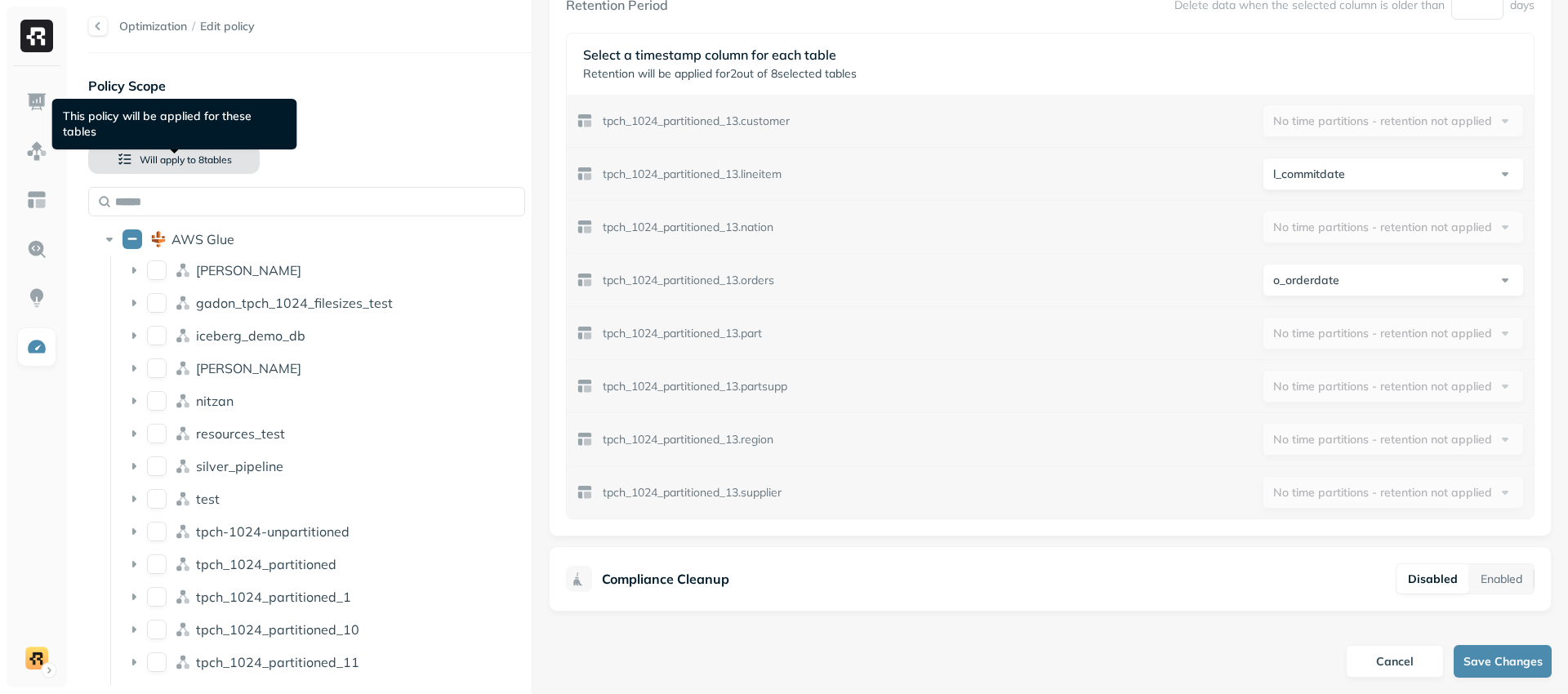
click at [242, 165] on button "Will apply to 8 table s" at bounding box center [174, 159] width 172 height 29
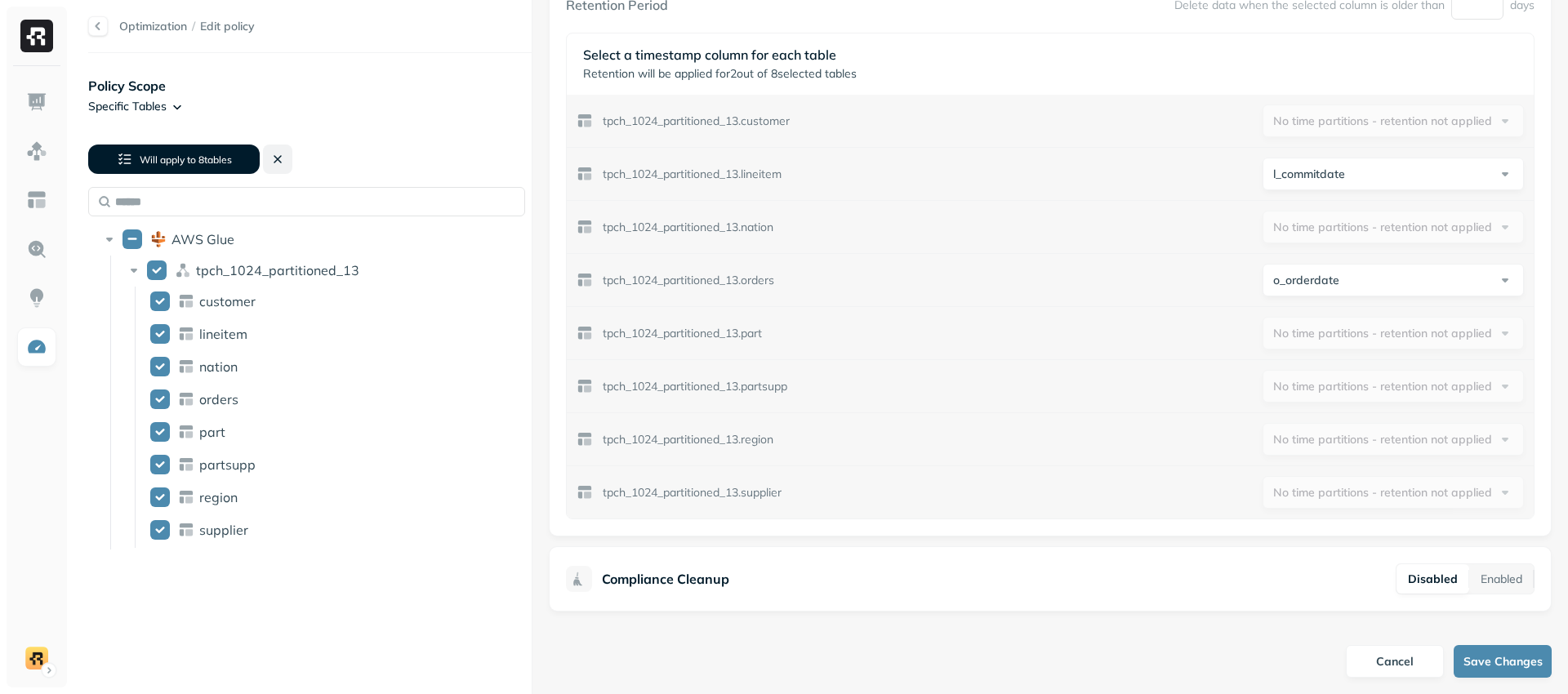
click at [270, 160] on button at bounding box center [277, 159] width 29 height 29
